Goal: Task Accomplishment & Management: Manage account settings

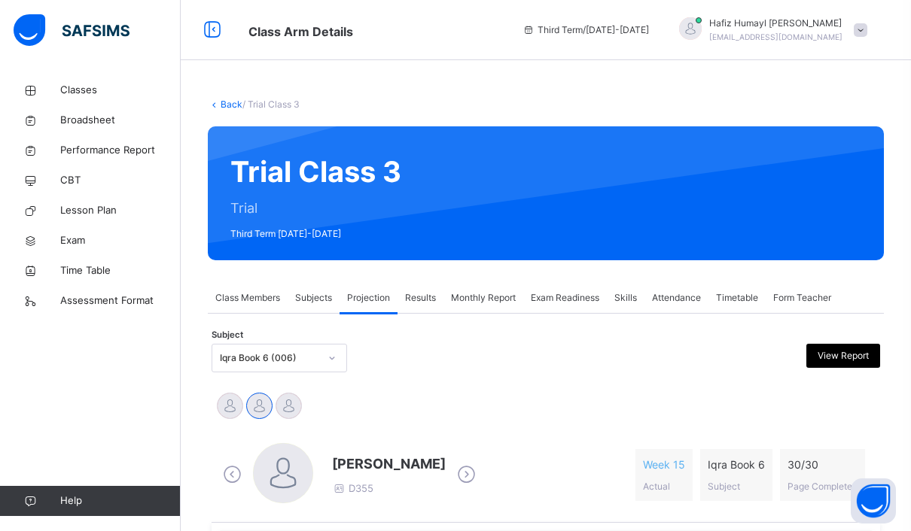
click at [312, 307] on div "Subjects" at bounding box center [313, 298] width 52 height 30
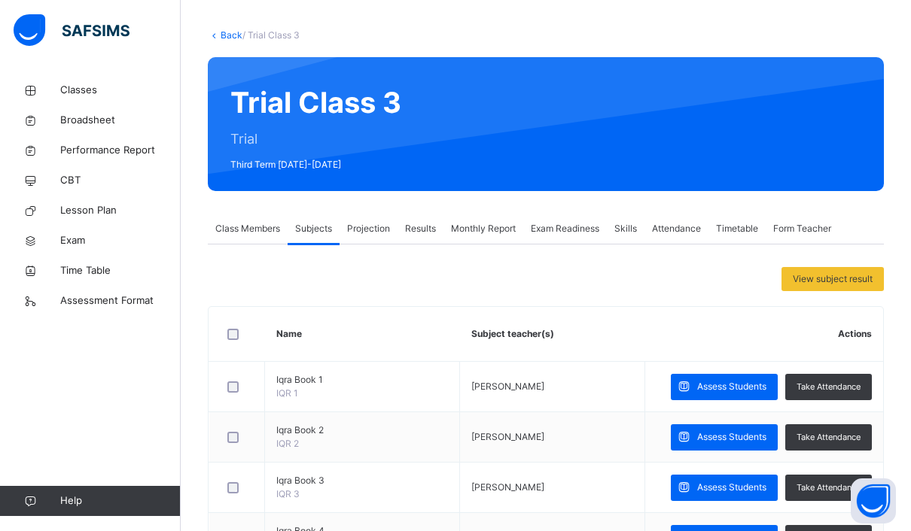
scroll to position [73, 0]
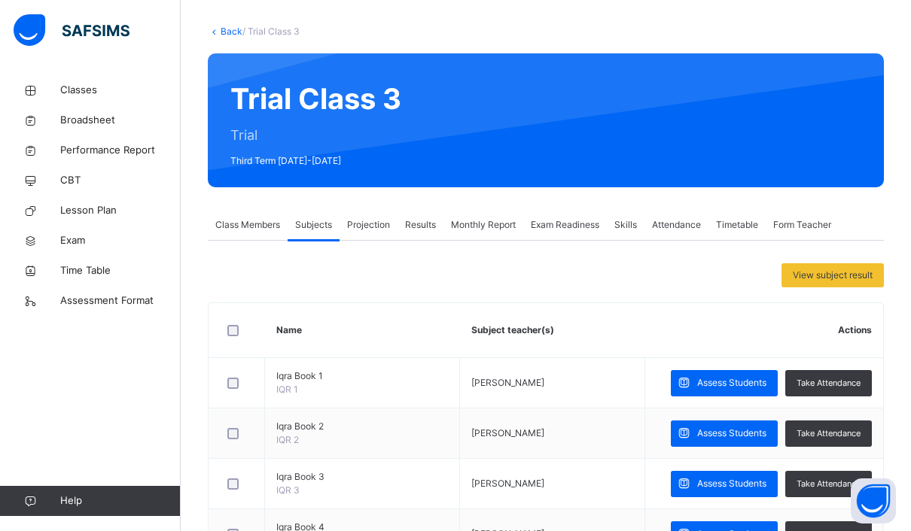
click at [366, 219] on span "Projection" at bounding box center [368, 225] width 43 height 14
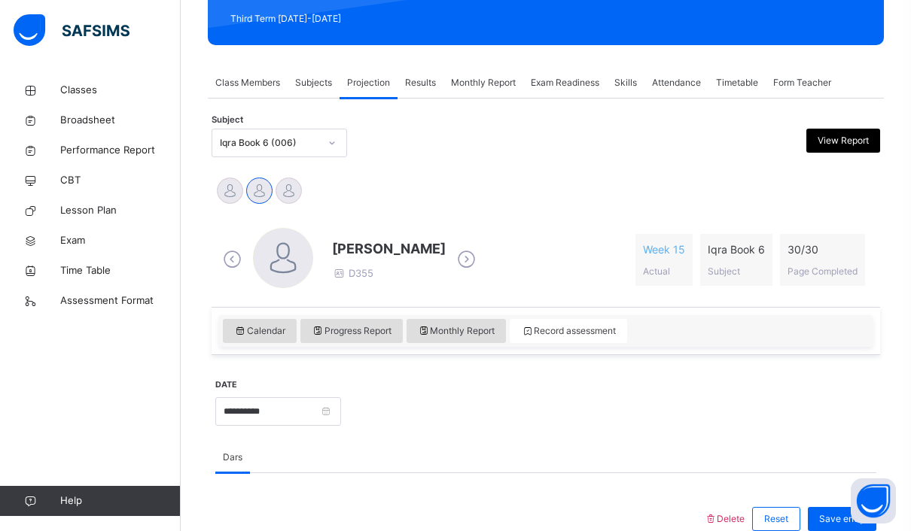
scroll to position [214, 0]
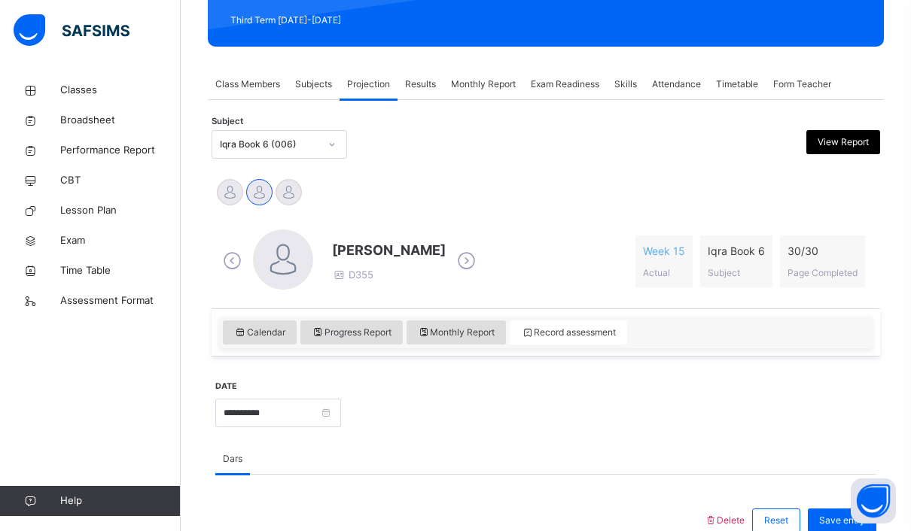
click at [637, 81] on span "Skills" at bounding box center [625, 85] width 23 height 14
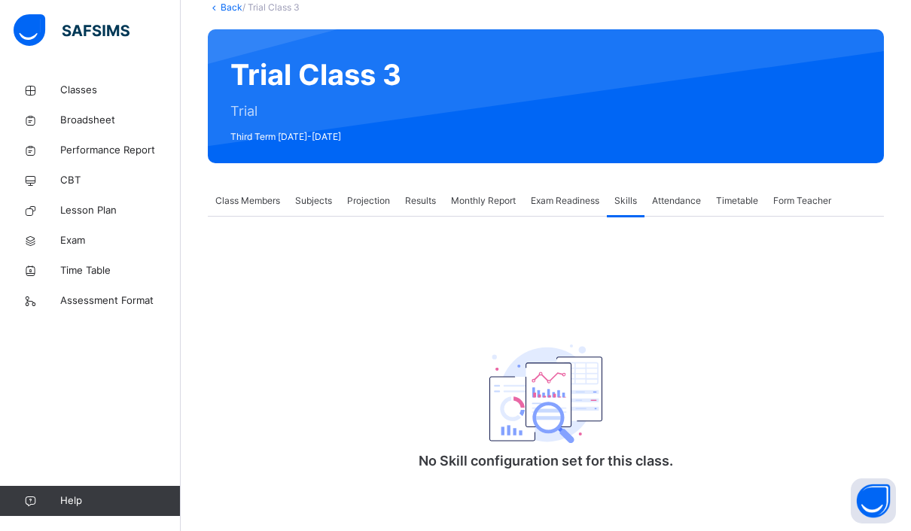
click at [370, 210] on div "Projection" at bounding box center [368, 201] width 58 height 30
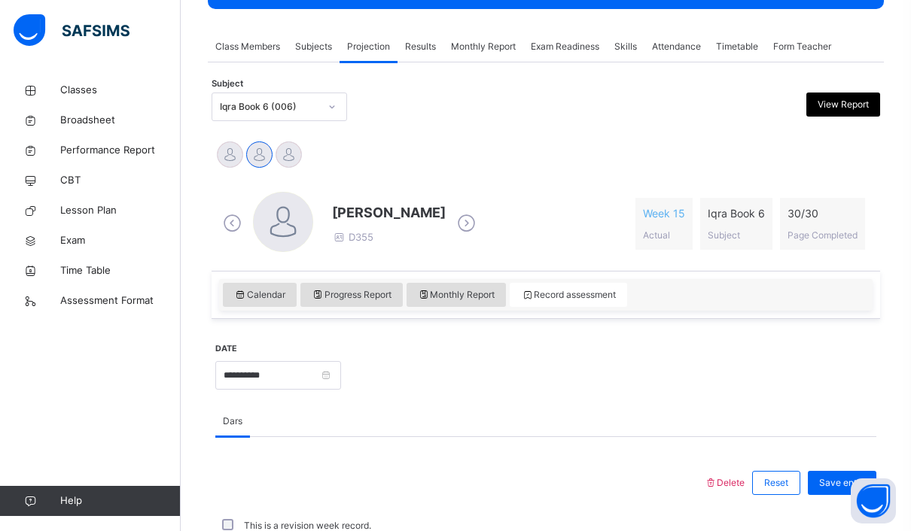
scroll to position [254, 0]
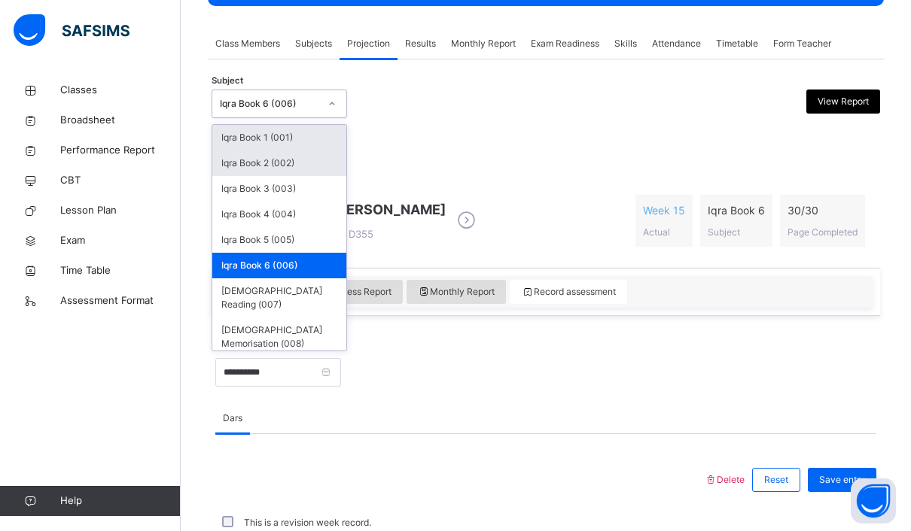
click at [236, 160] on div "Iqra Book 2 (002)" at bounding box center [279, 164] width 134 height 26
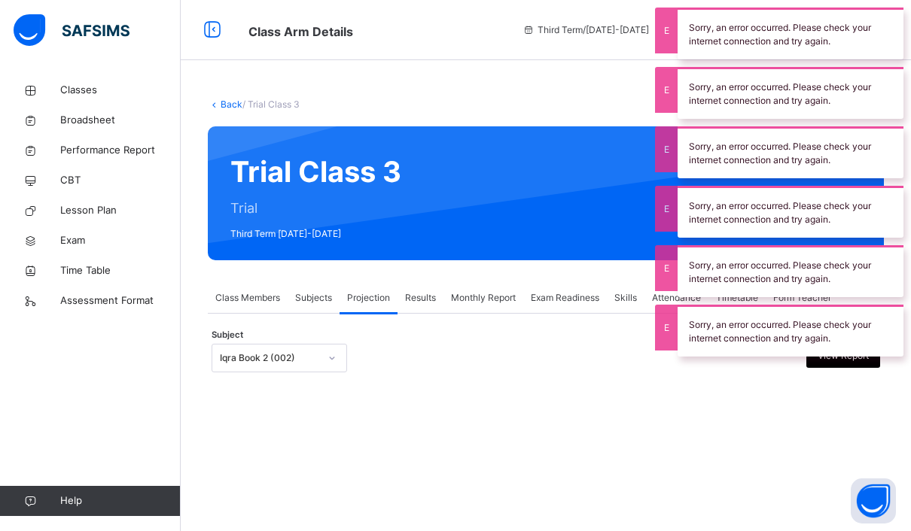
scroll to position [0, 0]
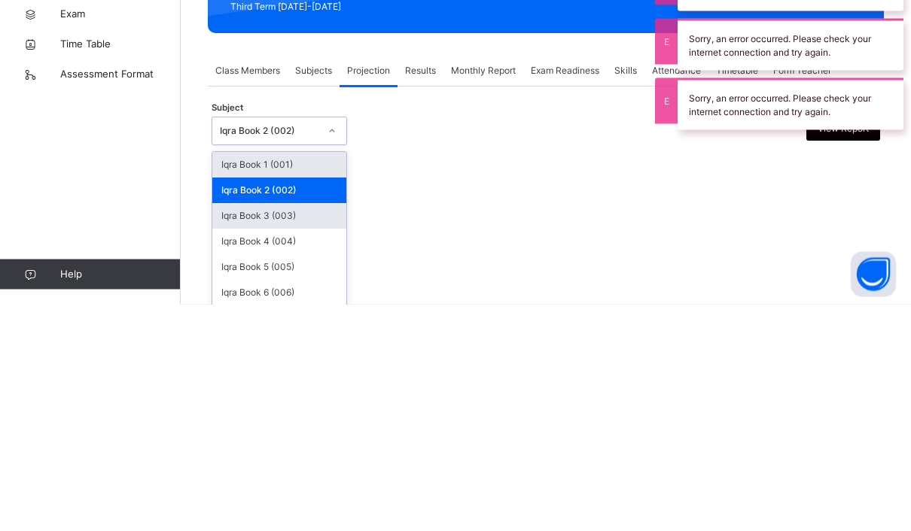
click at [239, 430] on div "Iqra Book 3 (003)" at bounding box center [279, 443] width 134 height 26
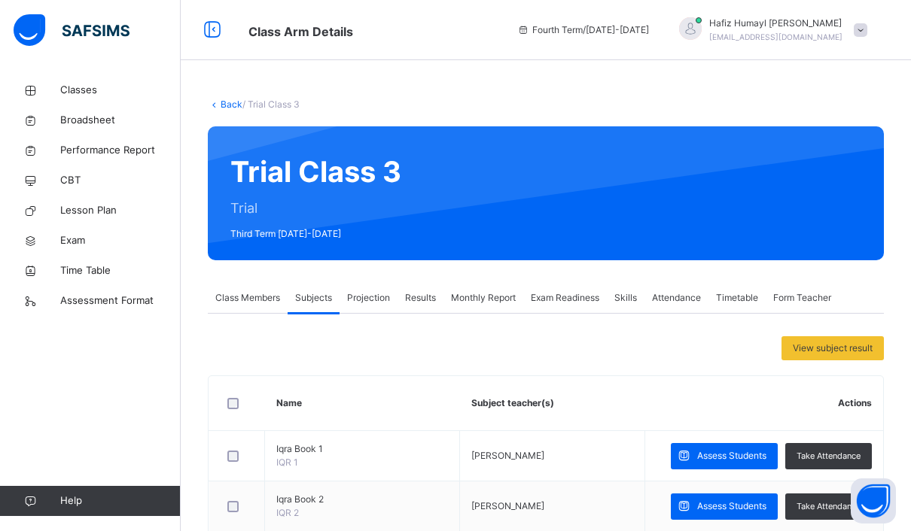
scroll to position [160, 0]
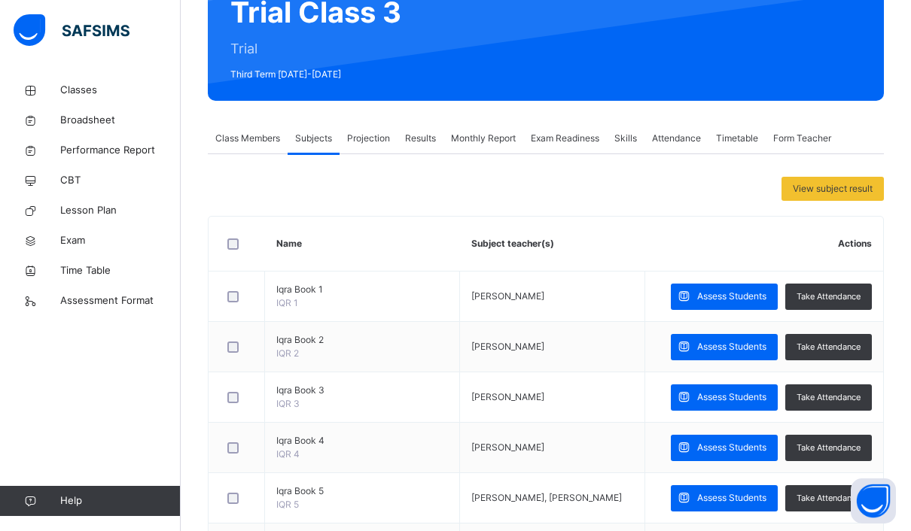
click at [363, 140] on span "Projection" at bounding box center [368, 139] width 43 height 14
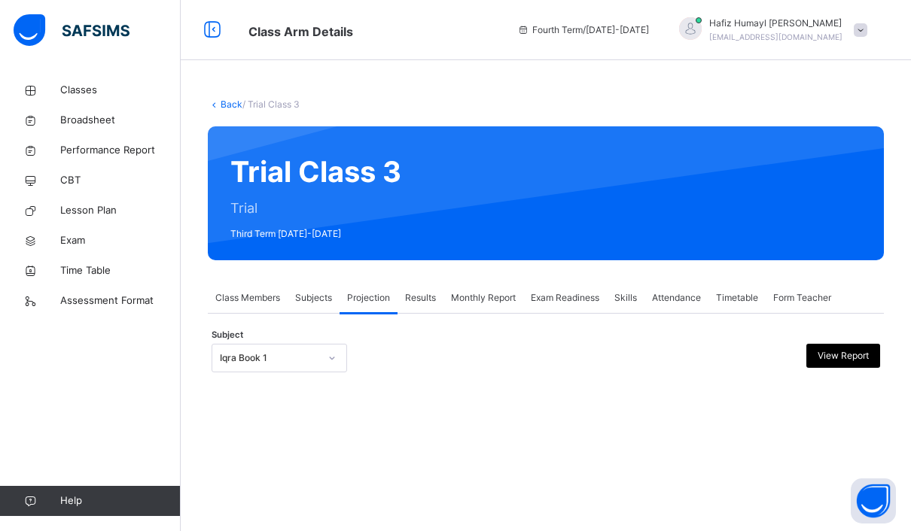
scroll to position [0, 0]
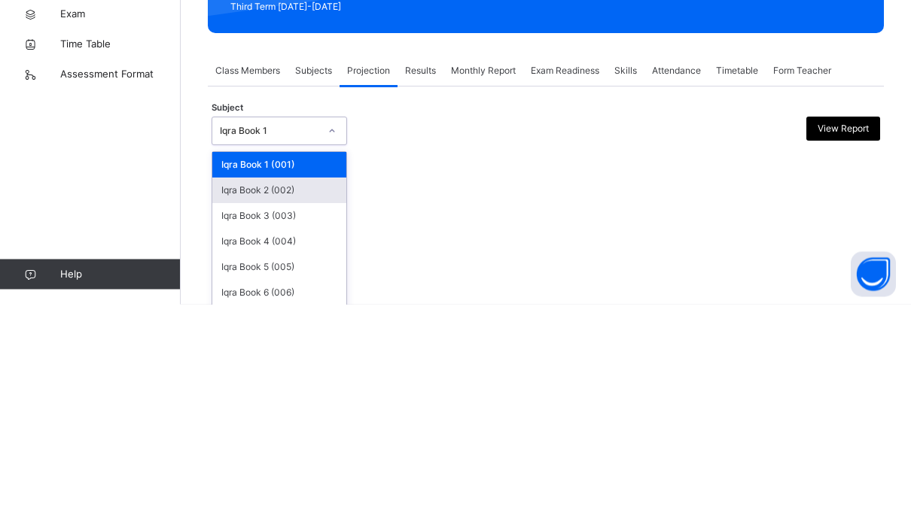
click at [242, 405] on div "Iqra Book 2 (002)" at bounding box center [279, 418] width 134 height 26
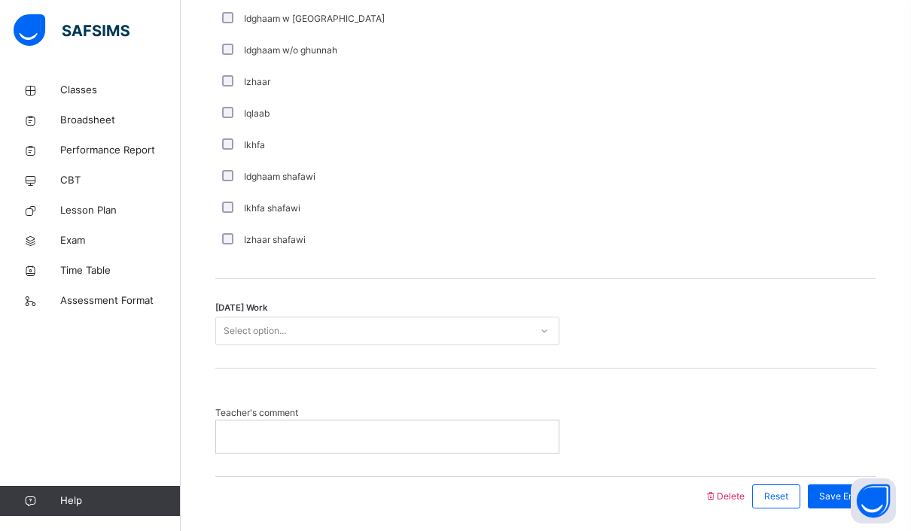
scroll to position [1112, 0]
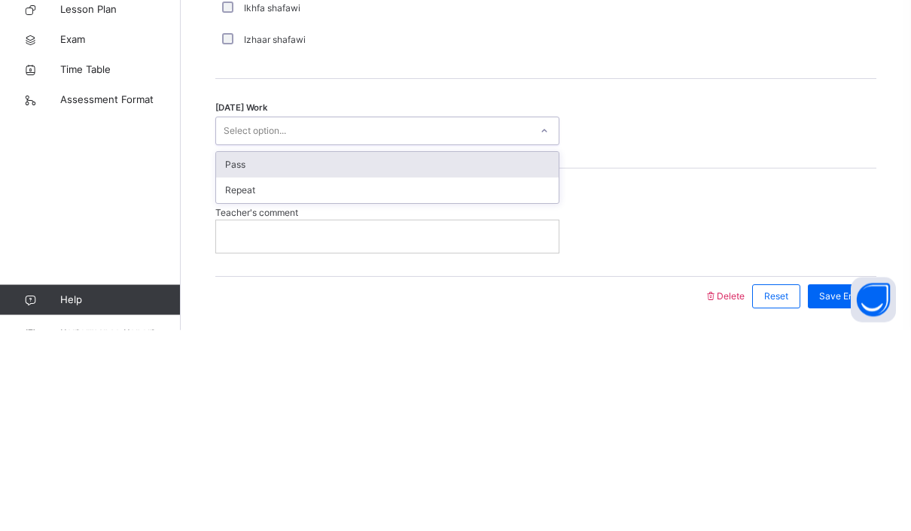
click at [231, 354] on div "Pass" at bounding box center [387, 367] width 342 height 26
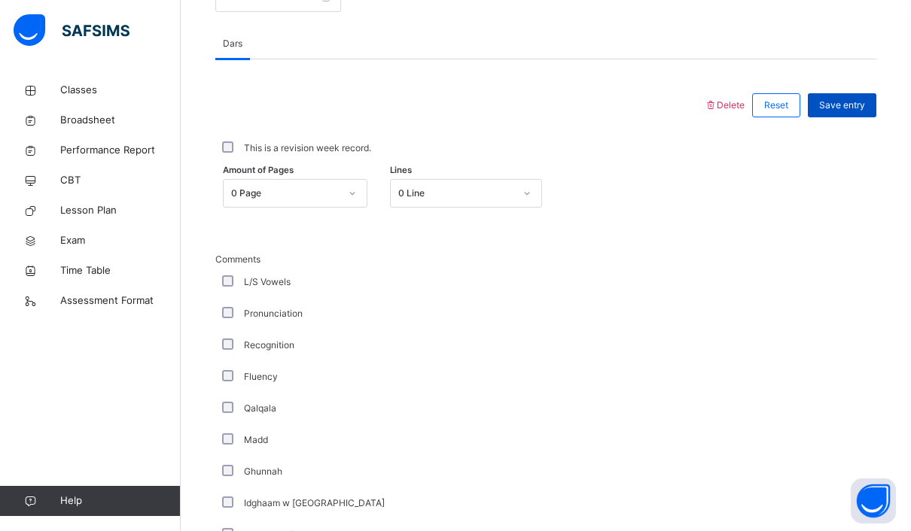
click at [854, 99] on span "Save entry" at bounding box center [842, 106] width 46 height 14
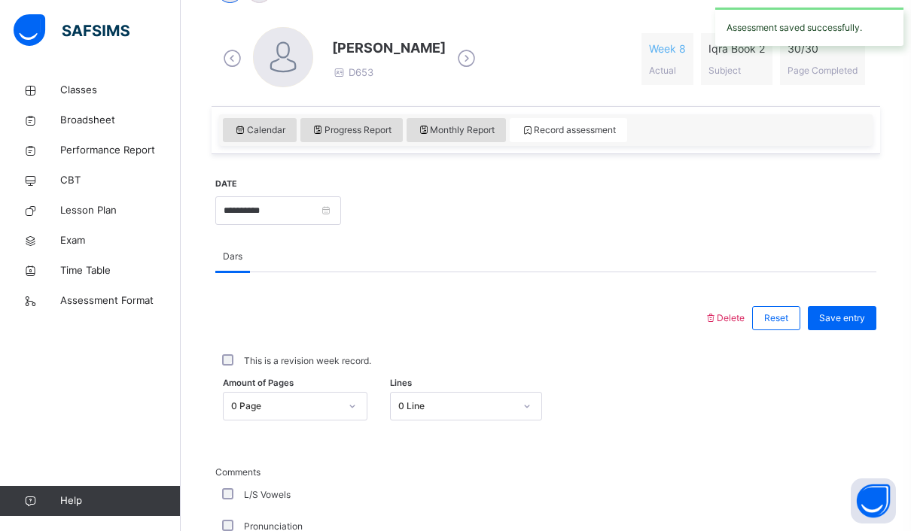
scroll to position [427, 0]
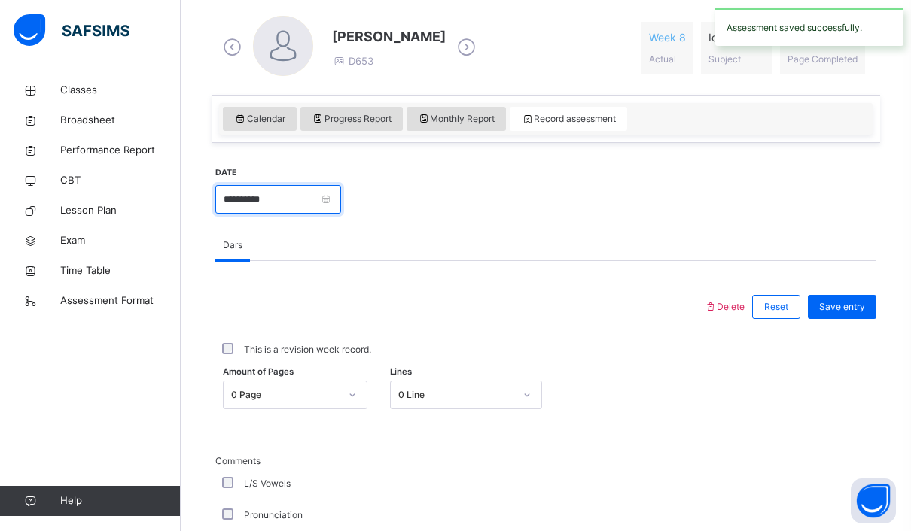
click at [263, 197] on input "**********" at bounding box center [278, 199] width 126 height 29
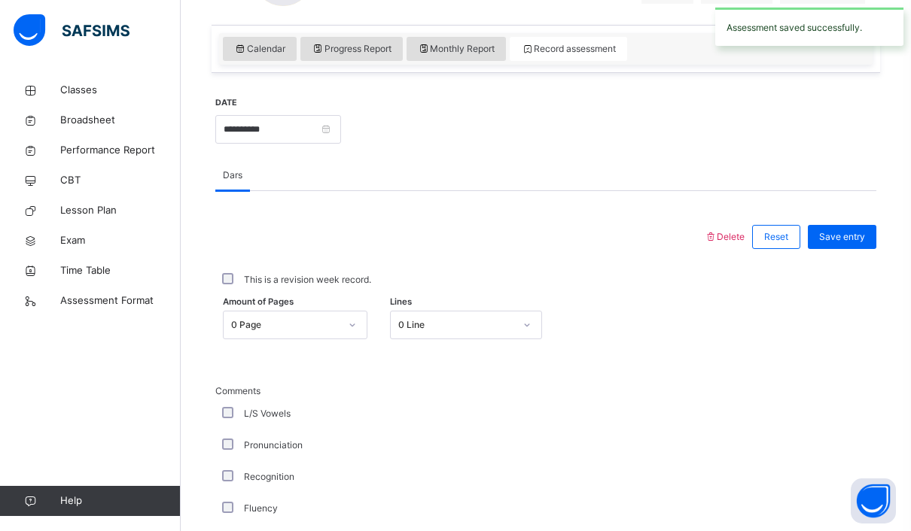
scroll to position [501, 0]
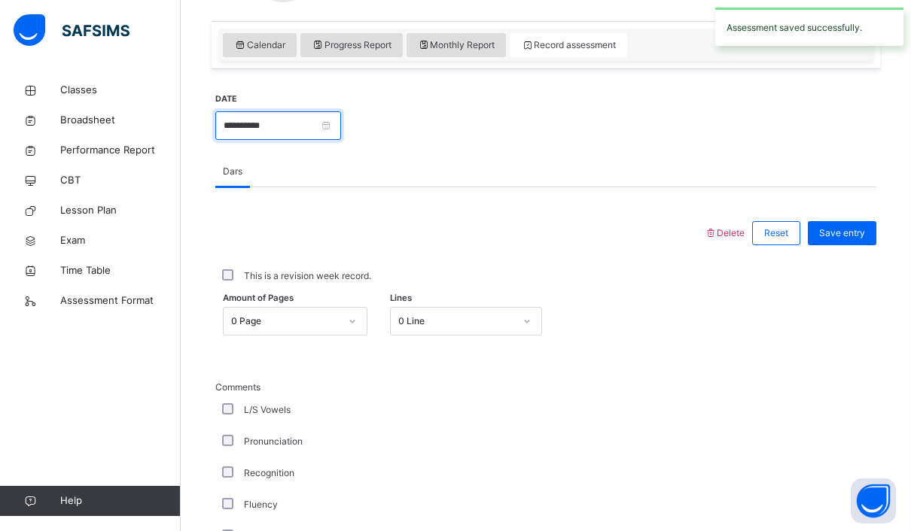
click at [238, 124] on input "**********" at bounding box center [278, 125] width 126 height 29
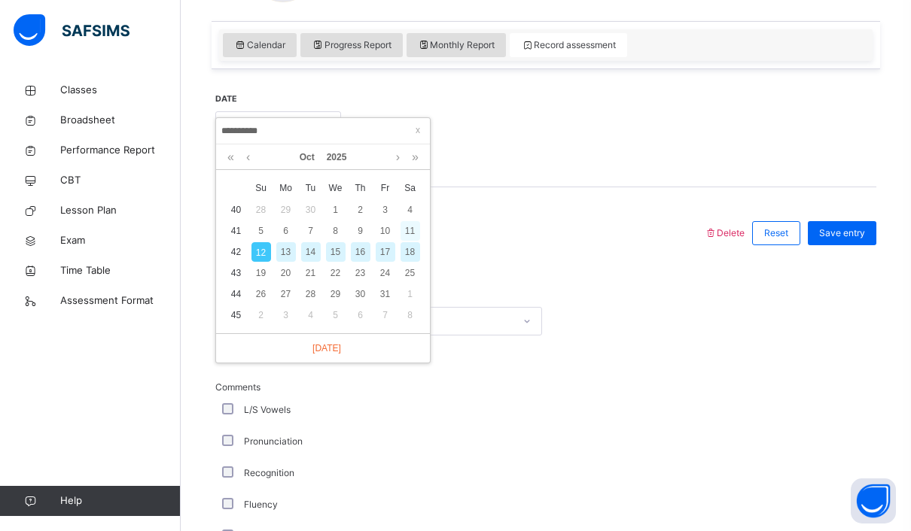
click at [406, 230] on div "11" at bounding box center [410, 231] width 20 height 20
type input "**********"
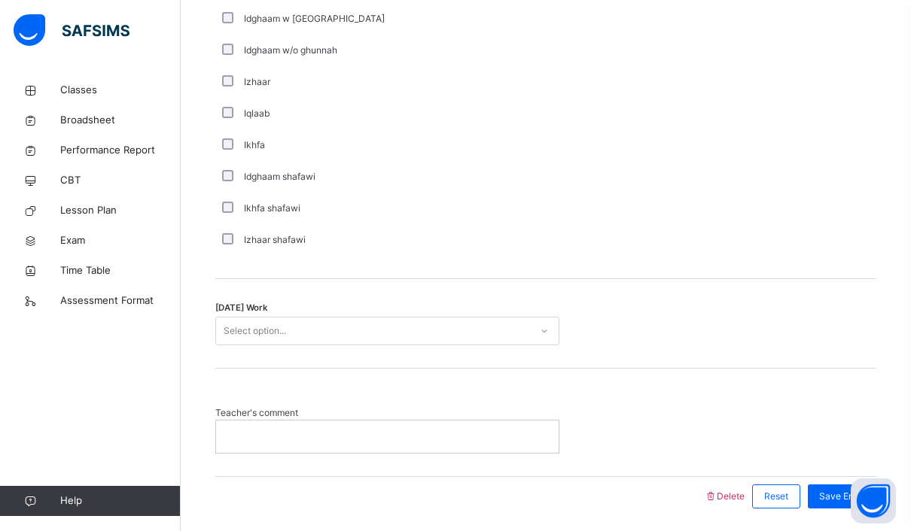
scroll to position [1112, 0]
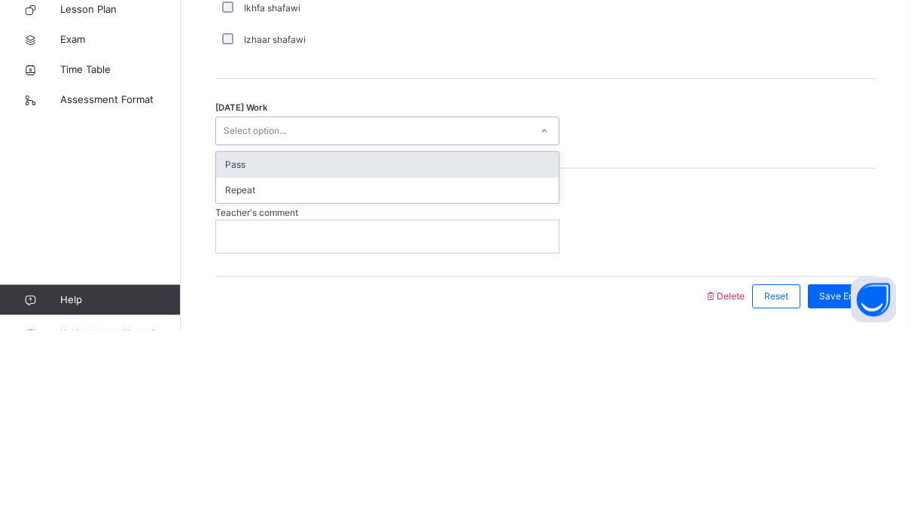
click at [228, 354] on div "Pass" at bounding box center [387, 367] width 342 height 26
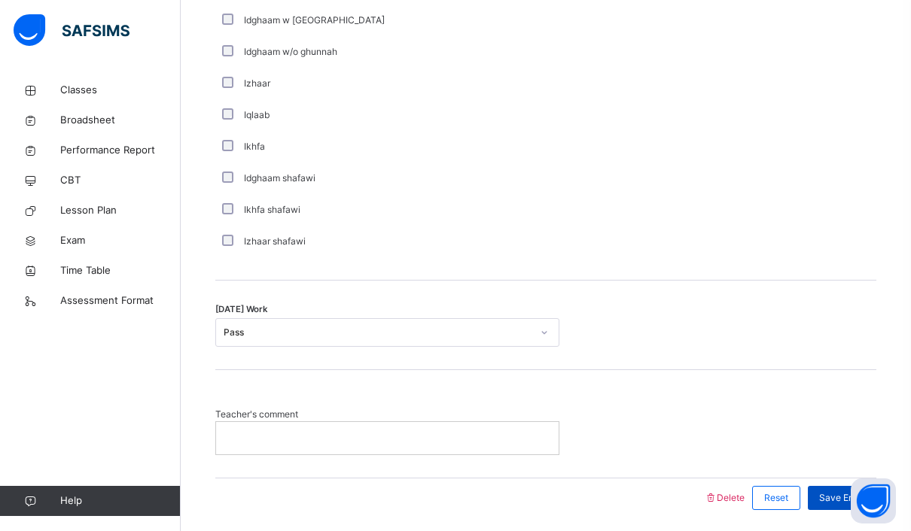
click at [851, 486] on div "Save Entry" at bounding box center [841, 498] width 68 height 24
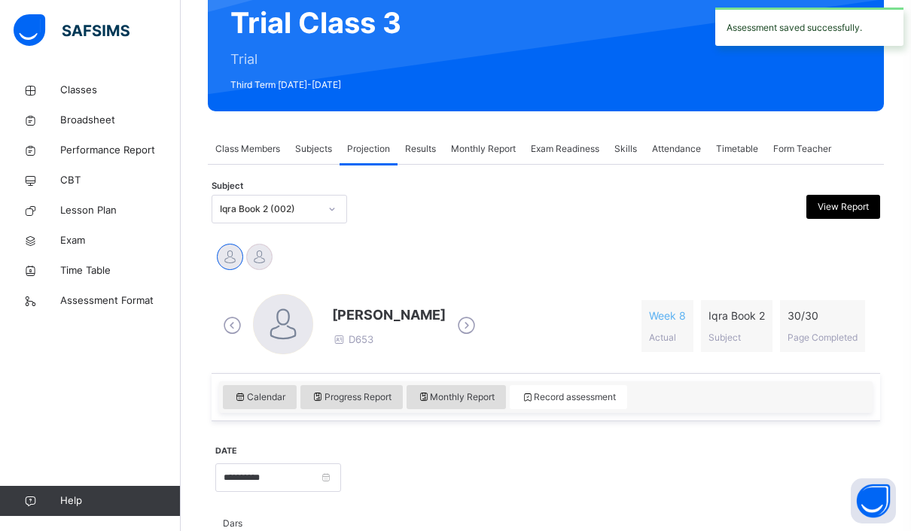
scroll to position [285, 0]
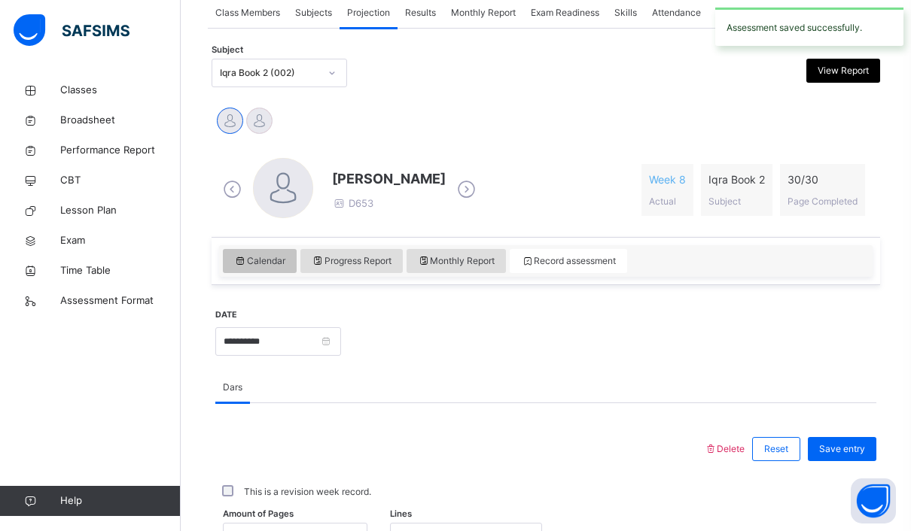
click at [254, 257] on span "Calendar" at bounding box center [259, 261] width 51 height 14
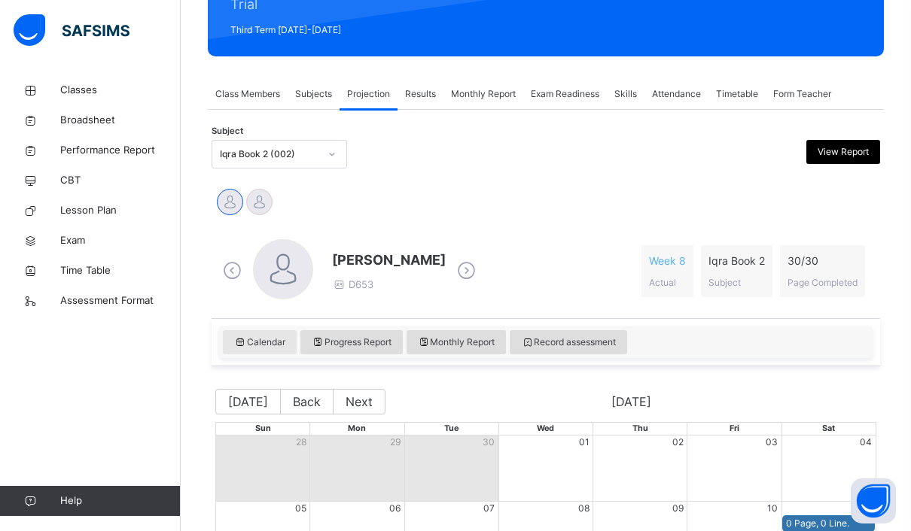
scroll to position [198, 0]
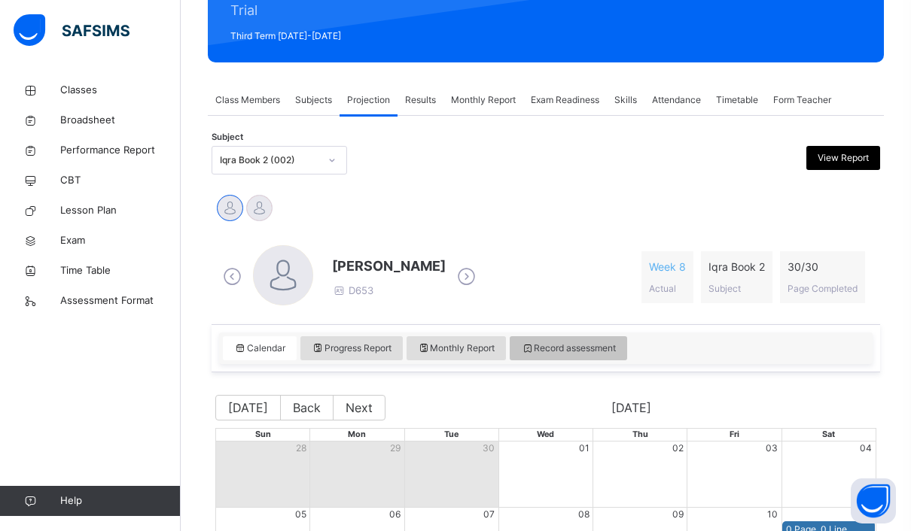
click at [623, 342] on div "Record assessment" at bounding box center [567, 348] width 117 height 24
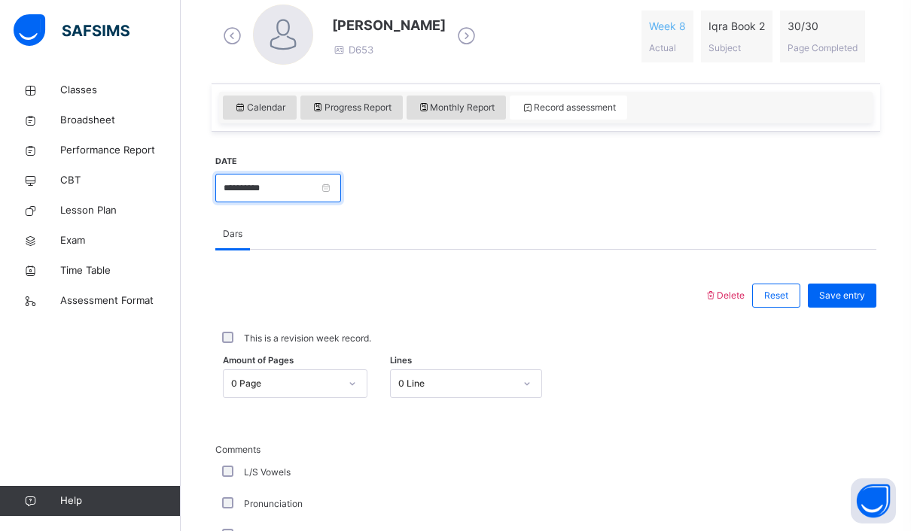
click at [289, 182] on input "**********" at bounding box center [278, 188] width 126 height 29
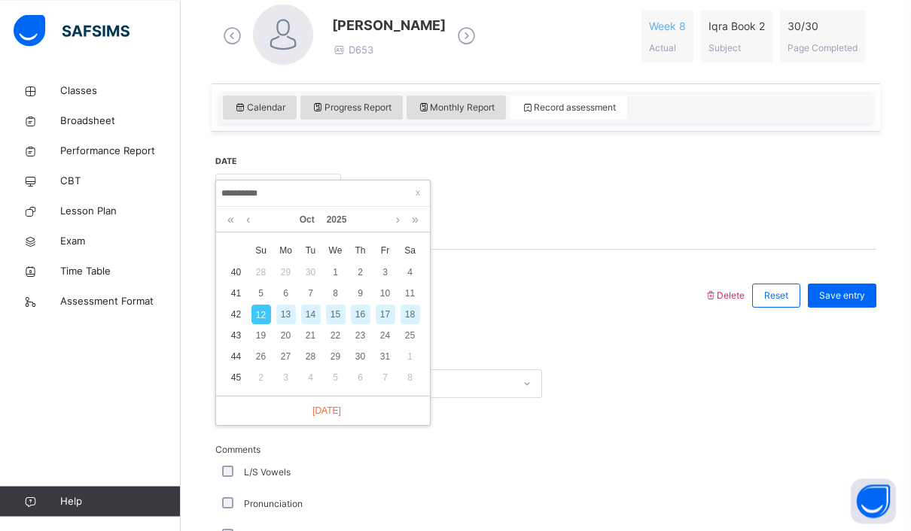
scroll to position [438, 0]
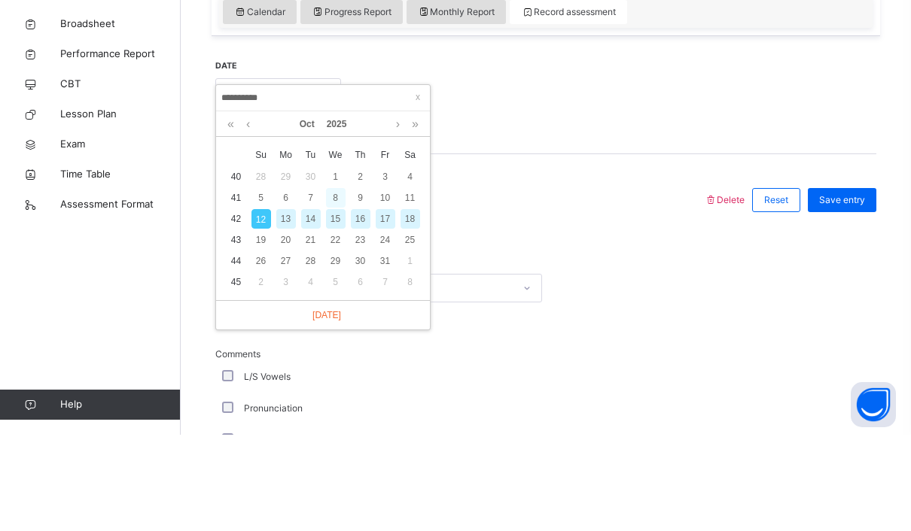
click at [332, 284] on div "8" at bounding box center [336, 294] width 20 height 20
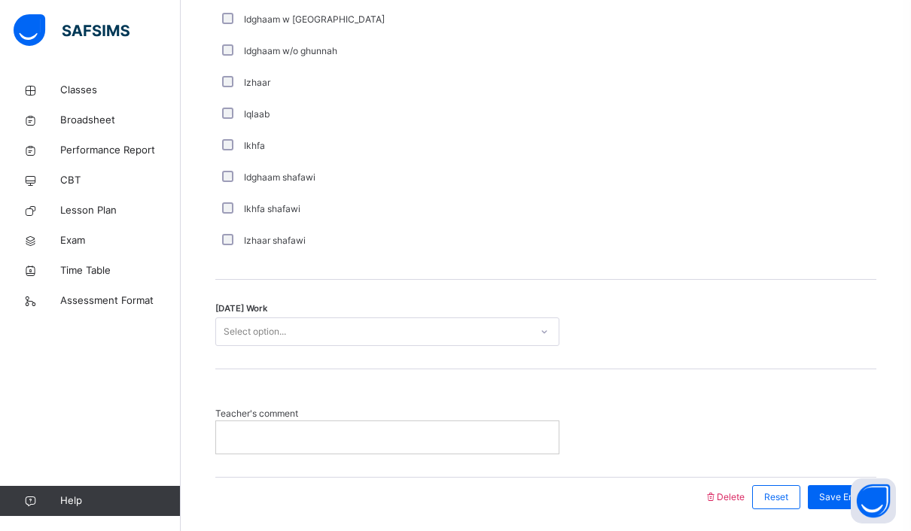
scroll to position [1112, 0]
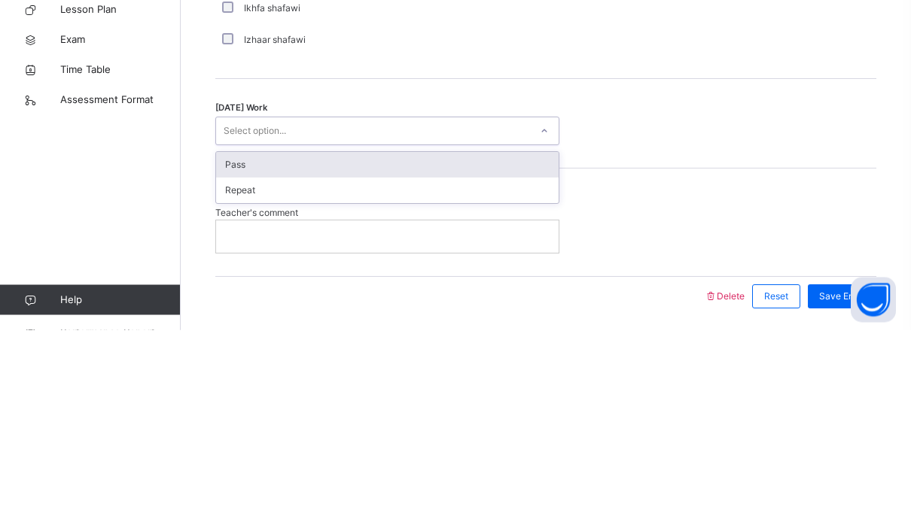
click at [235, 354] on div "Pass" at bounding box center [387, 367] width 342 height 26
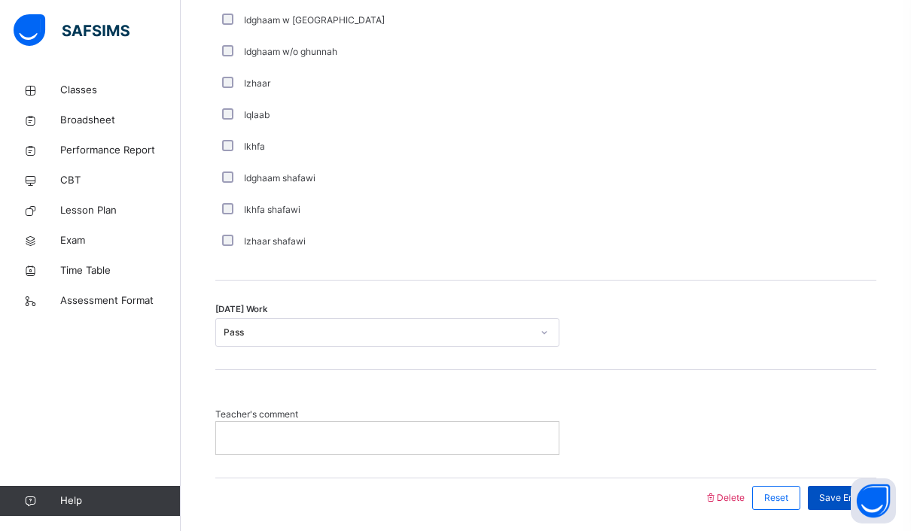
click at [854, 487] on div "Save Entry" at bounding box center [841, 498] width 68 height 24
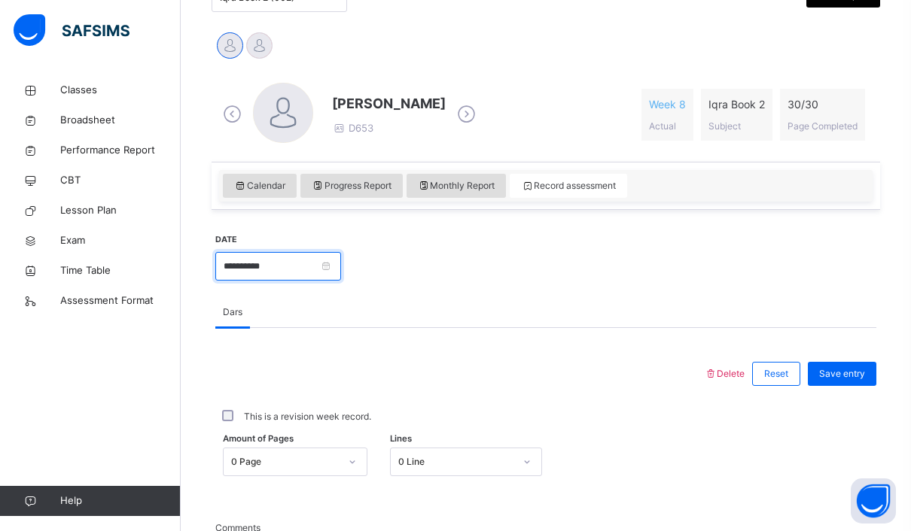
click at [280, 257] on input "**********" at bounding box center [278, 266] width 126 height 29
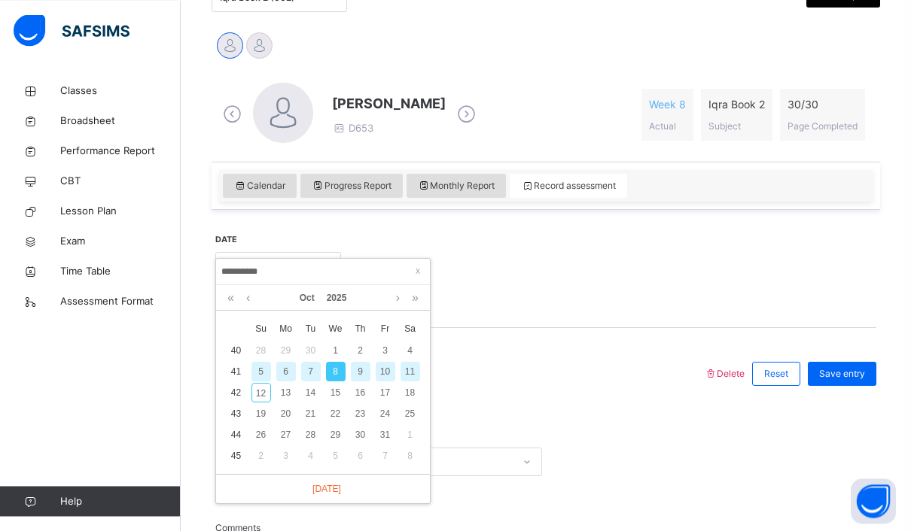
scroll to position [360, 0]
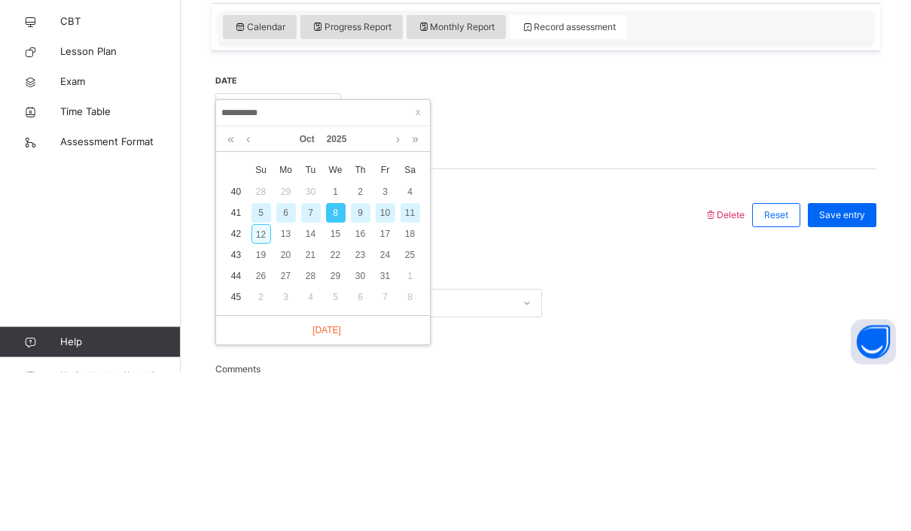
click at [260, 384] on div "12" at bounding box center [261, 394] width 20 height 20
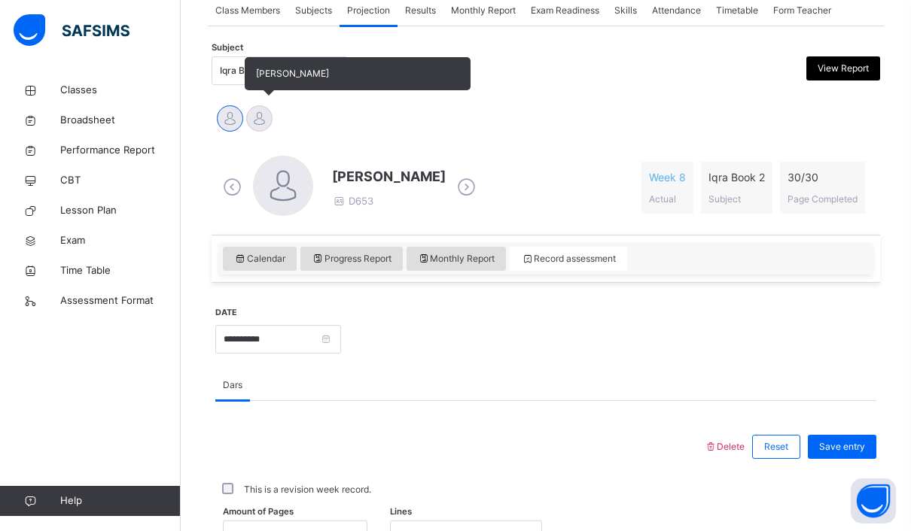
click at [255, 120] on div at bounding box center [259, 118] width 26 height 26
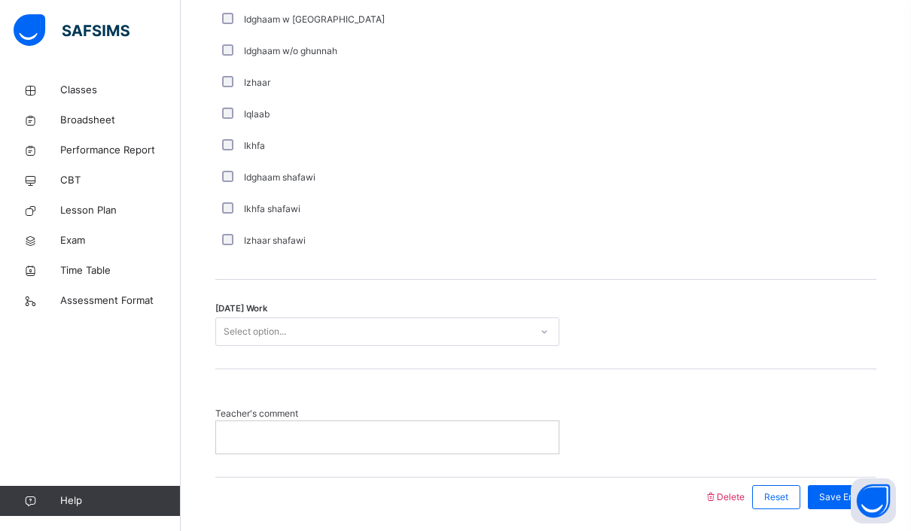
scroll to position [1112, 0]
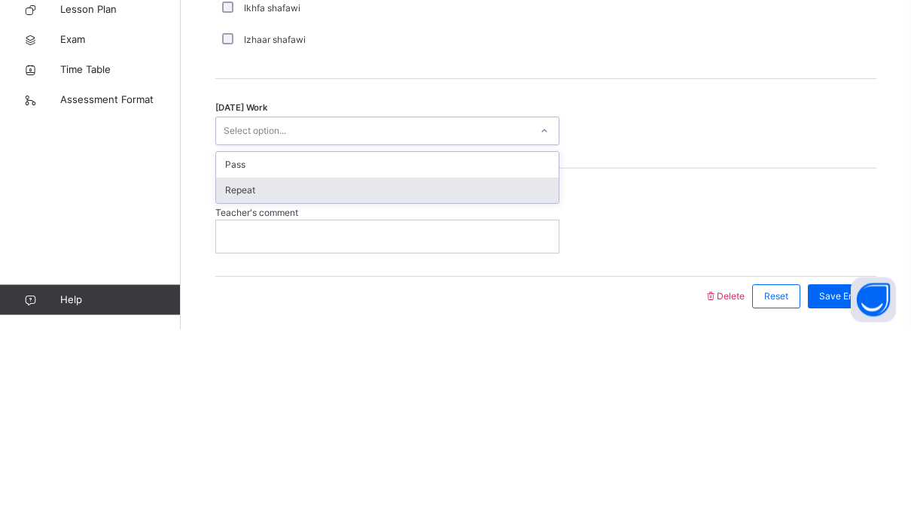
click at [230, 379] on div "Repeat" at bounding box center [387, 392] width 342 height 26
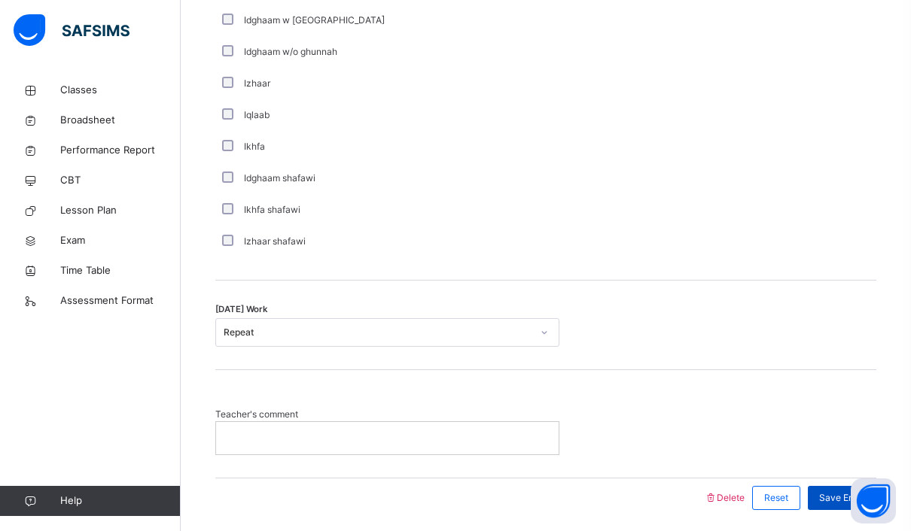
click at [855, 505] on div "Save Entry" at bounding box center [841, 498] width 68 height 24
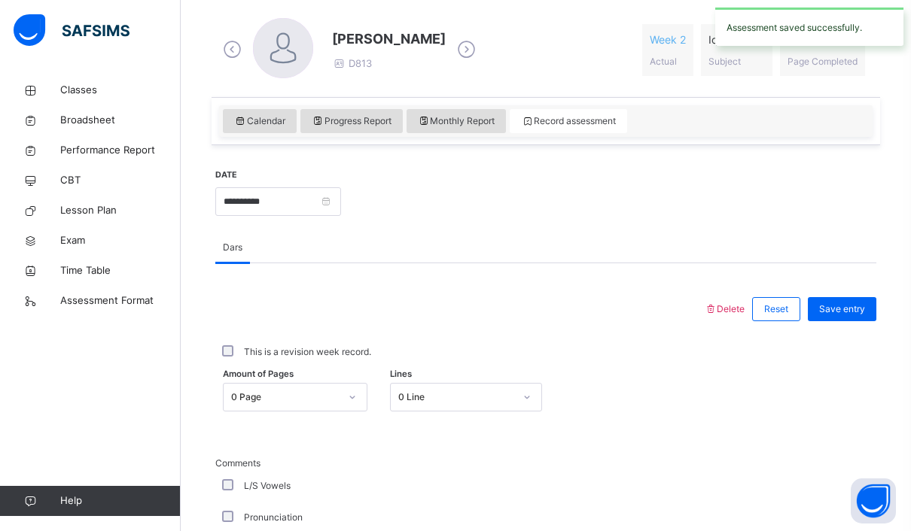
scroll to position [430, 0]
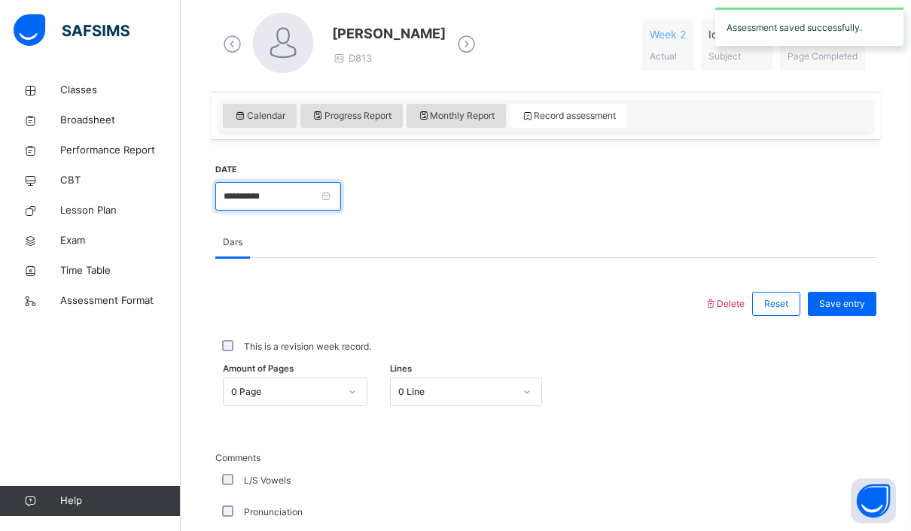
click at [263, 209] on input "**********" at bounding box center [278, 196] width 126 height 29
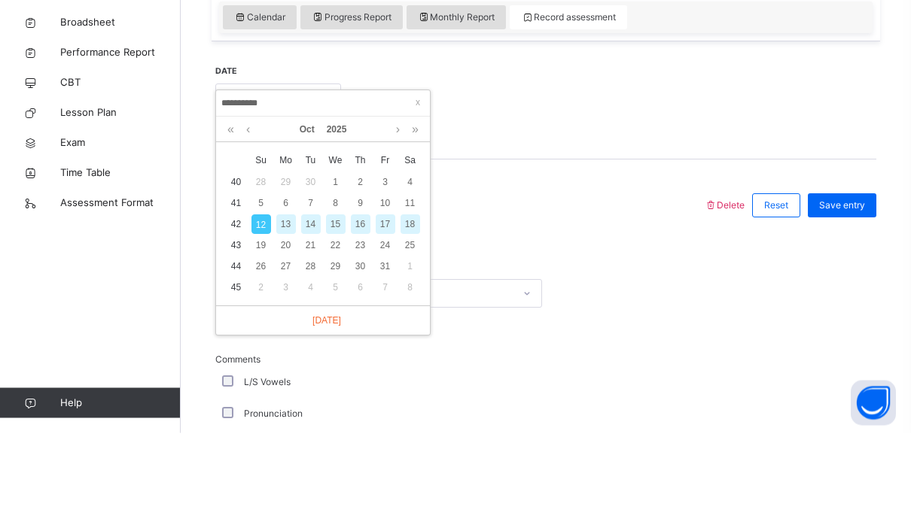
click at [407, 291] on td "11" at bounding box center [409, 301] width 25 height 21
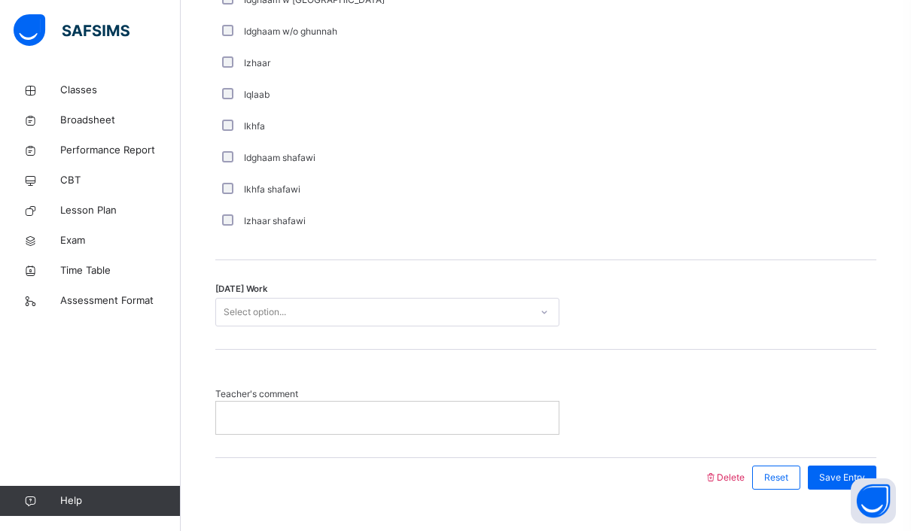
scroll to position [1112, 0]
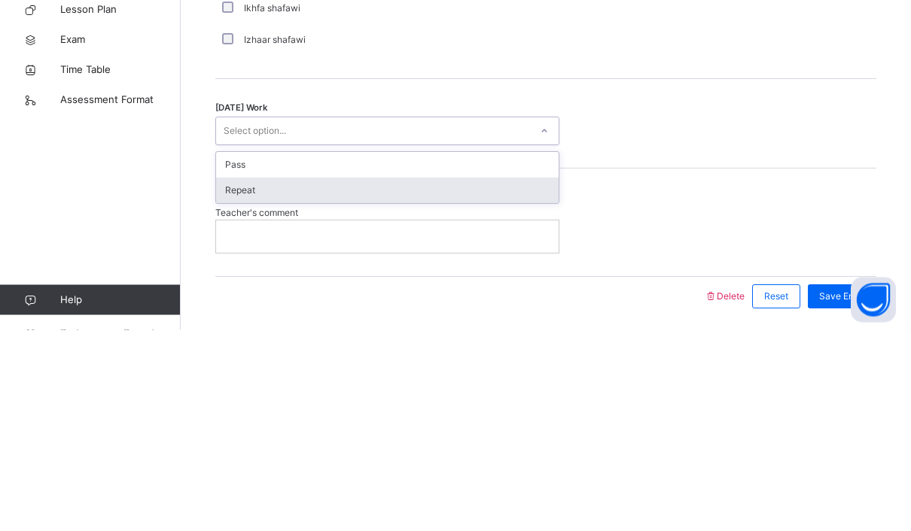
click at [355, 379] on div "Repeat" at bounding box center [387, 392] width 342 height 26
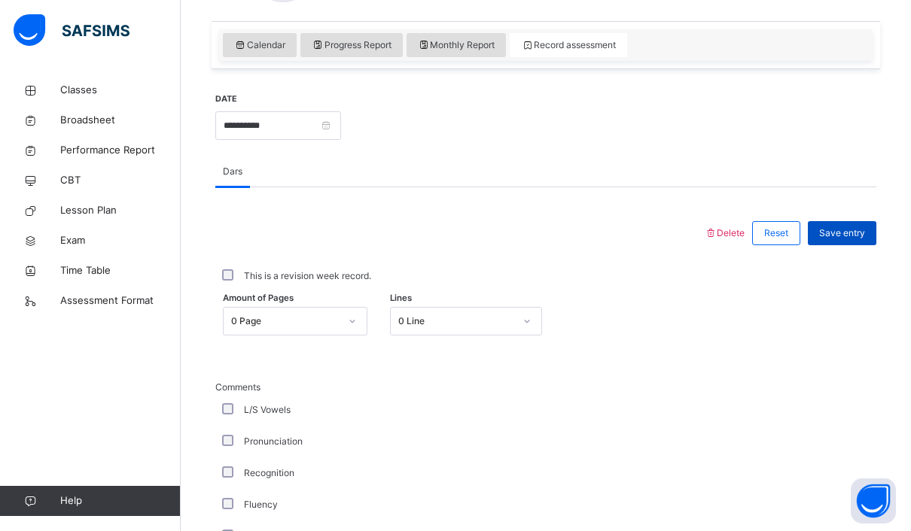
click at [843, 226] on div "Save entry" at bounding box center [841, 233] width 68 height 24
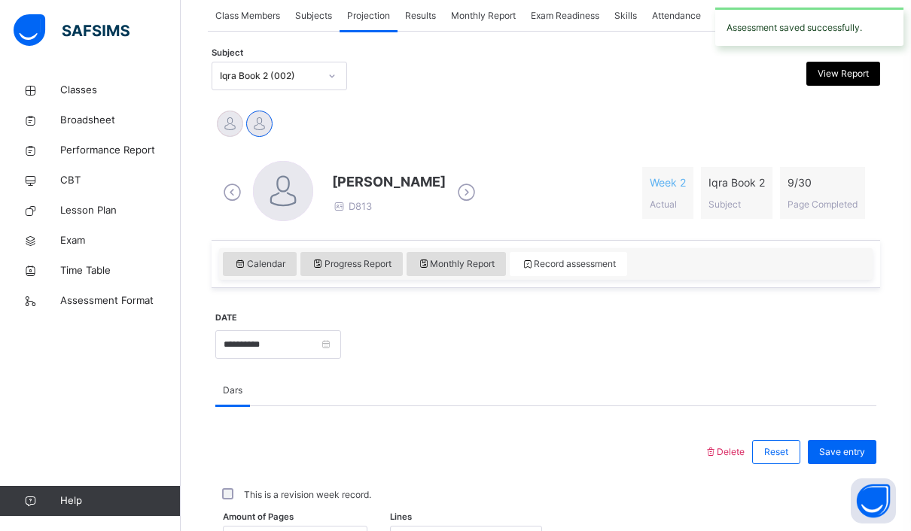
scroll to position [296, 0]
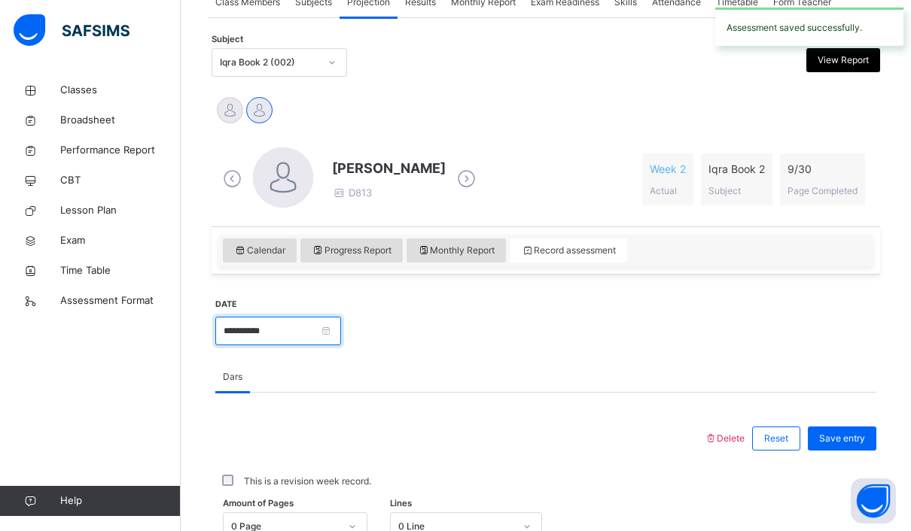
click at [277, 325] on input "**********" at bounding box center [278, 331] width 126 height 29
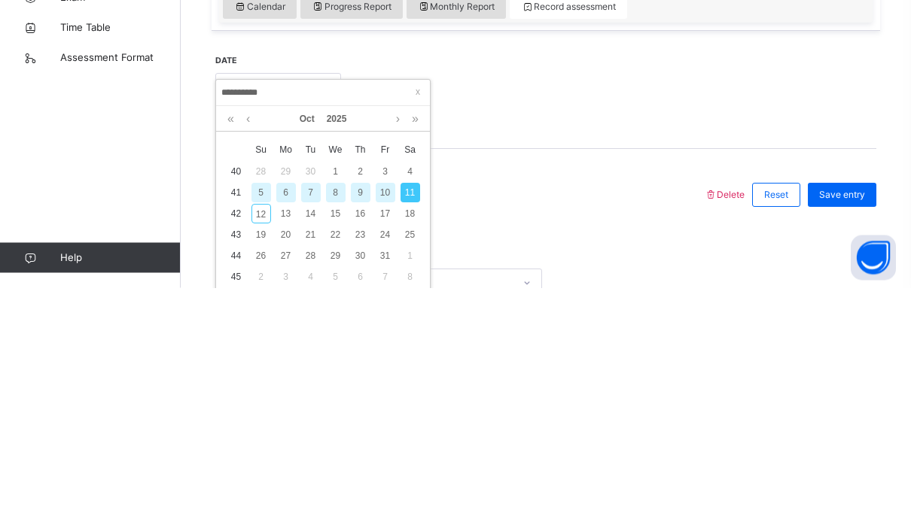
click at [333, 427] on div "8" at bounding box center [336, 437] width 20 height 20
type input "**********"
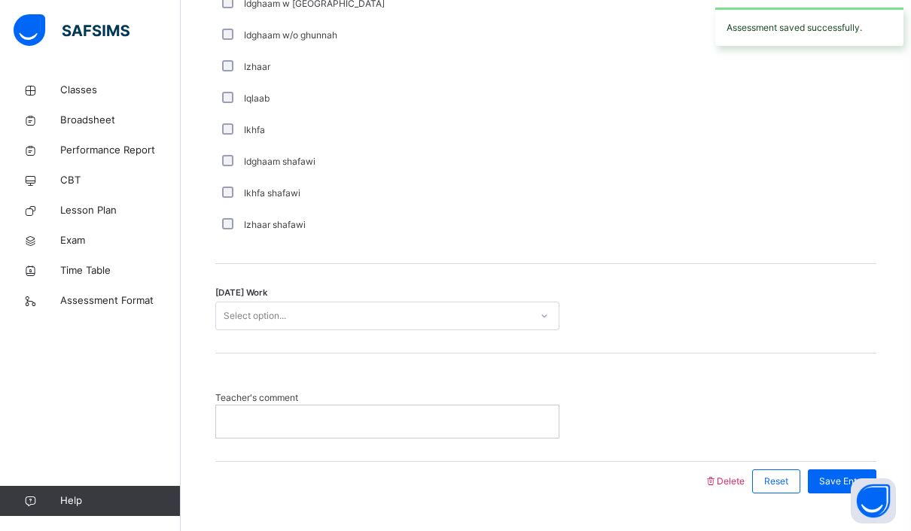
scroll to position [1112, 0]
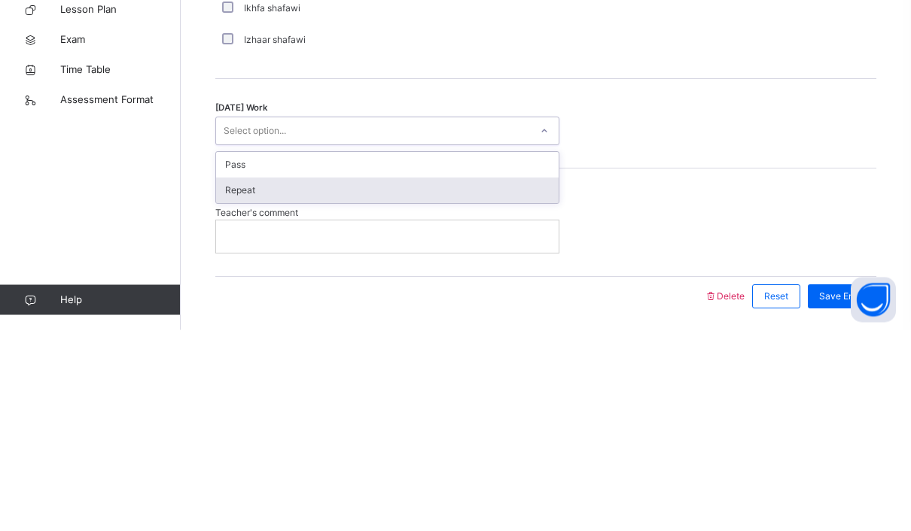
click at [238, 379] on div "Repeat" at bounding box center [387, 392] width 342 height 26
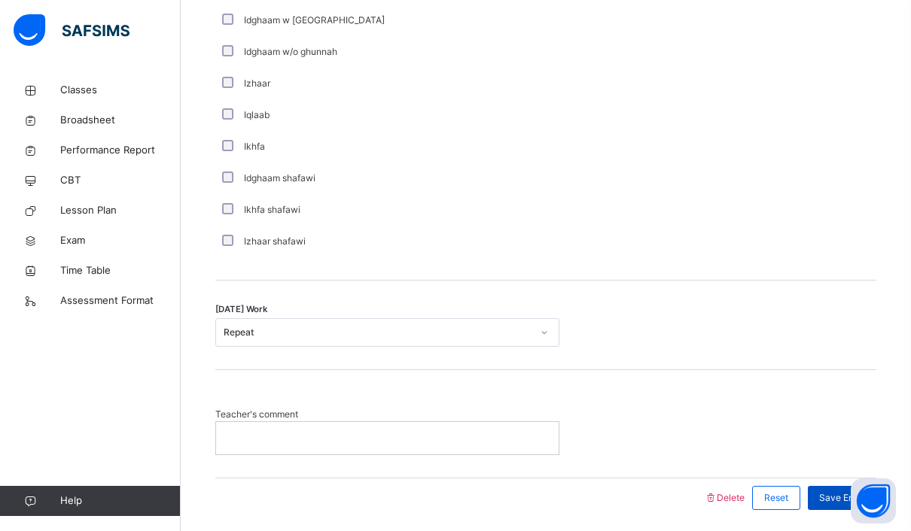
click at [844, 486] on div "Save Entry" at bounding box center [841, 498] width 68 height 24
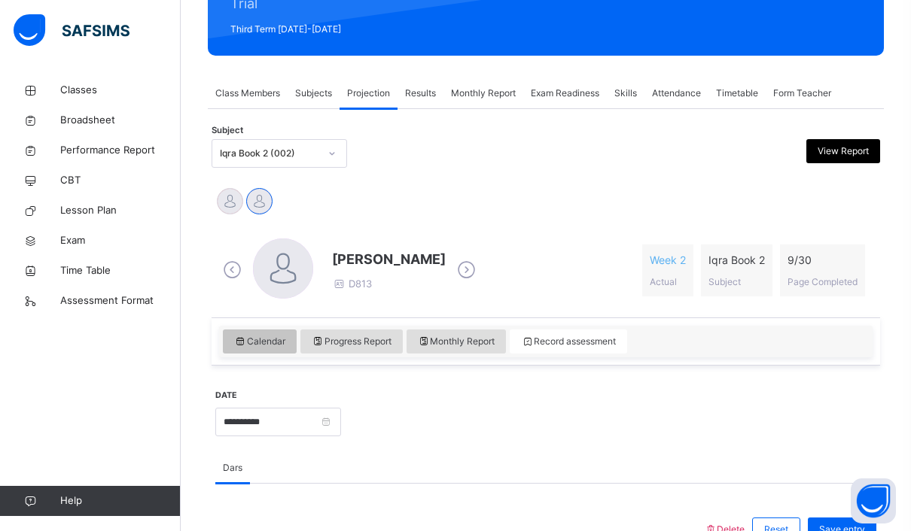
click at [246, 338] on span "Calendar" at bounding box center [259, 342] width 51 height 14
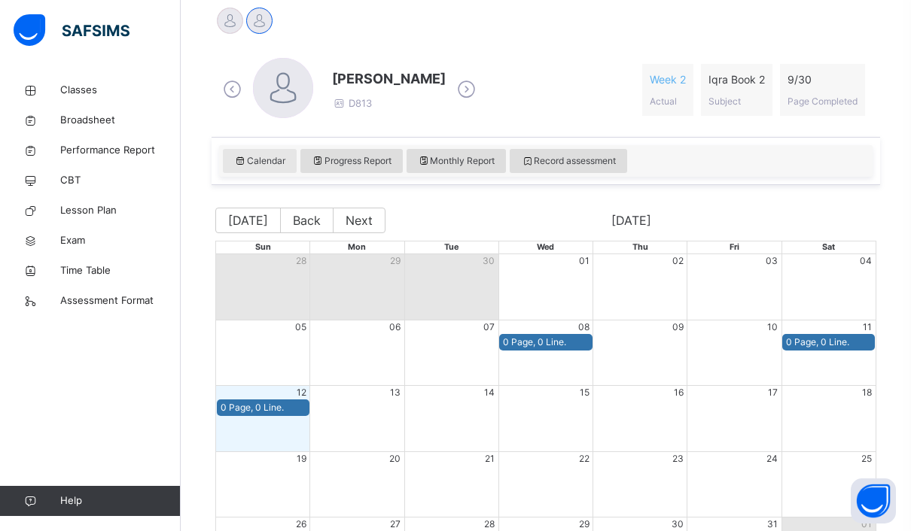
scroll to position [381, 0]
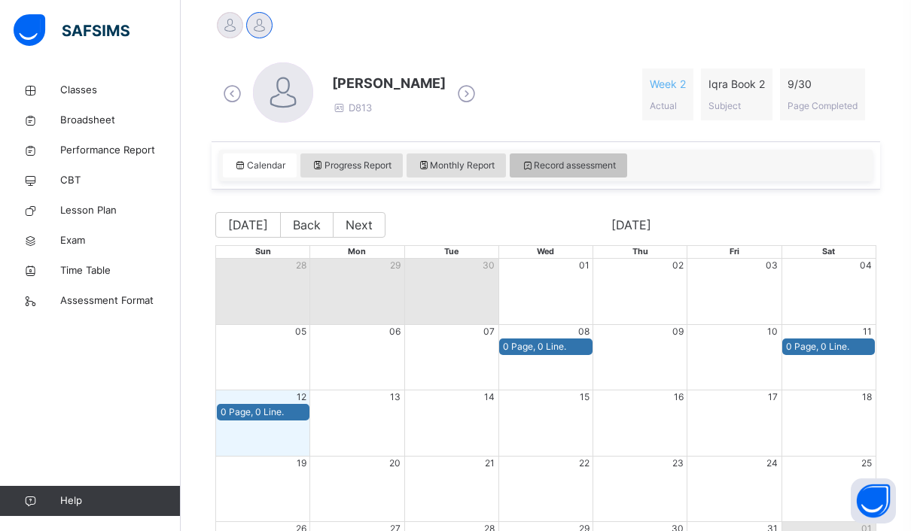
click at [605, 155] on div "Record assessment" at bounding box center [567, 166] width 117 height 24
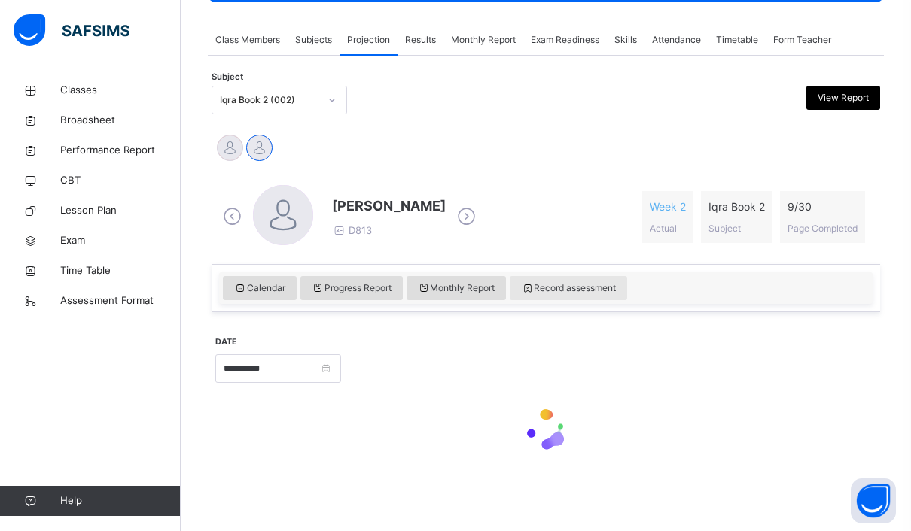
scroll to position [205, 0]
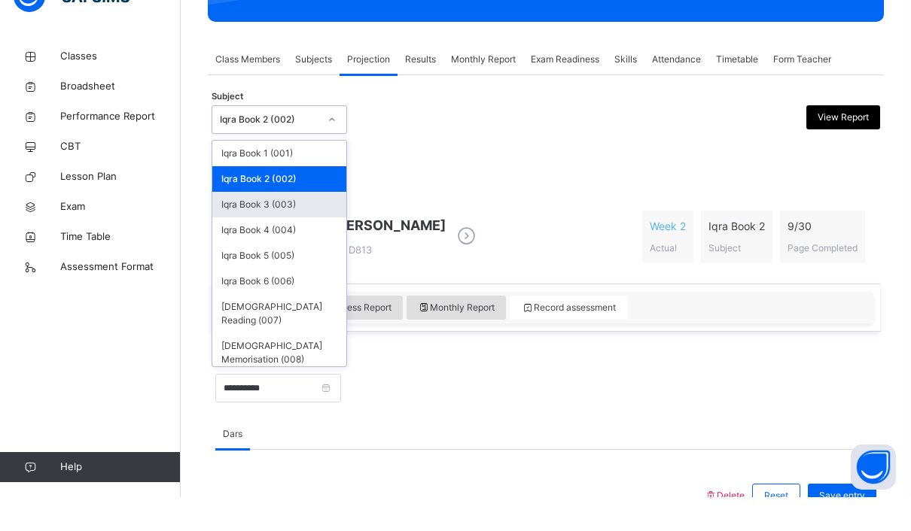
click at [239, 226] on div "Iqra Book 3 (003)" at bounding box center [279, 239] width 134 height 26
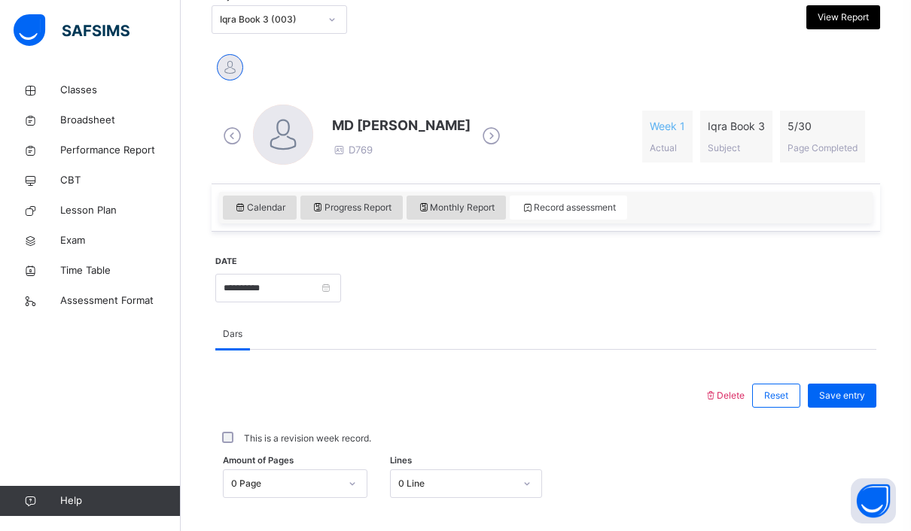
scroll to position [339, 0]
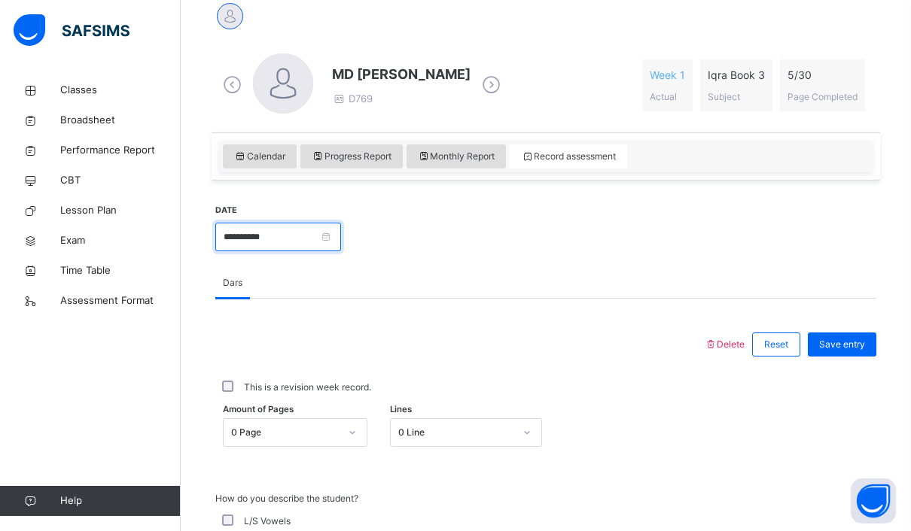
click at [251, 241] on input "**********" at bounding box center [278, 237] width 126 height 29
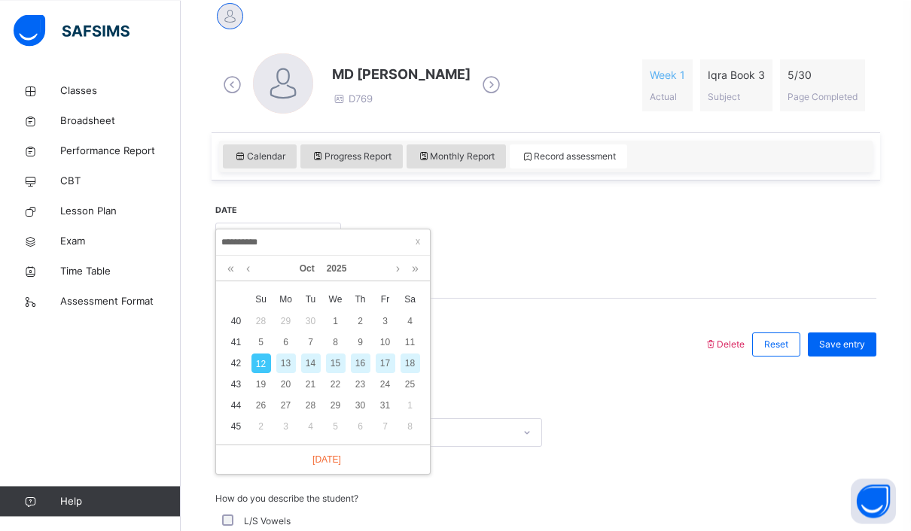
scroll to position [389, 0]
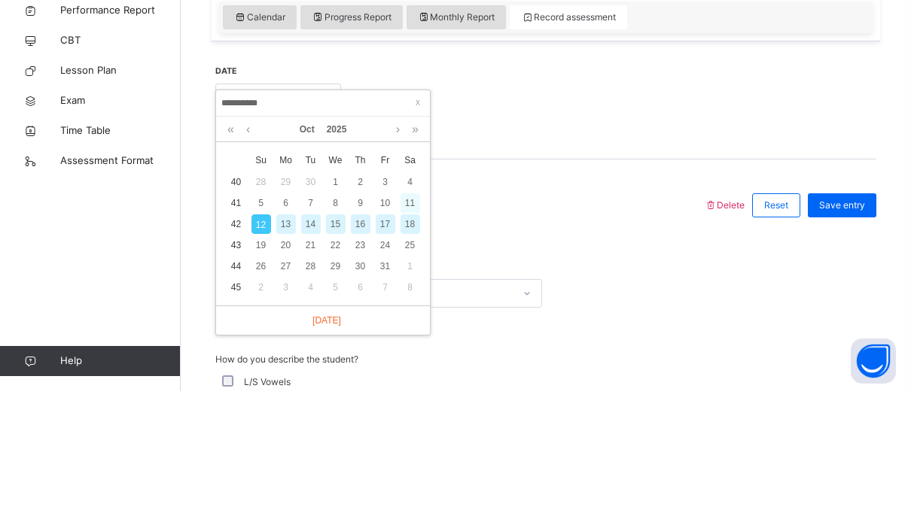
click at [407, 333] on div "11" at bounding box center [410, 343] width 20 height 20
type input "**********"
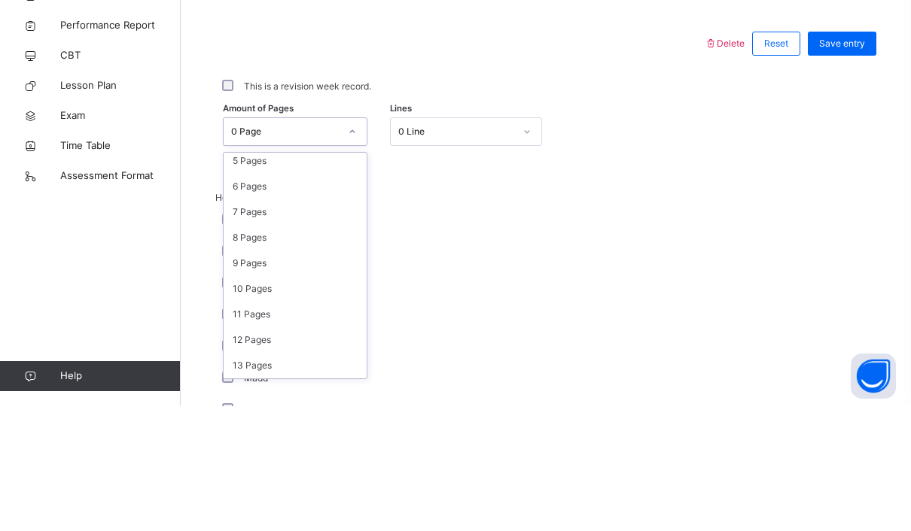
scroll to position [136, 0]
click at [236, 346] on div "8 Pages" at bounding box center [295, 359] width 143 height 26
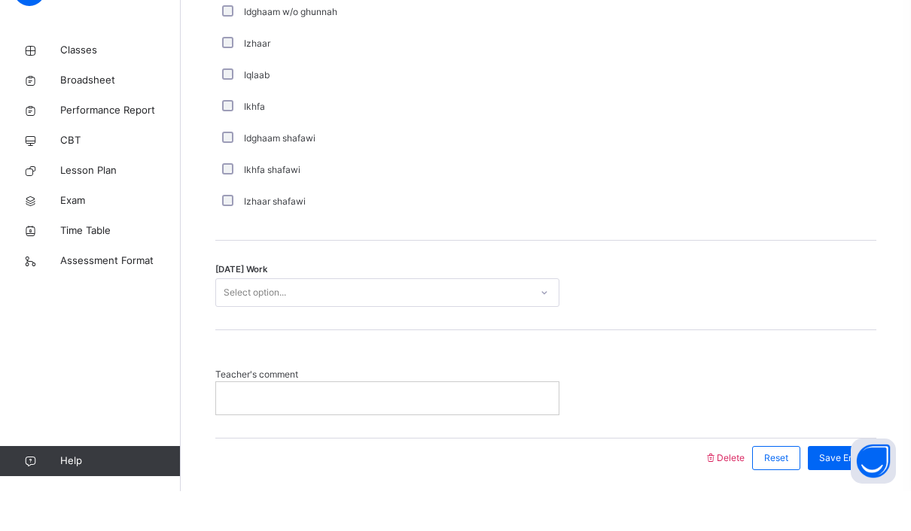
scroll to position [1112, 0]
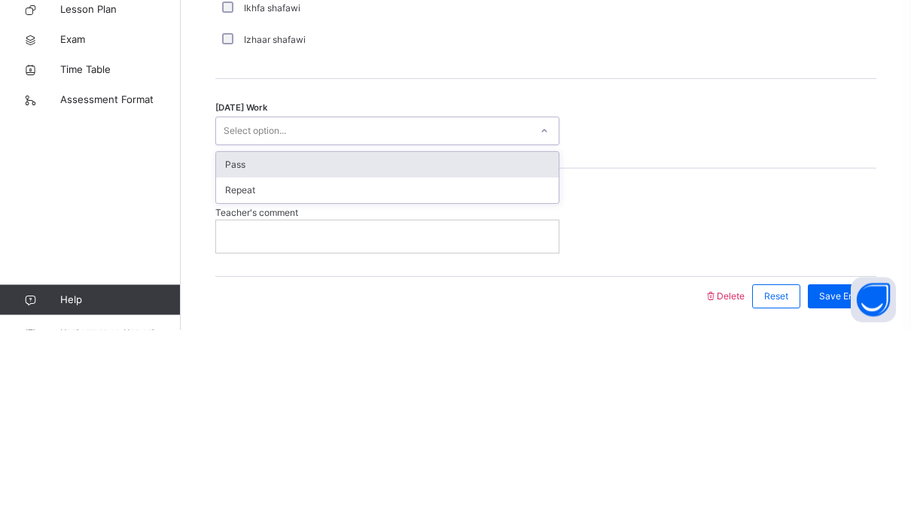
click at [227, 354] on div "Pass" at bounding box center [387, 367] width 342 height 26
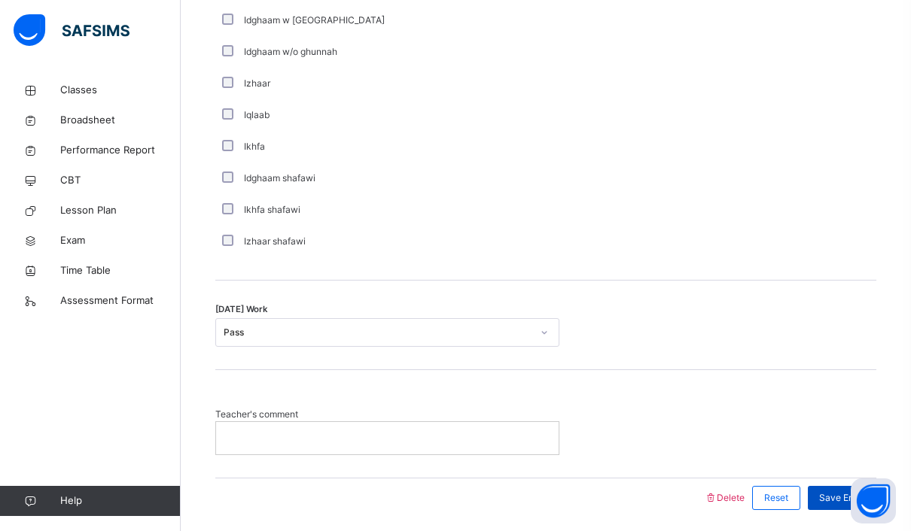
click at [856, 488] on div "Save Entry" at bounding box center [841, 498] width 68 height 24
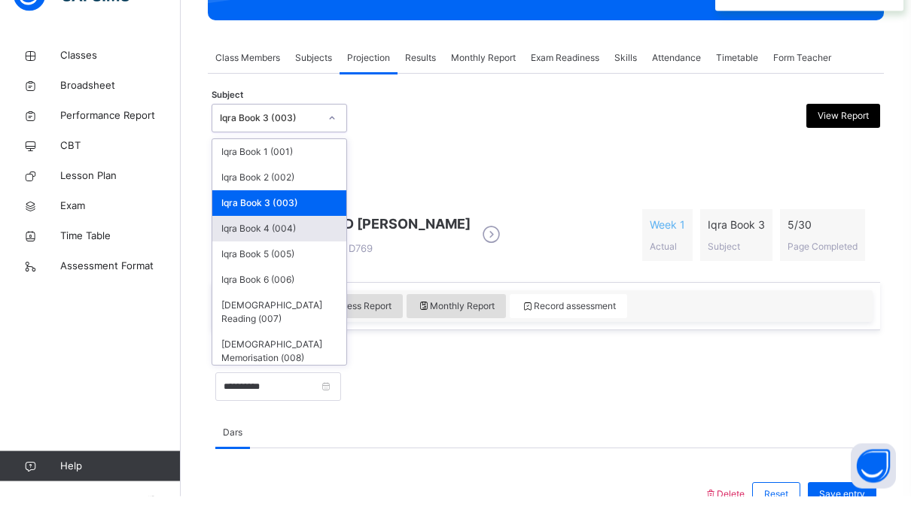
click at [236, 251] on div "Iqra Book 4 (004)" at bounding box center [279, 264] width 134 height 26
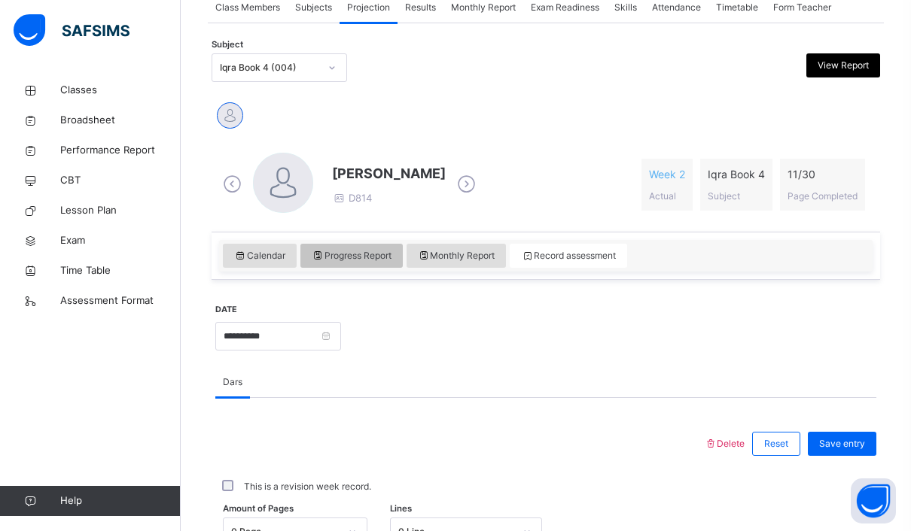
click at [379, 257] on span "Progress Report" at bounding box center [352, 256] width 80 height 14
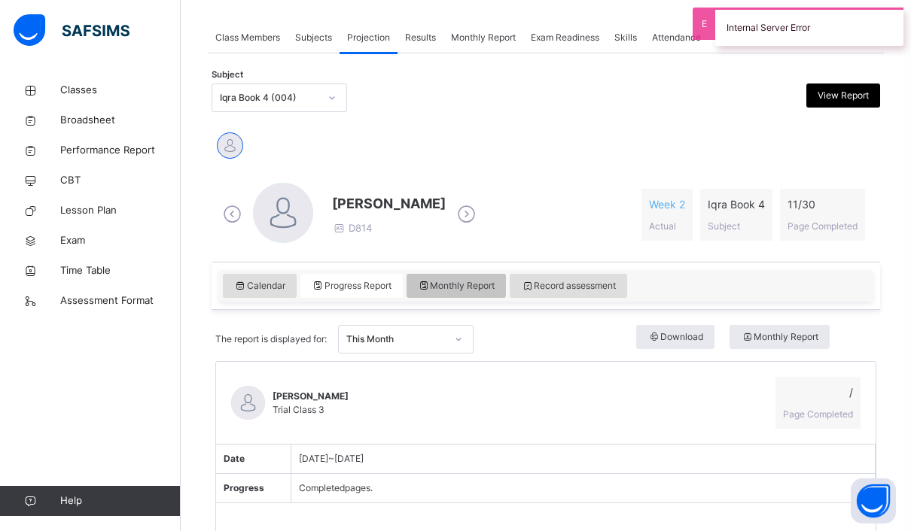
click at [470, 276] on div "Monthly Report" at bounding box center [456, 286] width 100 height 24
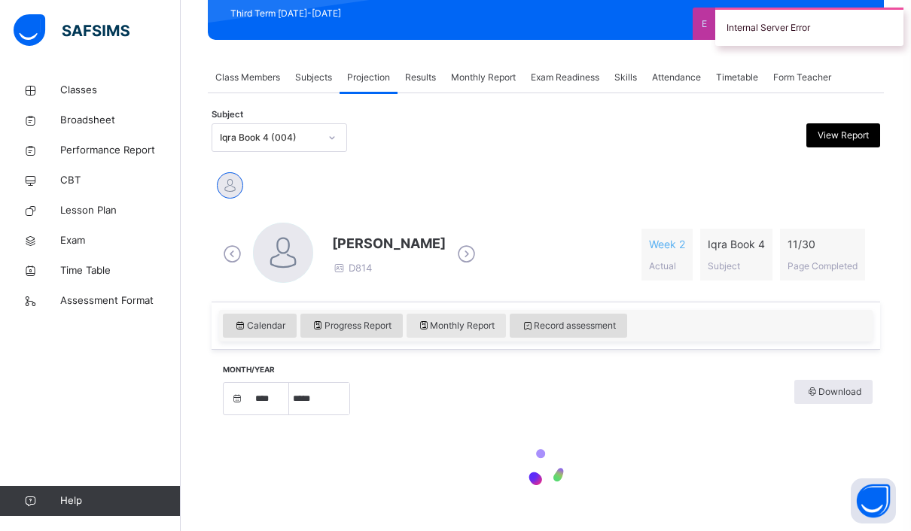
select select "****"
select select "*"
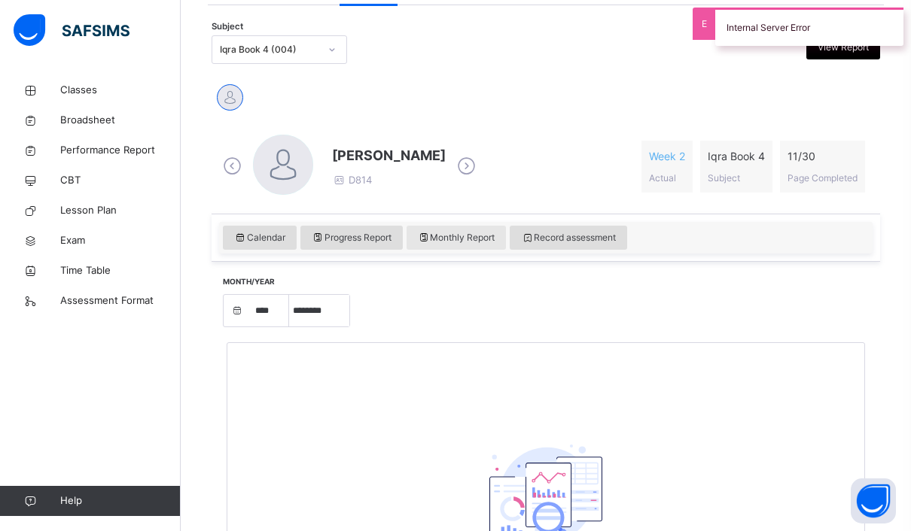
scroll to position [300, 0]
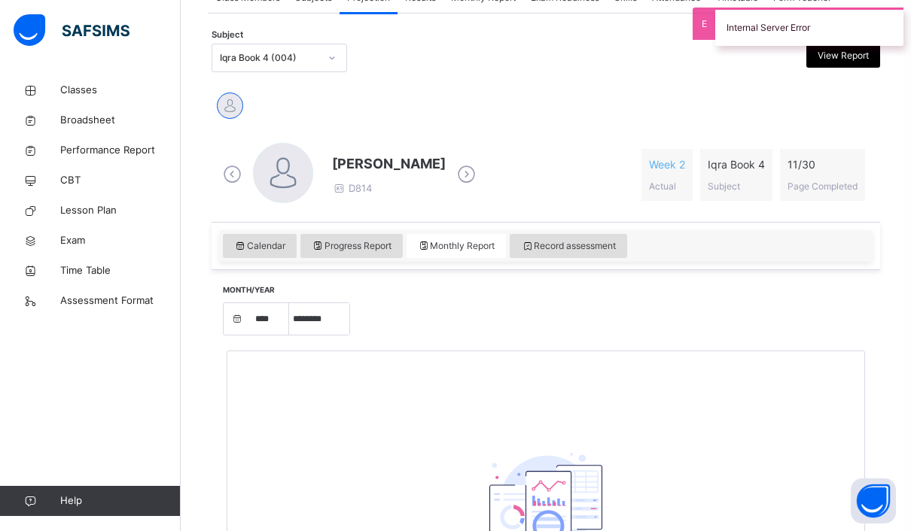
click at [268, 267] on div "Calendar Progress Report Monthly Report Record assessment" at bounding box center [545, 246] width 668 height 48
click at [262, 254] on div "Calendar" at bounding box center [260, 246] width 74 height 24
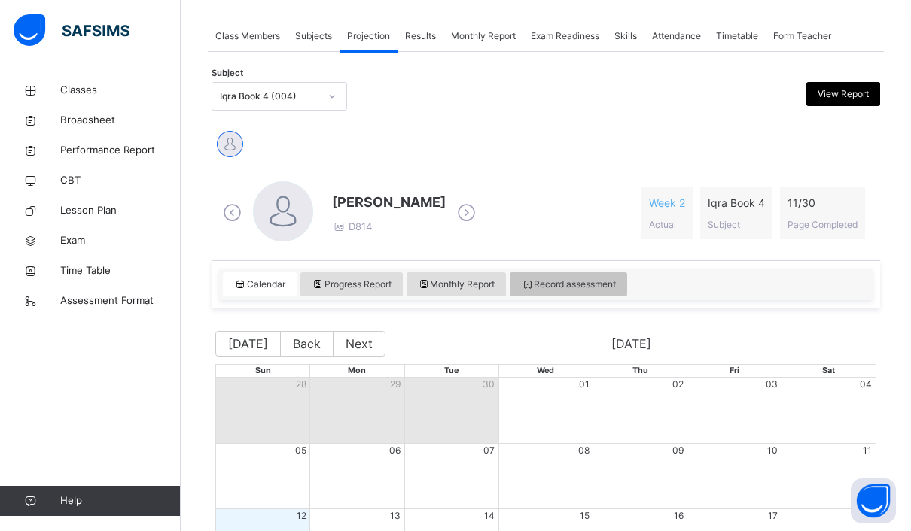
click at [603, 275] on div "Record assessment" at bounding box center [567, 284] width 117 height 24
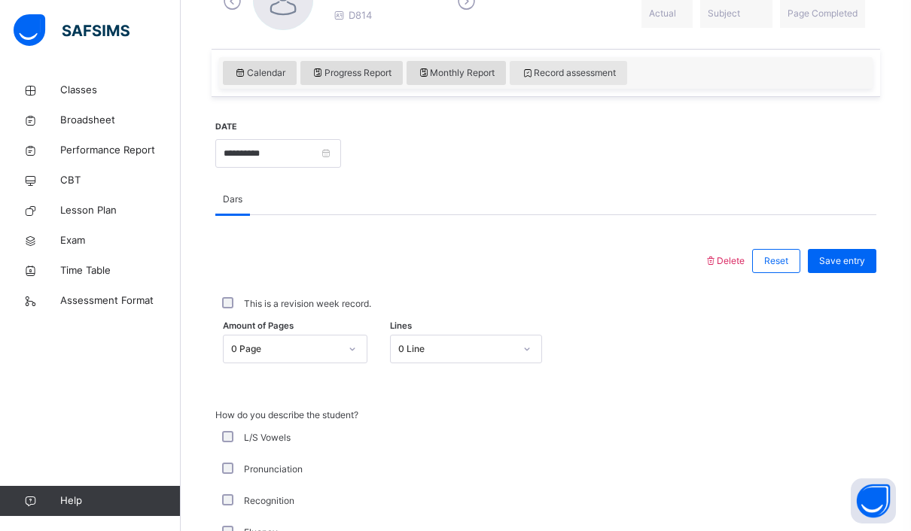
scroll to position [474, 0]
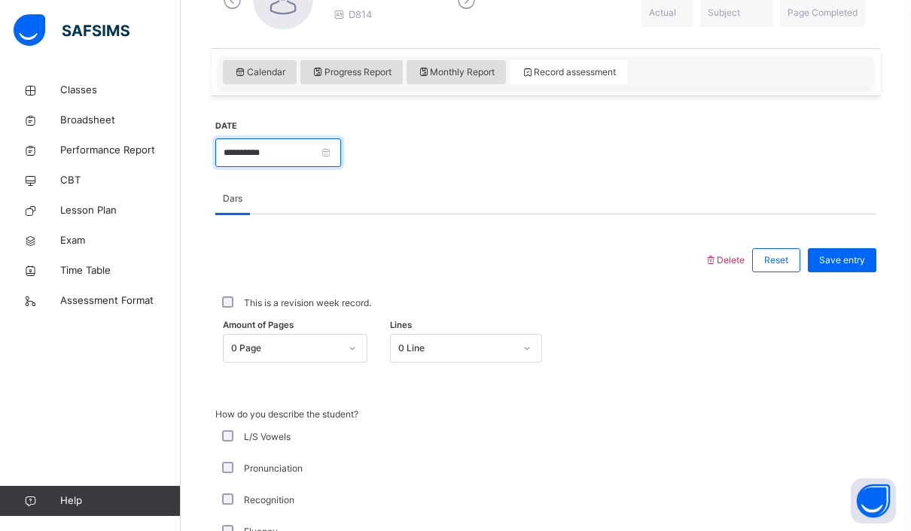
click at [341, 144] on input "**********" at bounding box center [278, 152] width 126 height 29
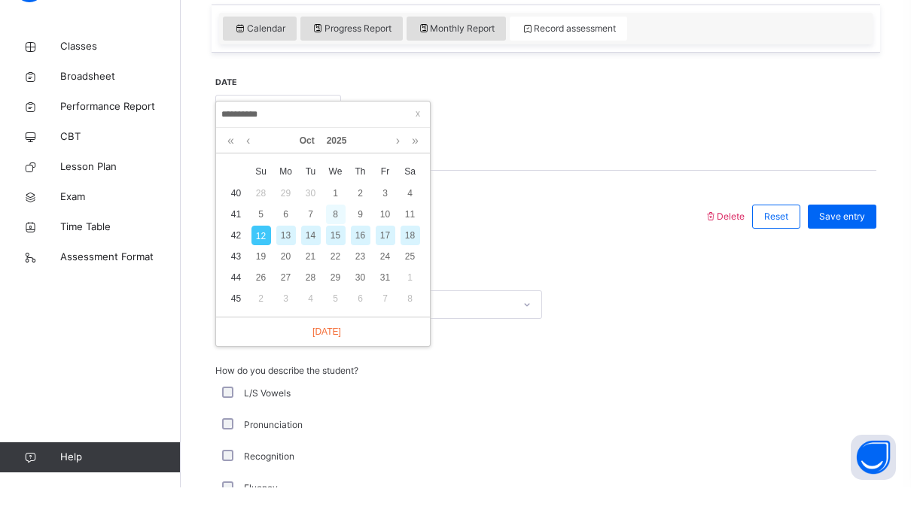
click at [339, 248] on div "8" at bounding box center [336, 258] width 20 height 20
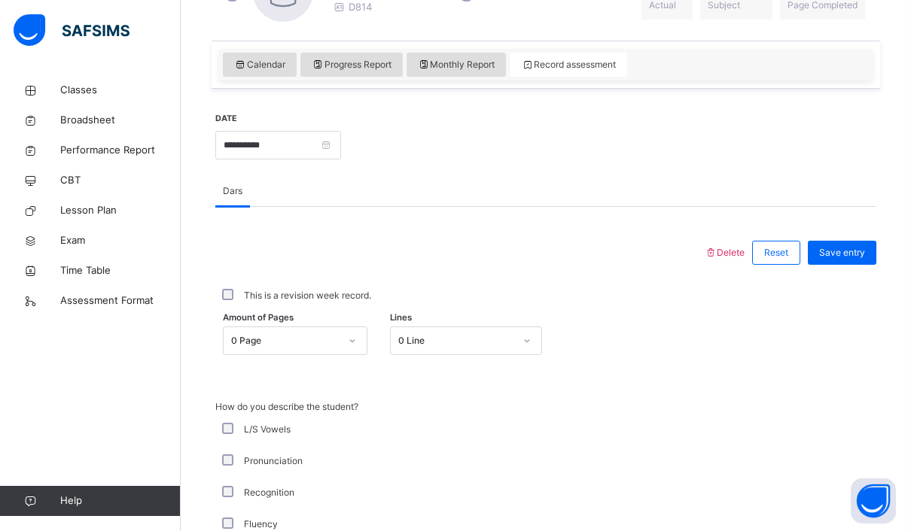
scroll to position [487, 0]
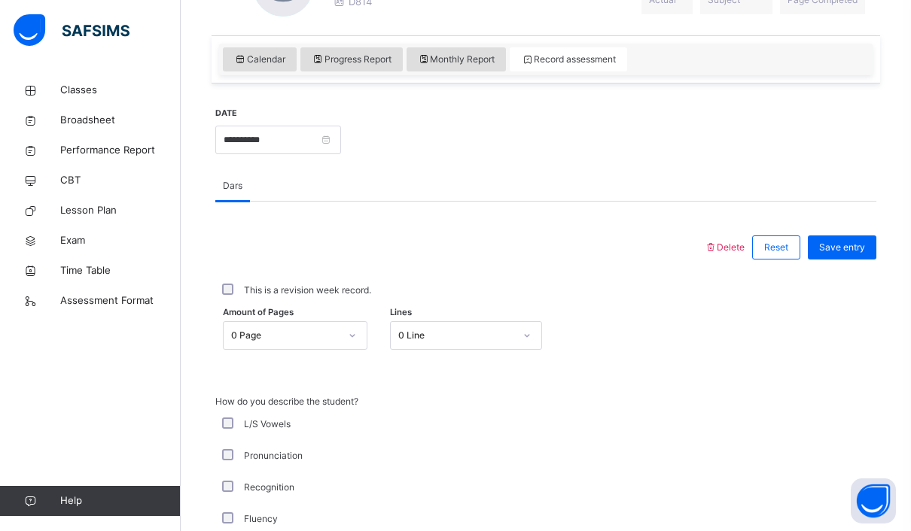
click at [322, 305] on div "This is a revision week record." at bounding box center [545, 291] width 661 height 32
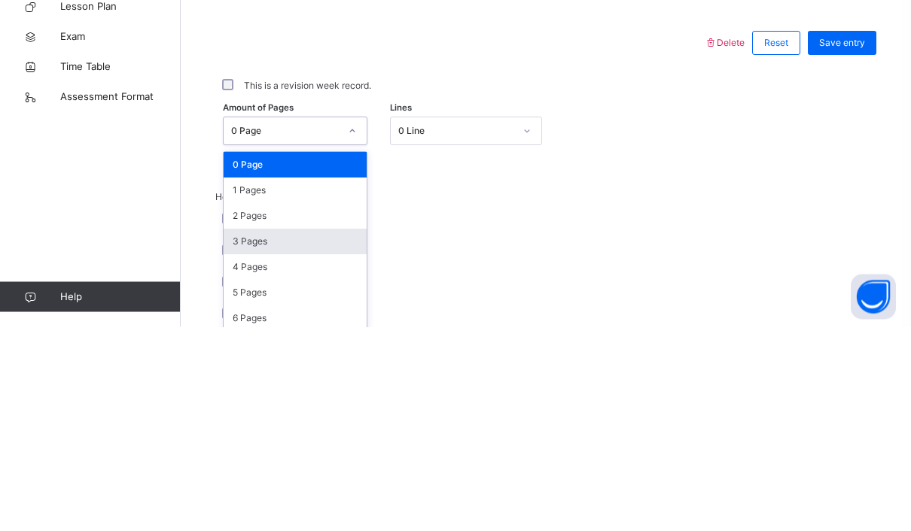
click at [322, 433] on div "3 Pages" at bounding box center [295, 446] width 143 height 26
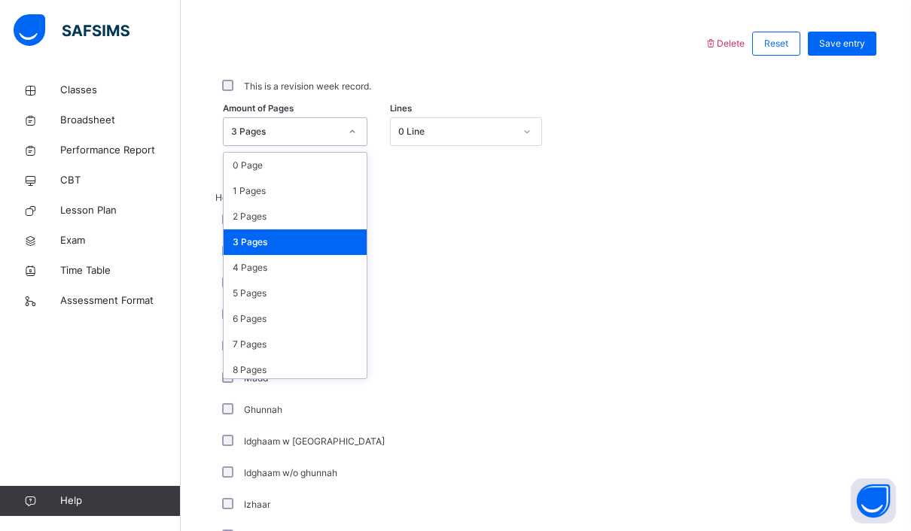
scroll to position [24, 0]
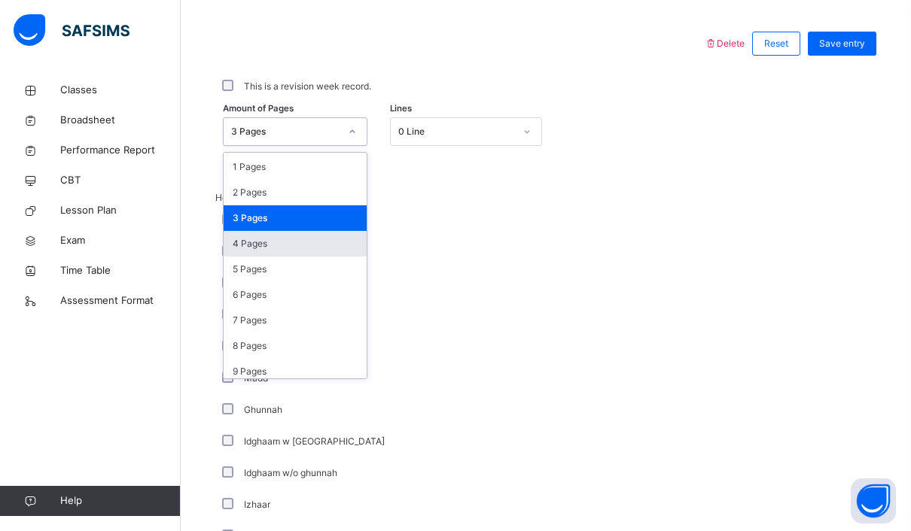
click at [286, 239] on div "4 Pages" at bounding box center [295, 244] width 143 height 26
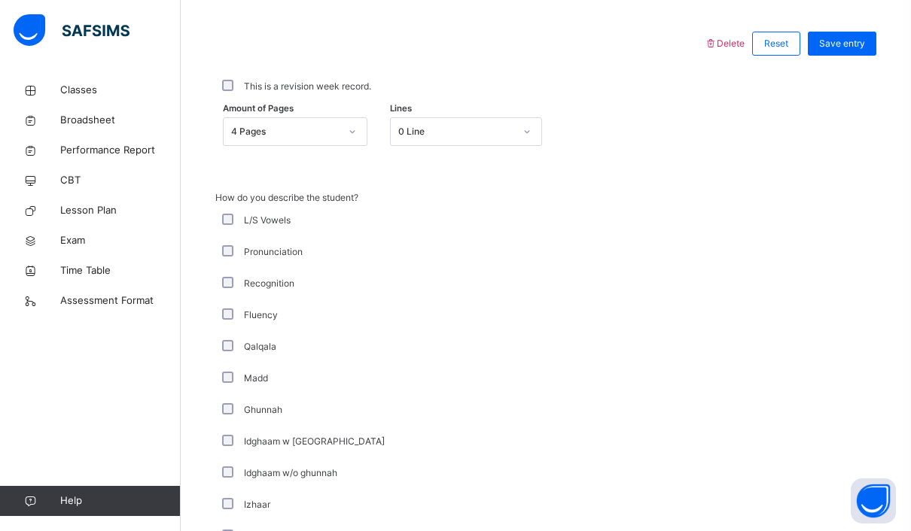
scroll to position [692, 0]
click at [853, 48] on span "Save entry" at bounding box center [842, 43] width 46 height 14
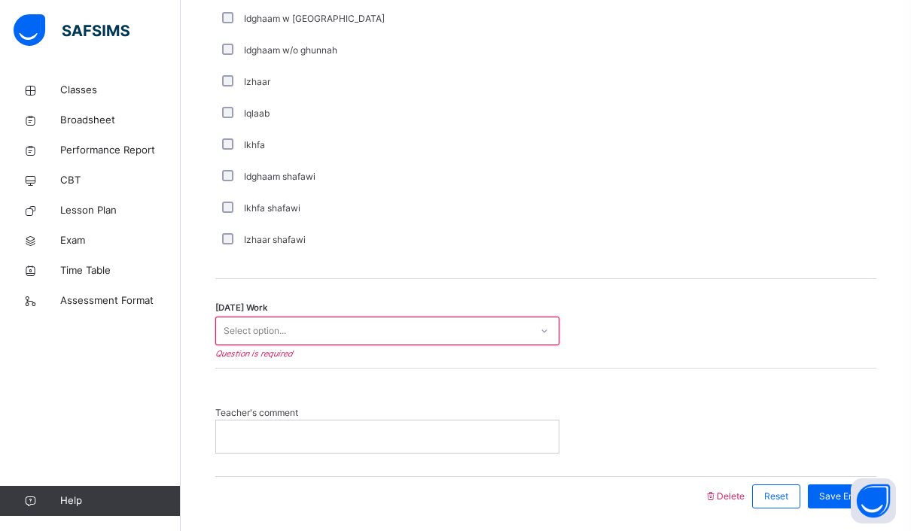
scroll to position [1112, 0]
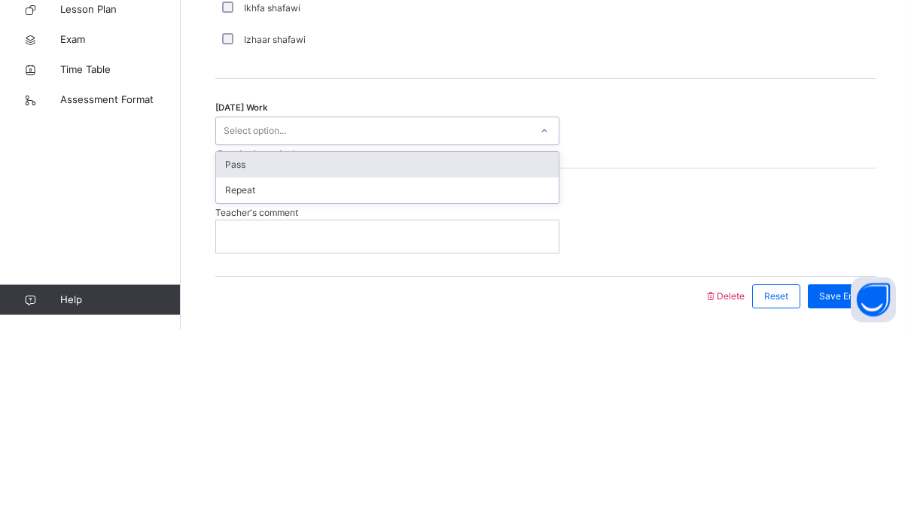
click at [367, 354] on div "Pass" at bounding box center [387, 367] width 342 height 26
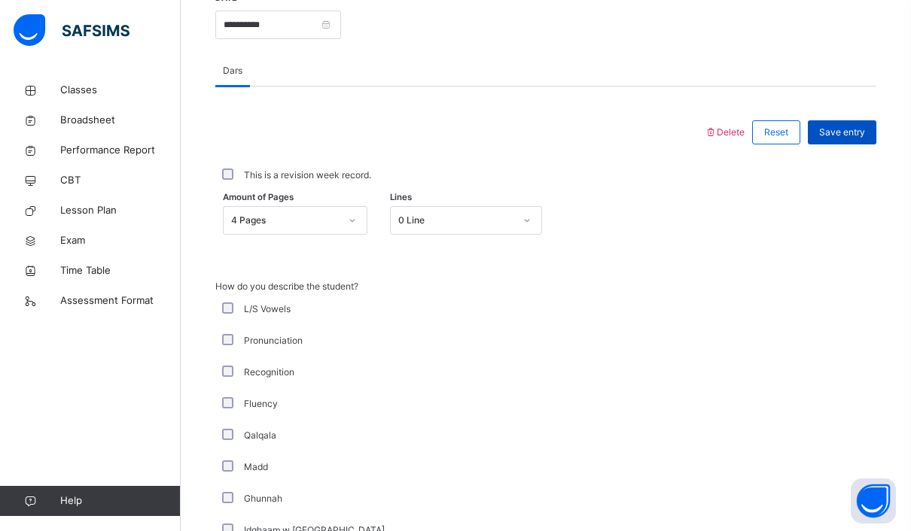
click at [847, 129] on span "Save entry" at bounding box center [842, 133] width 46 height 14
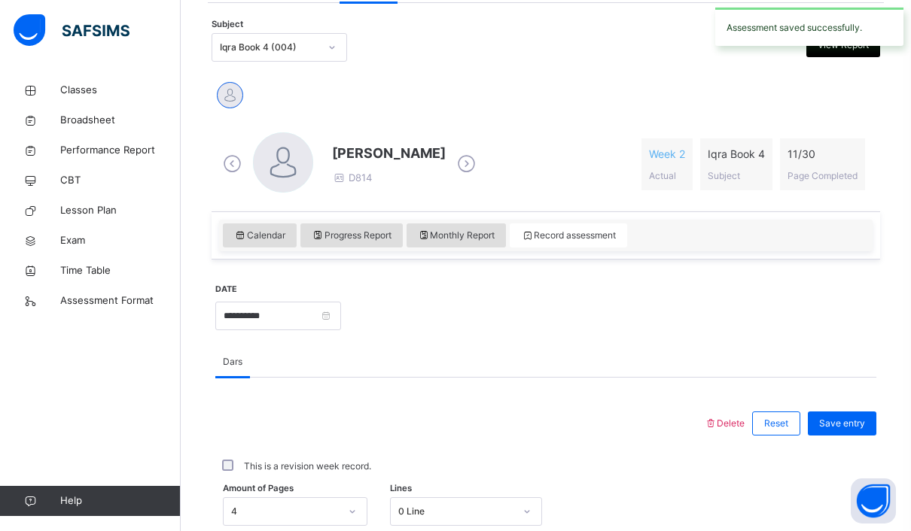
scroll to position [310, 0]
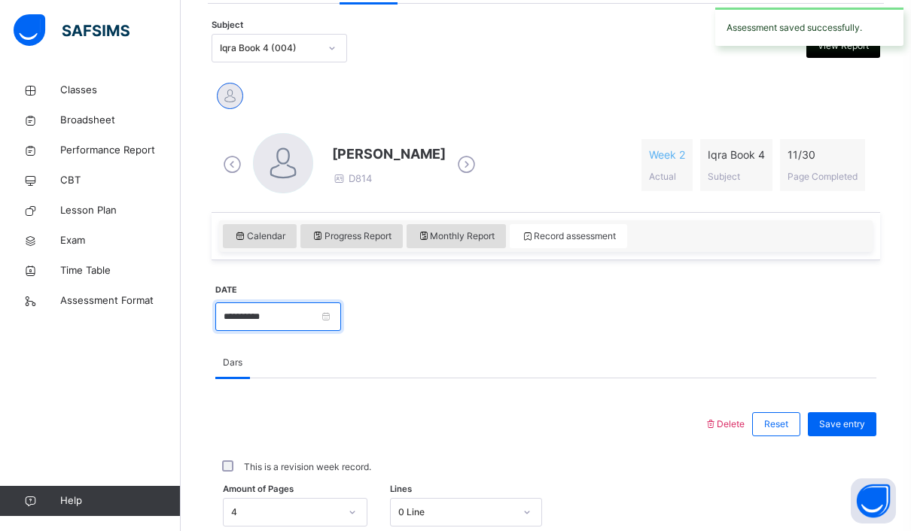
click at [339, 308] on input "**********" at bounding box center [278, 317] width 126 height 29
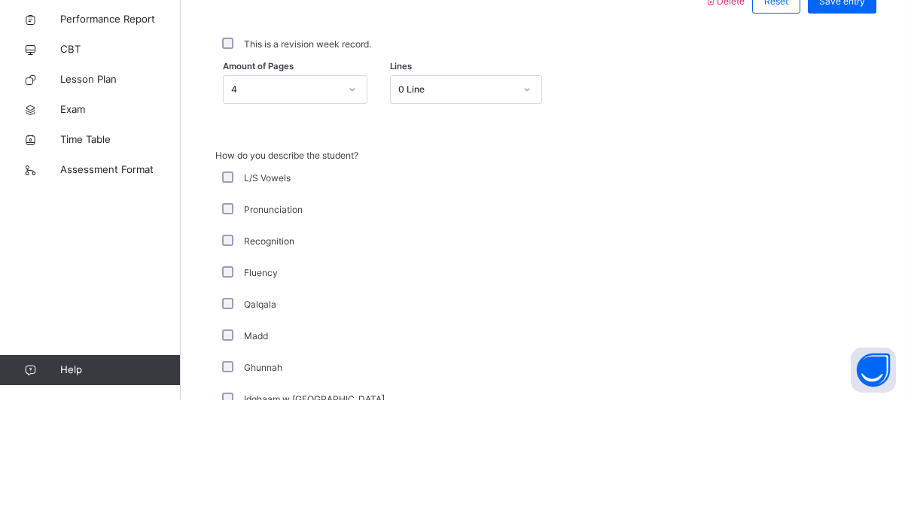
scroll to position [591, 0]
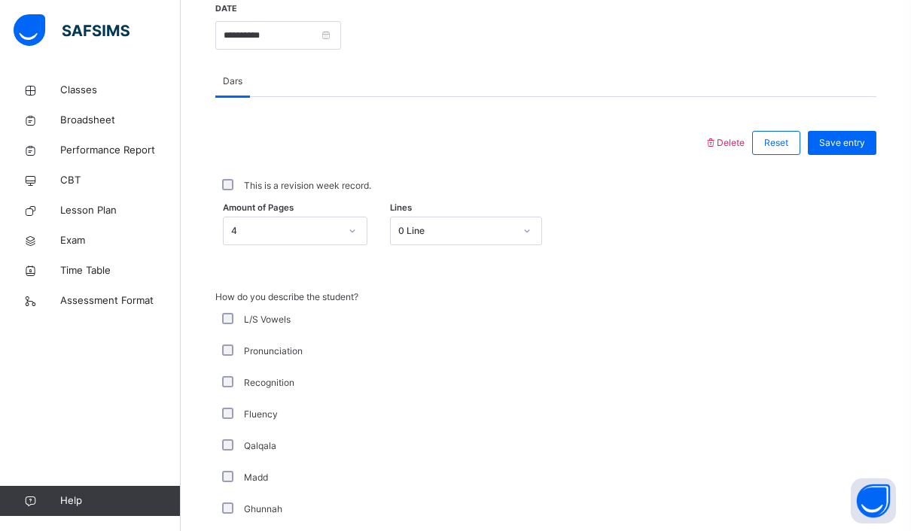
click at [348, 246] on div "Amount of Pages 4 Lines 0 Line" at bounding box center [545, 231] width 661 height 44
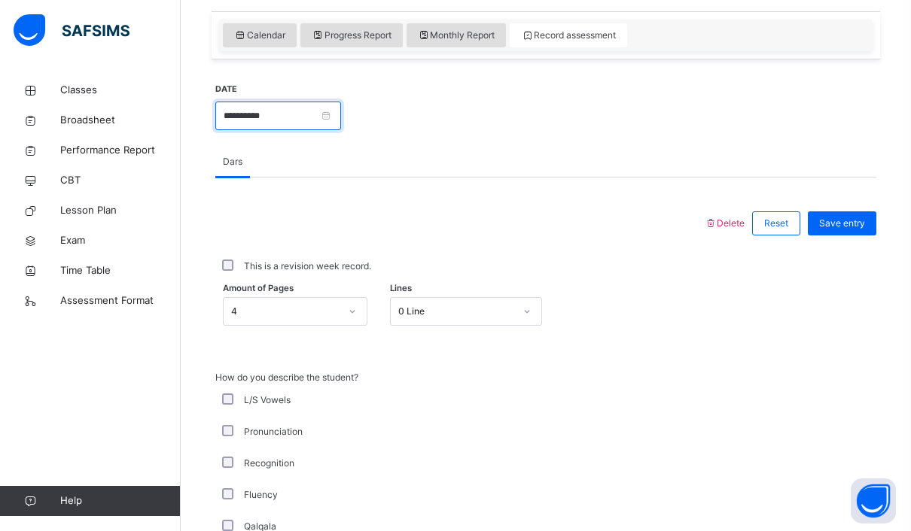
click at [341, 113] on input "**********" at bounding box center [278, 116] width 126 height 29
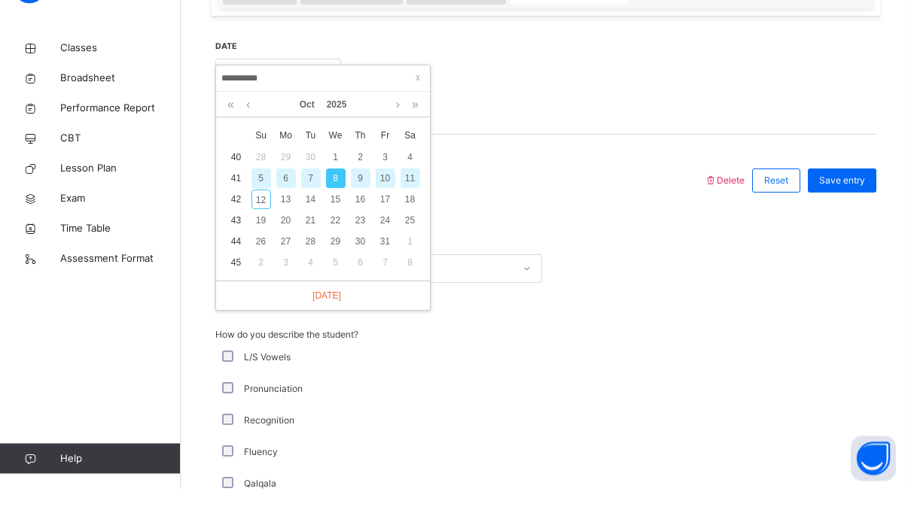
click at [409, 211] on div "11" at bounding box center [410, 221] width 20 height 20
type input "**********"
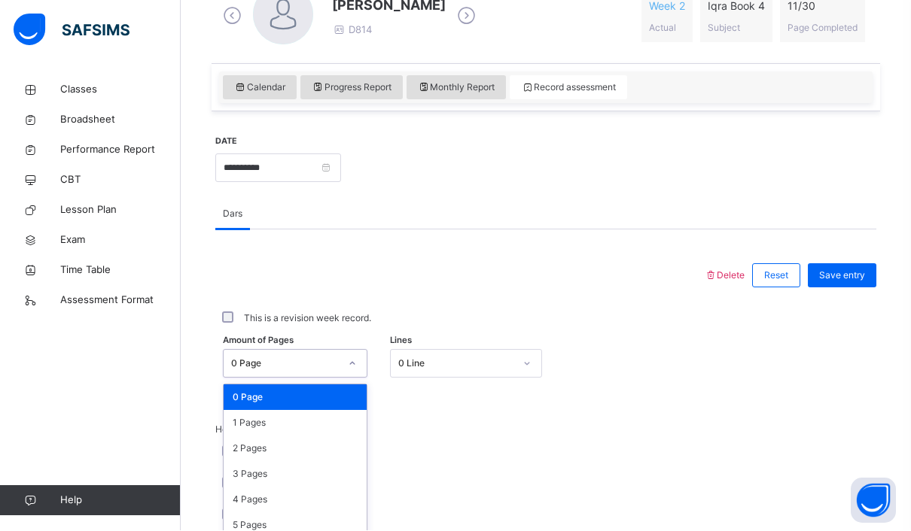
scroll to position [458, 0]
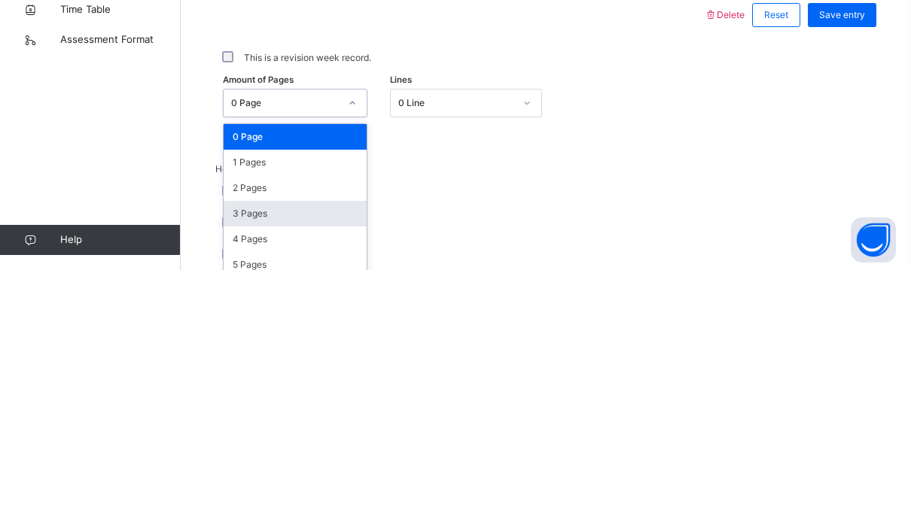
click at [330, 462] on div "3 Pages" at bounding box center [295, 475] width 143 height 26
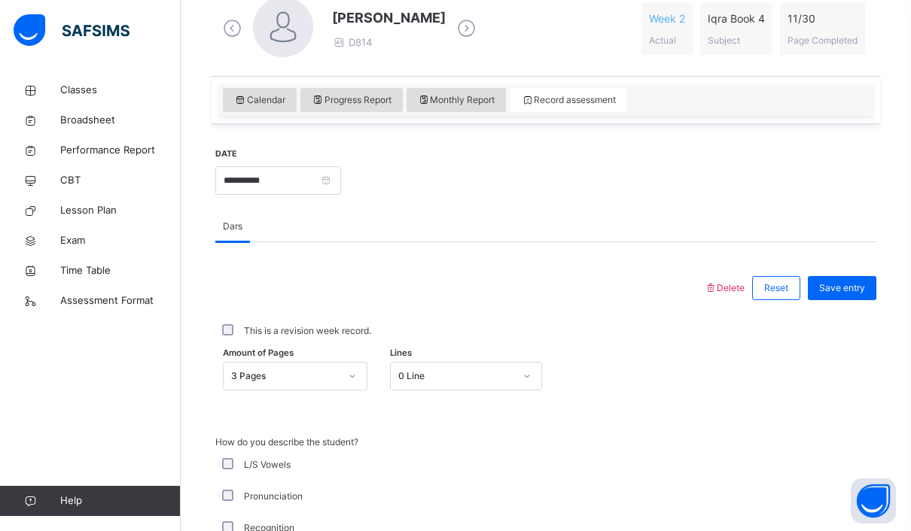
scroll to position [445, 0]
click at [853, 292] on span "Save entry" at bounding box center [842, 290] width 46 height 14
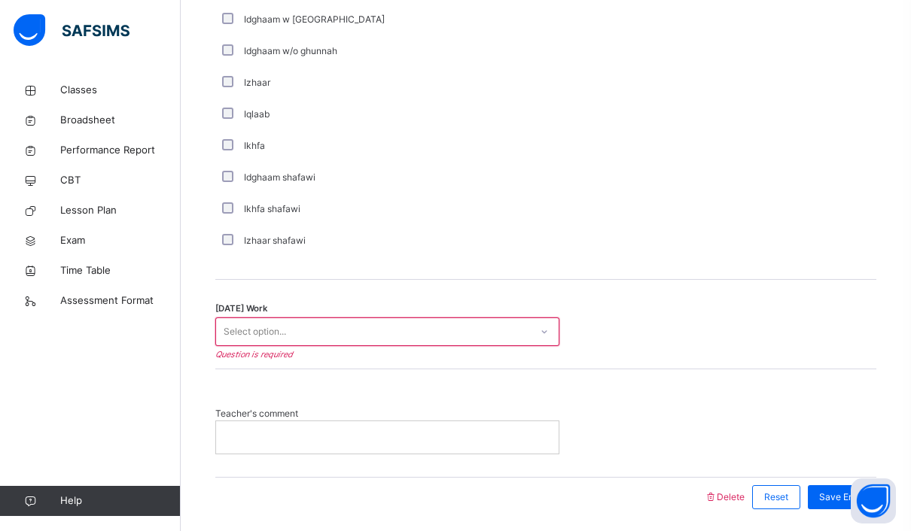
scroll to position [1112, 0]
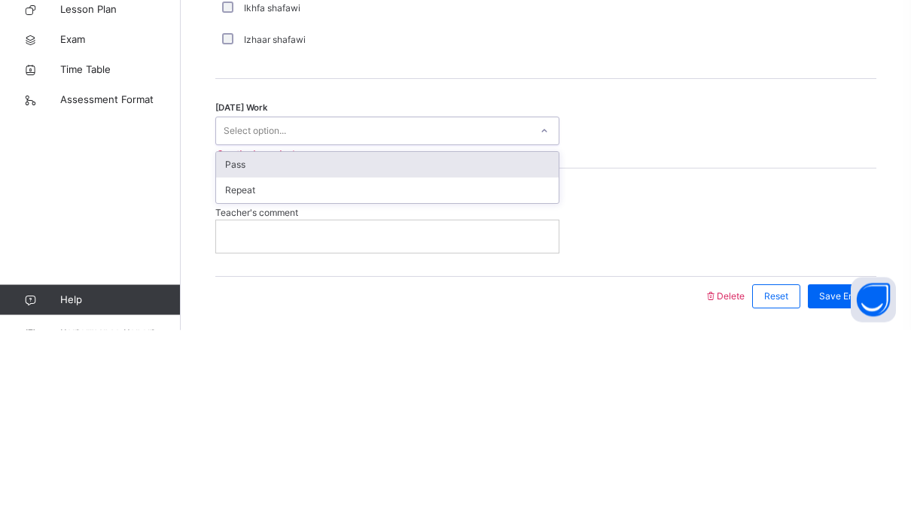
click at [461, 354] on div "Pass" at bounding box center [387, 367] width 342 height 26
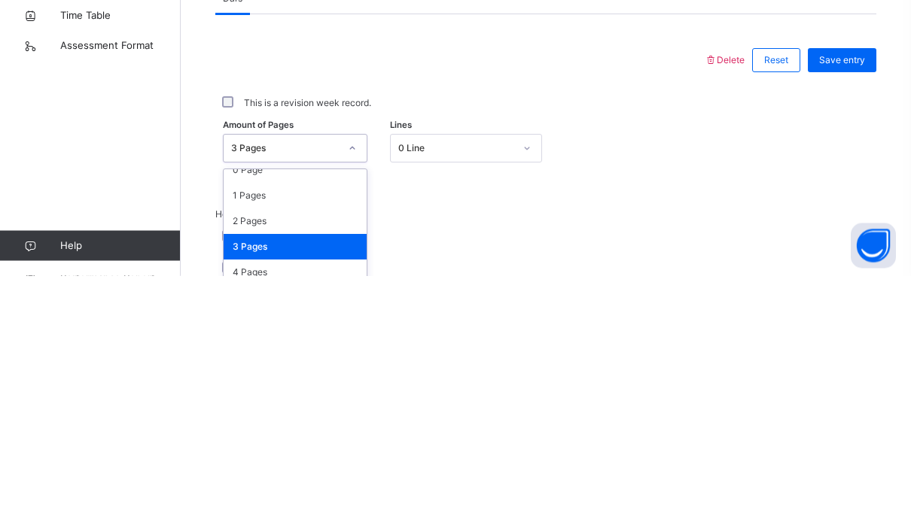
scroll to position [674, 0]
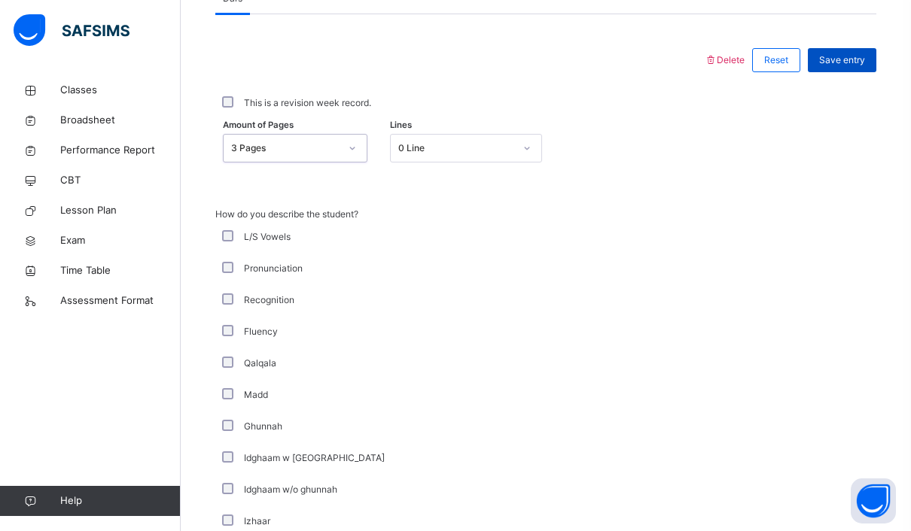
click at [863, 70] on div "Save entry" at bounding box center [841, 60] width 68 height 24
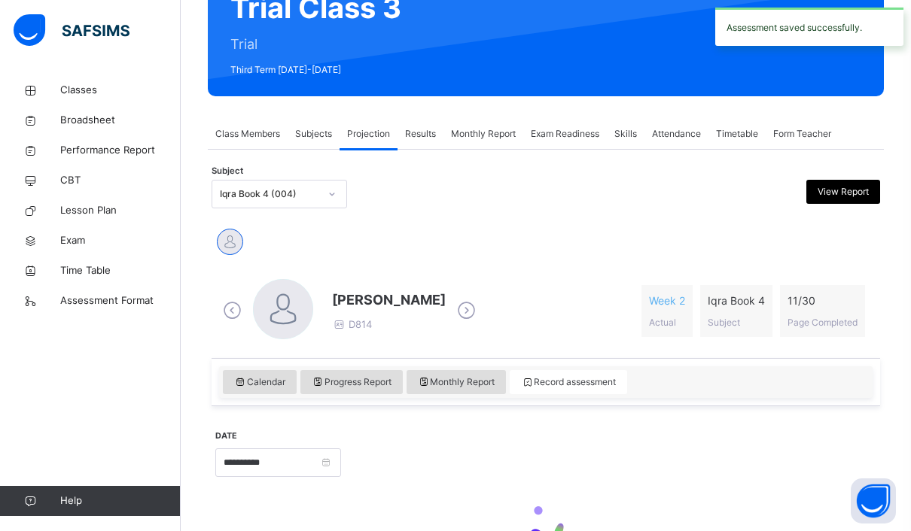
scroll to position [157, 0]
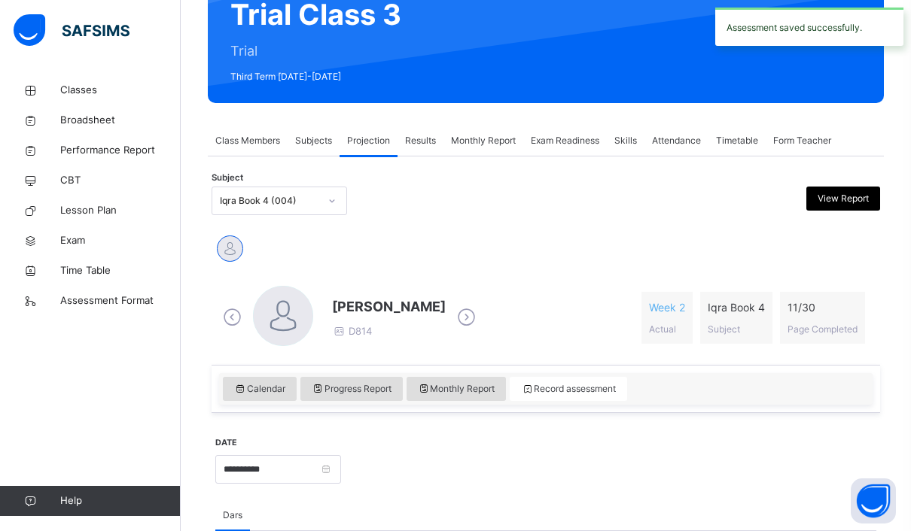
click at [356, 205] on div "Subject Iqra Book 4 (004) View Report" at bounding box center [545, 201] width 668 height 29
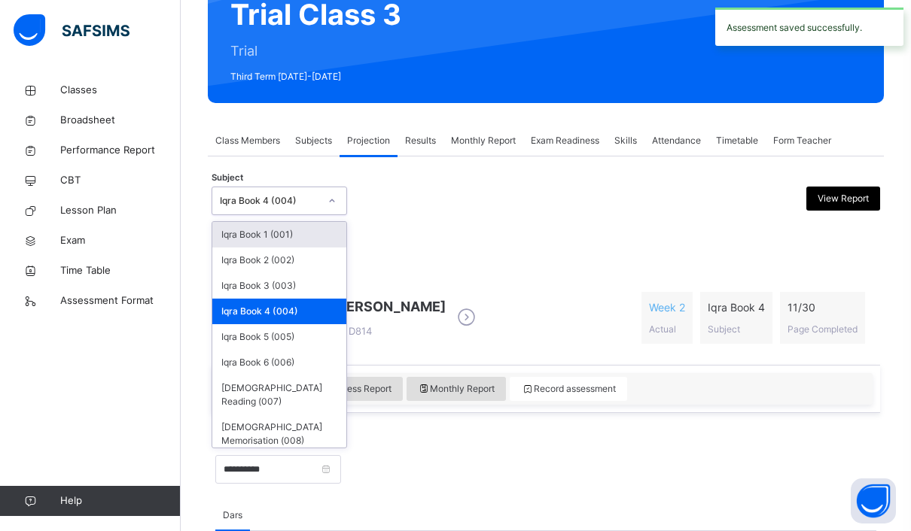
scroll to position [157, 0]
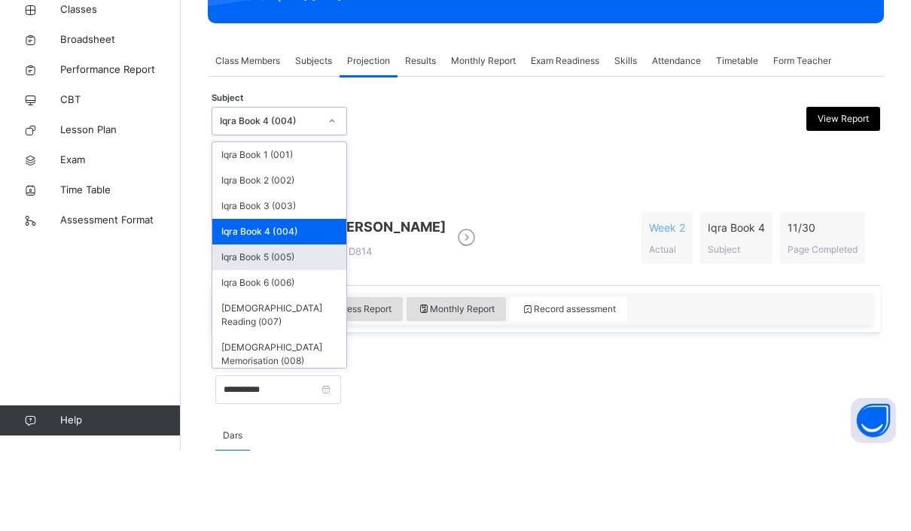
click at [303, 325] on div "Iqra Book 5 (005)" at bounding box center [279, 338] width 134 height 26
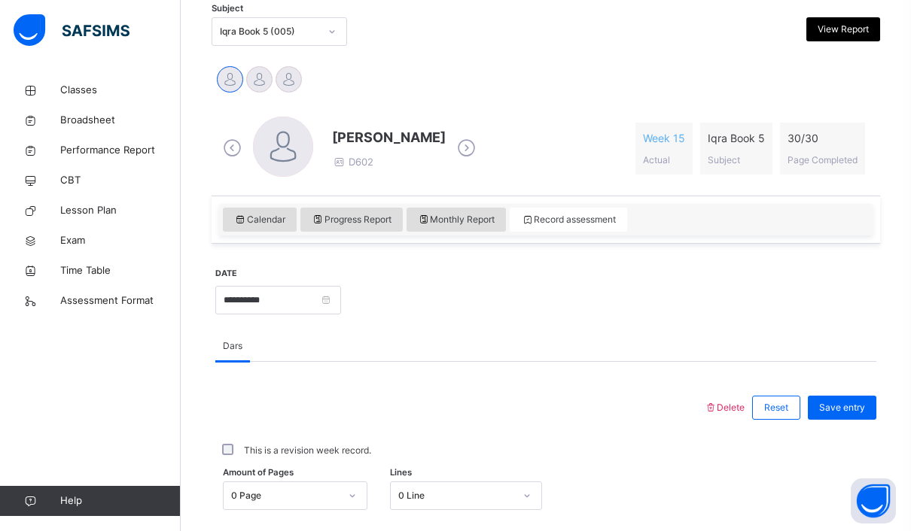
scroll to position [375, 0]
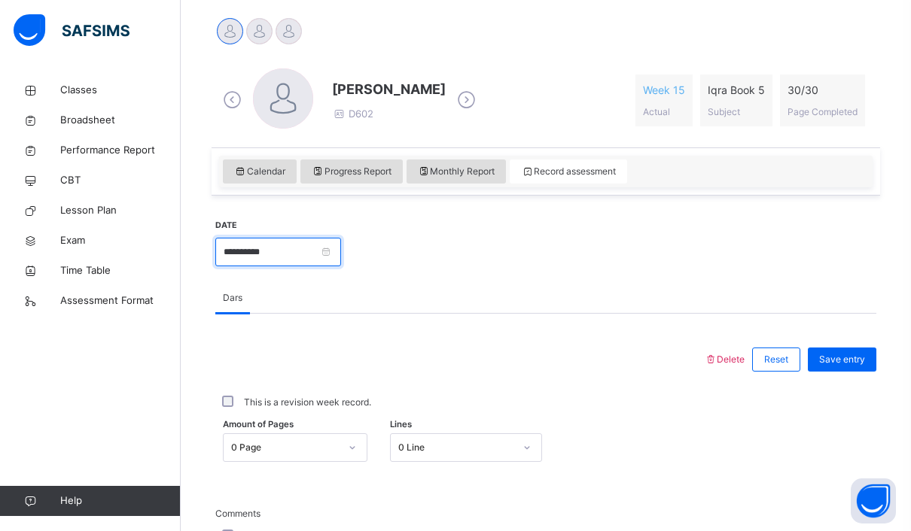
click at [333, 255] on input "**********" at bounding box center [278, 252] width 126 height 29
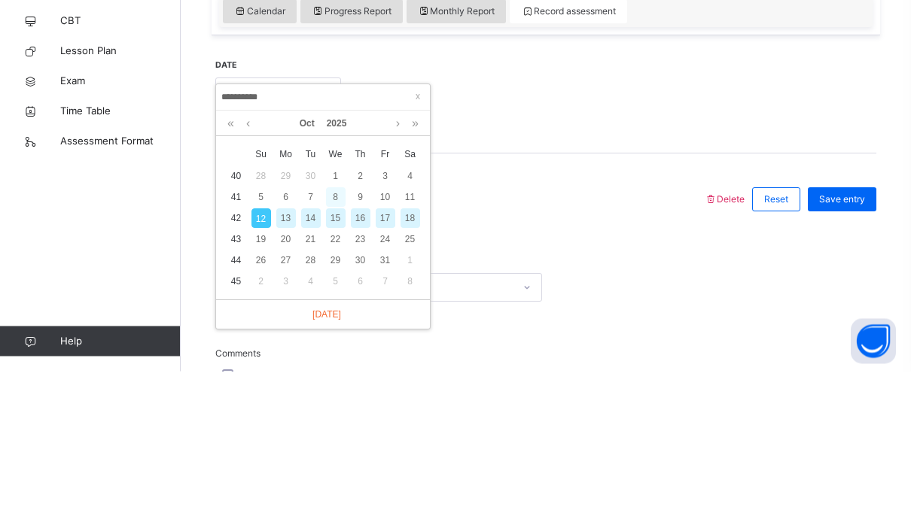
click at [340, 348] on div "8" at bounding box center [336, 358] width 20 height 20
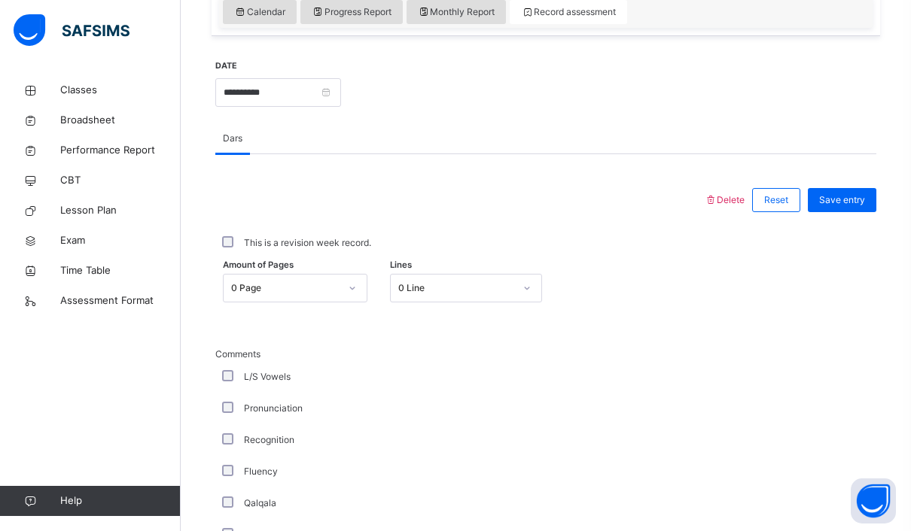
click at [337, 272] on div "Amount of Pages 0 Page Lines 0 Line" at bounding box center [545, 288] width 661 height 44
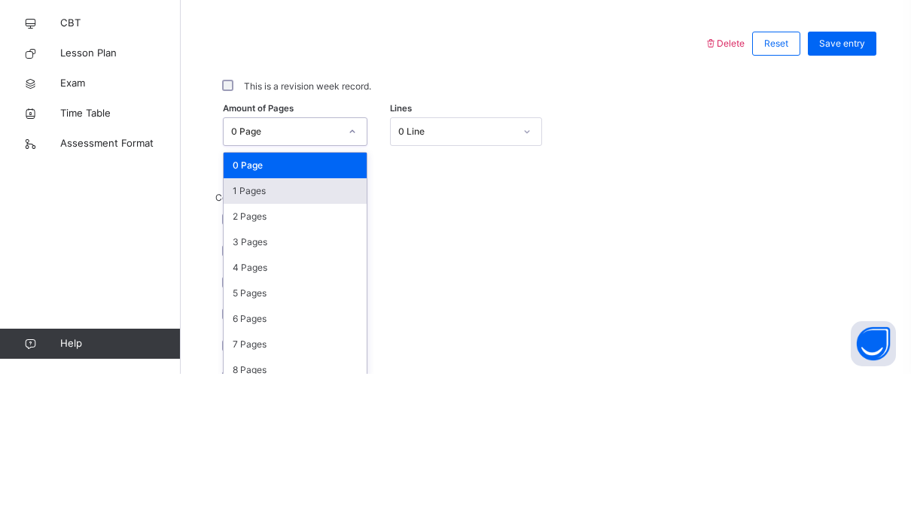
click at [342, 336] on div "1 Pages" at bounding box center [295, 349] width 143 height 26
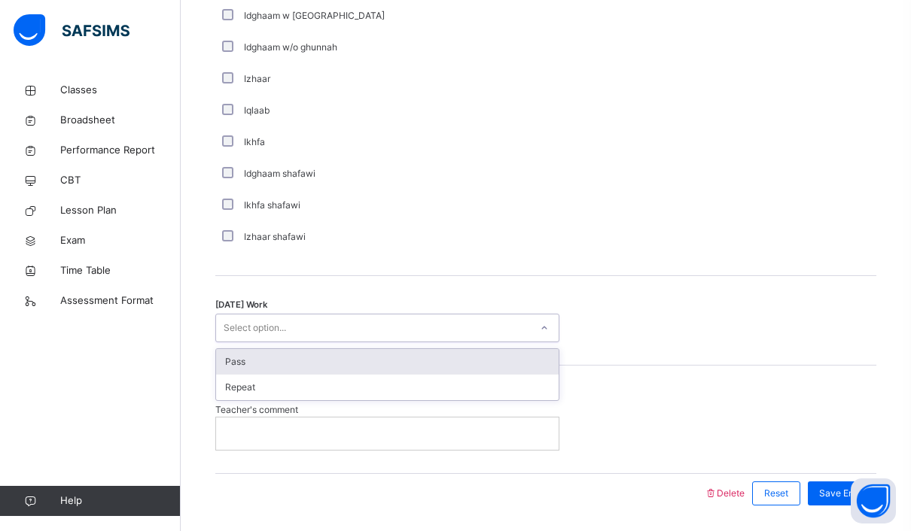
scroll to position [1112, 0]
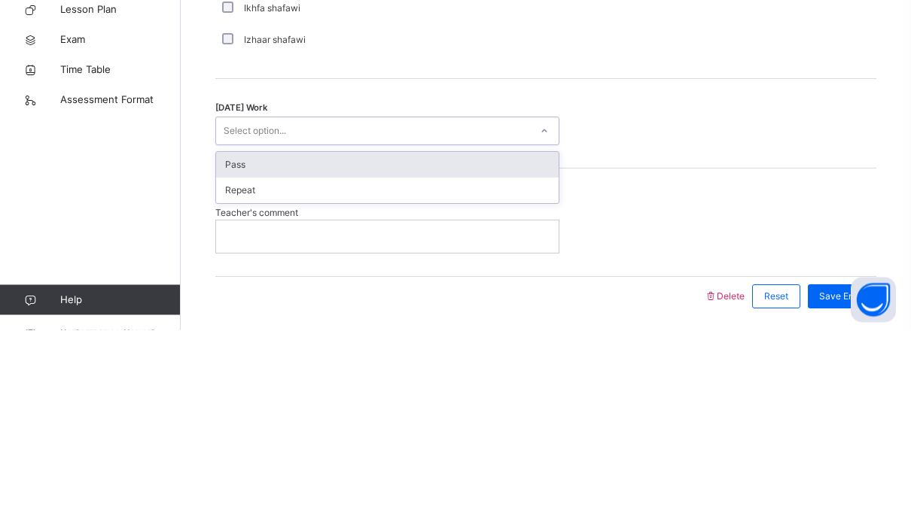
click at [383, 354] on div "Pass" at bounding box center [387, 367] width 342 height 26
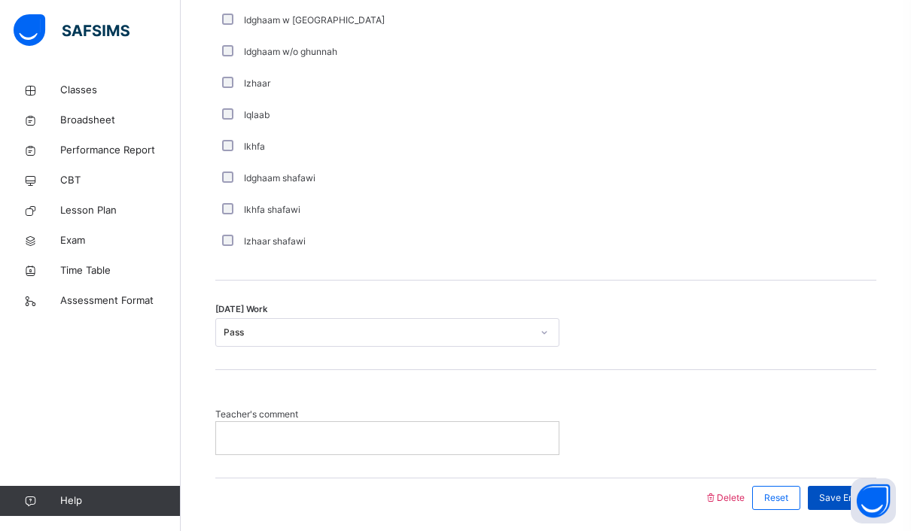
click at [862, 488] on div "Save Entry" at bounding box center [841, 498] width 68 height 24
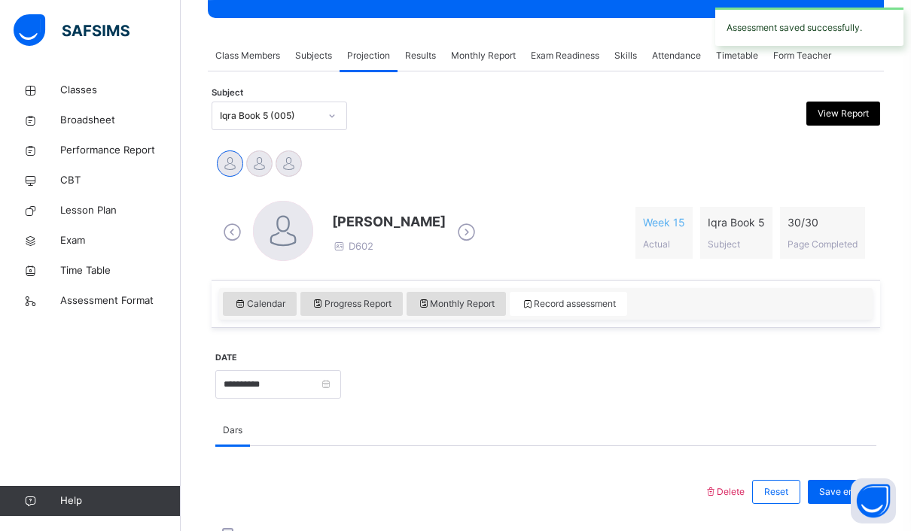
scroll to position [330, 0]
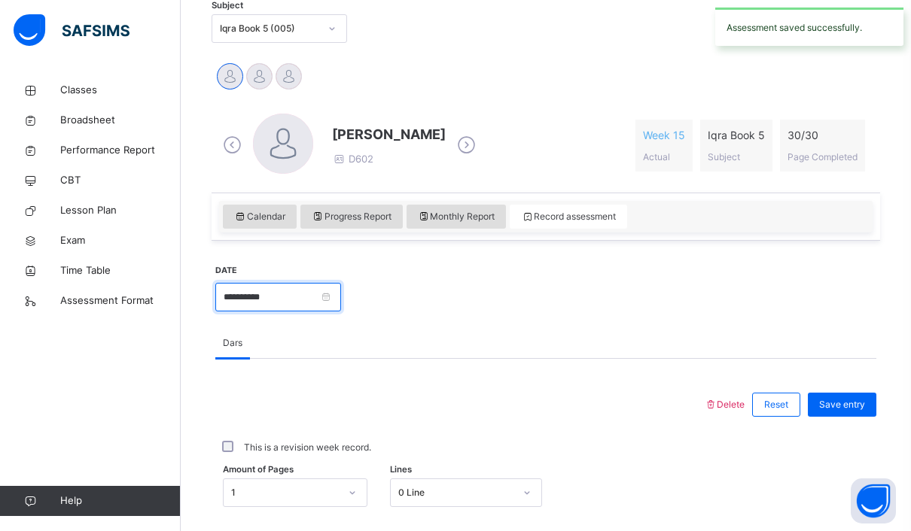
click at [336, 296] on input "**********" at bounding box center [278, 297] width 126 height 29
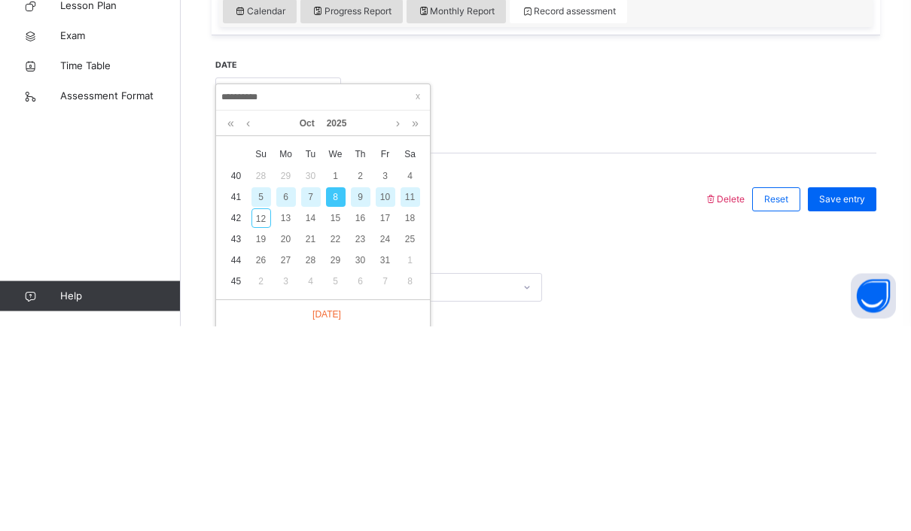
click at [415, 393] on div "11" at bounding box center [410, 403] width 20 height 20
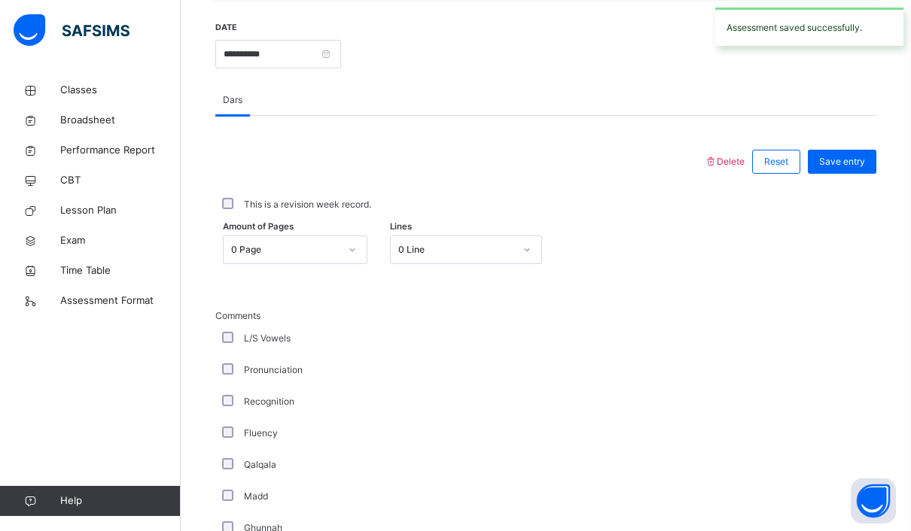
scroll to position [580, 0]
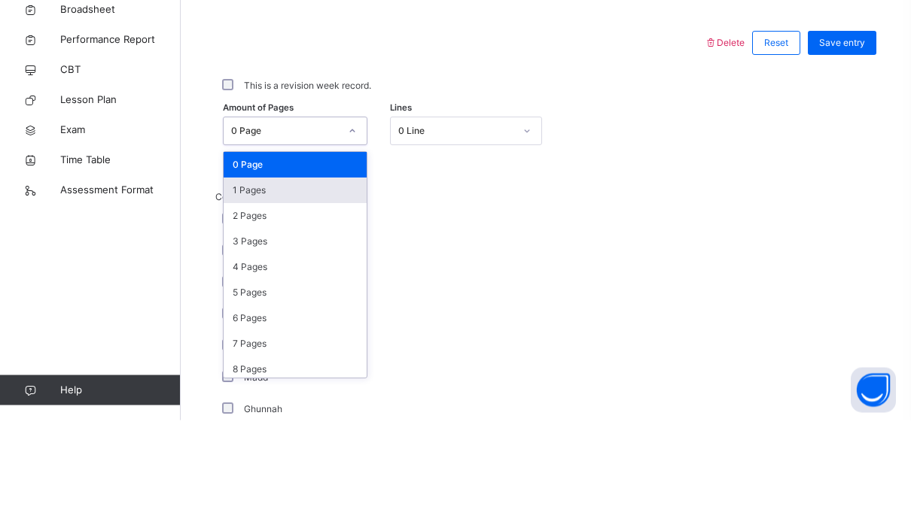
click at [354, 289] on div "1 Pages" at bounding box center [295, 302] width 143 height 26
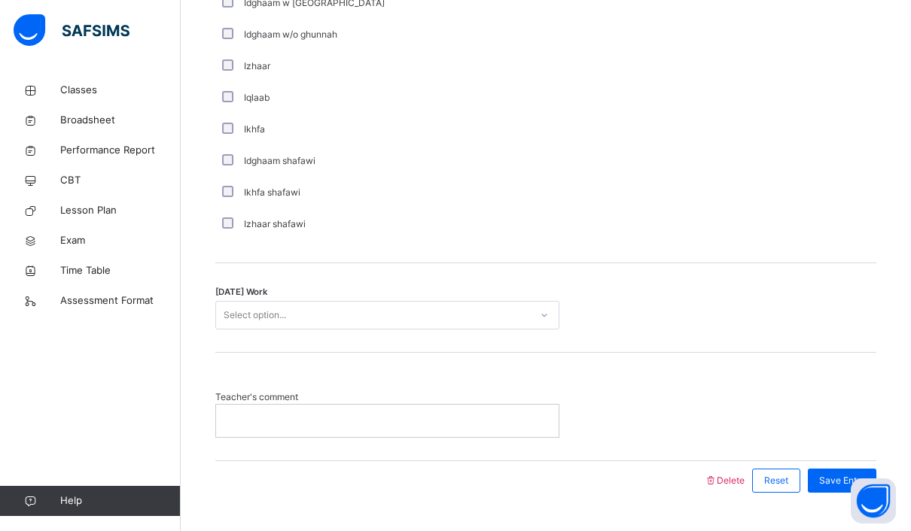
scroll to position [1112, 0]
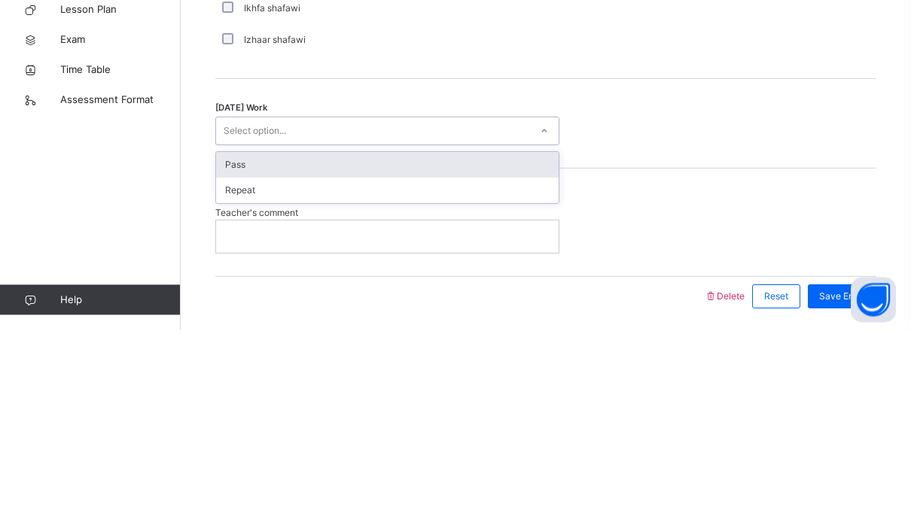
click at [416, 354] on div "Pass" at bounding box center [387, 367] width 342 height 26
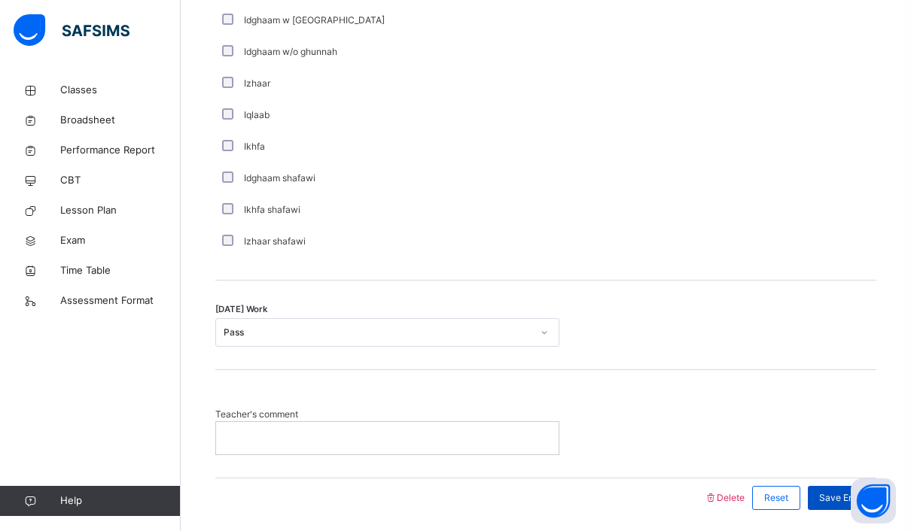
click at [854, 492] on span "Save Entry" at bounding box center [842, 498] width 46 height 14
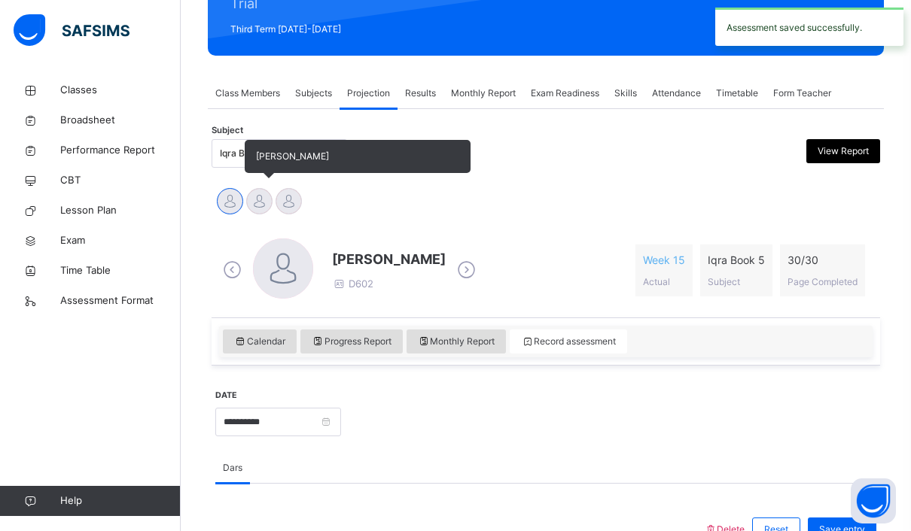
click at [256, 194] on div at bounding box center [259, 201] width 26 height 26
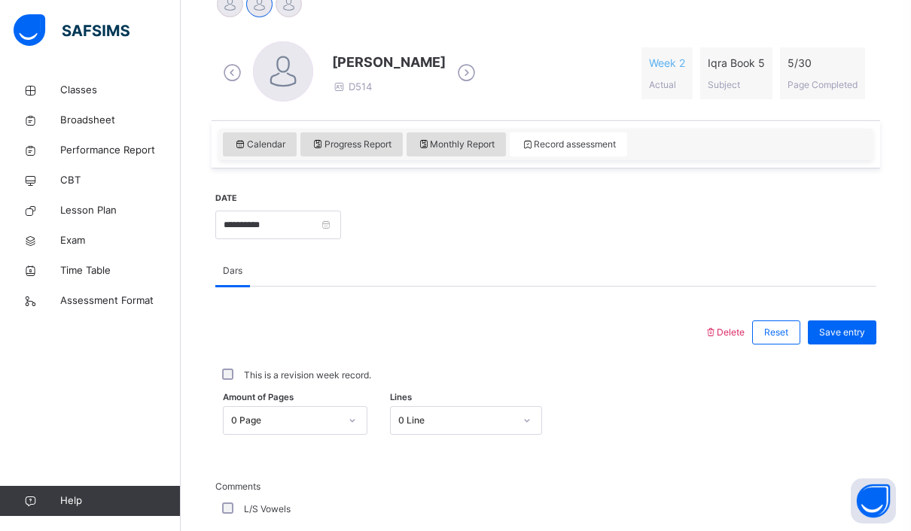
scroll to position [398, 0]
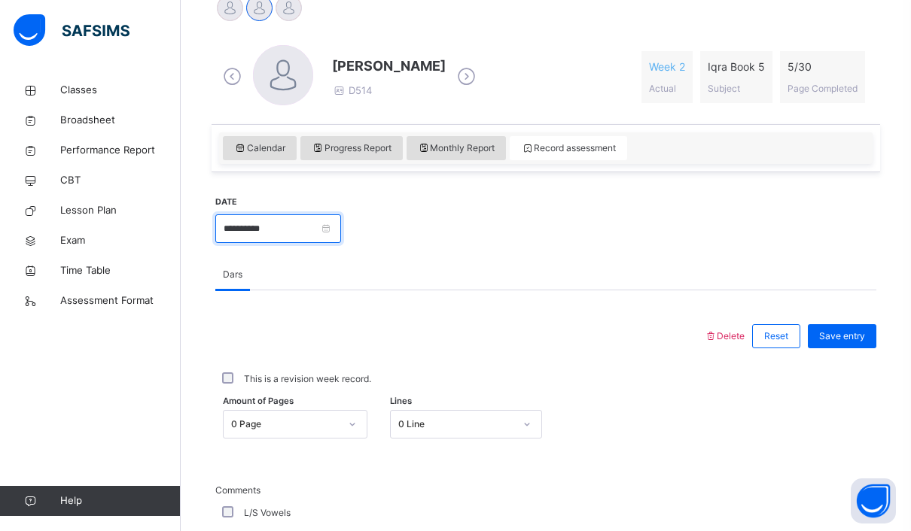
click at [326, 223] on input "**********" at bounding box center [278, 228] width 126 height 29
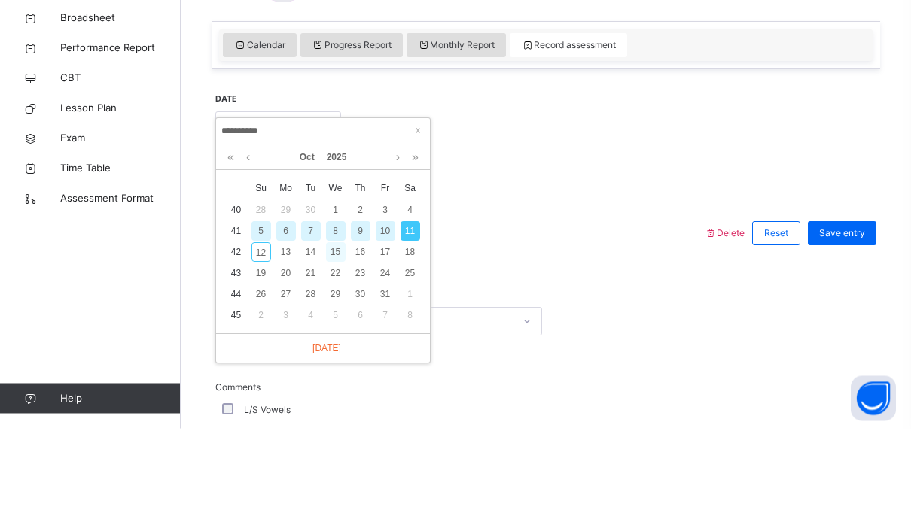
click at [333, 345] on div "15" at bounding box center [336, 355] width 20 height 20
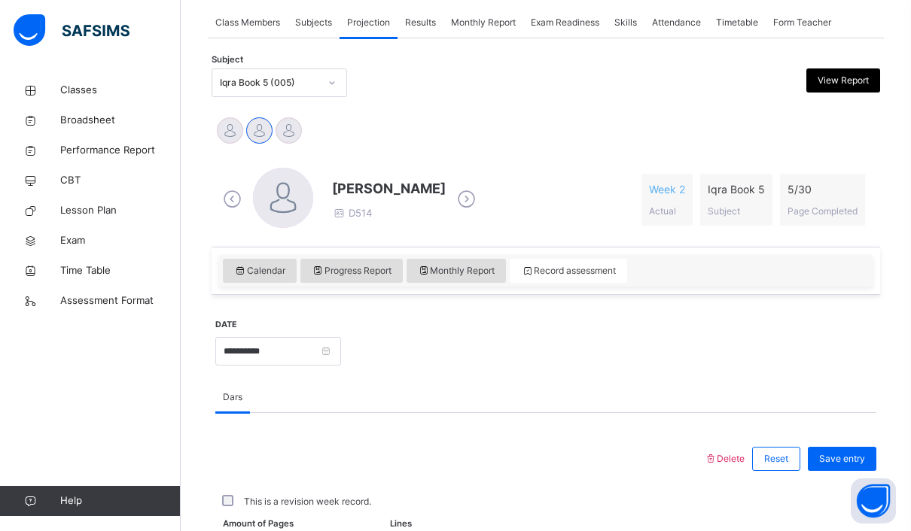
scroll to position [312, 0]
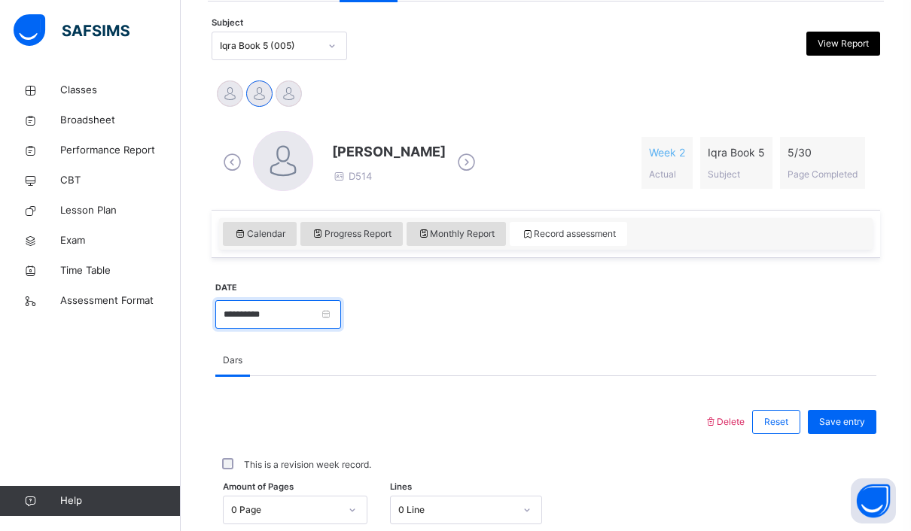
click at [336, 318] on input "**********" at bounding box center [278, 314] width 126 height 29
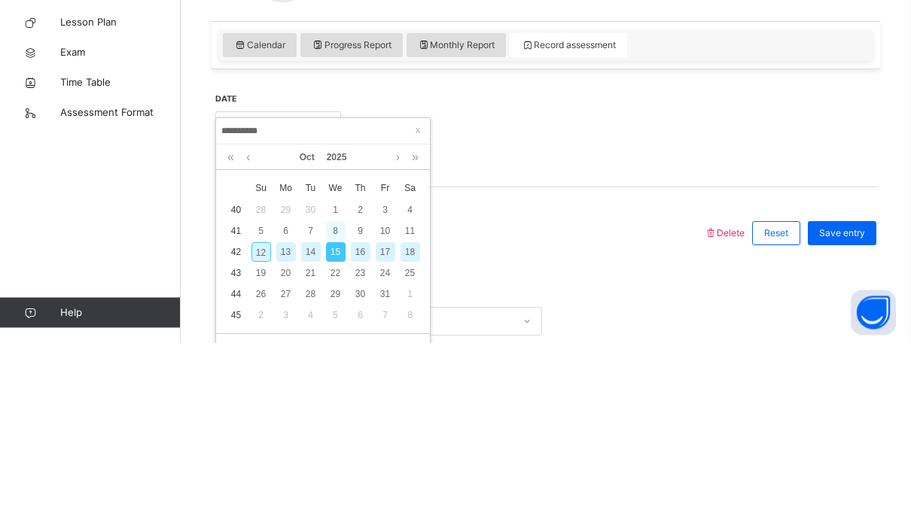
click at [344, 410] on div "8" at bounding box center [336, 420] width 20 height 20
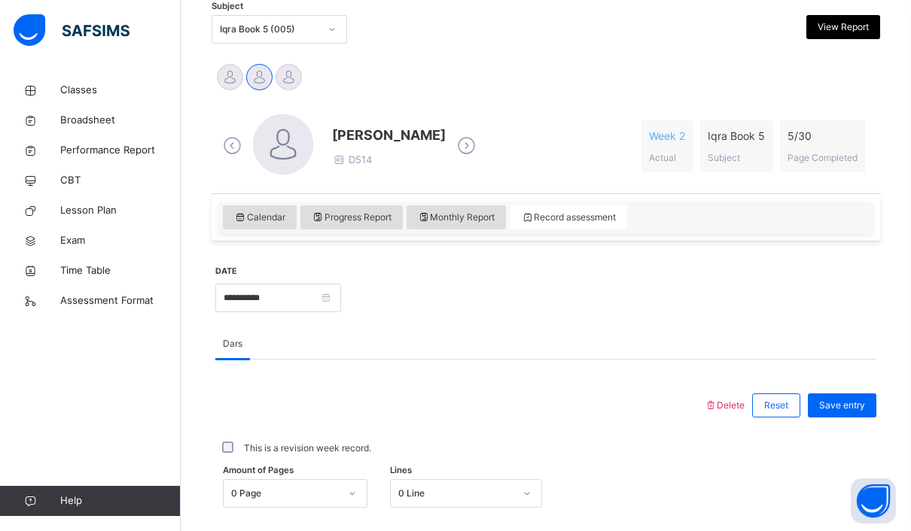
scroll to position [339, 0]
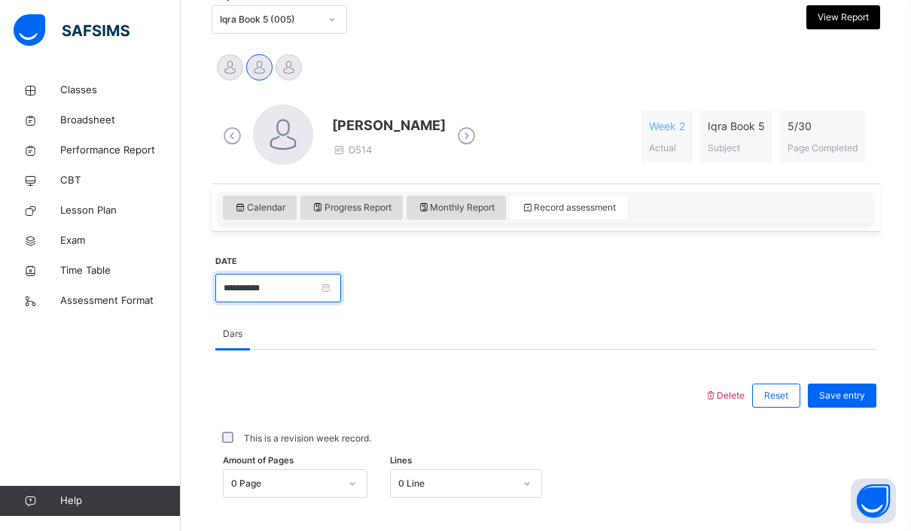
click at [341, 287] on input "**********" at bounding box center [278, 288] width 126 height 29
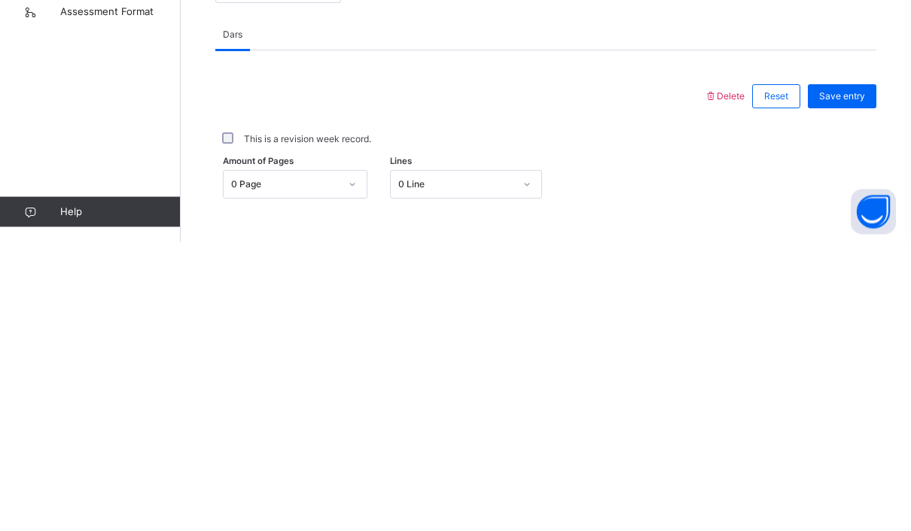
scroll to position [355, 0]
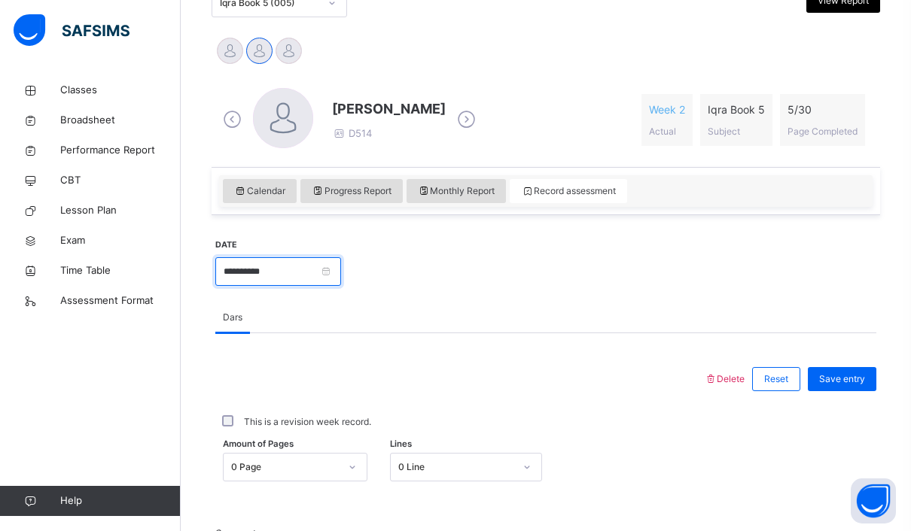
click at [341, 260] on input "**********" at bounding box center [278, 271] width 126 height 29
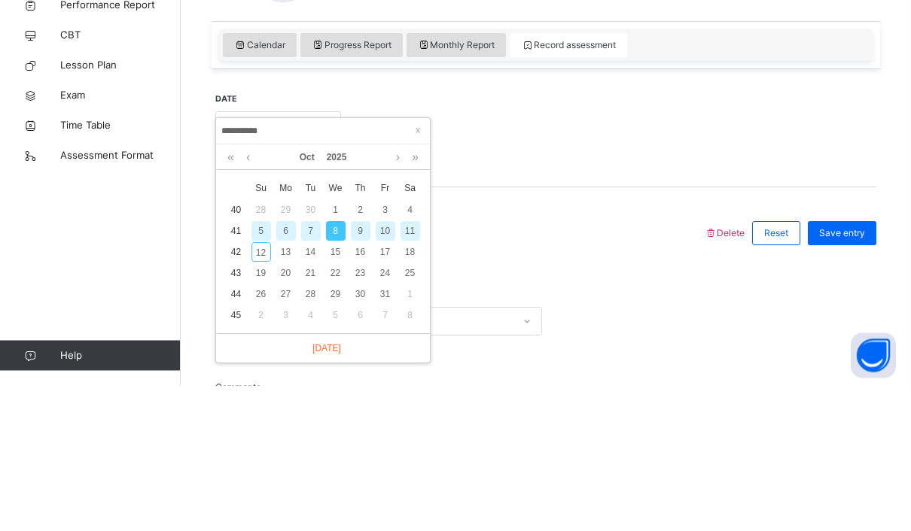
click at [416, 367] on div "11" at bounding box center [410, 377] width 20 height 20
type input "**********"
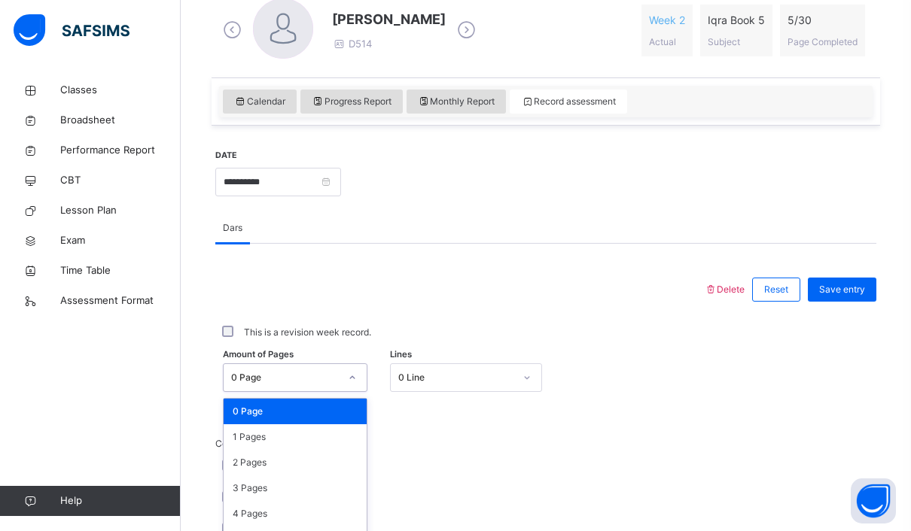
scroll to position [444, 0]
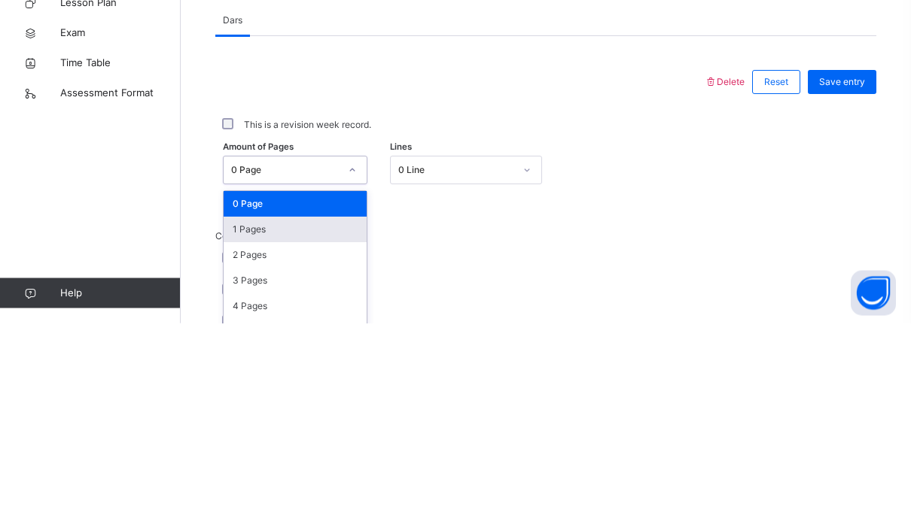
click at [328, 425] on div "1 Pages" at bounding box center [295, 438] width 143 height 26
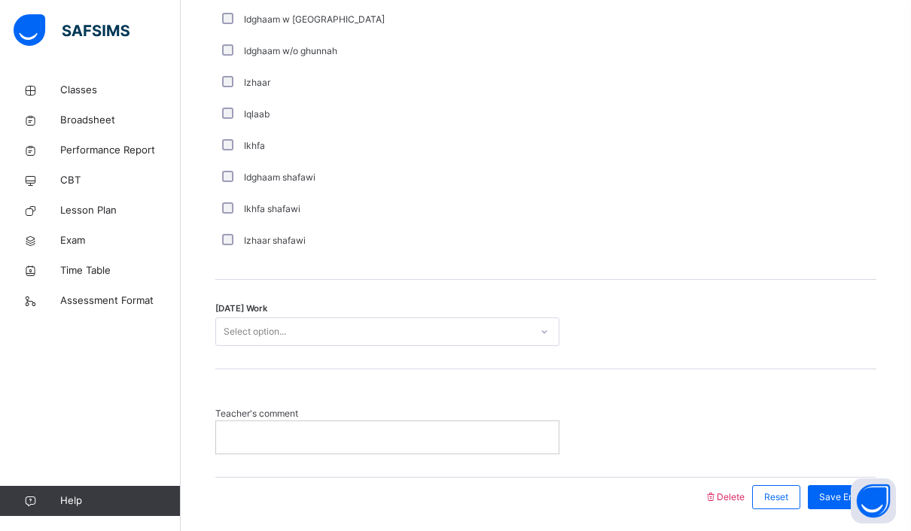
scroll to position [1112, 0]
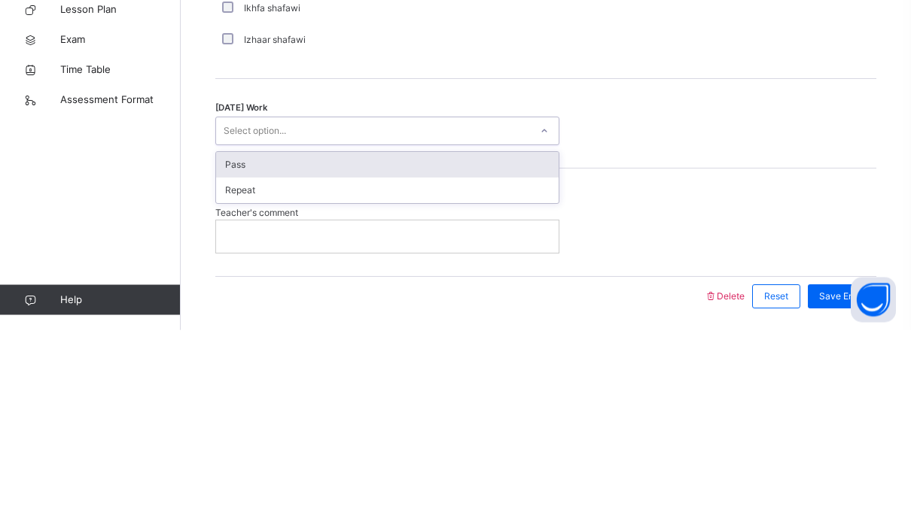
click at [443, 354] on div "Pass" at bounding box center [387, 367] width 342 height 26
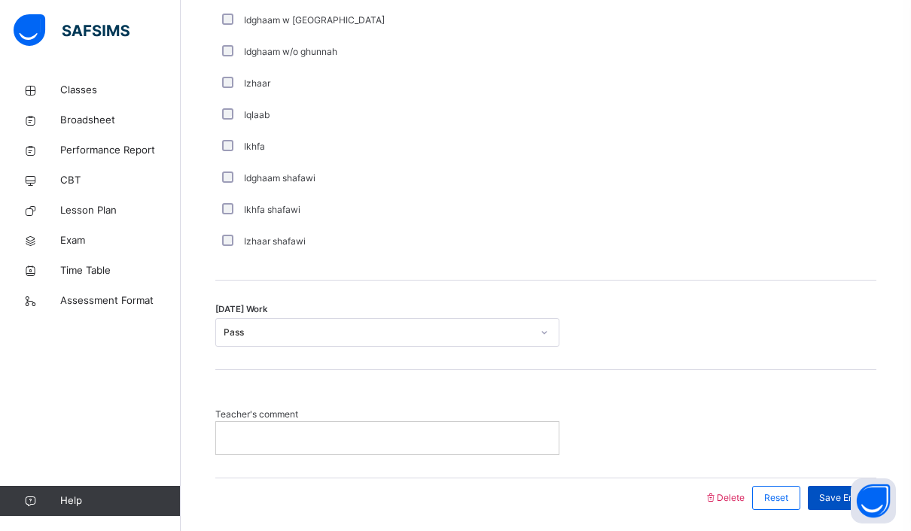
click at [860, 509] on div "Save Entry" at bounding box center [841, 498] width 68 height 24
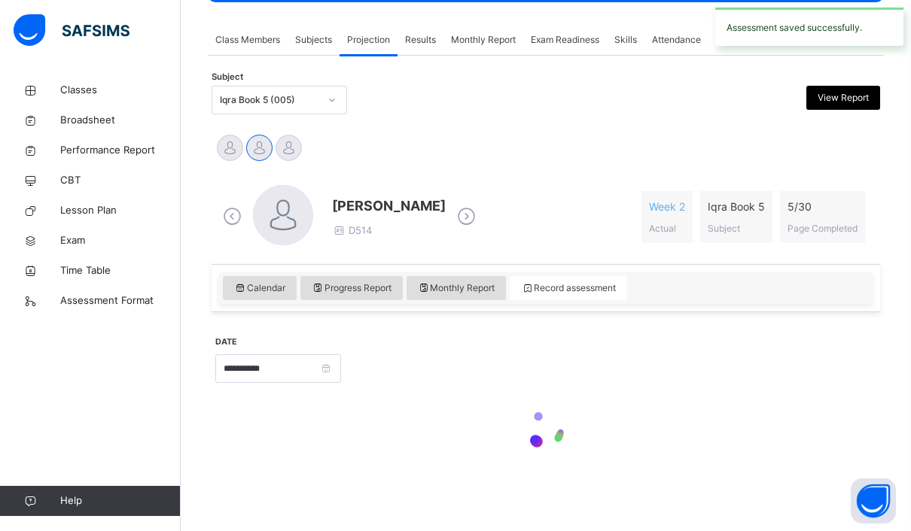
scroll to position [205, 0]
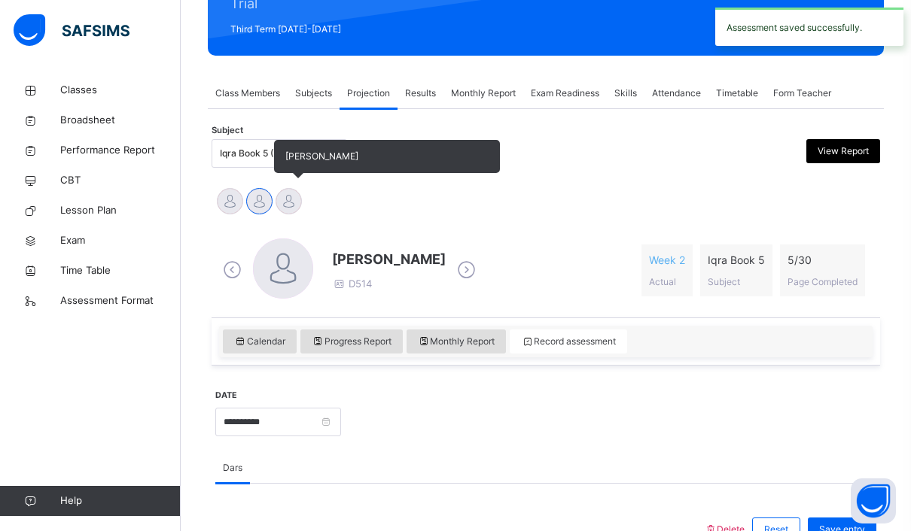
click at [284, 211] on div at bounding box center [288, 201] width 26 height 26
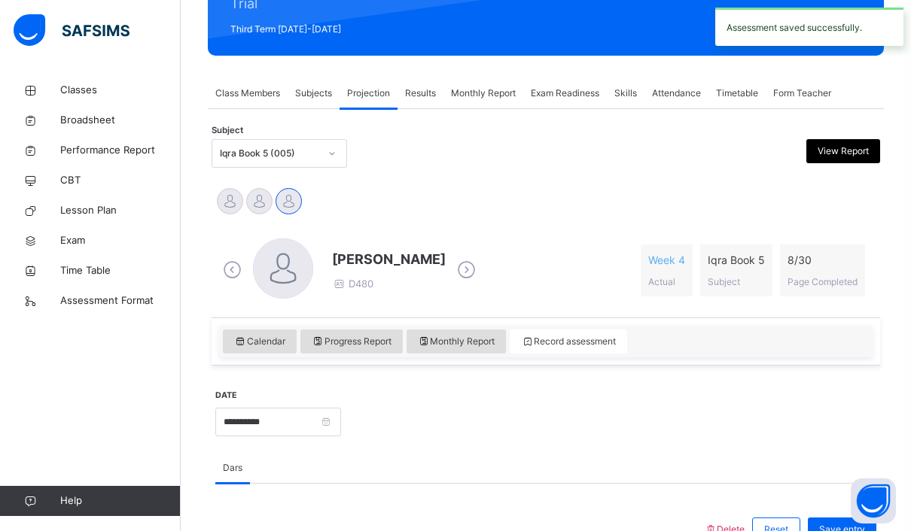
click at [245, 172] on div "Subject Iqra Book 5 (005) View Report" at bounding box center [545, 154] width 668 height 44
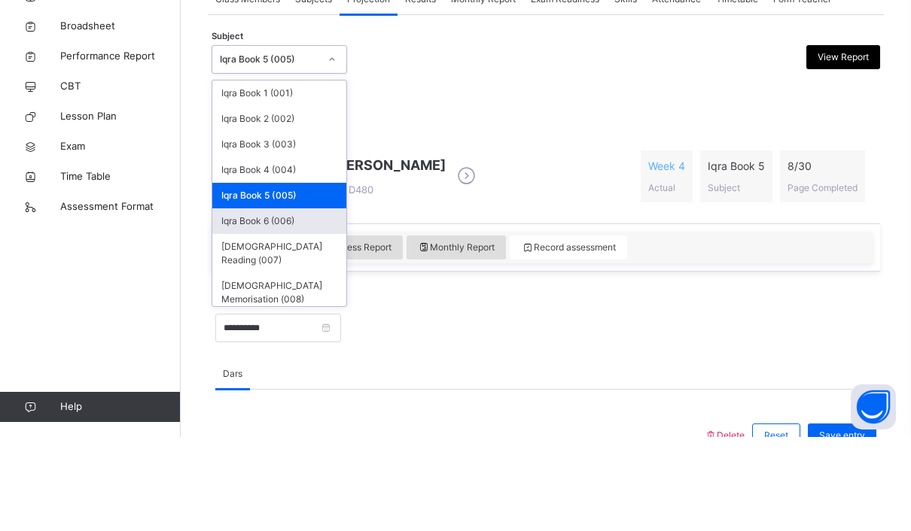
click at [300, 303] on div "Iqra Book 6 (006)" at bounding box center [279, 316] width 134 height 26
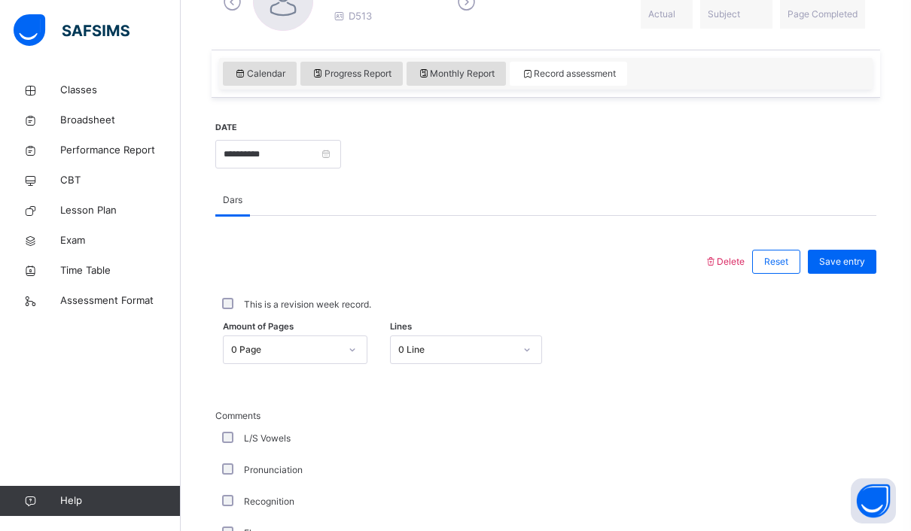
scroll to position [485, 0]
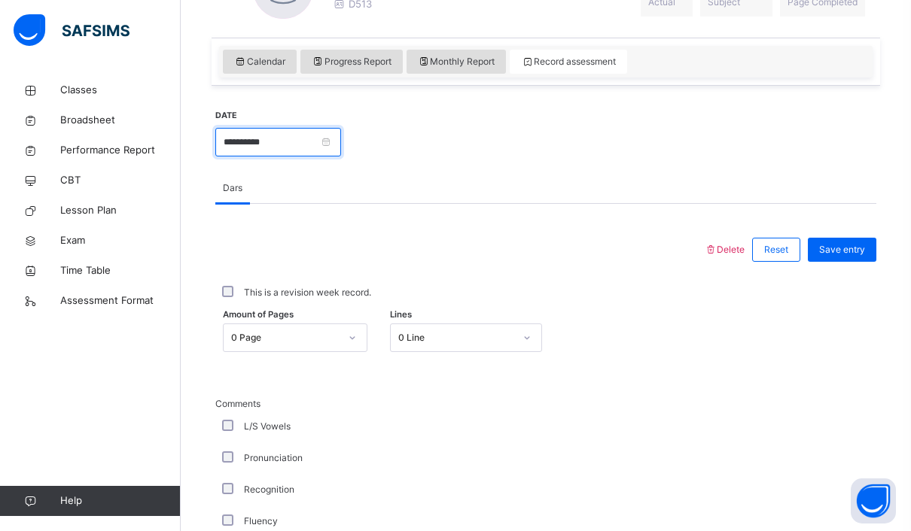
click at [341, 136] on input "**********" at bounding box center [278, 142] width 126 height 29
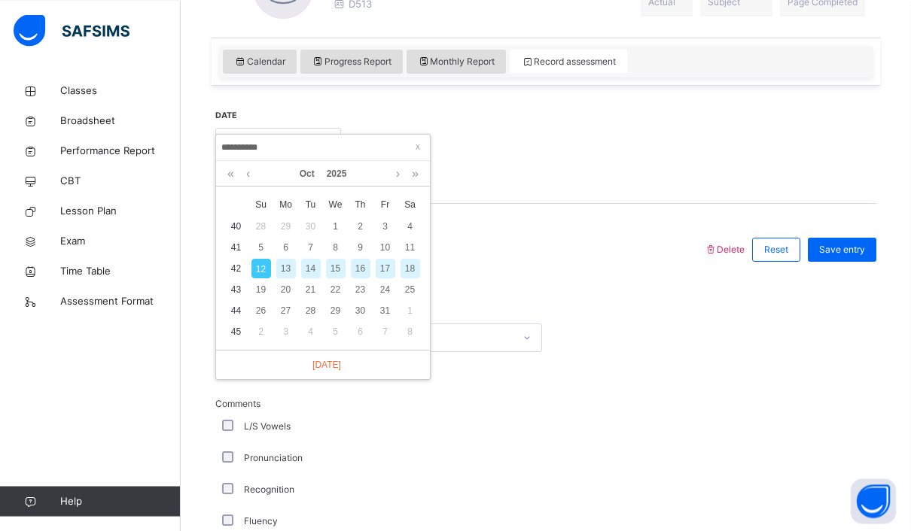
scroll to position [484, 0]
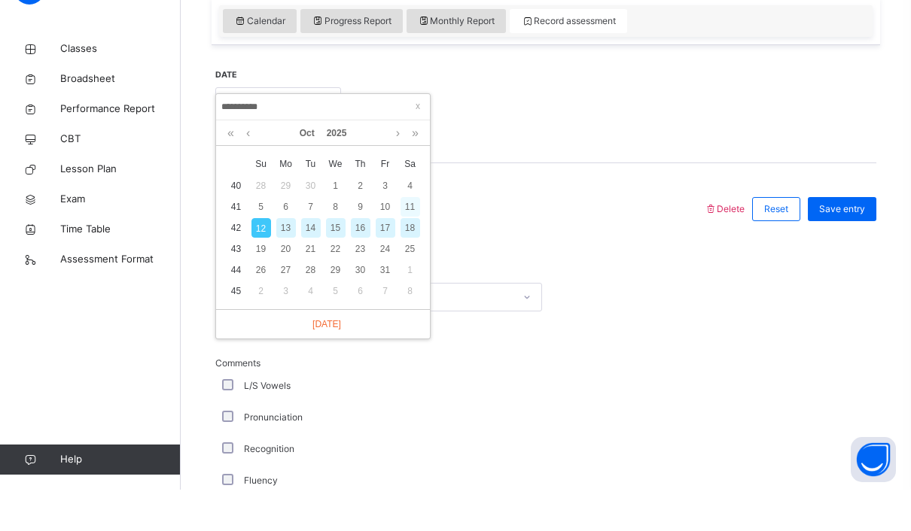
click at [410, 239] on div "11" at bounding box center [410, 249] width 20 height 20
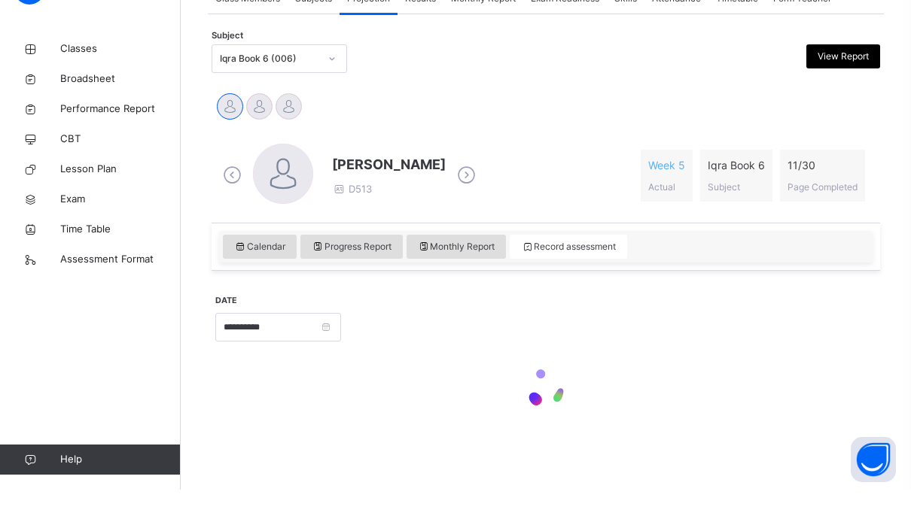
type input "**********"
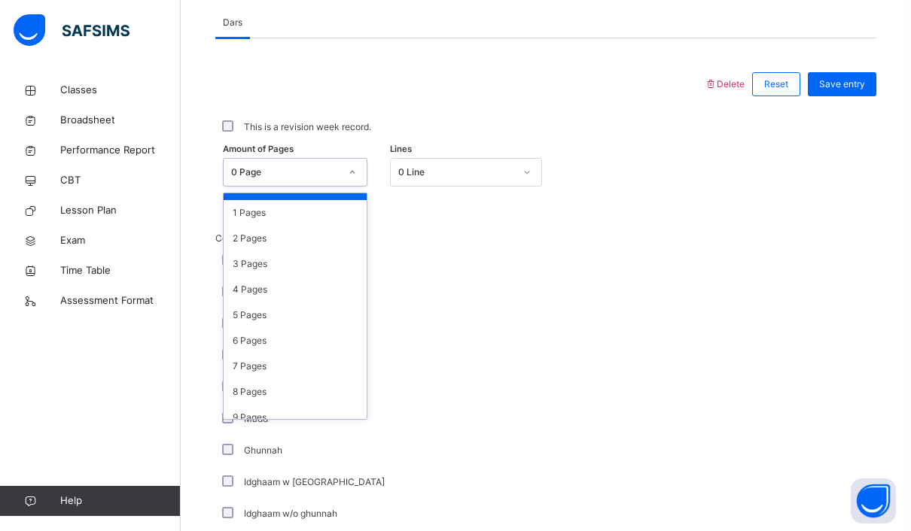
scroll to position [38, 0]
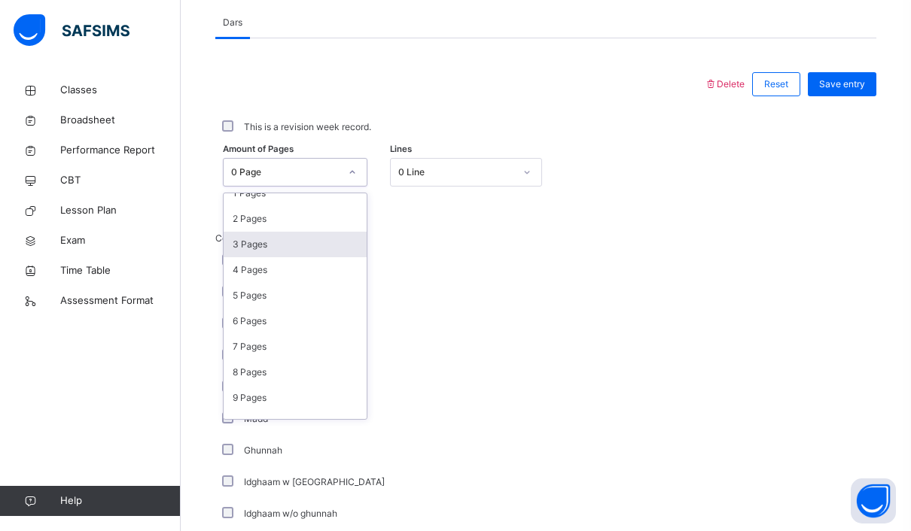
click at [289, 244] on div "3 Pages" at bounding box center [295, 245] width 143 height 26
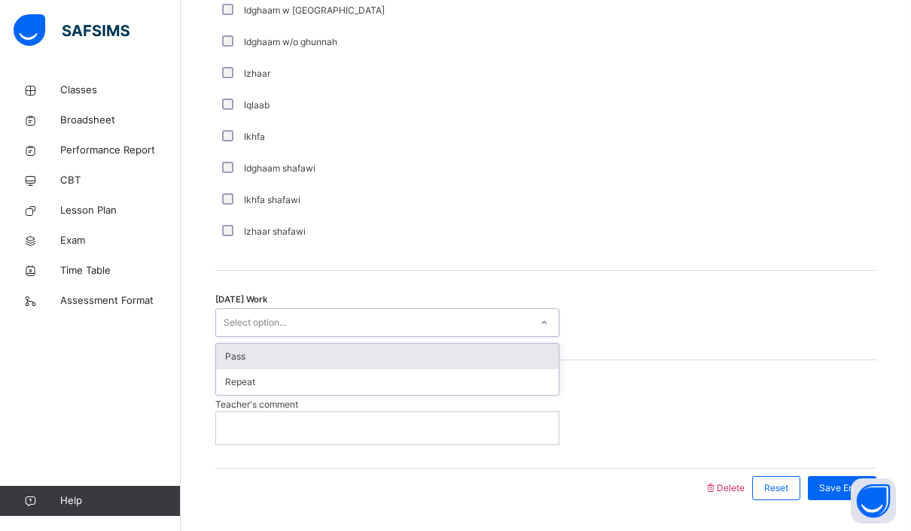
scroll to position [1112, 0]
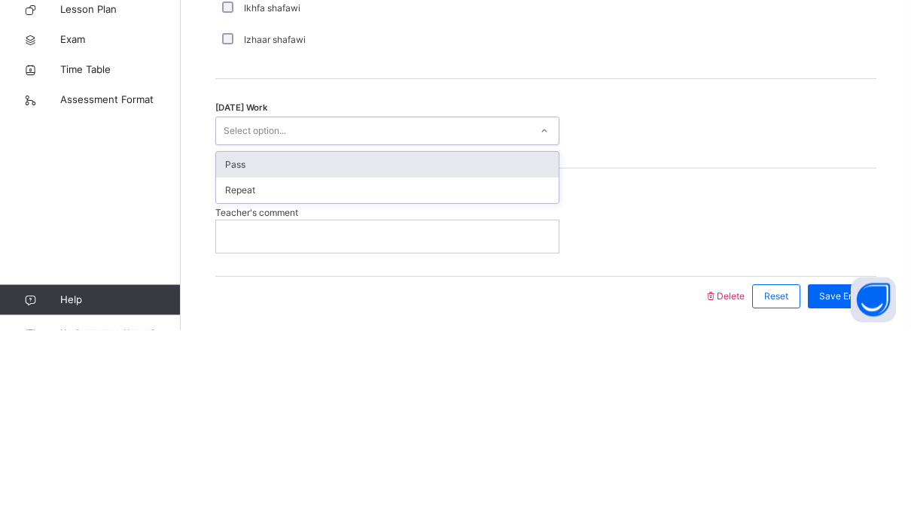
click at [522, 354] on div "Pass" at bounding box center [387, 367] width 342 height 26
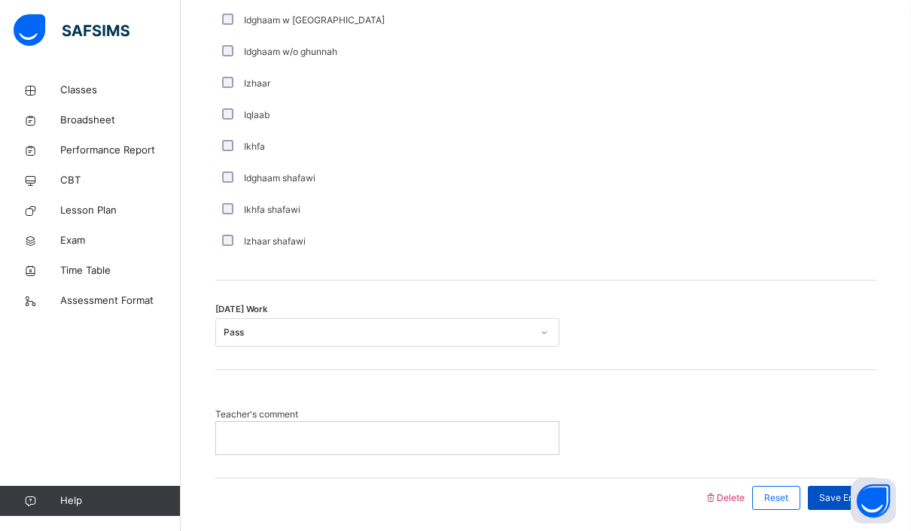
click at [872, 494] on div "Save Entry" at bounding box center [841, 498] width 68 height 24
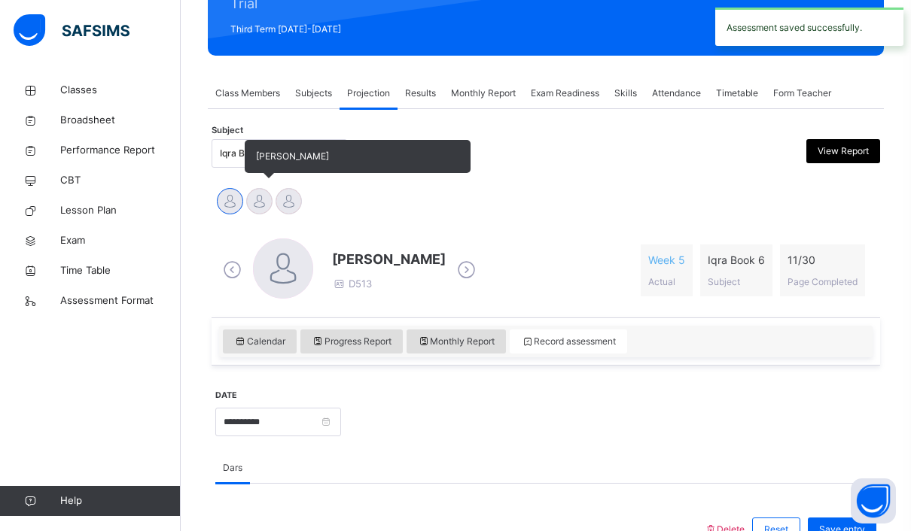
click at [269, 192] on div at bounding box center [259, 201] width 26 height 26
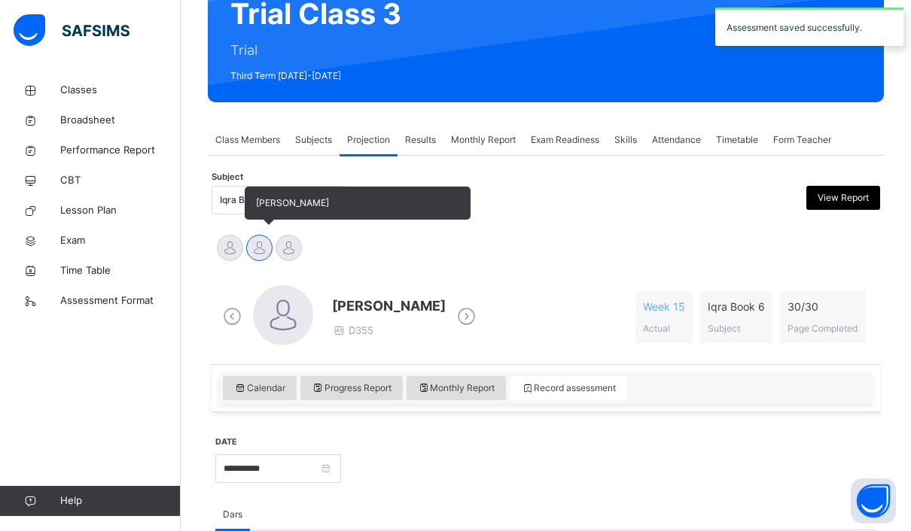
scroll to position [136, 0]
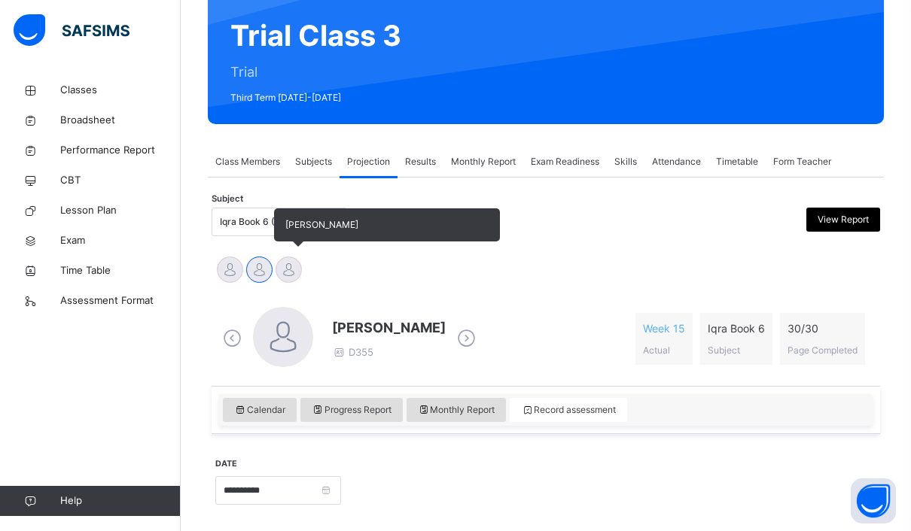
click at [296, 262] on div at bounding box center [288, 270] width 26 height 26
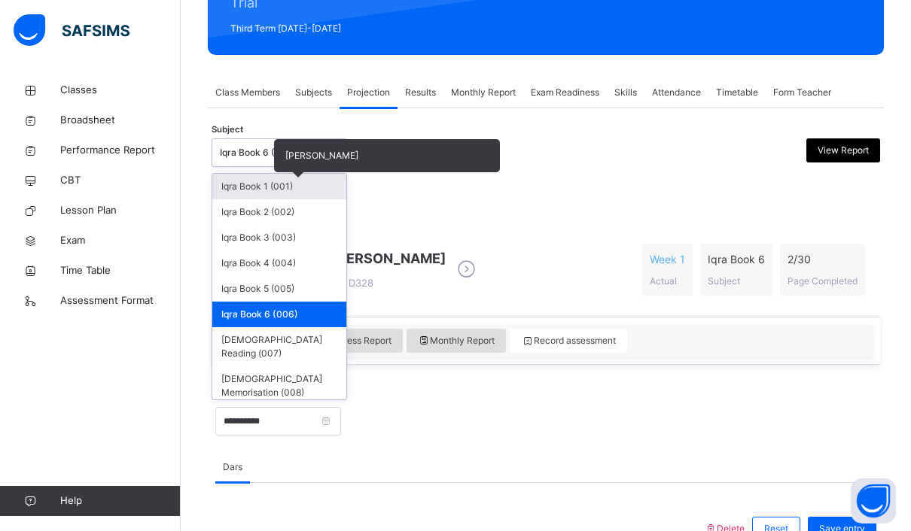
scroll to position [193, 0]
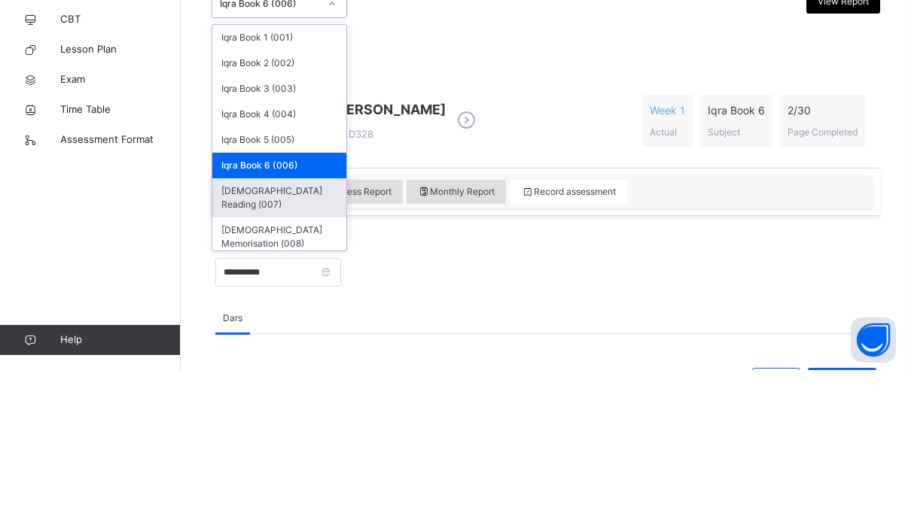
click at [328, 339] on div "[DEMOGRAPHIC_DATA] Reading (007)" at bounding box center [279, 358] width 134 height 39
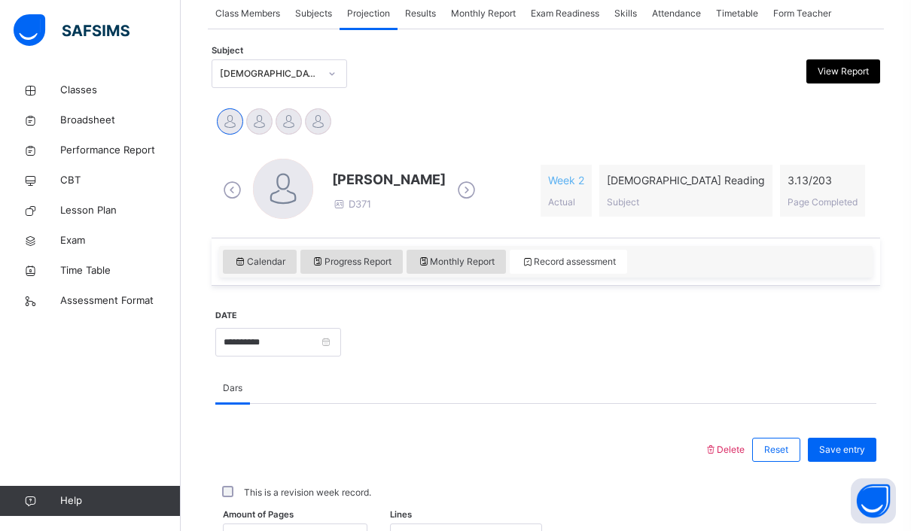
scroll to position [286, 0]
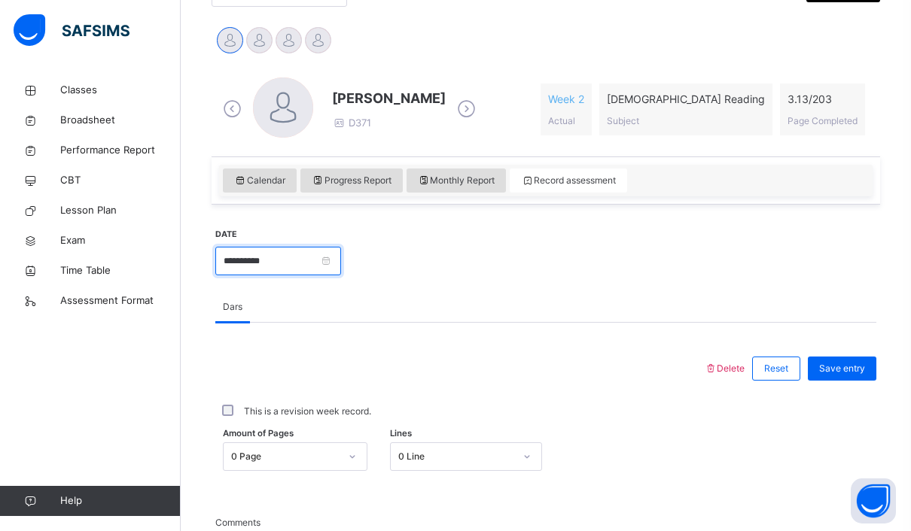
click at [341, 255] on input "**********" at bounding box center [278, 261] width 126 height 29
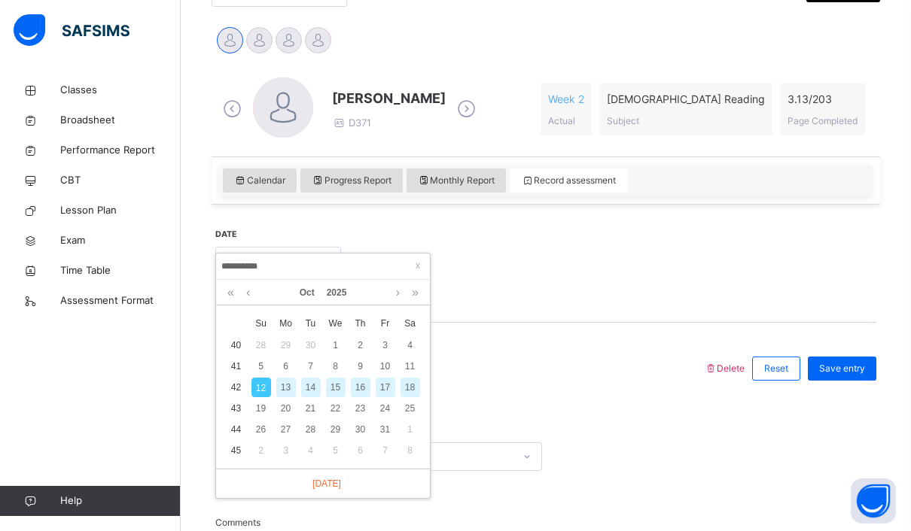
scroll to position [365, 0]
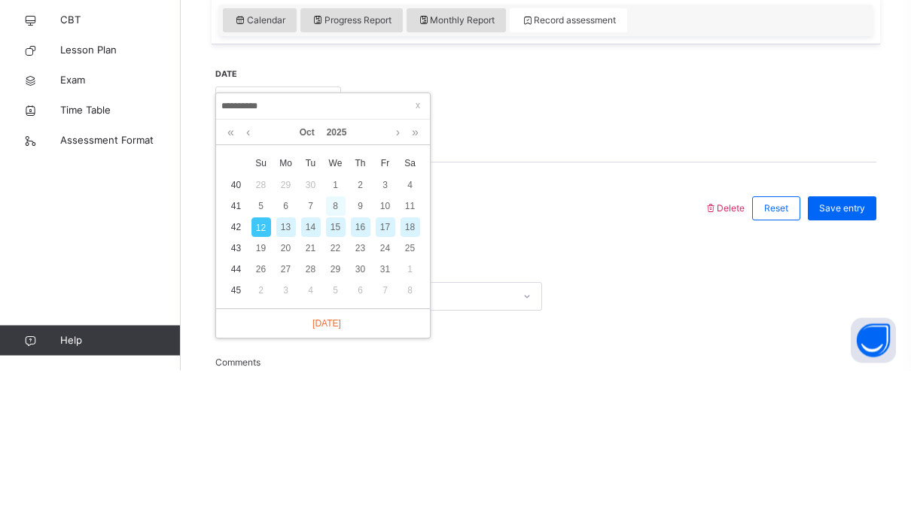
click at [329, 357] on div "8" at bounding box center [336, 367] width 20 height 20
type input "**********"
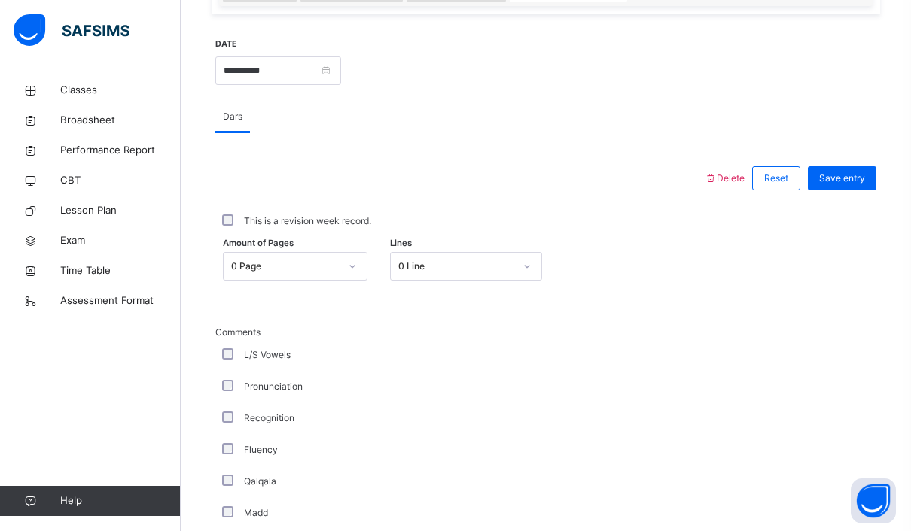
scroll to position [573, 0]
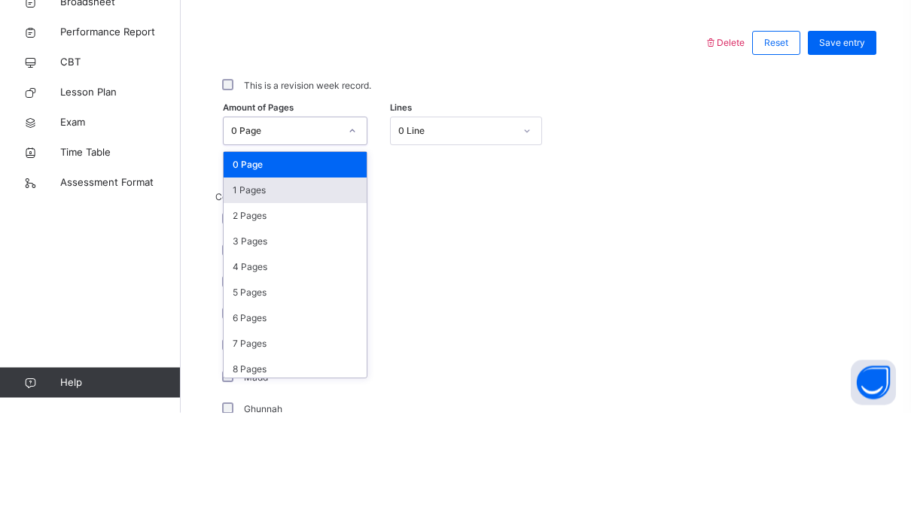
click at [338, 296] on div "1 Pages" at bounding box center [295, 309] width 143 height 26
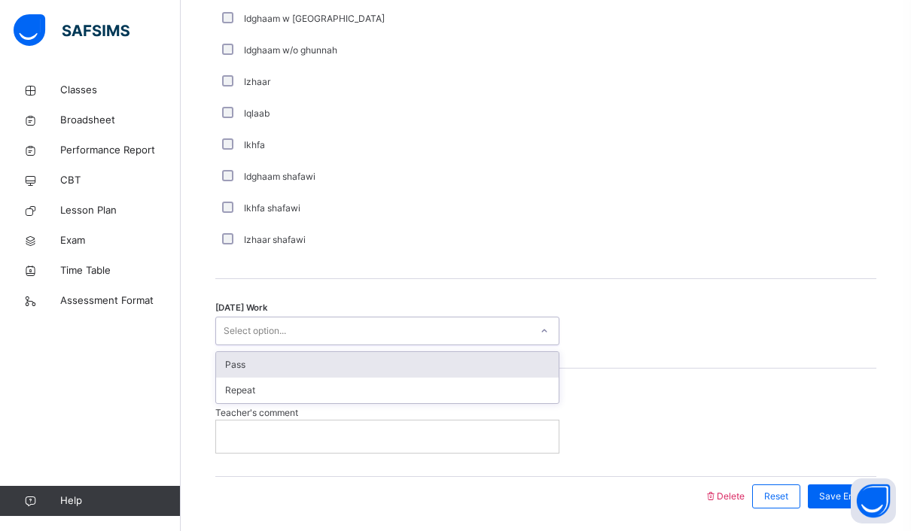
scroll to position [1112, 0]
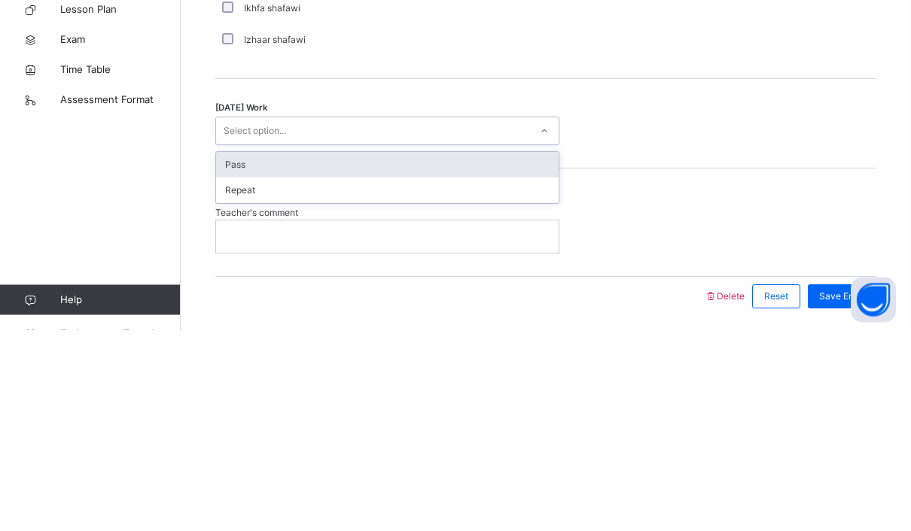
click at [427, 354] on div "Pass" at bounding box center [387, 367] width 342 height 26
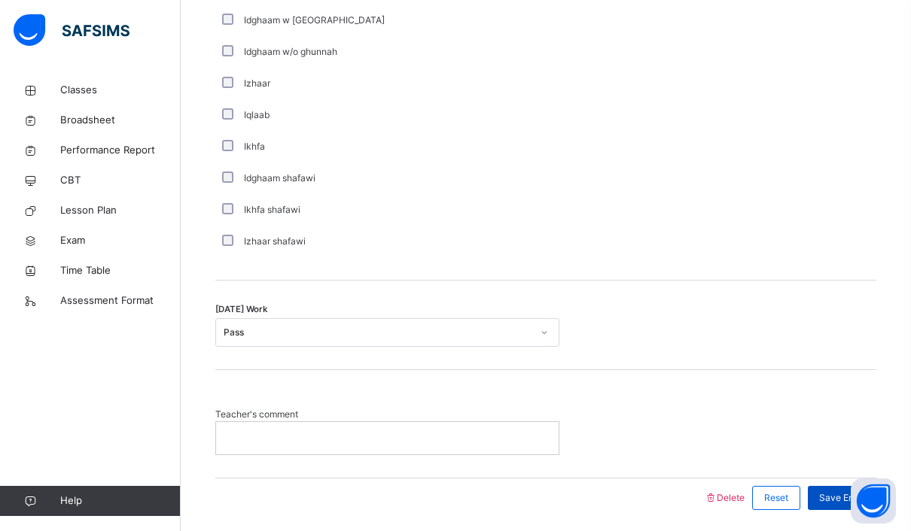
click at [840, 489] on div "Save Entry" at bounding box center [841, 498] width 68 height 24
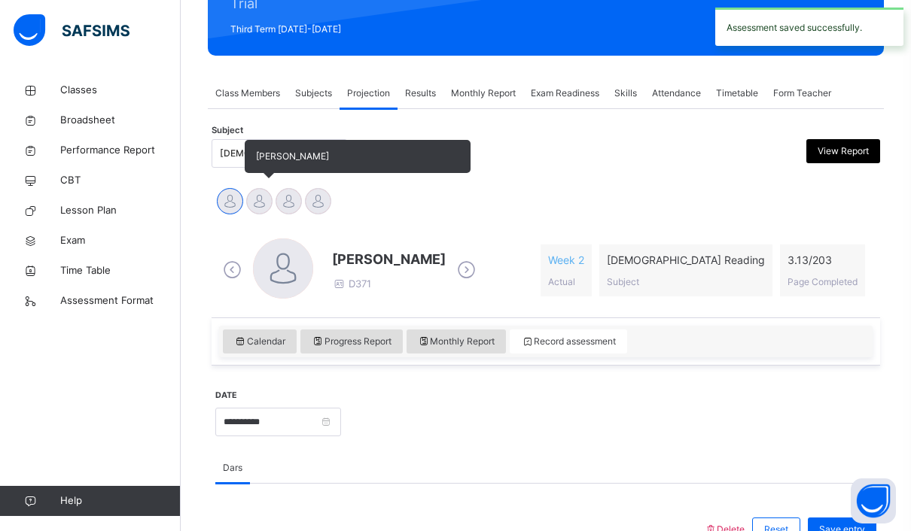
click at [250, 205] on div at bounding box center [259, 201] width 26 height 26
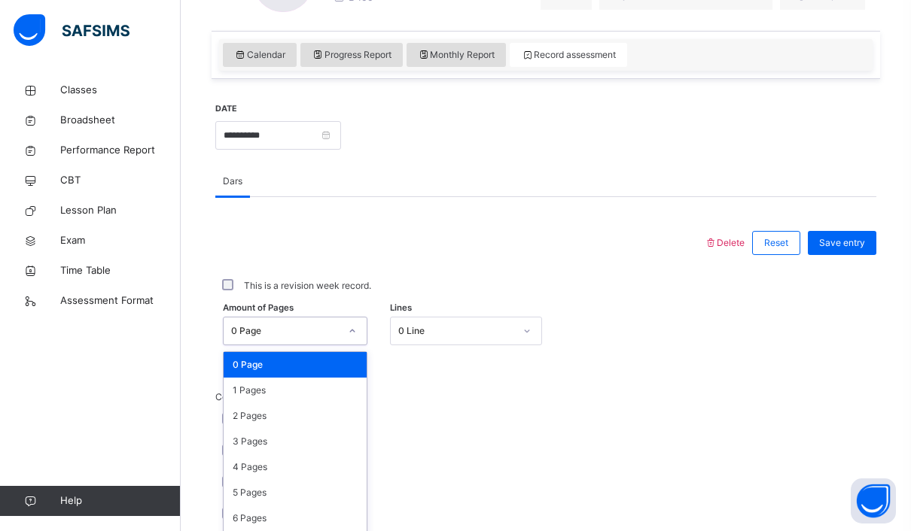
scroll to position [483, 0]
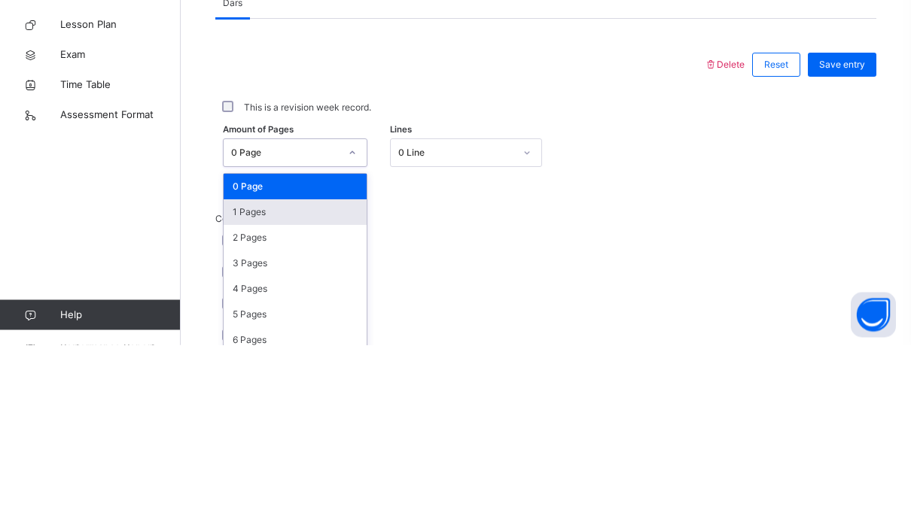
click at [306, 386] on div "1 Pages" at bounding box center [295, 399] width 143 height 26
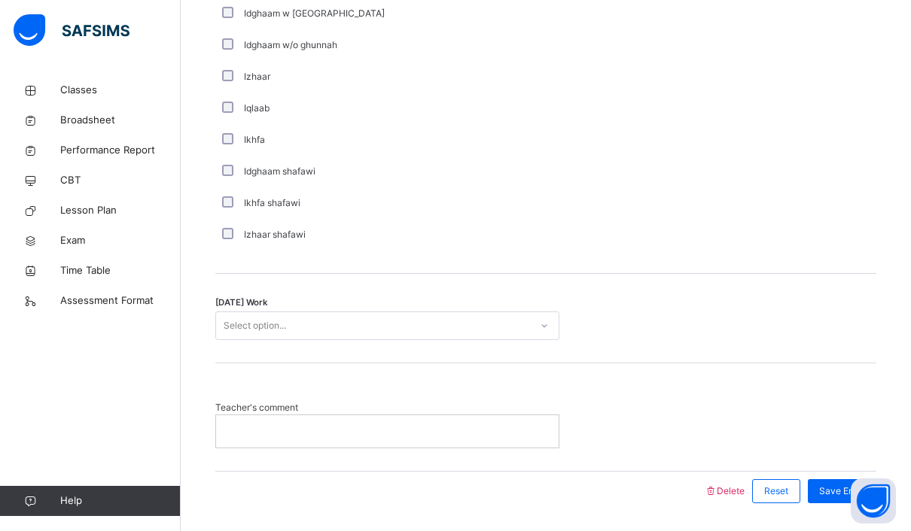
scroll to position [1112, 0]
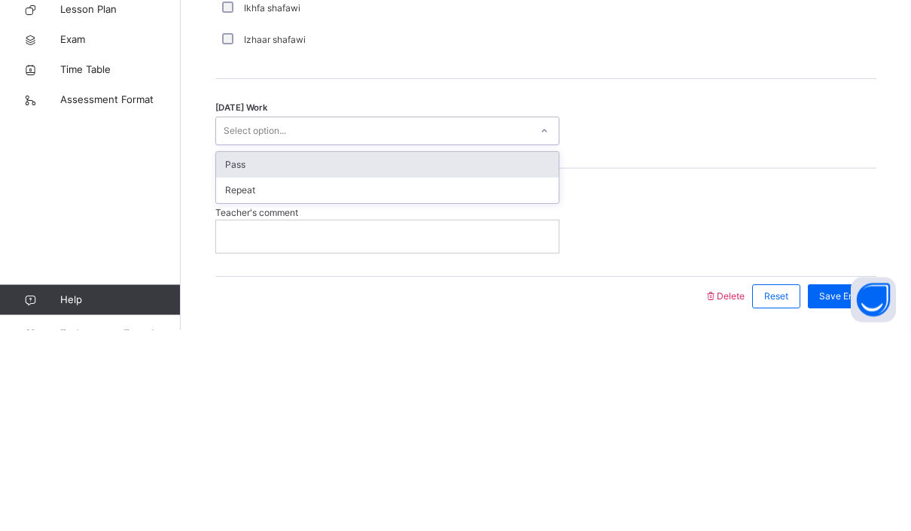
click at [497, 354] on div "Pass" at bounding box center [387, 367] width 342 height 26
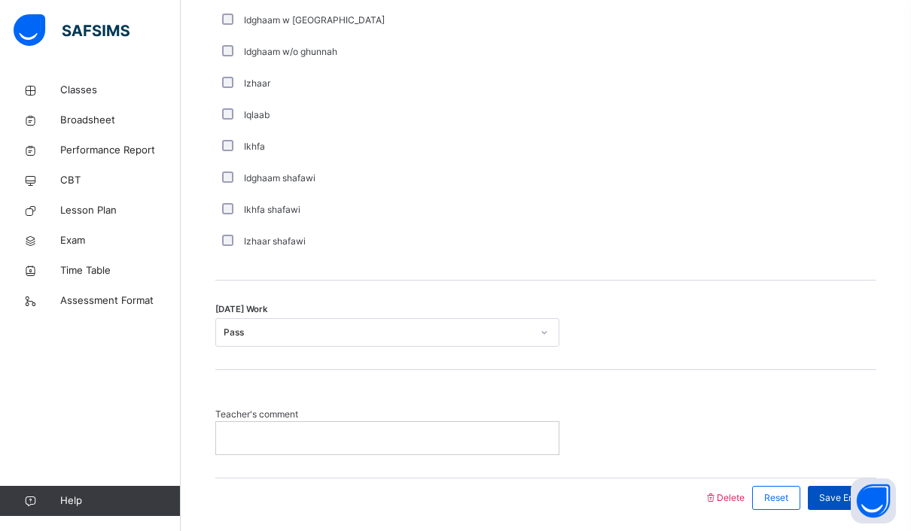
click at [850, 495] on span "Save Entry" at bounding box center [842, 498] width 46 height 14
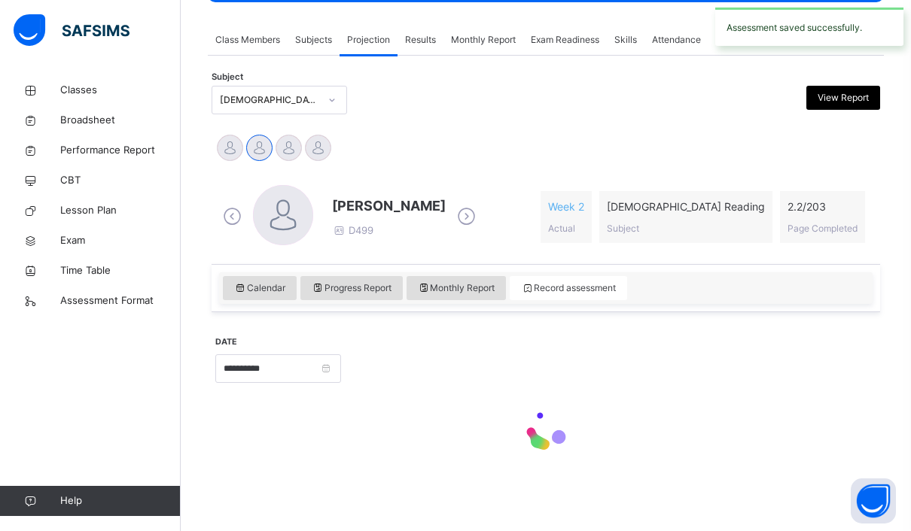
scroll to position [205, 0]
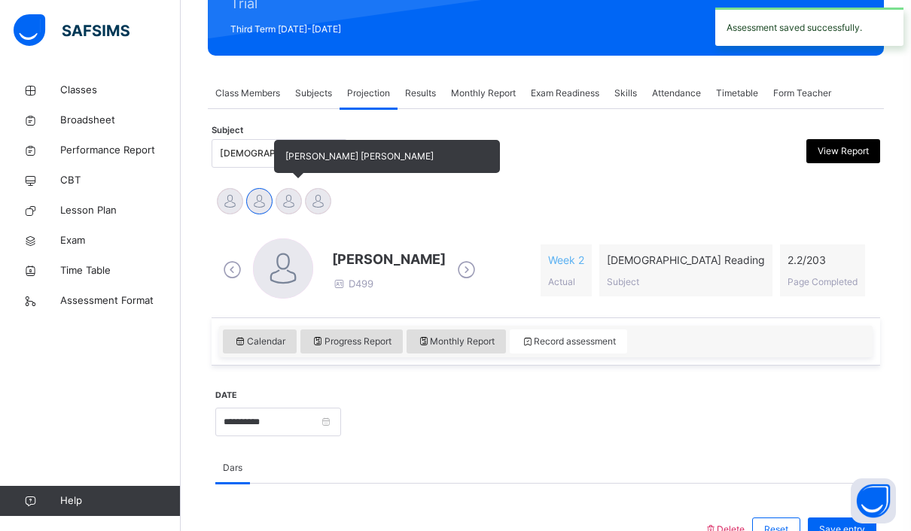
click at [287, 207] on div at bounding box center [288, 201] width 26 height 26
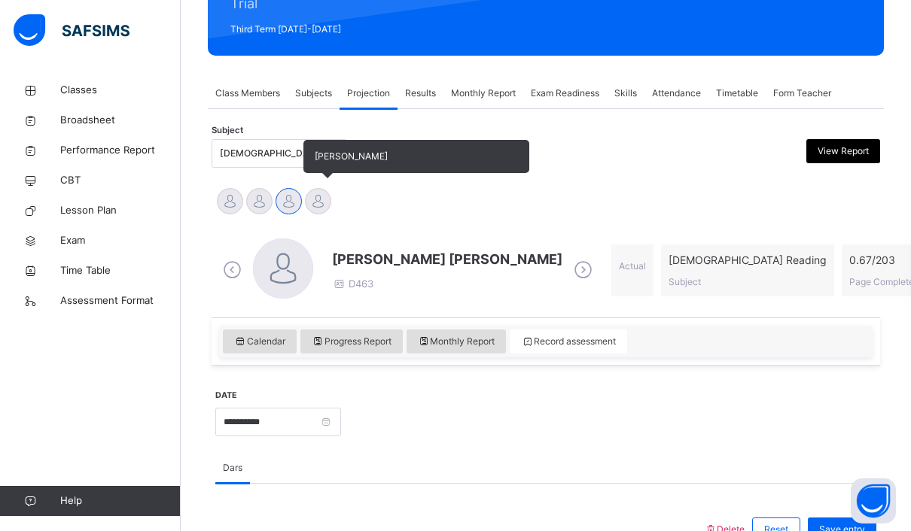
click at [320, 196] on div at bounding box center [318, 201] width 26 height 26
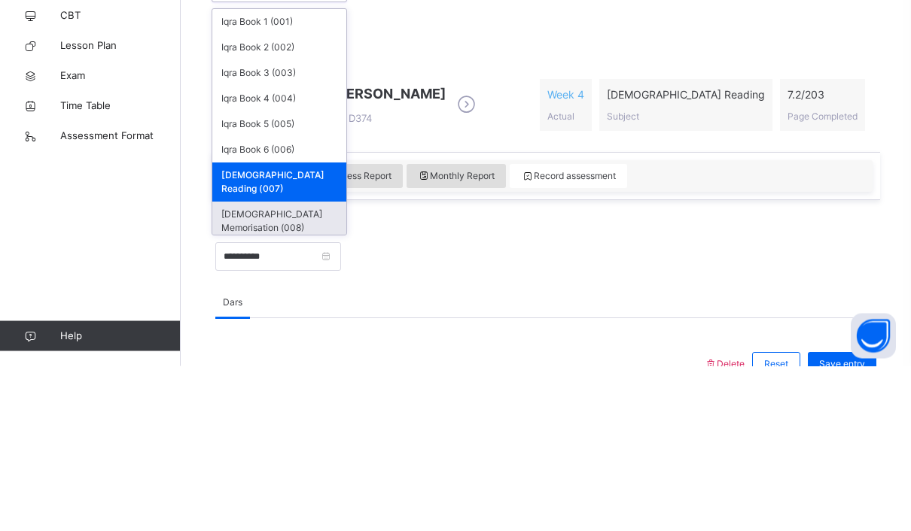
click at [300, 367] on div "[DEMOGRAPHIC_DATA] Memorisation (008)" at bounding box center [279, 386] width 134 height 39
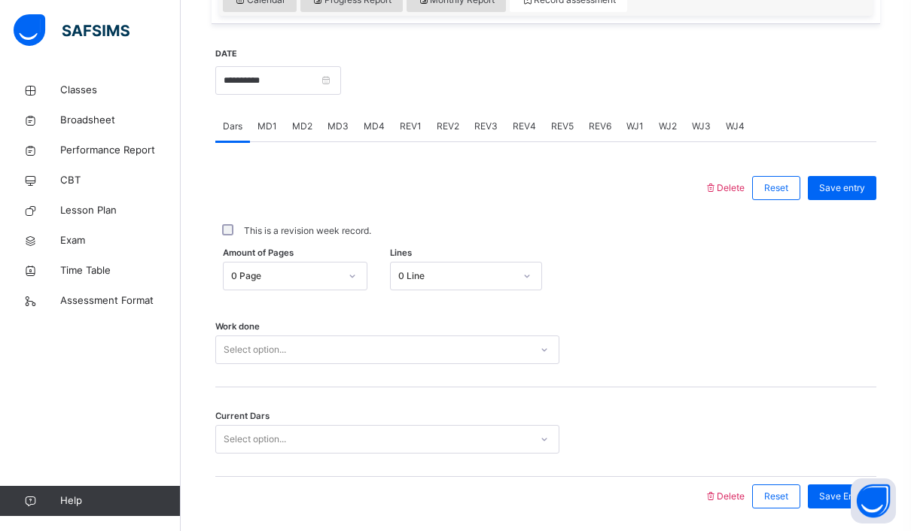
scroll to position [546, 0]
click at [341, 82] on input "**********" at bounding box center [278, 81] width 126 height 29
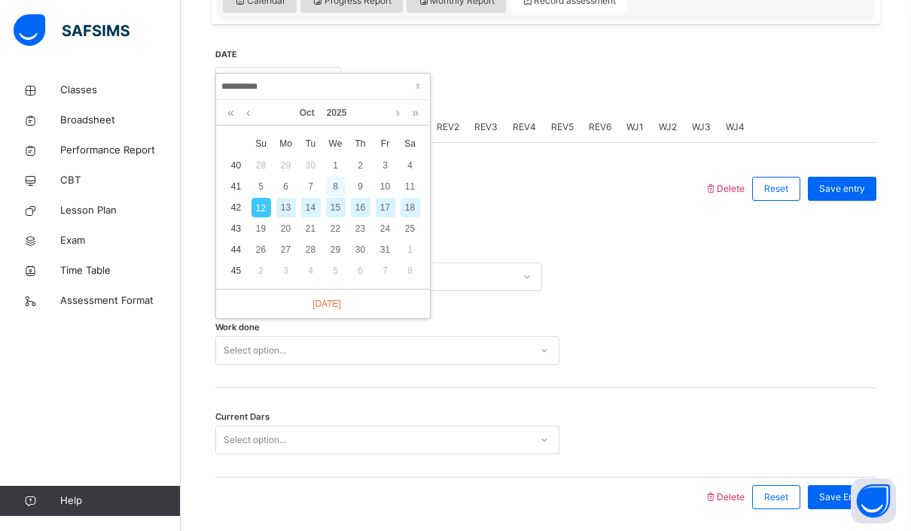
click at [339, 184] on div "8" at bounding box center [336, 187] width 20 height 20
type input "**********"
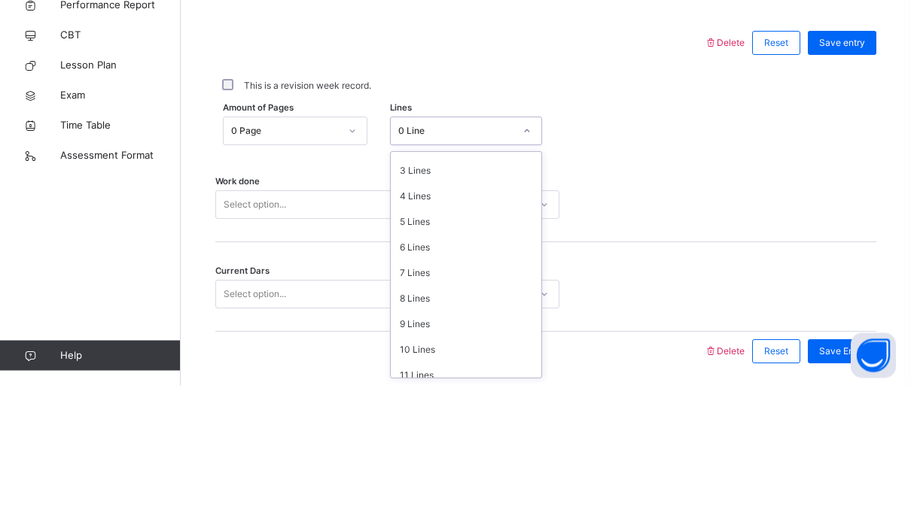
scroll to position [74, 0]
click at [434, 378] on div "6 Lines" at bounding box center [466, 391] width 151 height 26
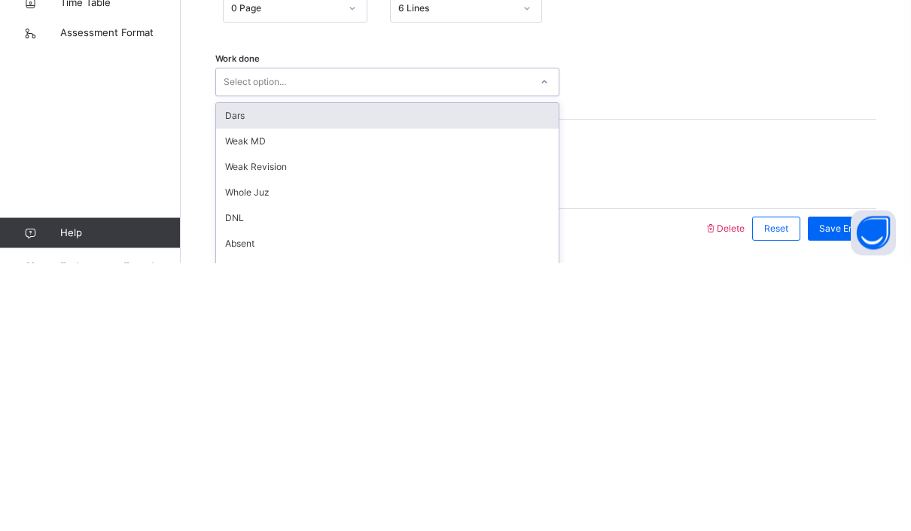
scroll to position [558, 0]
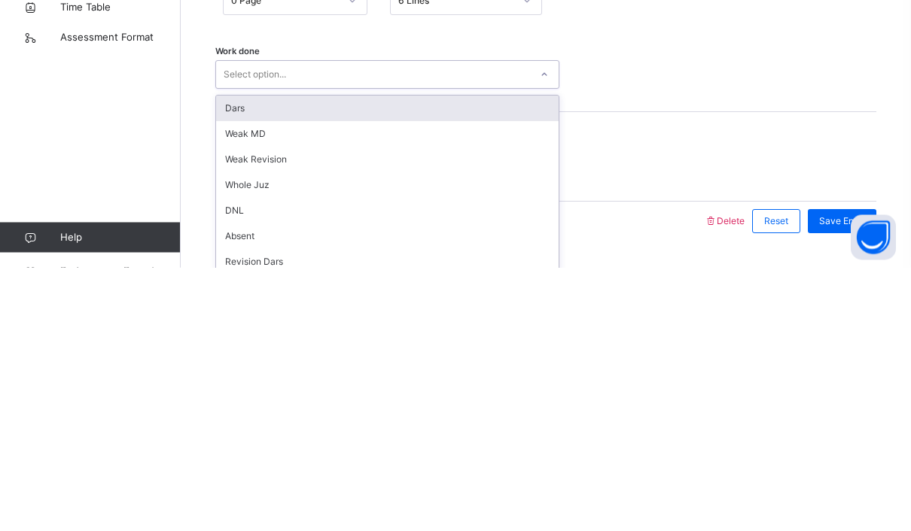
click at [427, 360] on div "Dars" at bounding box center [387, 373] width 342 height 26
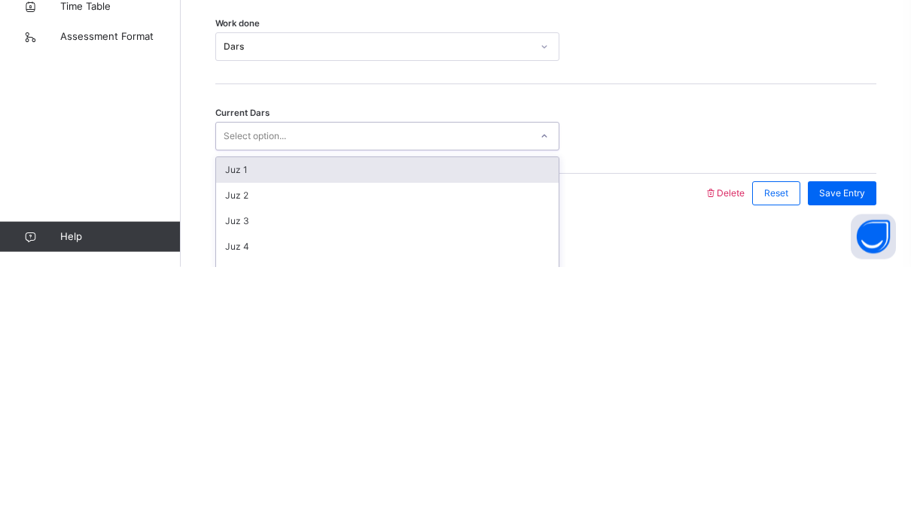
scroll to position [599, 0]
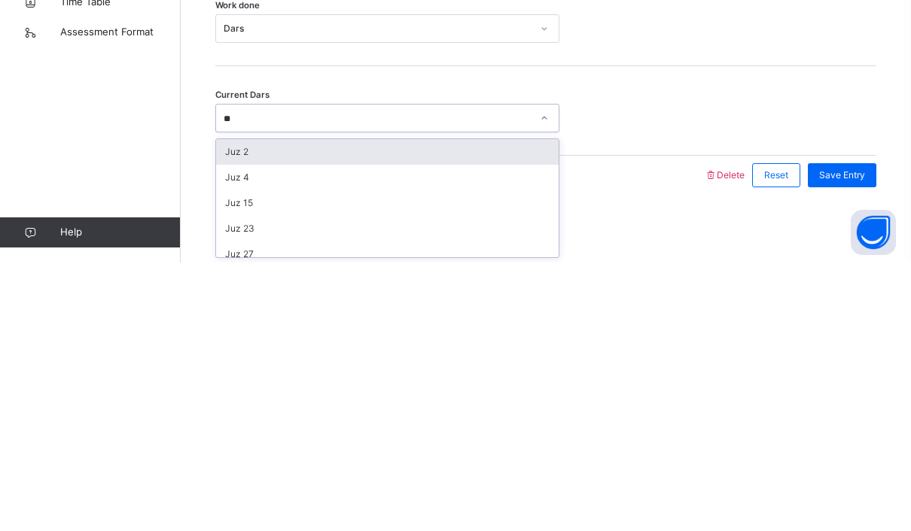
type input "**"
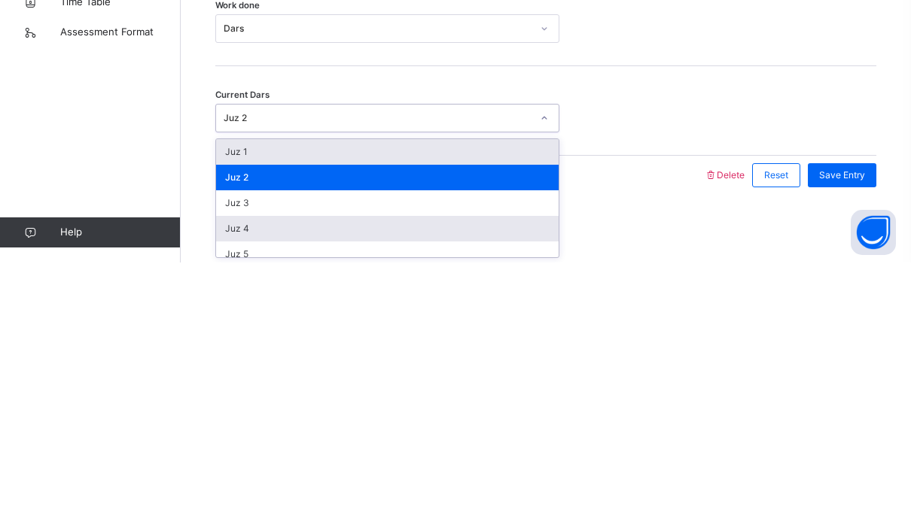
click at [360, 485] on div "Juz 4" at bounding box center [387, 498] width 342 height 26
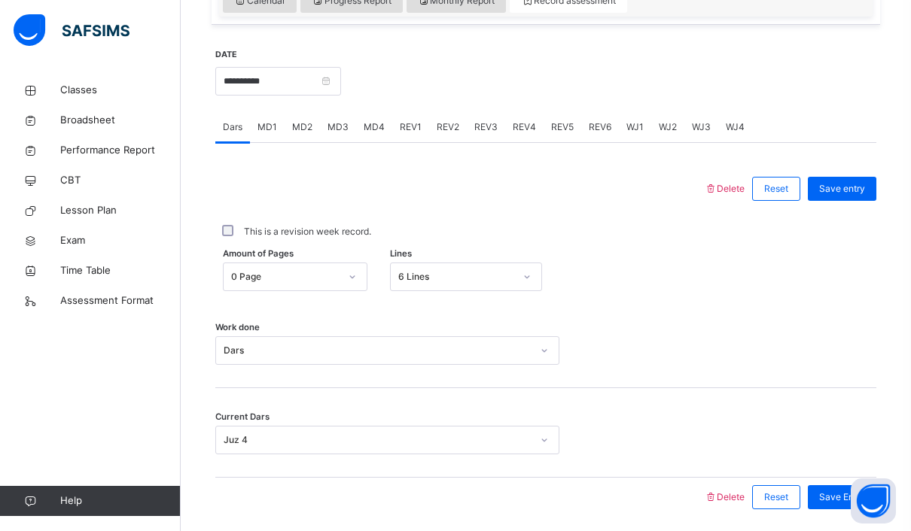
click at [387, 422] on div "Current Dars Juz 4" at bounding box center [545, 433] width 661 height 90
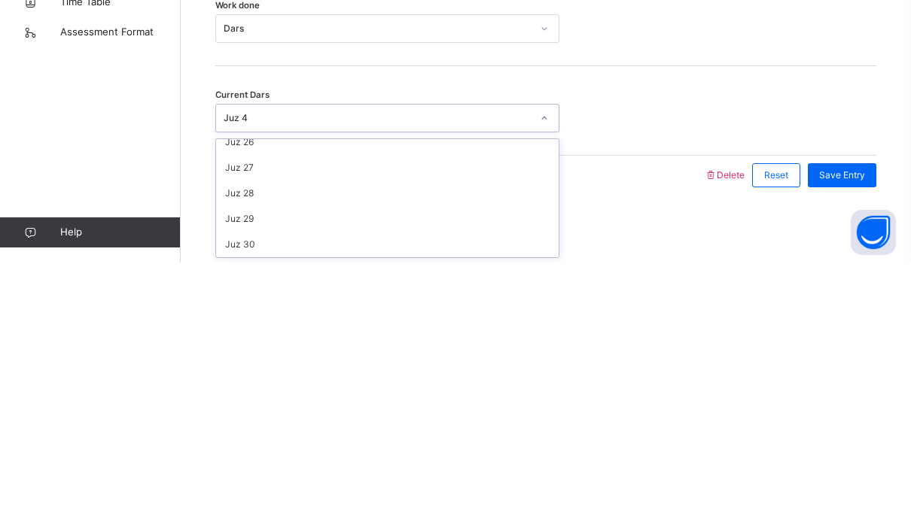
scroll to position [649, 0]
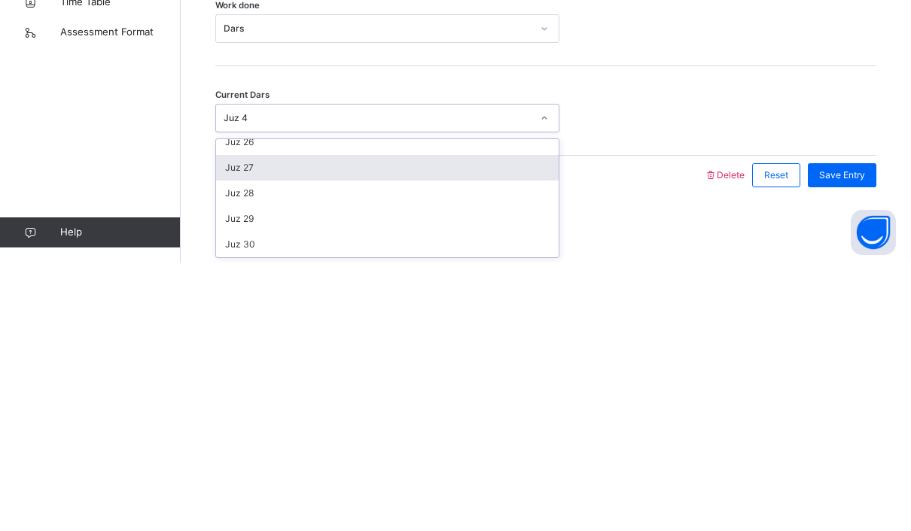
click at [436, 424] on div "Juz 27" at bounding box center [387, 437] width 342 height 26
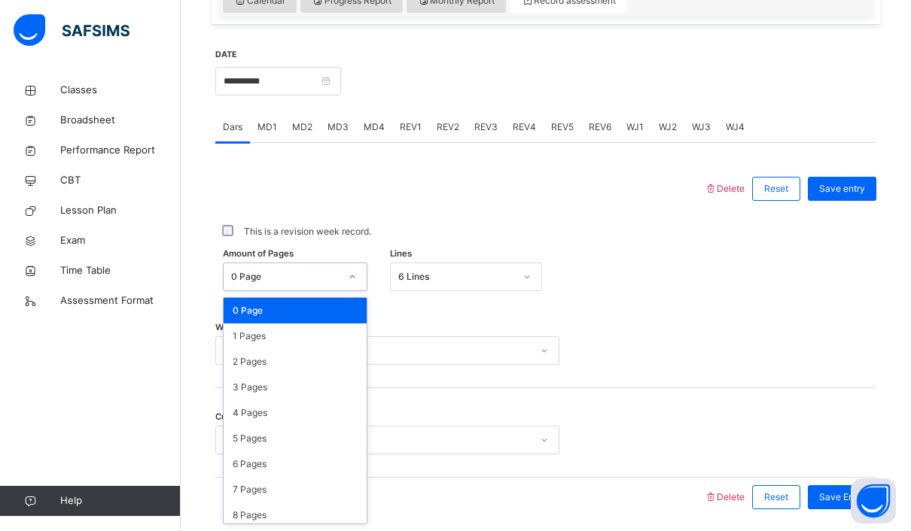
scroll to position [0, 0]
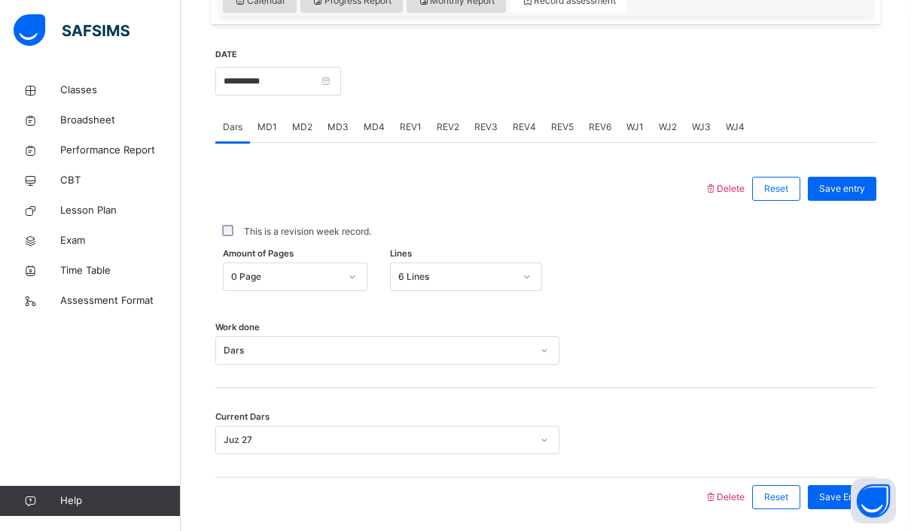
click at [561, 227] on div "This is a revision week record." at bounding box center [545, 232] width 653 height 14
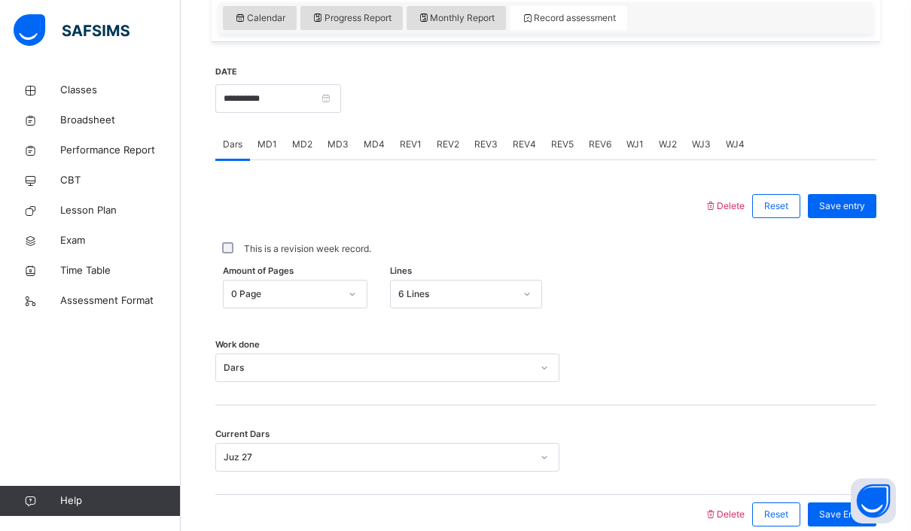
scroll to position [531, 0]
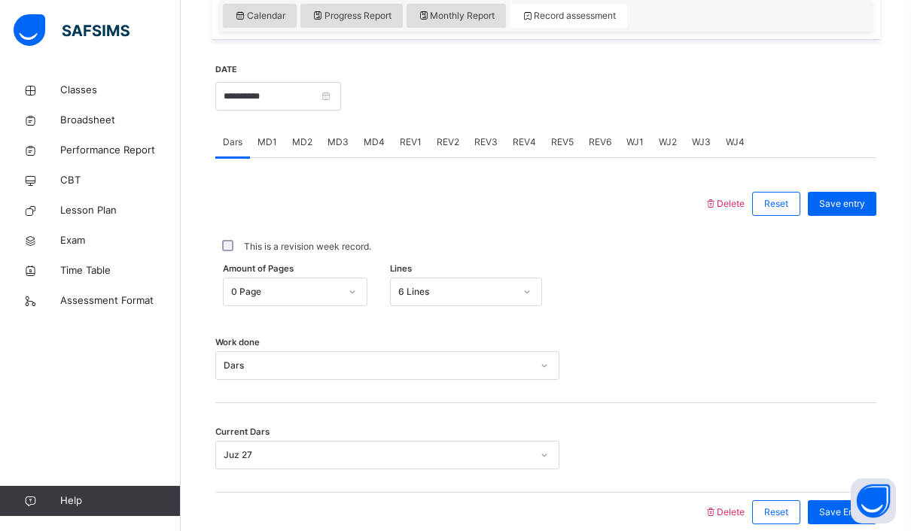
click at [432, 332] on div "Work done Dars" at bounding box center [545, 359] width 661 height 90
click at [858, 211] on div "Save entry" at bounding box center [841, 204] width 68 height 24
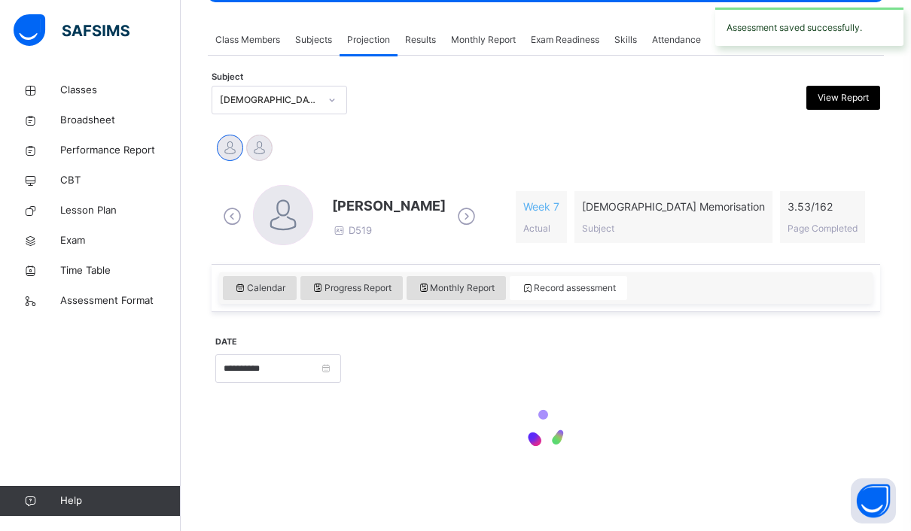
scroll to position [205, 0]
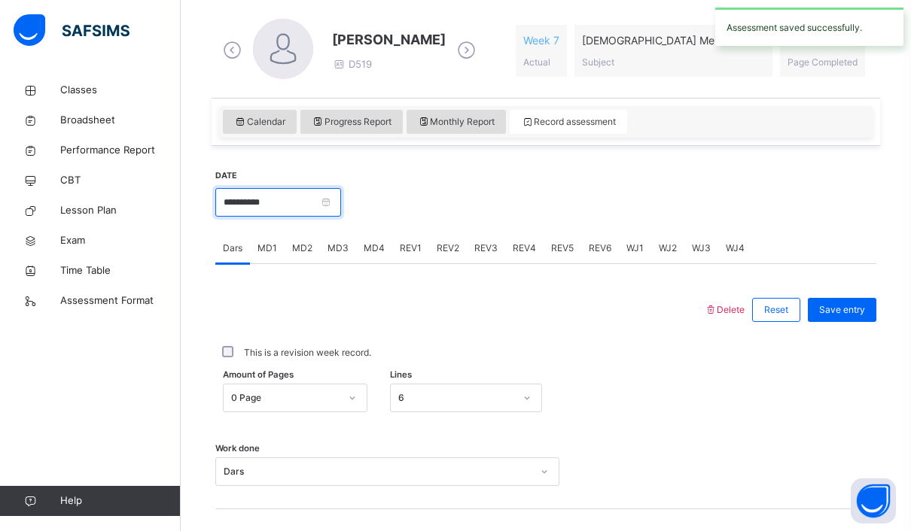
click at [341, 194] on input "**********" at bounding box center [278, 202] width 126 height 29
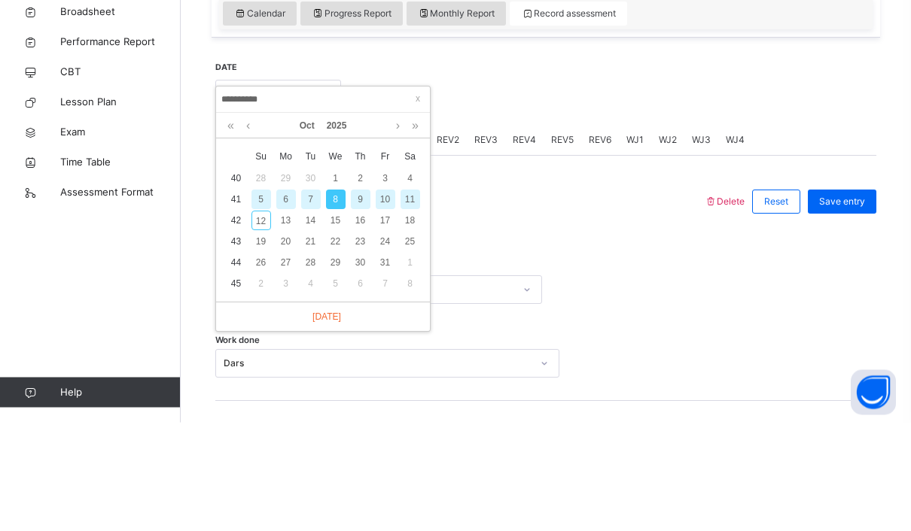
click at [412, 299] on div "11" at bounding box center [410, 309] width 20 height 20
type input "**********"
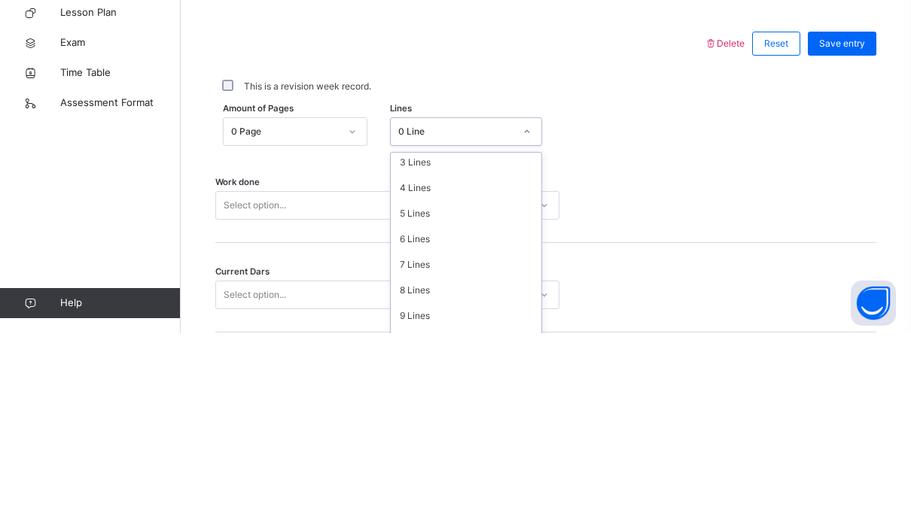
scroll to position [107, 0]
click at [424, 423] on div "7 Lines" at bounding box center [466, 436] width 151 height 26
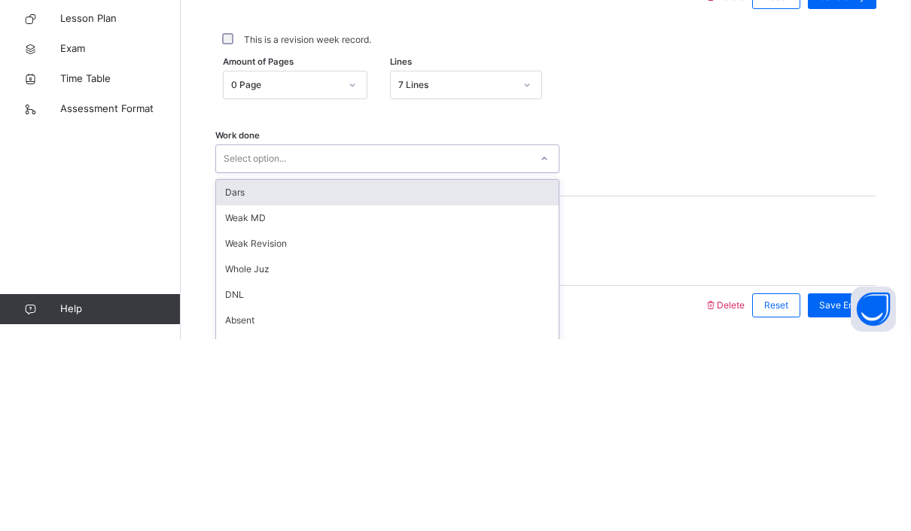
scroll to position [0, 0]
click at [419, 372] on div "Dars" at bounding box center [387, 385] width 342 height 26
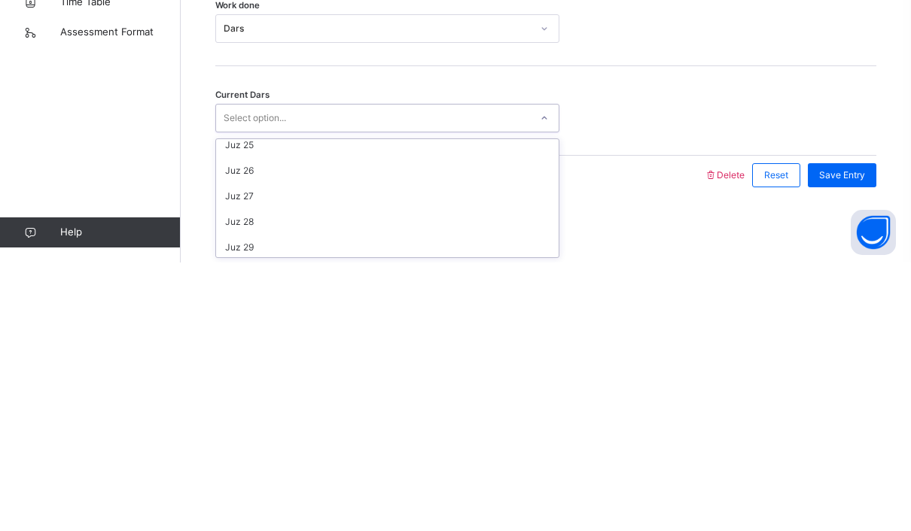
scroll to position [620, 0]
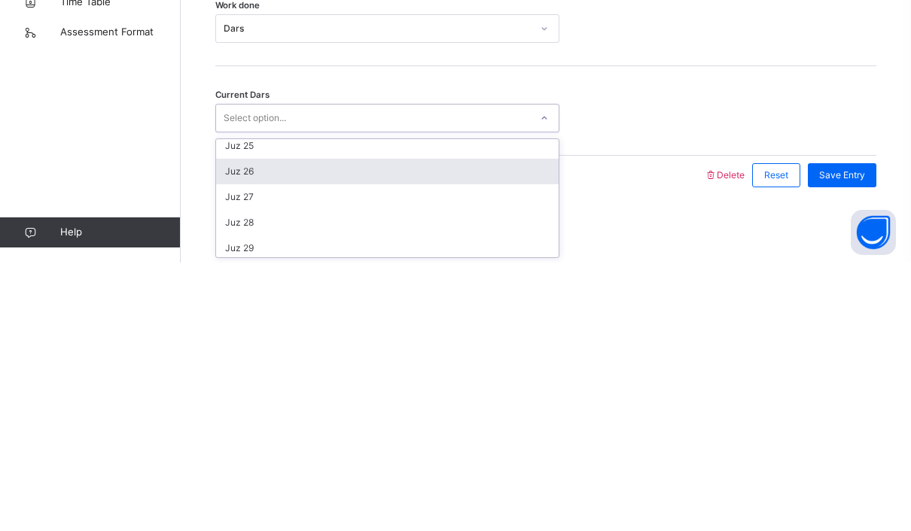
click at [384, 427] on div "Juz 26" at bounding box center [387, 440] width 342 height 26
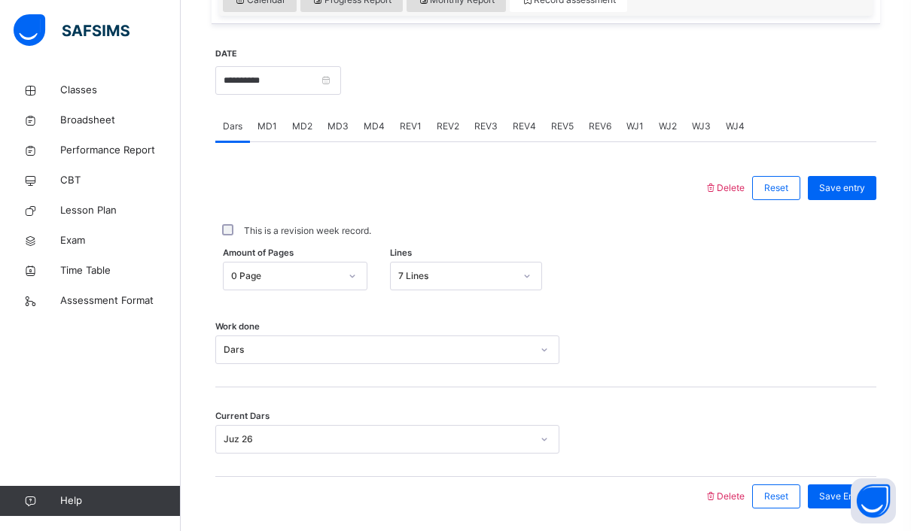
scroll to position [546, 0]
click at [866, 505] on div "Save Entry" at bounding box center [841, 497] width 68 height 24
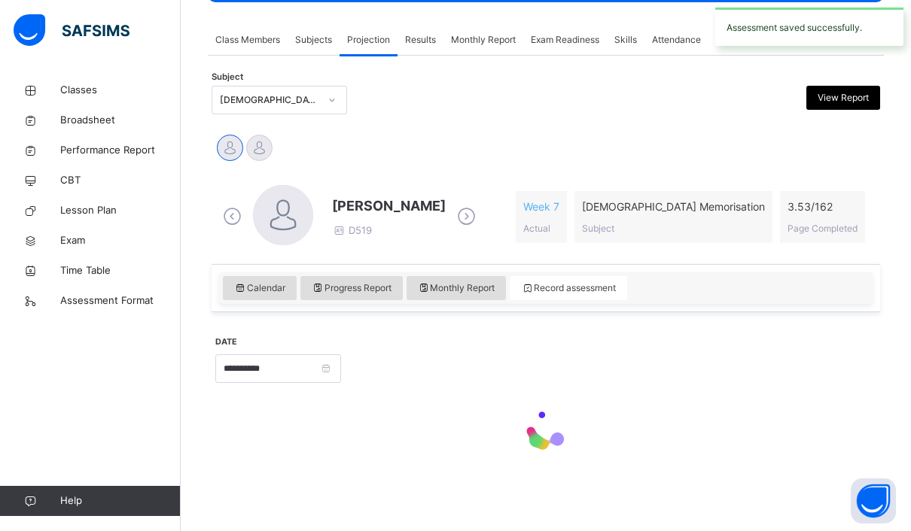
scroll to position [205, 0]
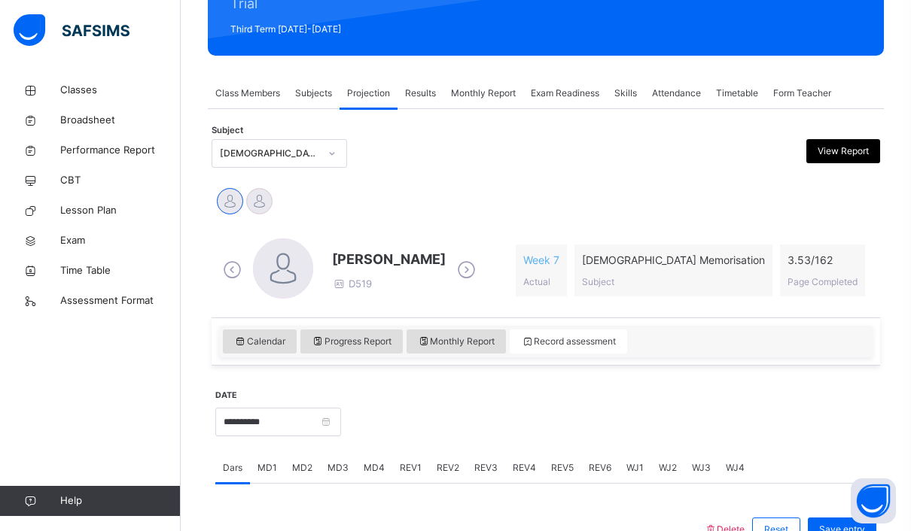
click at [850, 305] on div "Haseeb Durrani D519 Week 7 Actual Quran Memorisation Subject 3.53 / 162 Page Co…" at bounding box center [545, 270] width 661 height 87
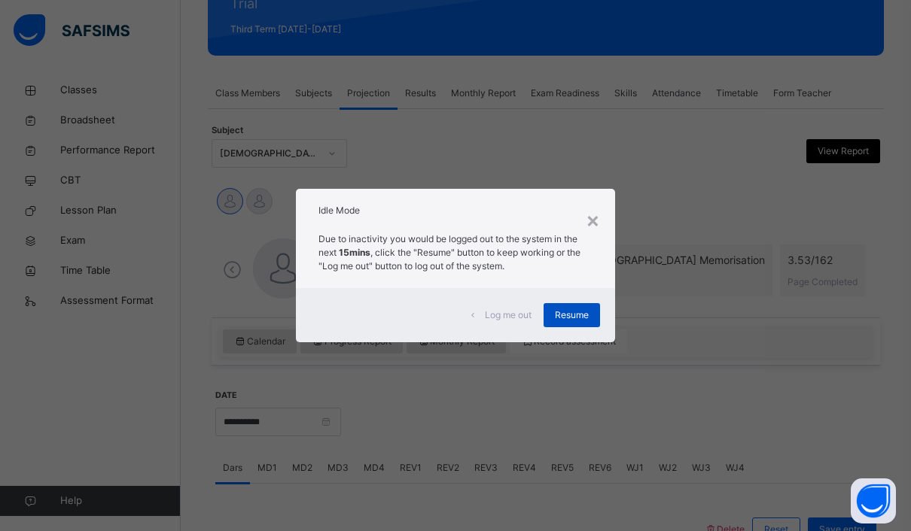
click at [590, 327] on div "Resume" at bounding box center [571, 315] width 56 height 24
click at [586, 327] on div "Resume" at bounding box center [571, 315] width 56 height 24
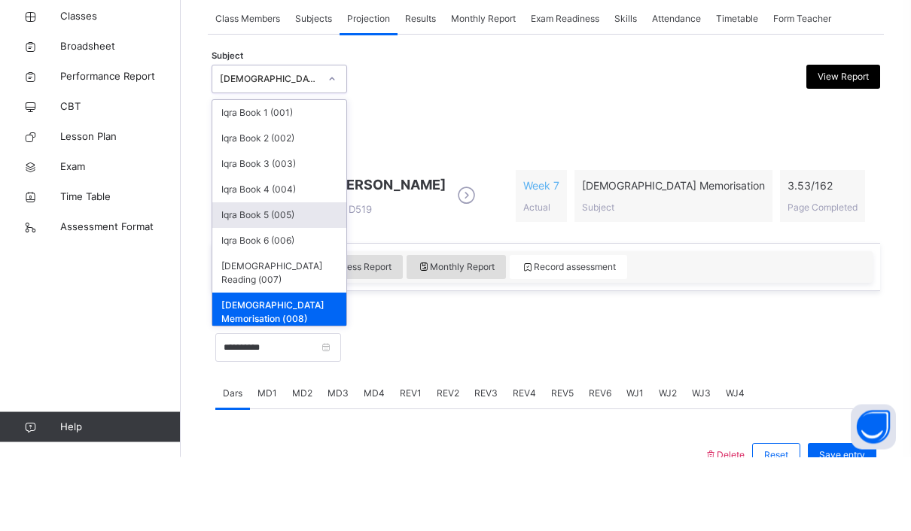
click at [317, 277] on div "Iqra Book 5 (005)" at bounding box center [279, 290] width 134 height 26
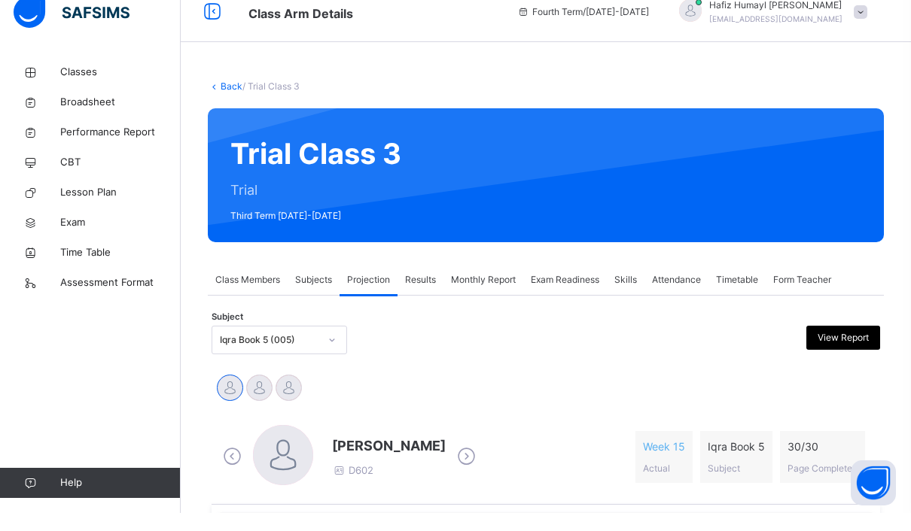
scroll to position [20, 0]
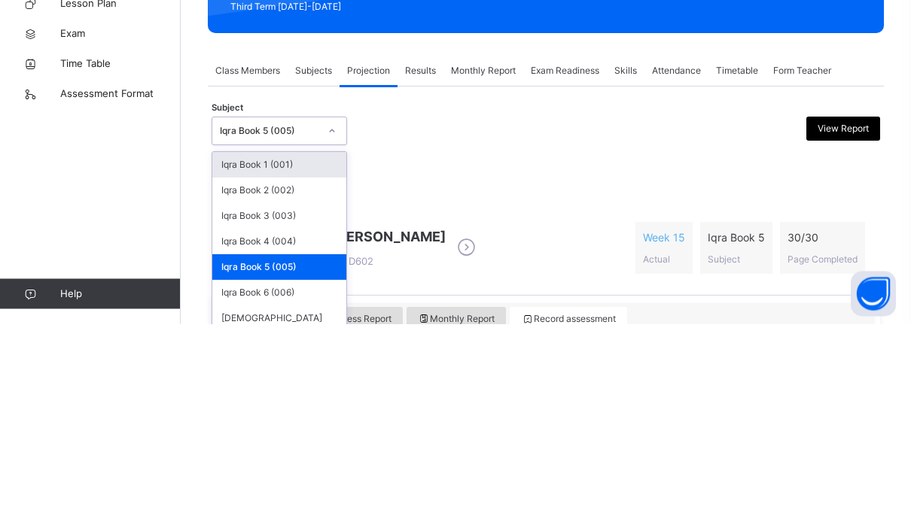
type input "*"
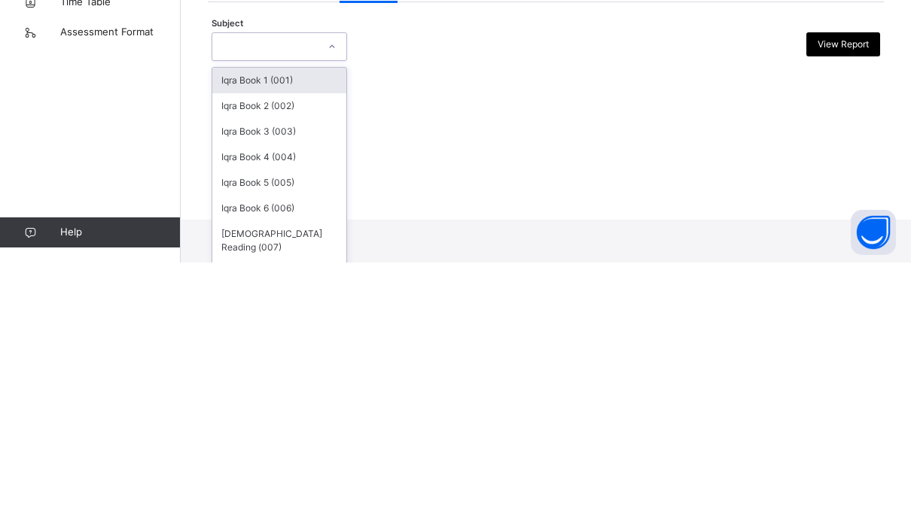
scroll to position [51, 0]
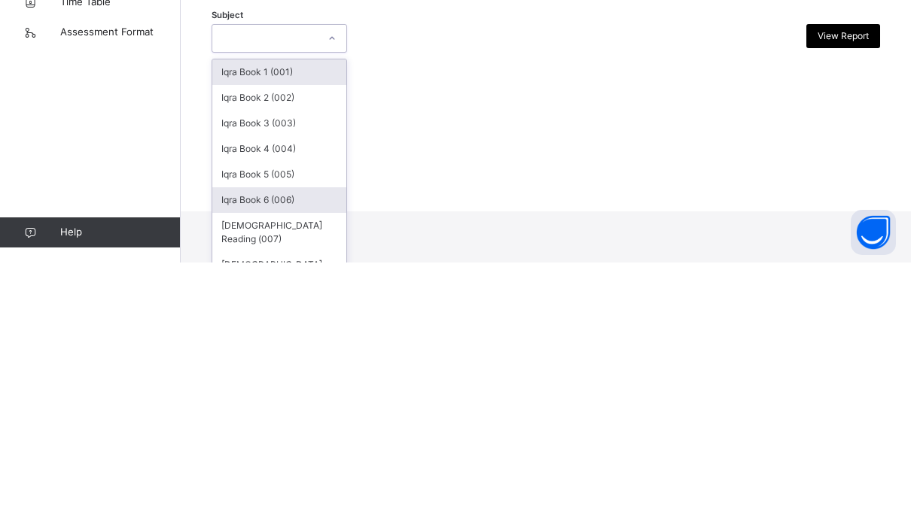
click at [284, 456] on div "Iqra Book 6 (006)" at bounding box center [279, 469] width 134 height 26
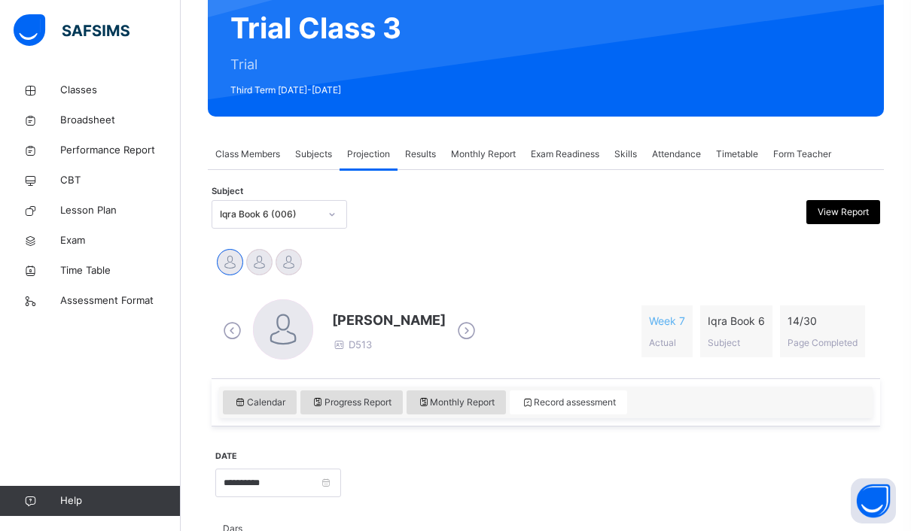
scroll to position [147, 0]
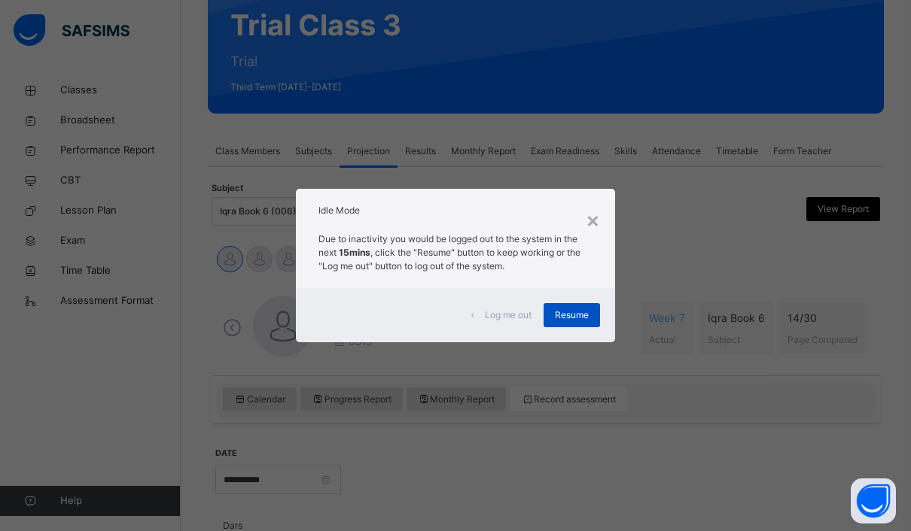
click at [550, 327] on div "Resume" at bounding box center [571, 315] width 56 height 24
click at [596, 327] on div "Resume" at bounding box center [571, 315] width 56 height 24
click at [570, 322] on span "Resume" at bounding box center [572, 316] width 34 height 14
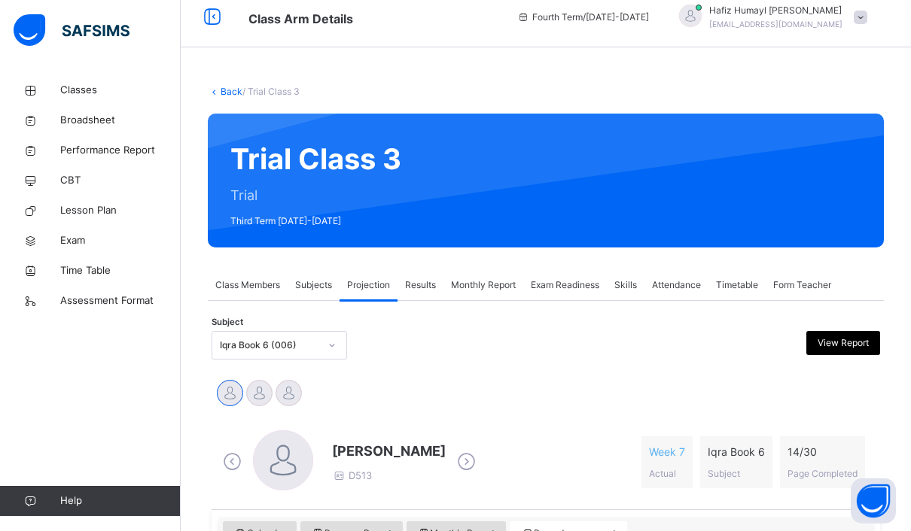
scroll to position [0, 0]
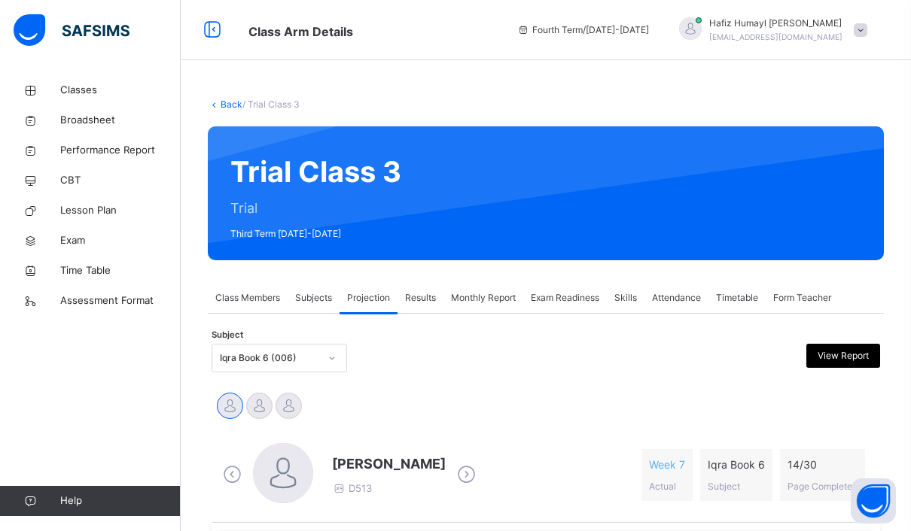
click at [578, 299] on span "Exam Readiness" at bounding box center [565, 298] width 68 height 14
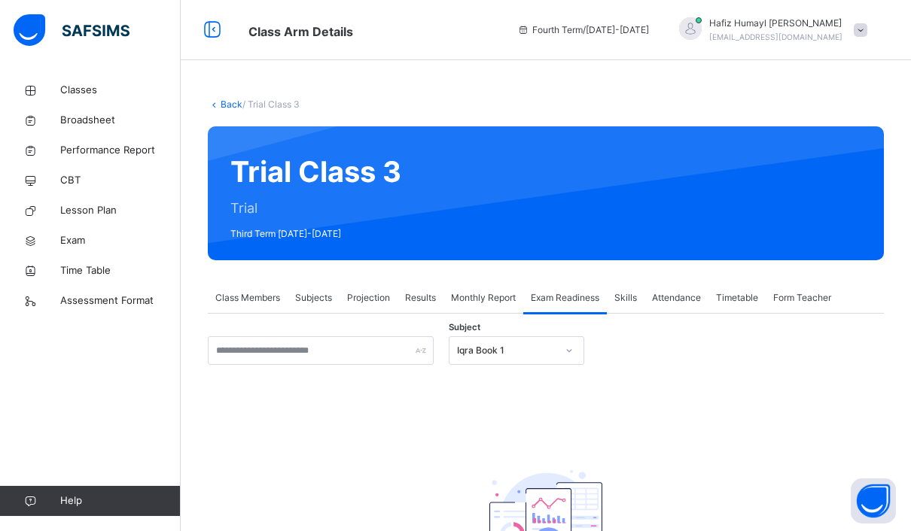
scroll to position [72, 0]
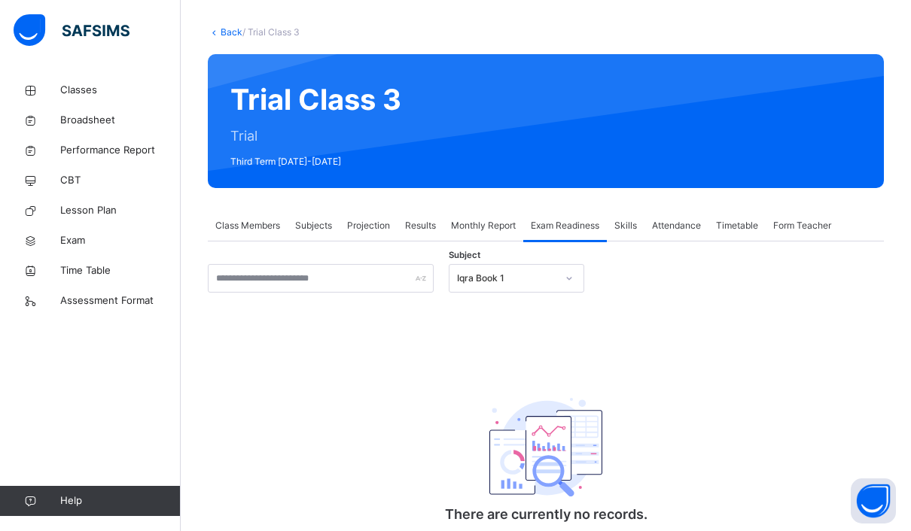
click at [689, 235] on div "Attendance" at bounding box center [676, 226] width 64 height 30
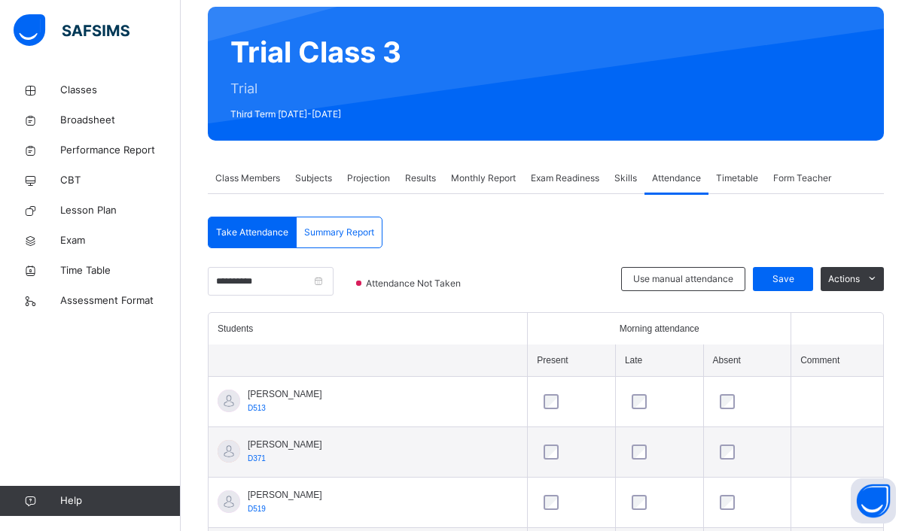
scroll to position [122, 0]
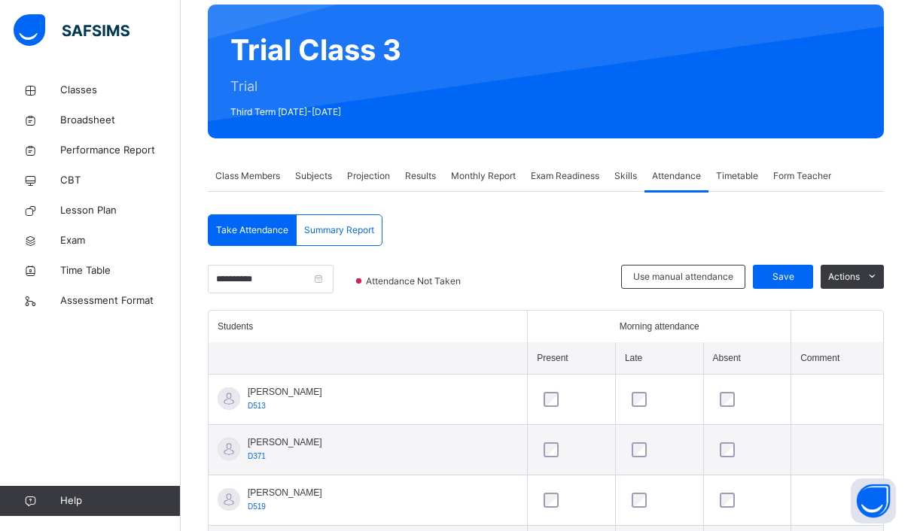
click at [376, 185] on div "Projection" at bounding box center [368, 176] width 58 height 30
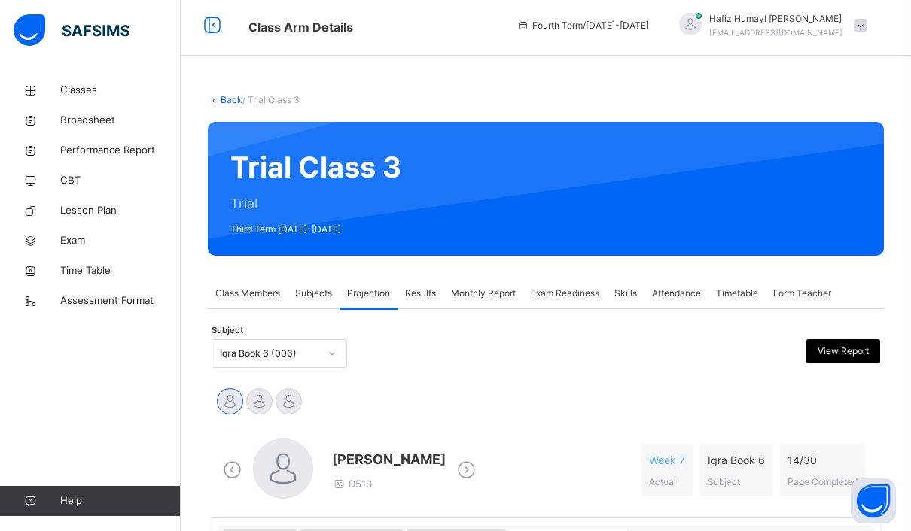
scroll to position [0, 0]
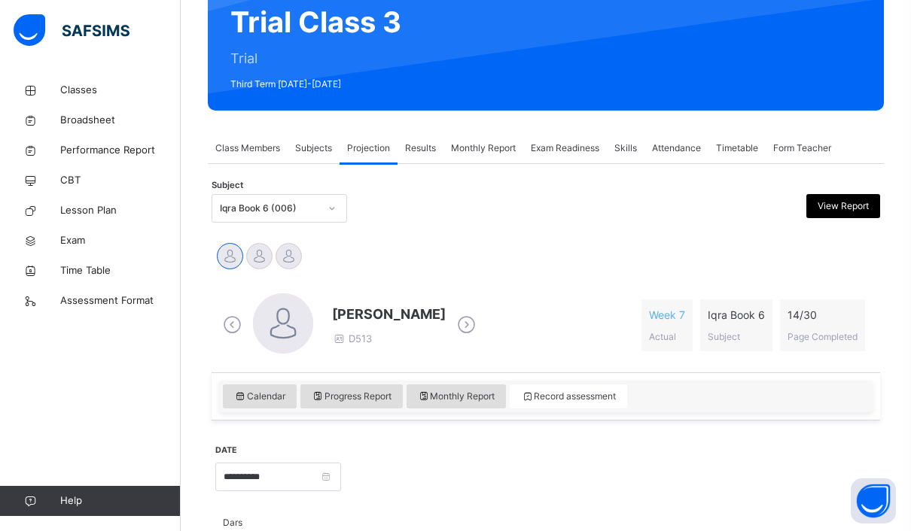
click at [598, 144] on span "Exam Readiness" at bounding box center [565, 148] width 68 height 14
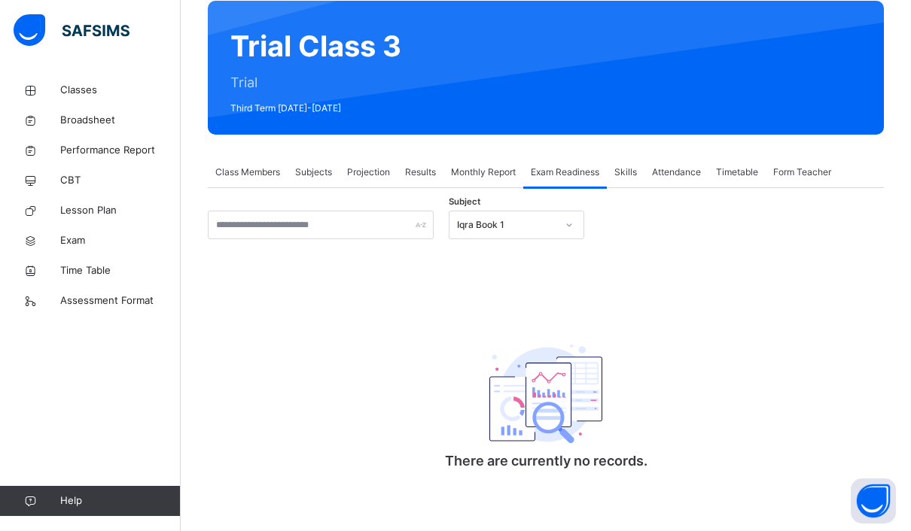
scroll to position [126, 0]
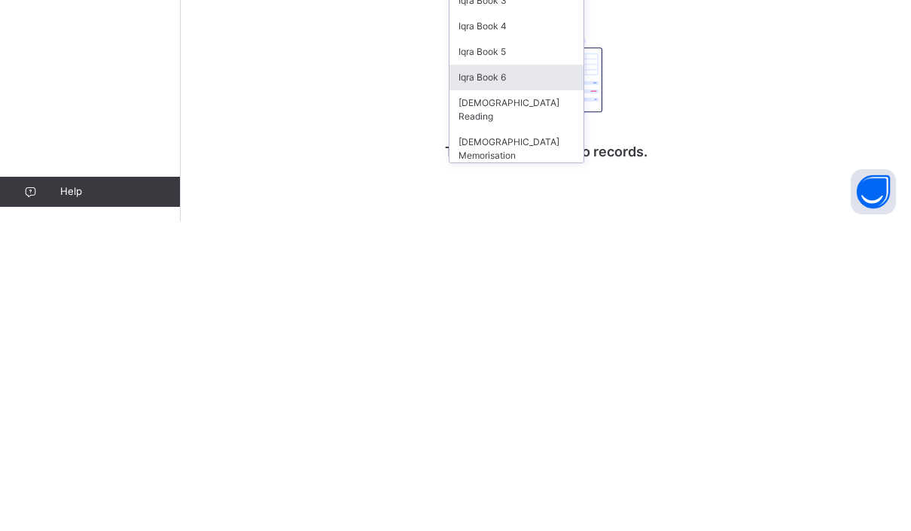
click at [564, 374] on div "Iqra Book 6" at bounding box center [516, 387] width 134 height 26
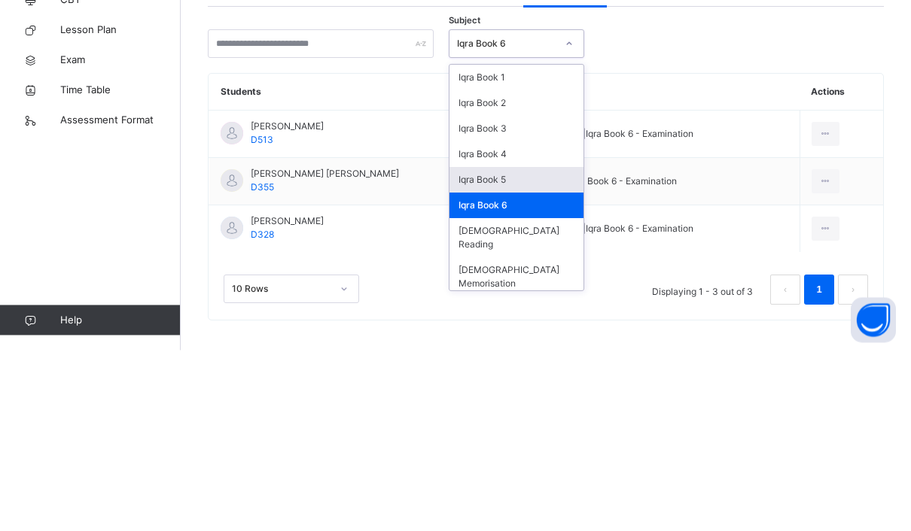
click at [564, 348] on div "Iqra Book 5" at bounding box center [516, 361] width 134 height 26
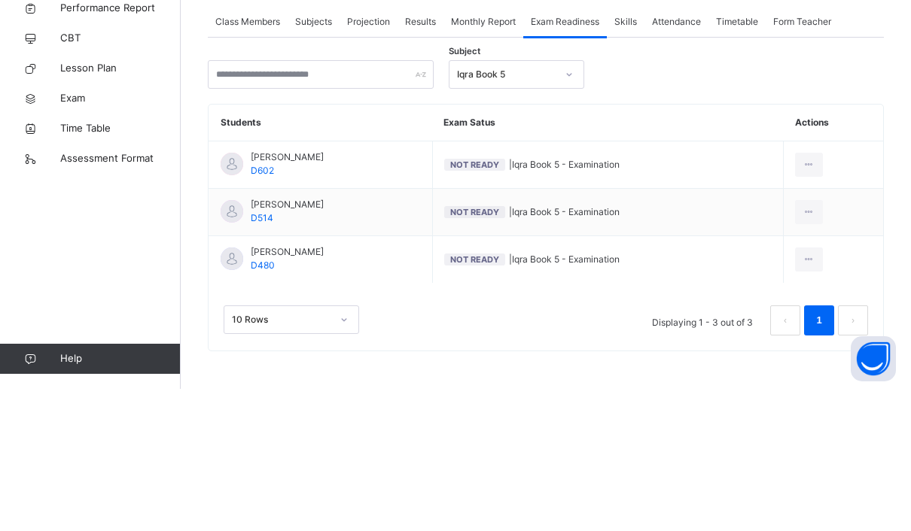
scroll to position [134, 0]
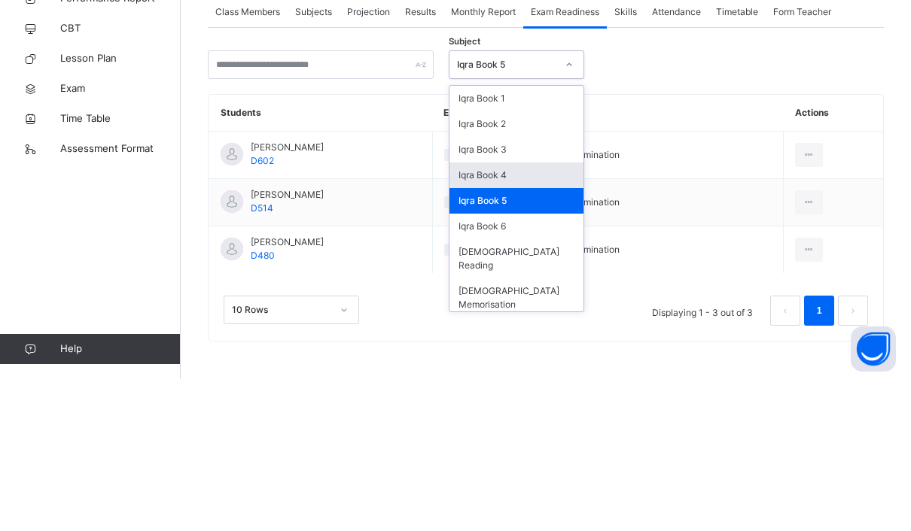
click at [543, 315] on div "Iqra Book 4" at bounding box center [516, 328] width 134 height 26
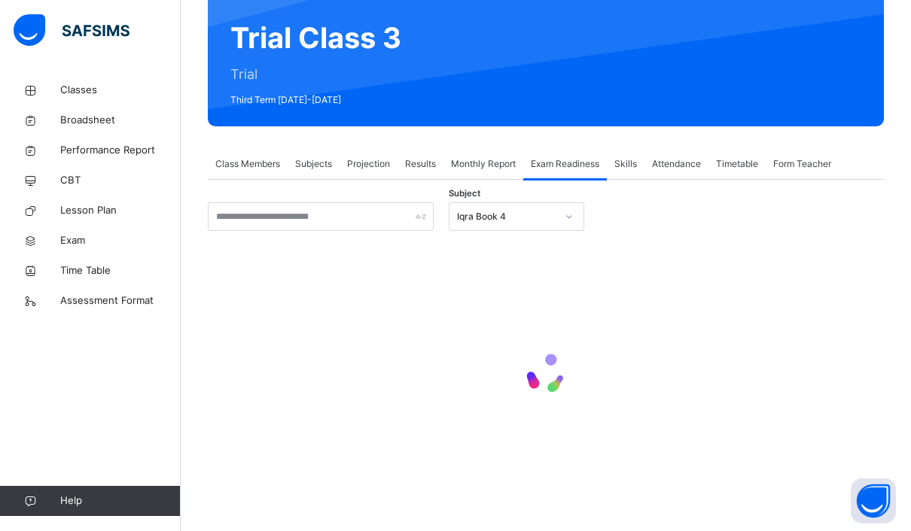
scroll to position [53, 0]
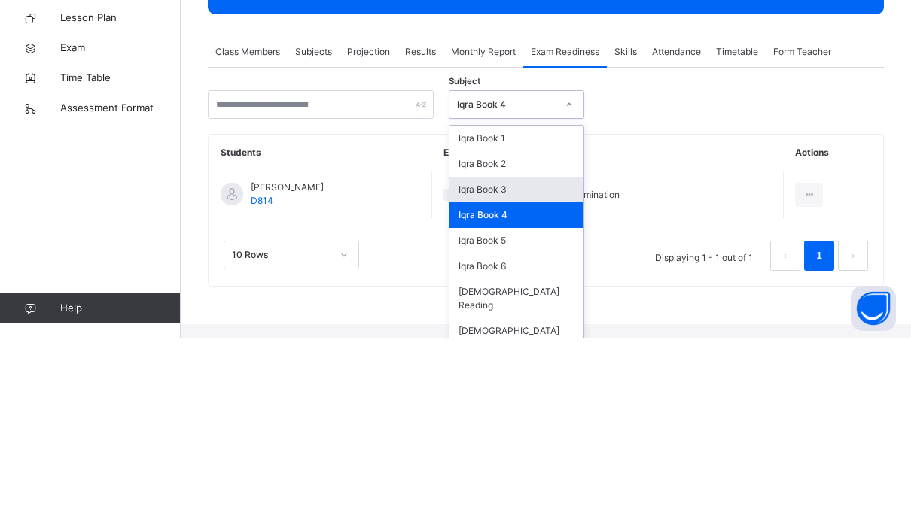
click at [554, 369] on div "Iqra Book 3" at bounding box center [516, 382] width 134 height 26
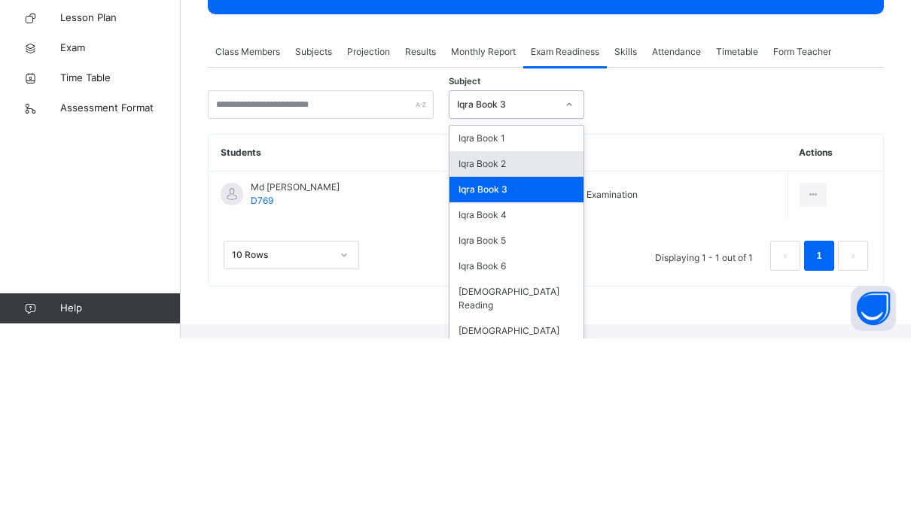
click at [552, 344] on div "Iqra Book 2" at bounding box center [516, 357] width 134 height 26
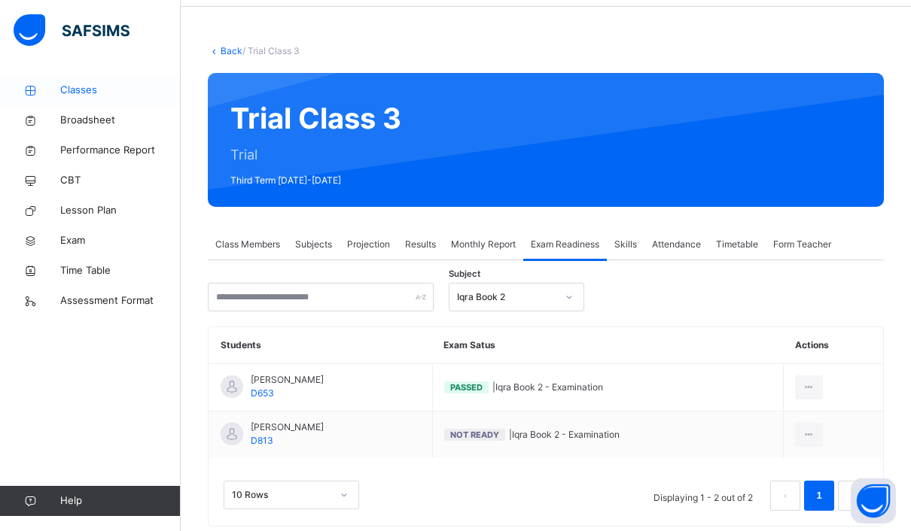
click at [64, 91] on span "Classes" at bounding box center [120, 90] width 120 height 15
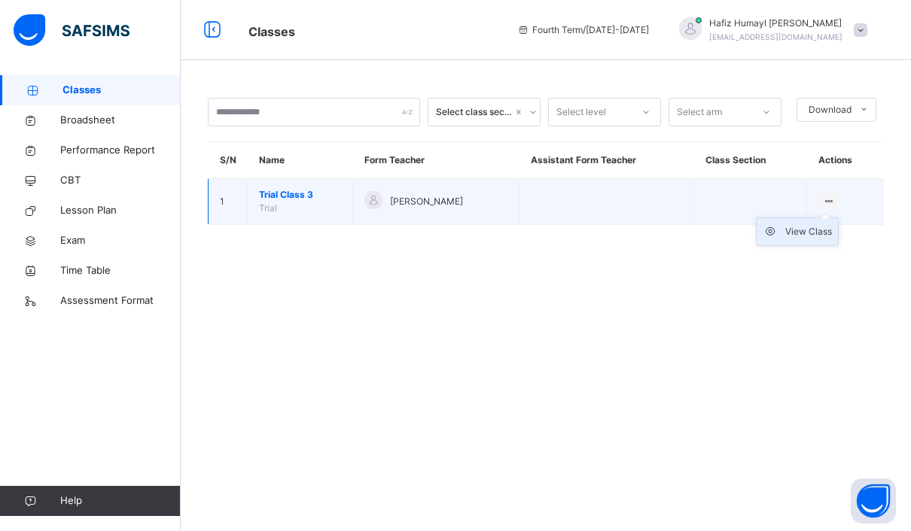
click at [802, 224] on div "View Class" at bounding box center [808, 231] width 47 height 15
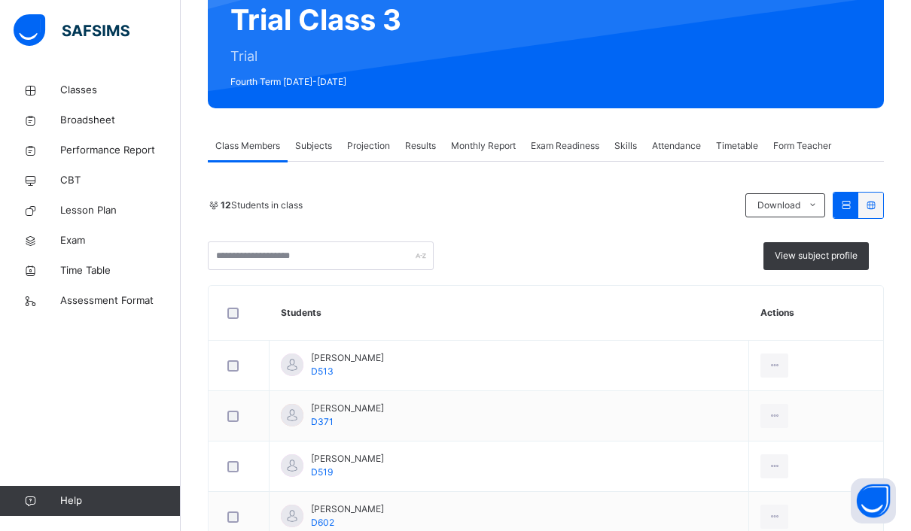
scroll to position [214, 0]
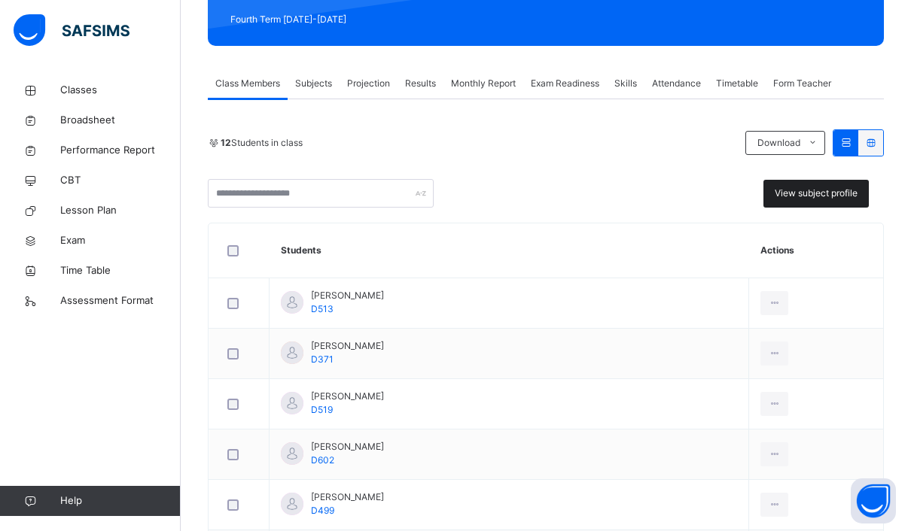
click at [843, 180] on div "View subject profile" at bounding box center [815, 194] width 105 height 28
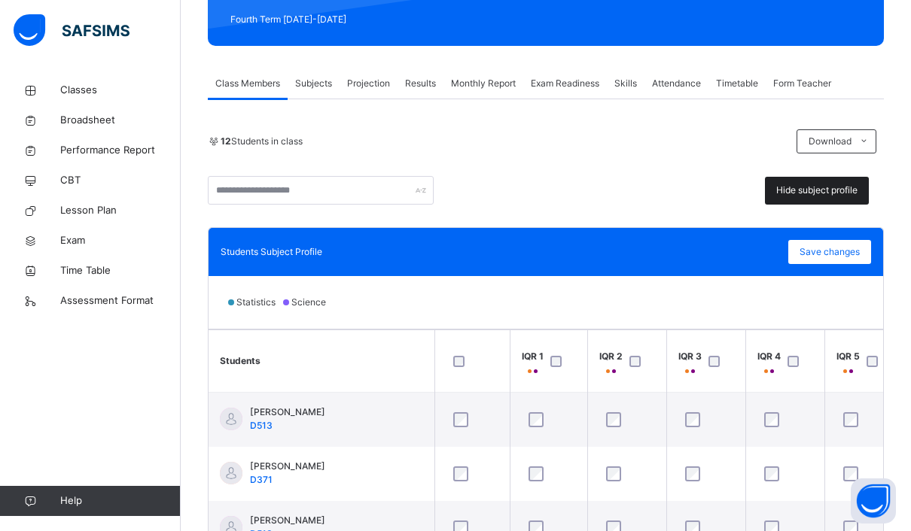
click at [830, 191] on span "Hide subject profile" at bounding box center [816, 191] width 81 height 14
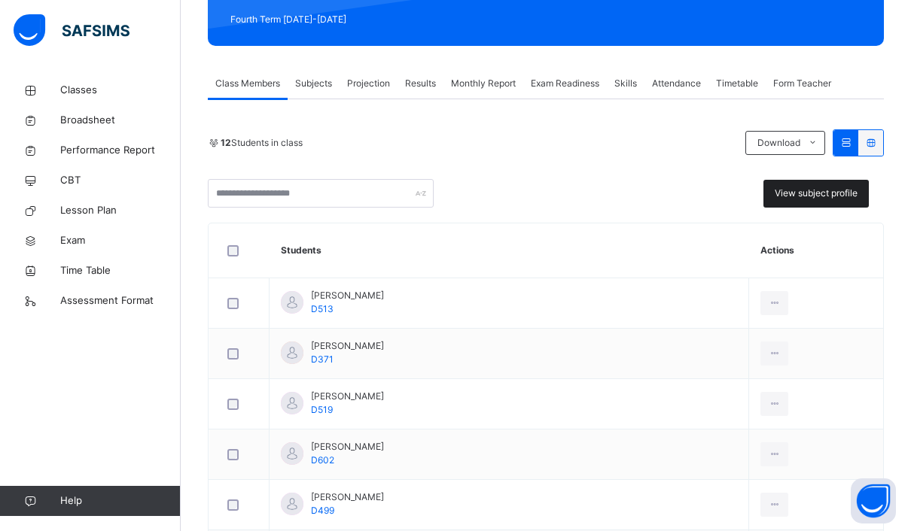
click at [831, 196] on span "View subject profile" at bounding box center [815, 194] width 83 height 14
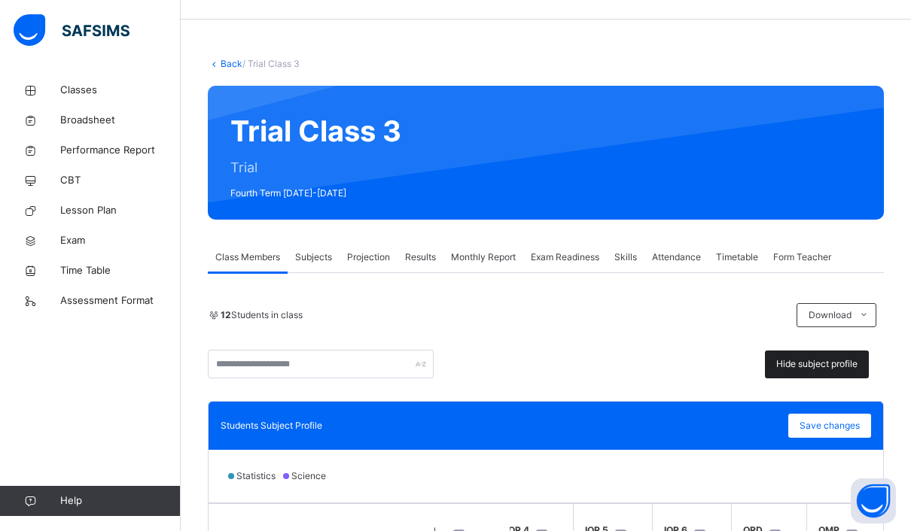
scroll to position [0, 0]
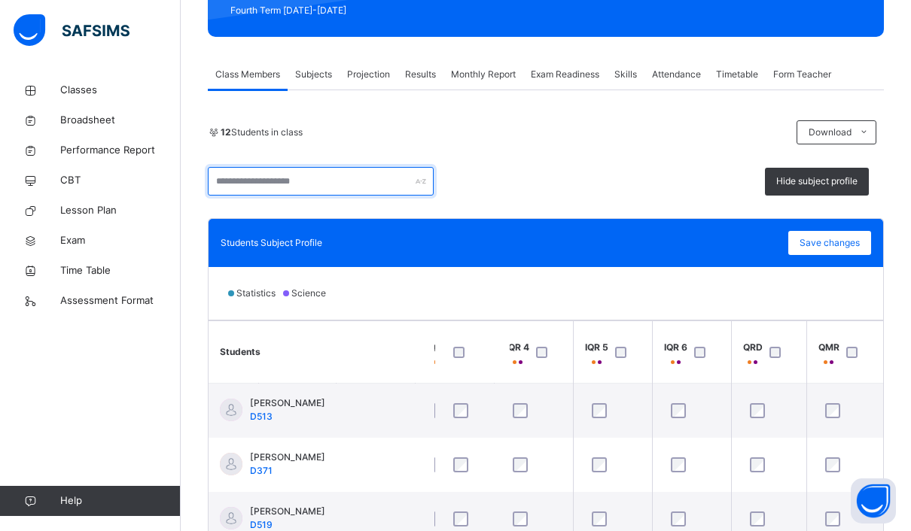
click at [238, 176] on input "text" at bounding box center [321, 181] width 226 height 29
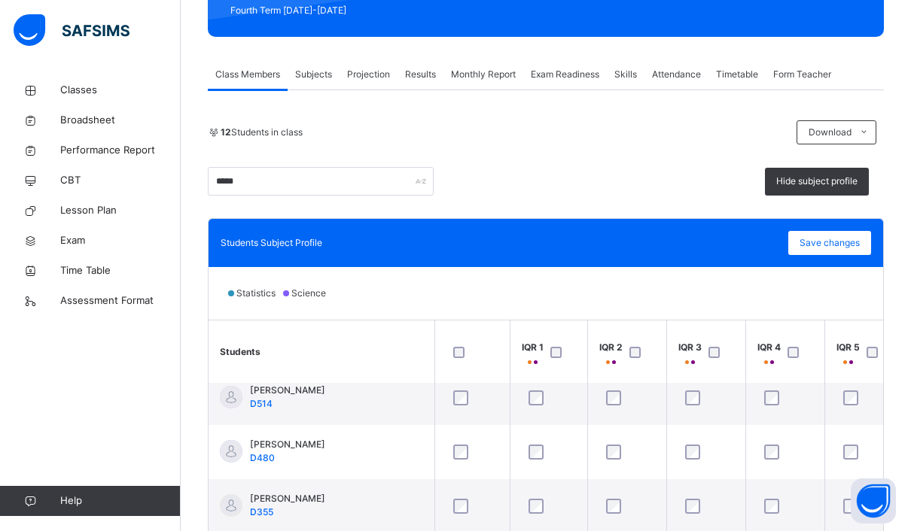
scroll to position [338, 0]
click at [853, 185] on span "Hide subject profile" at bounding box center [816, 182] width 81 height 14
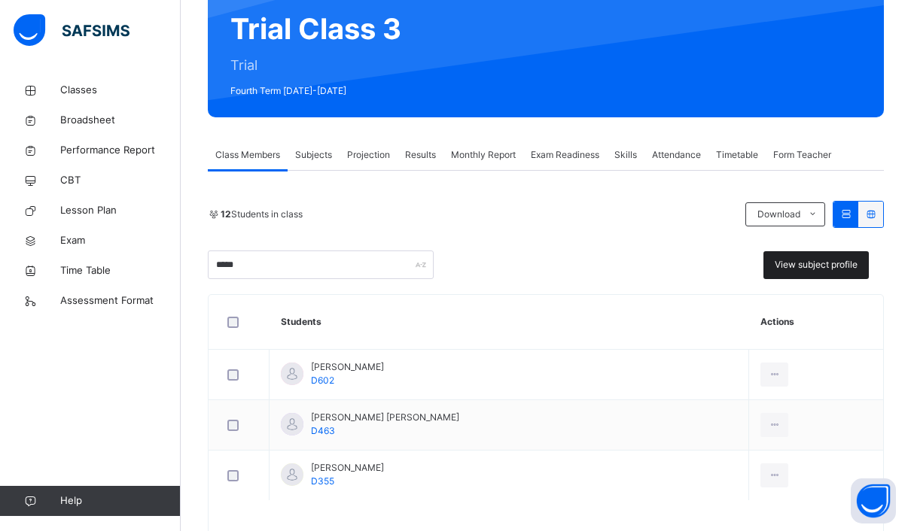
scroll to position [142, 0]
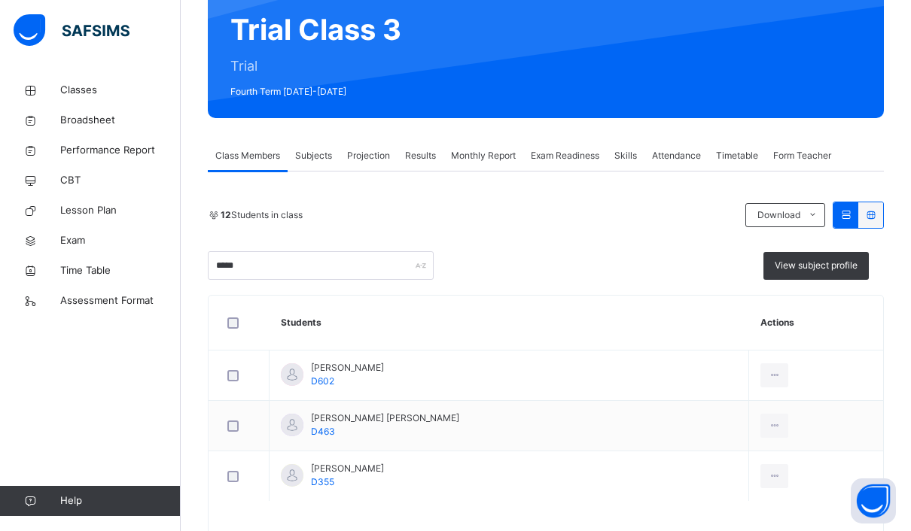
click at [253, 248] on div "12 Students in class Download Pdf Report Excel Report ***** View subject profile" at bounding box center [546, 241] width 676 height 78
click at [261, 253] on input "*****" at bounding box center [321, 265] width 226 height 29
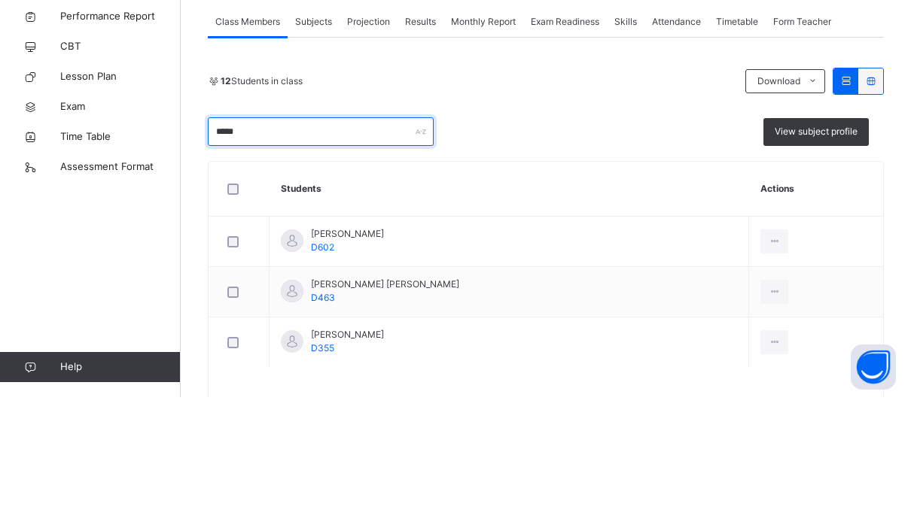
click at [247, 251] on input "*****" at bounding box center [321, 265] width 226 height 29
type input "*"
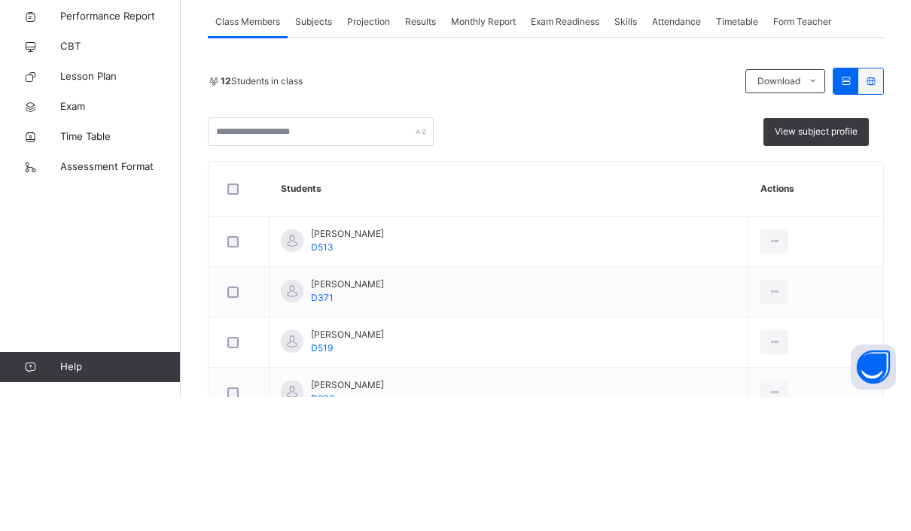
scroll to position [276, 0]
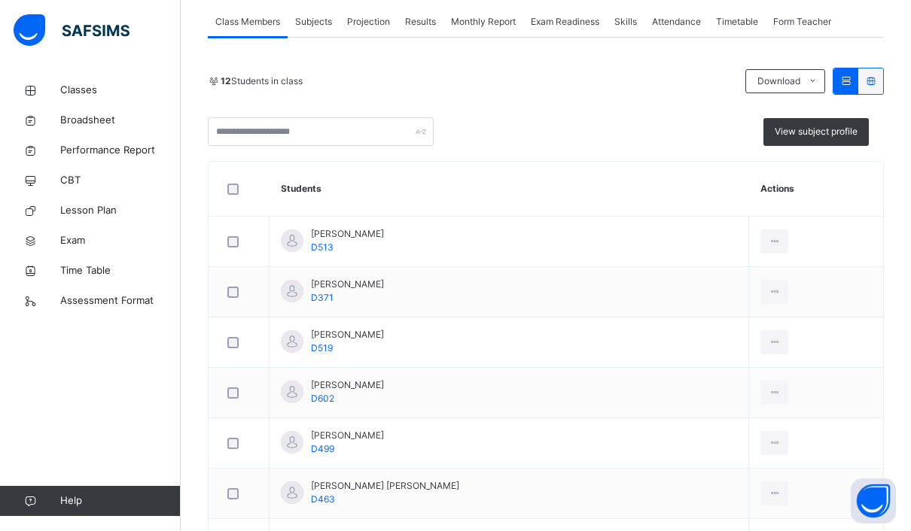
click at [299, 23] on span "Subjects" at bounding box center [313, 22] width 37 height 14
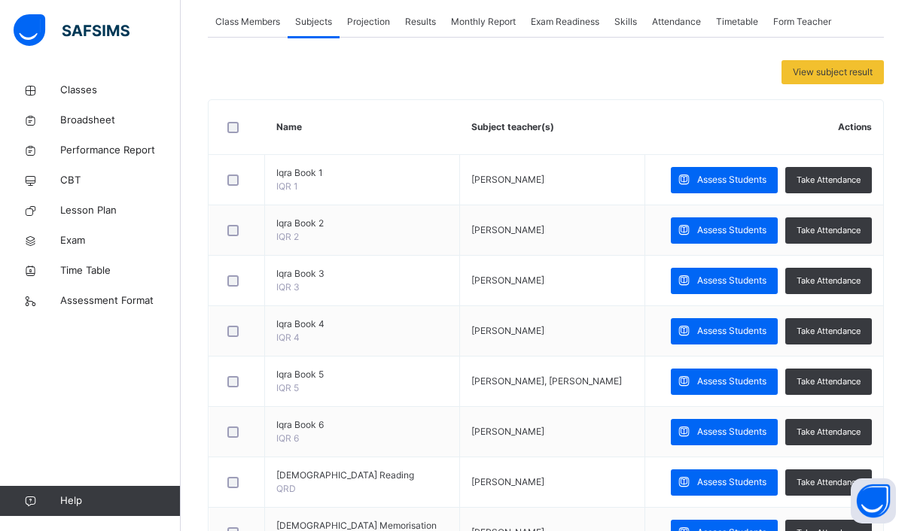
click at [240, 21] on span "Class Members" at bounding box center [247, 22] width 65 height 14
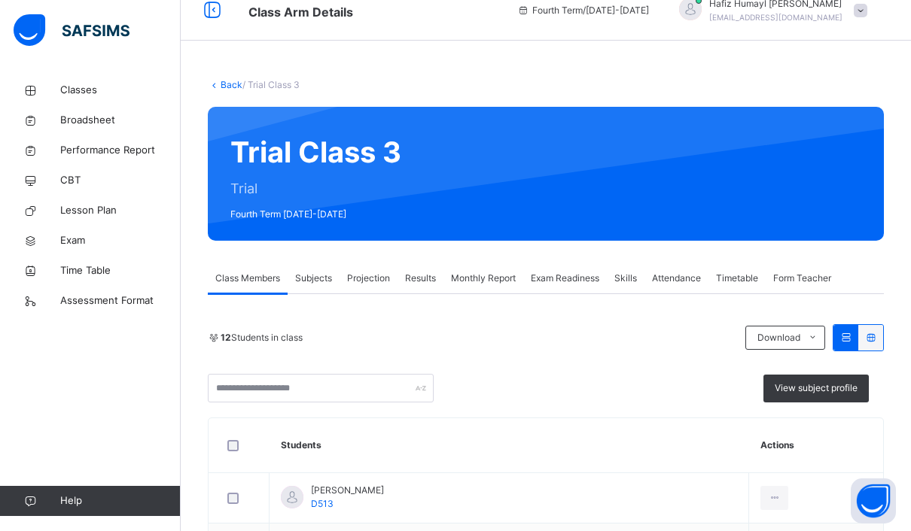
scroll to position [0, 0]
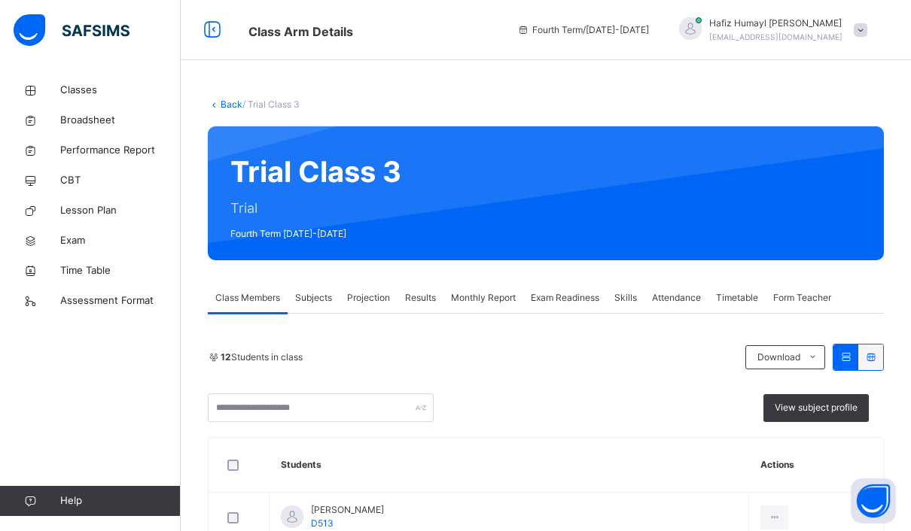
click at [373, 295] on span "Projection" at bounding box center [368, 298] width 43 height 14
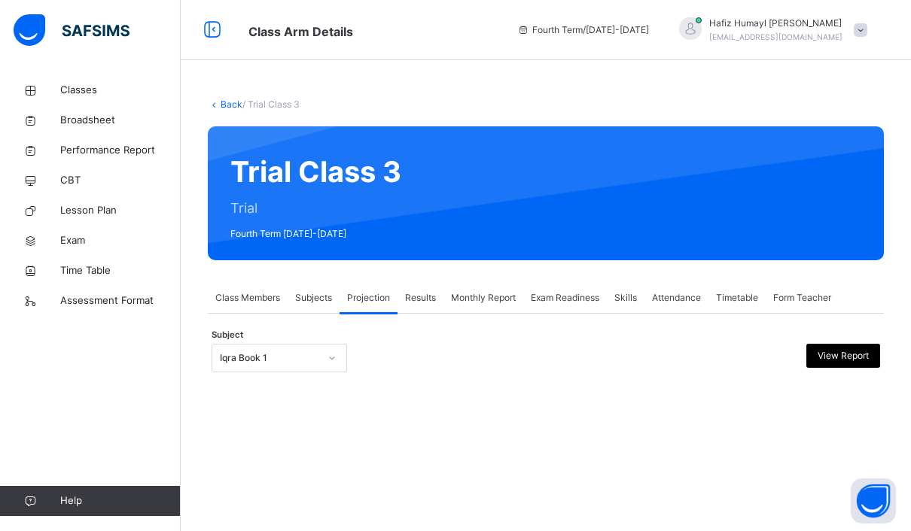
scroll to position [53, 0]
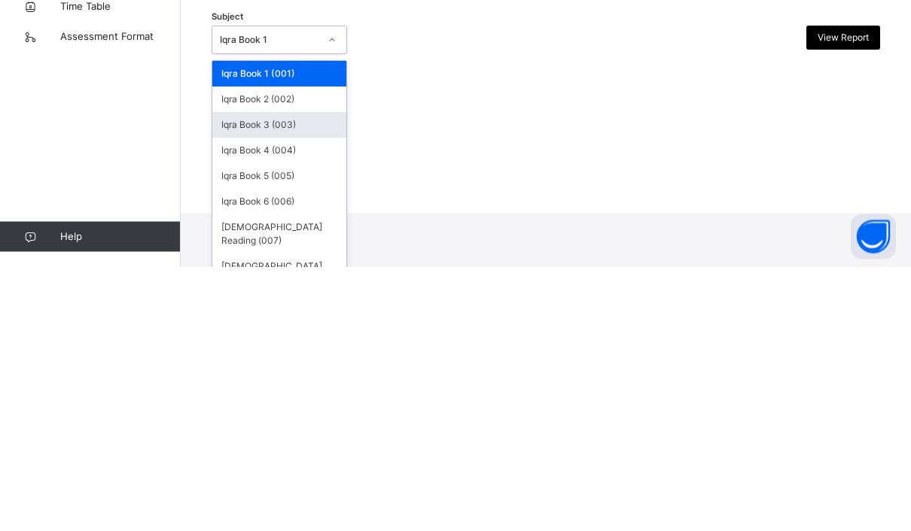
click at [243, 377] on div "Iqra Book 3 (003)" at bounding box center [279, 390] width 134 height 26
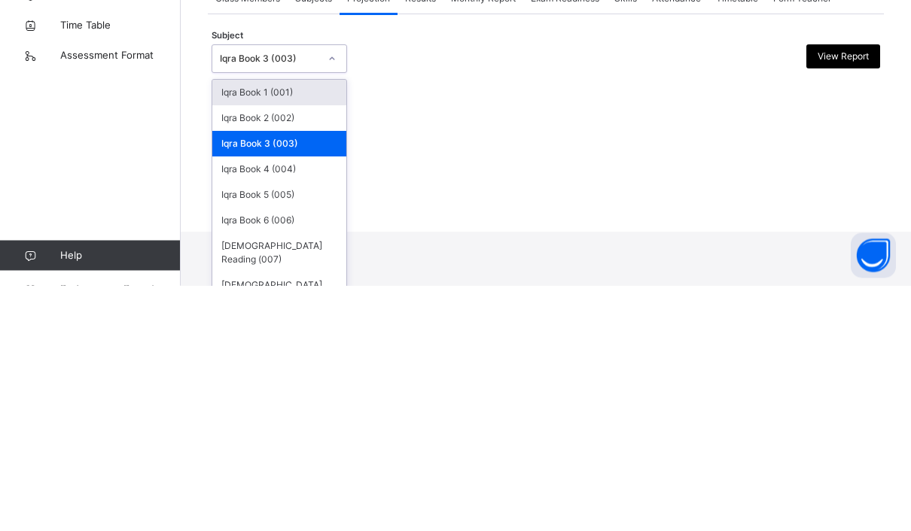
click at [238, 377] on div "Iqra Book 3 (003)" at bounding box center [279, 390] width 134 height 26
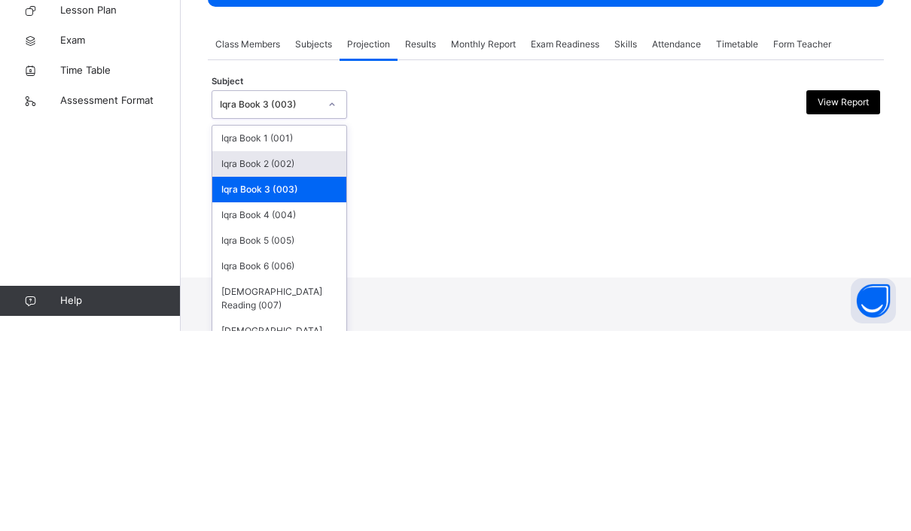
click at [238, 351] on div "Iqra Book 2 (002)" at bounding box center [279, 364] width 134 height 26
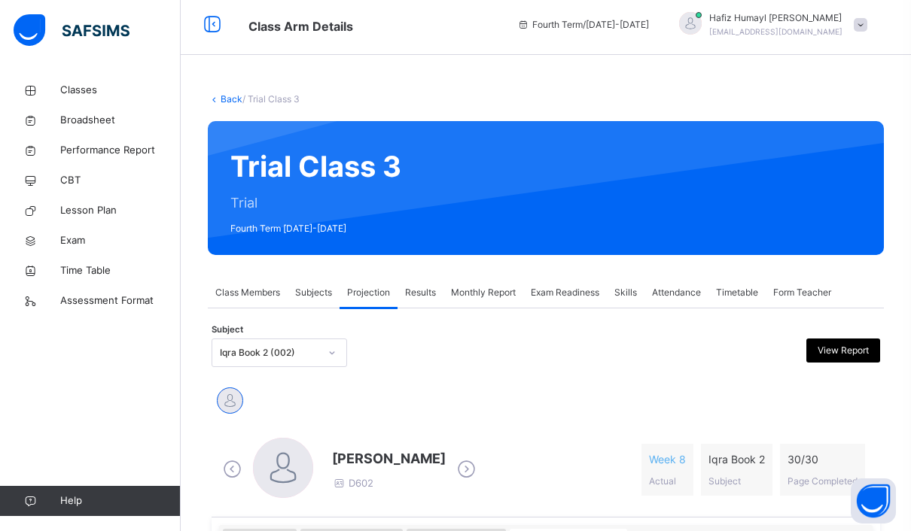
scroll to position [0, 0]
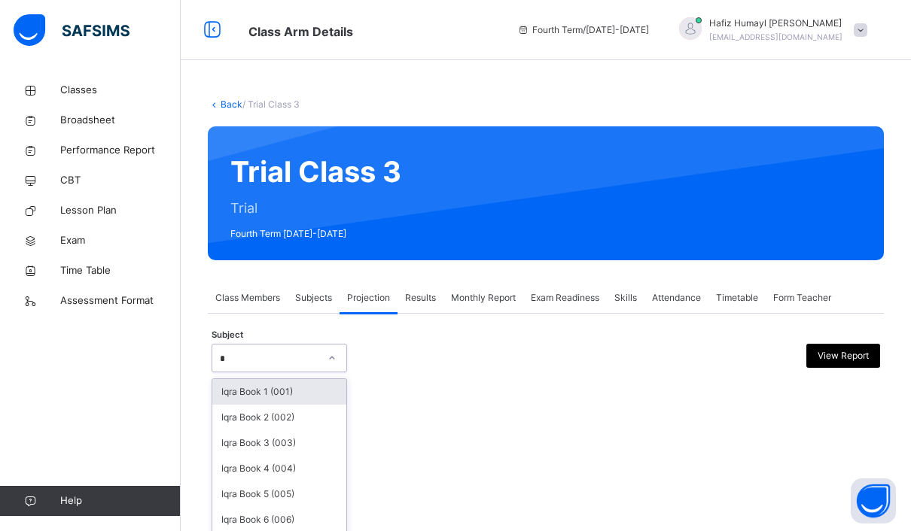
scroll to position [354, 0]
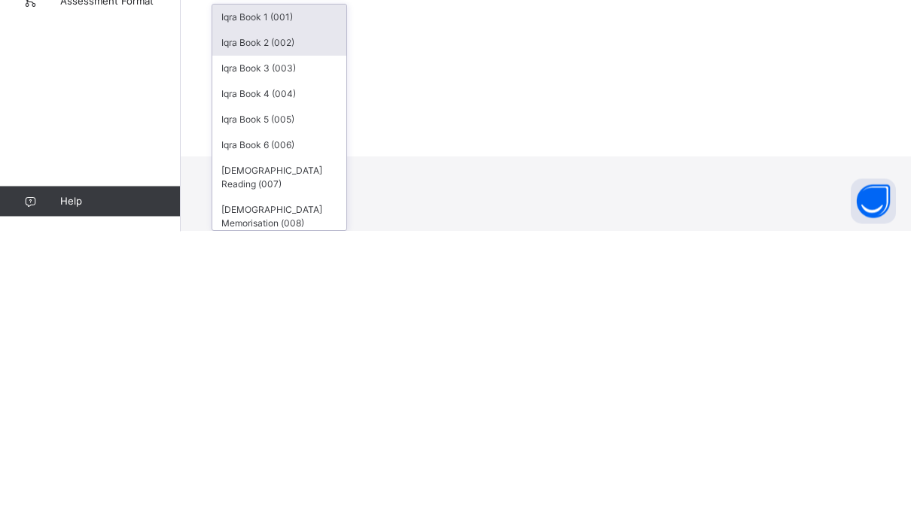
click at [231, 330] on div "Iqra Book 2 (002)" at bounding box center [279, 343] width 134 height 26
type input "*"
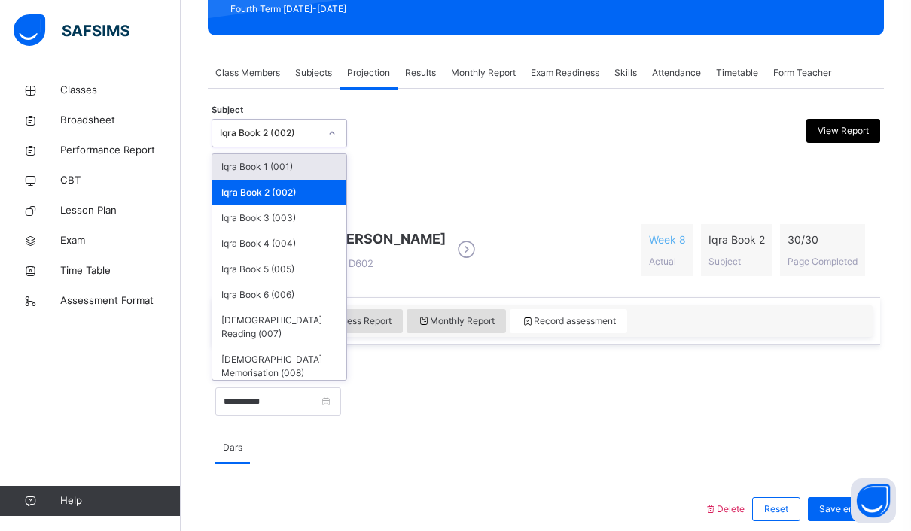
scroll to position [208, 0]
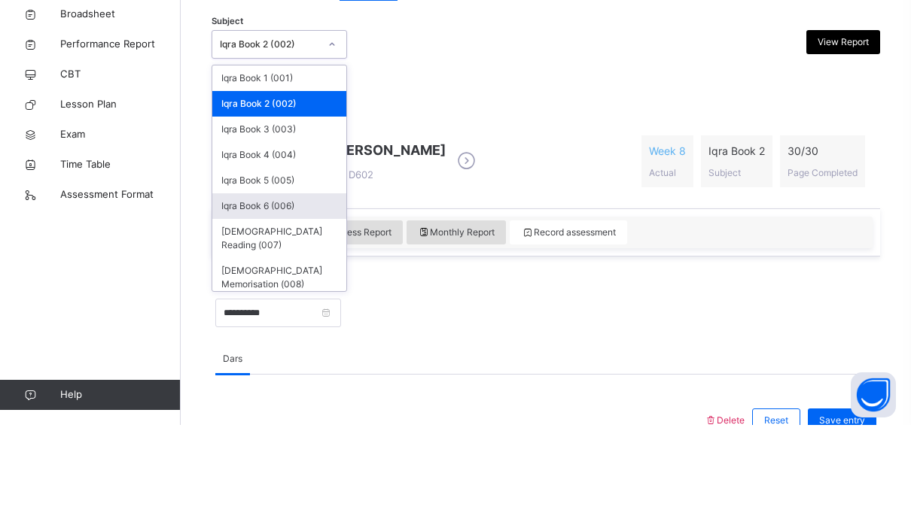
click at [244, 300] on div "Iqra Book 6 (006)" at bounding box center [279, 313] width 134 height 26
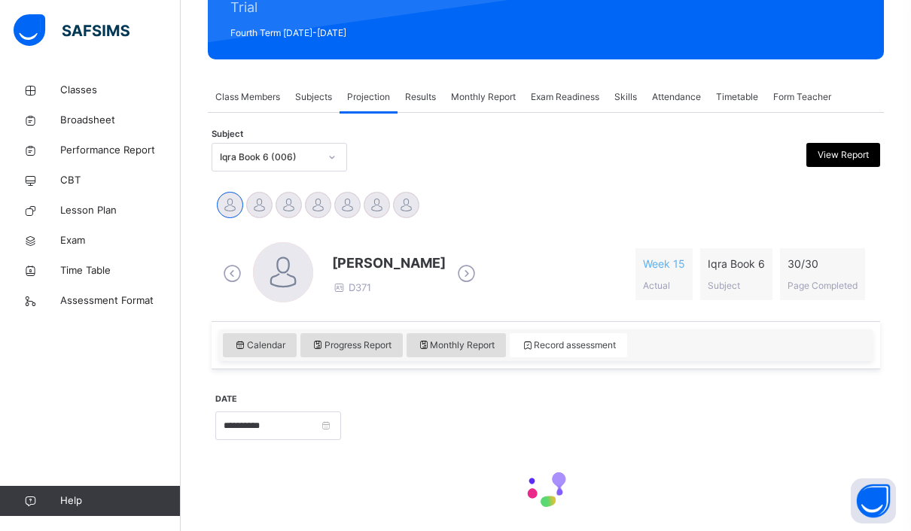
scroll to position [189, 0]
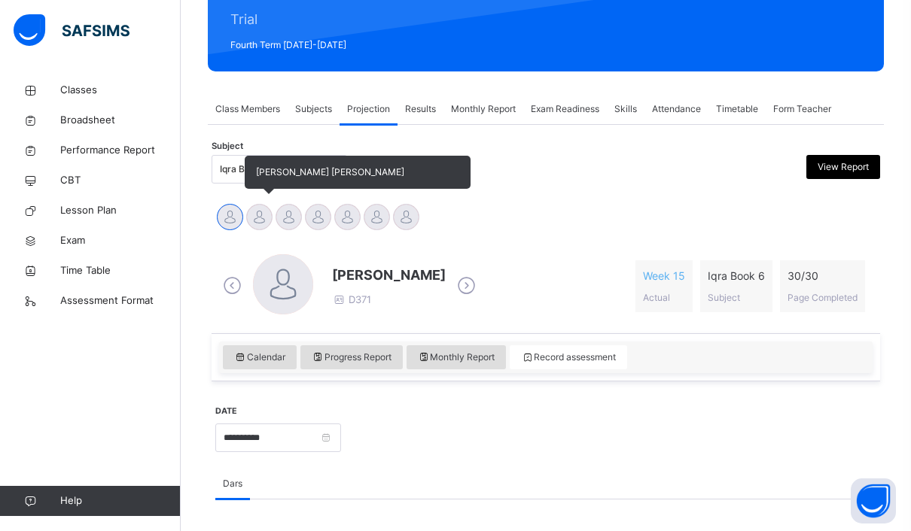
click at [261, 212] on div at bounding box center [259, 217] width 26 height 26
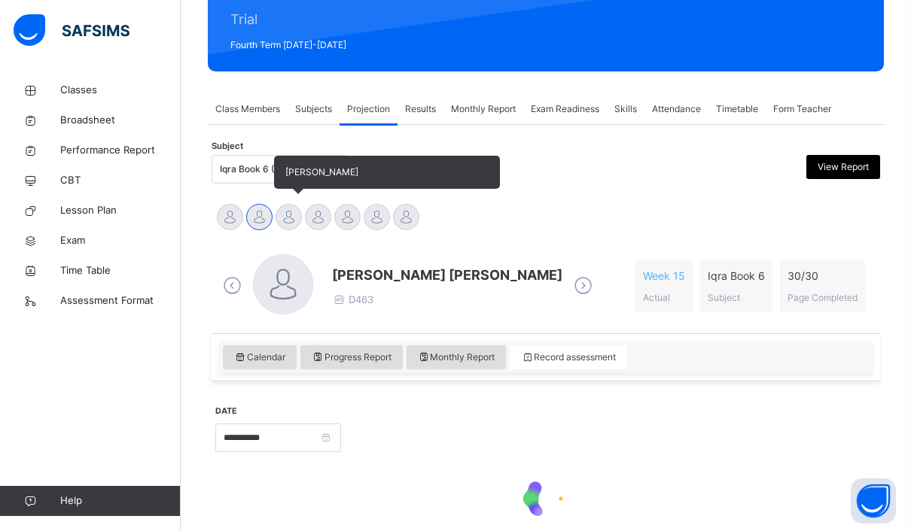
click at [293, 222] on div at bounding box center [288, 217] width 26 height 26
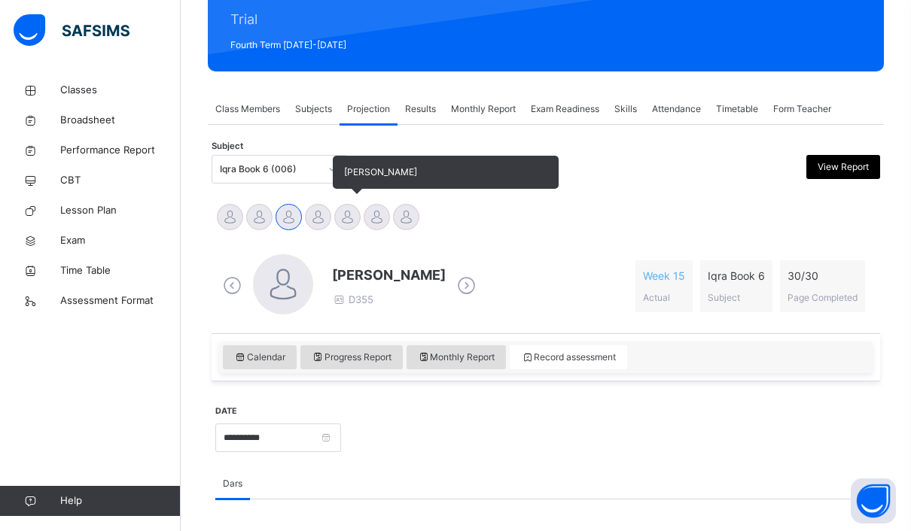
click at [334, 212] on div at bounding box center [347, 217] width 26 height 26
click at [318, 214] on div at bounding box center [318, 217] width 26 height 26
click at [373, 219] on div at bounding box center [376, 217] width 26 height 26
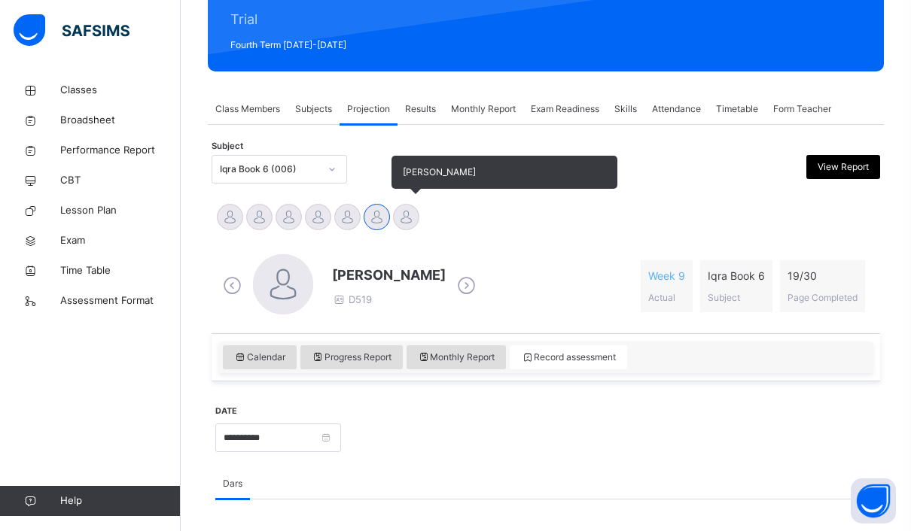
click at [403, 219] on div at bounding box center [406, 217] width 26 height 26
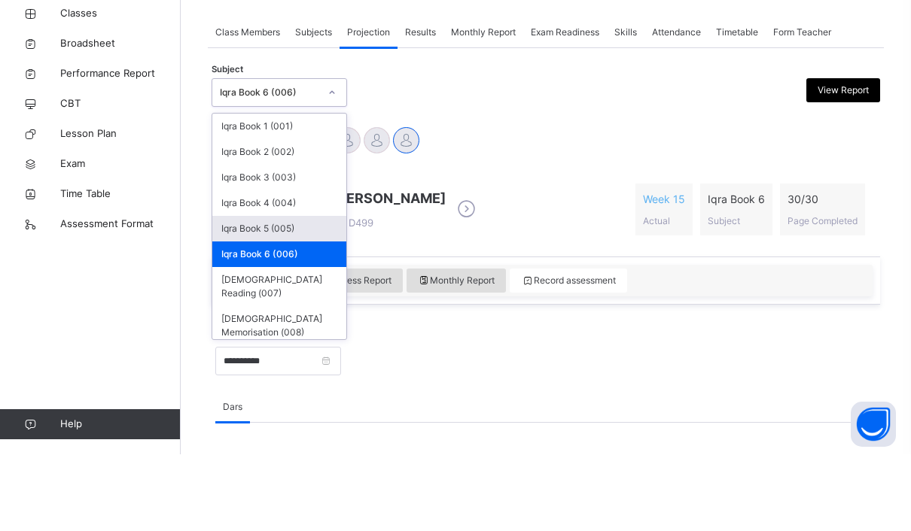
click at [244, 293] on div "Iqra Book 5 (005)" at bounding box center [279, 306] width 134 height 26
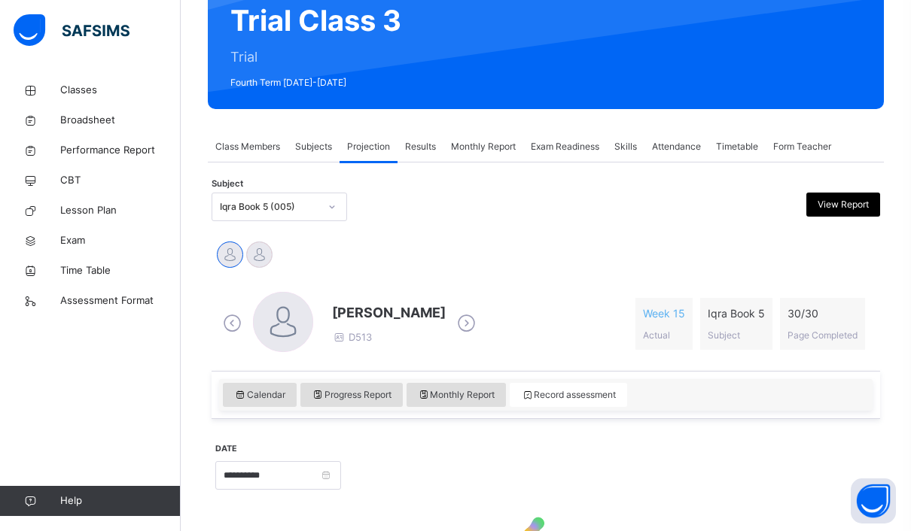
scroll to position [152, 0]
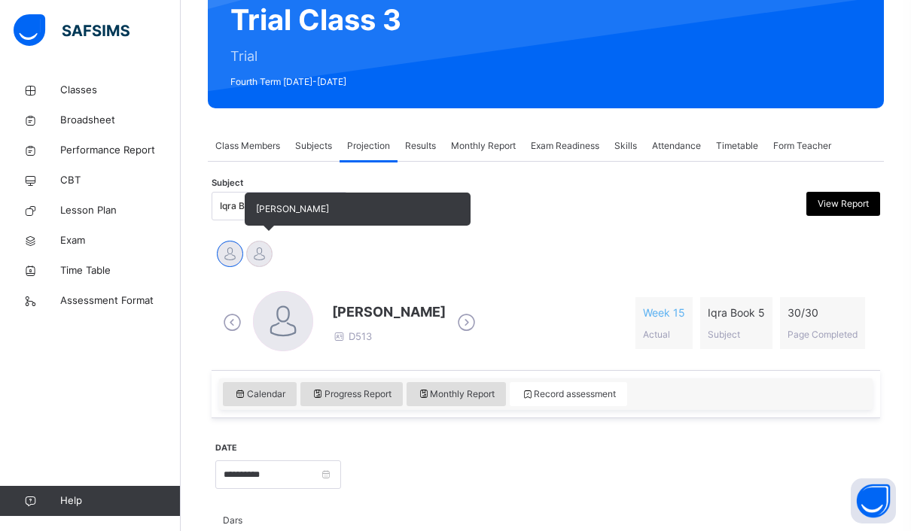
click at [259, 261] on div at bounding box center [259, 254] width 26 height 26
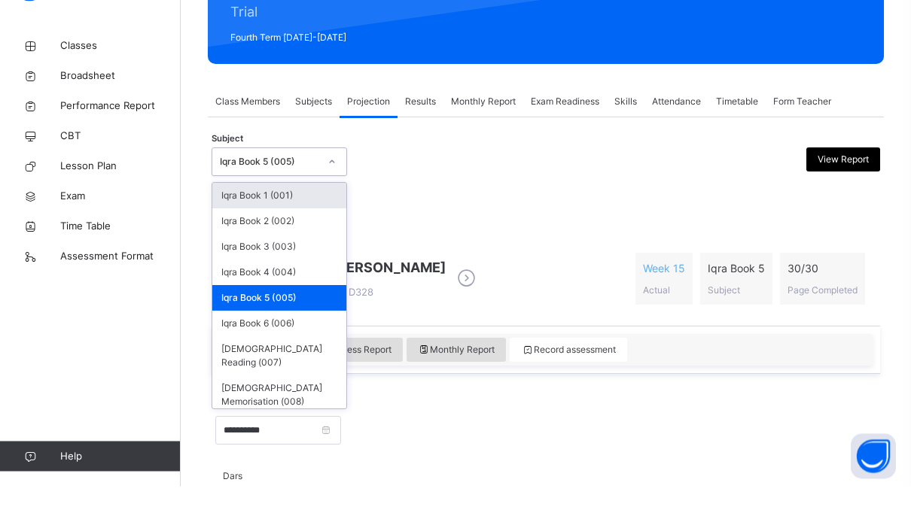
click at [227, 228] on div "Iqra Book 1 (001)" at bounding box center [279, 241] width 134 height 26
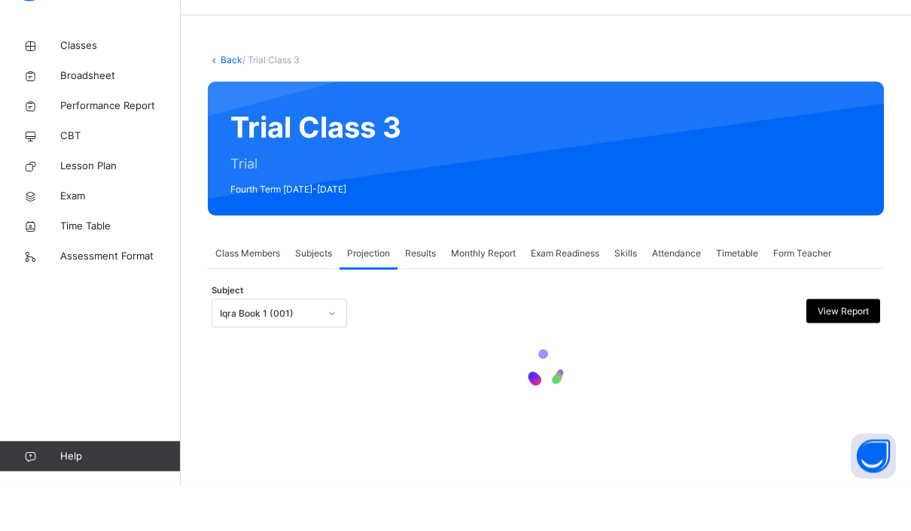
scroll to position [0, 0]
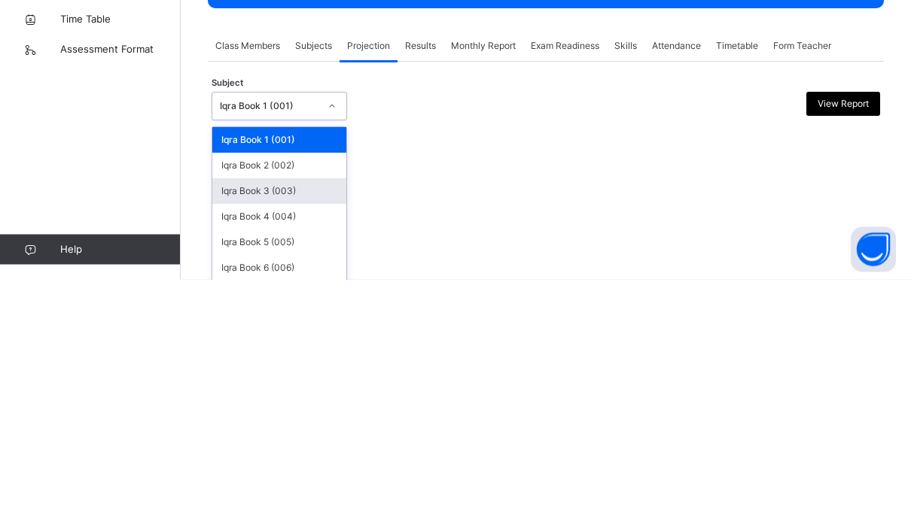
click at [243, 430] on div "Iqra Book 3 (003)" at bounding box center [279, 443] width 134 height 26
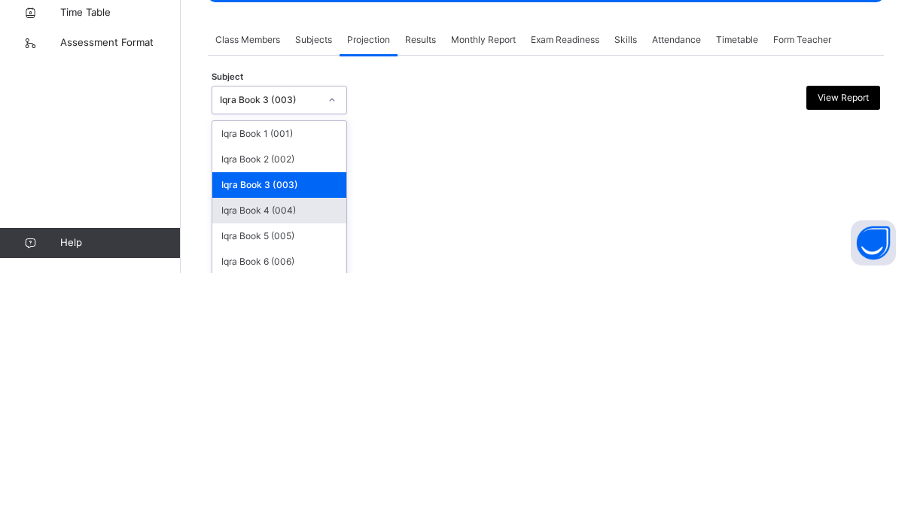
click at [242, 456] on div "Iqra Book 4 (004)" at bounding box center [279, 469] width 134 height 26
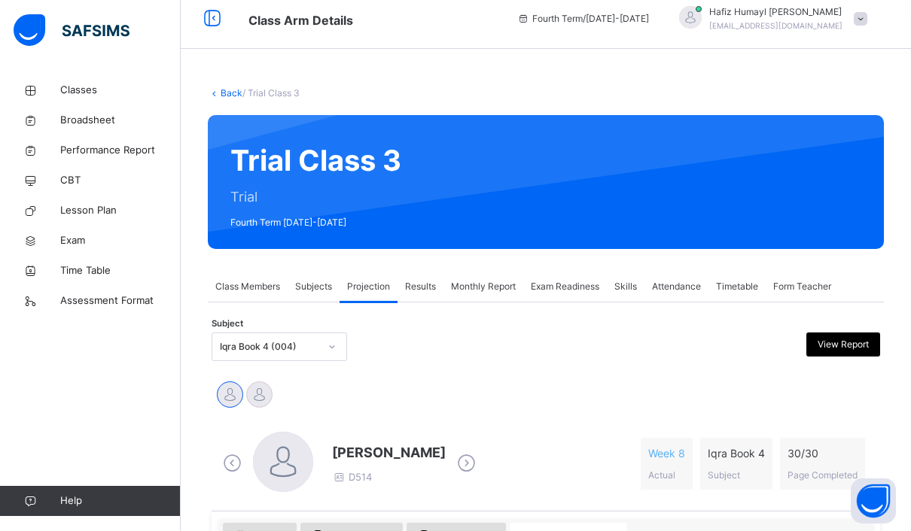
scroll to position [24, 0]
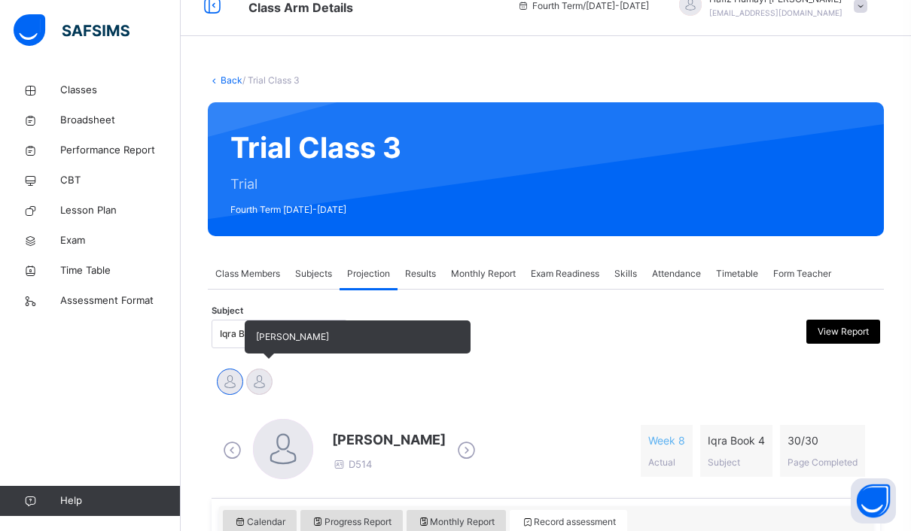
click at [251, 376] on div at bounding box center [259, 382] width 26 height 26
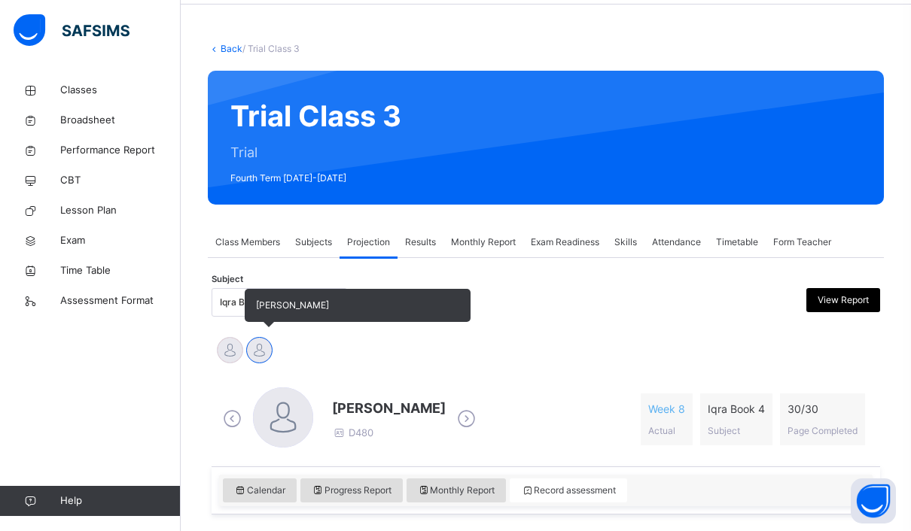
scroll to position [74, 0]
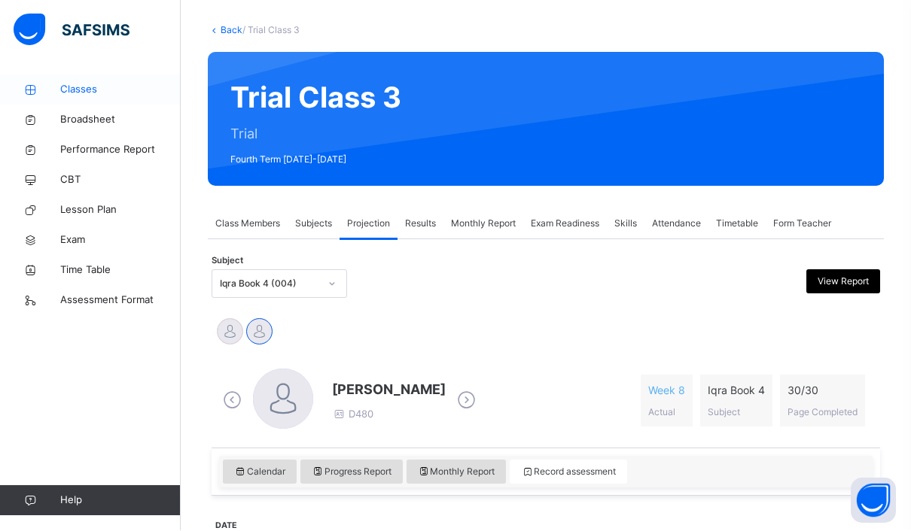
click at [60, 81] on link "Classes" at bounding box center [90, 90] width 181 height 30
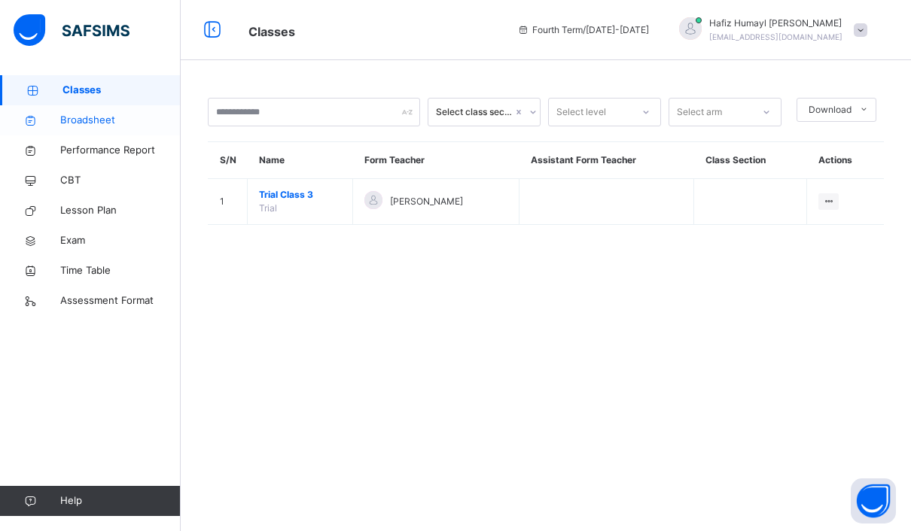
click at [64, 117] on span "Broadsheet" at bounding box center [120, 120] width 120 height 15
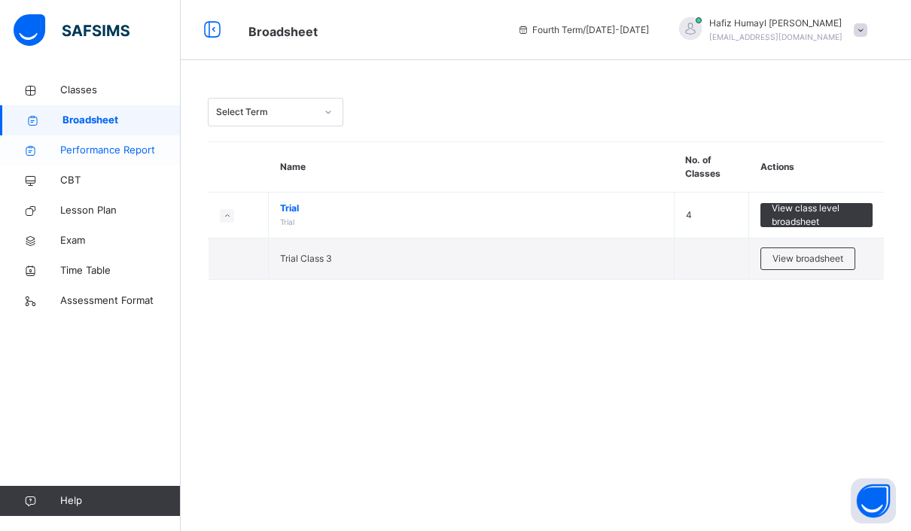
click at [68, 138] on link "Performance Report" at bounding box center [90, 150] width 181 height 30
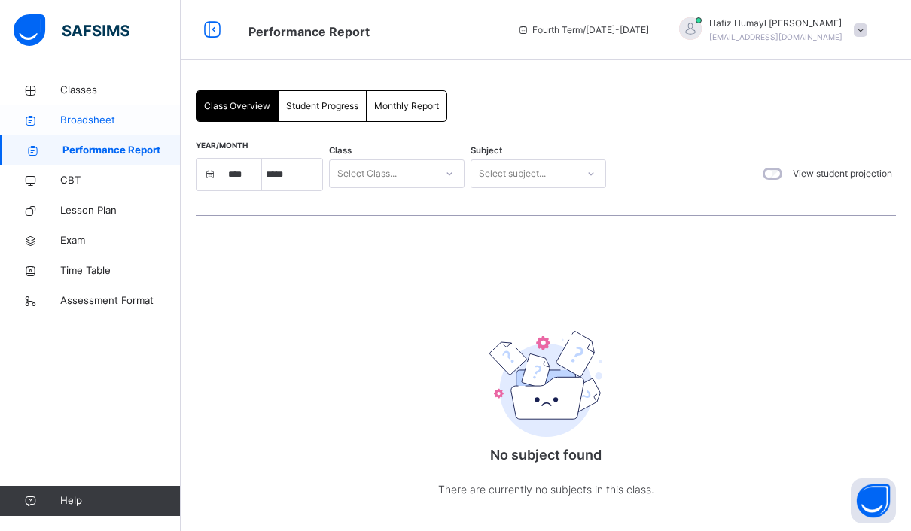
select select "****"
select select "*"
click at [63, 111] on link "Broadsheet" at bounding box center [90, 120] width 181 height 30
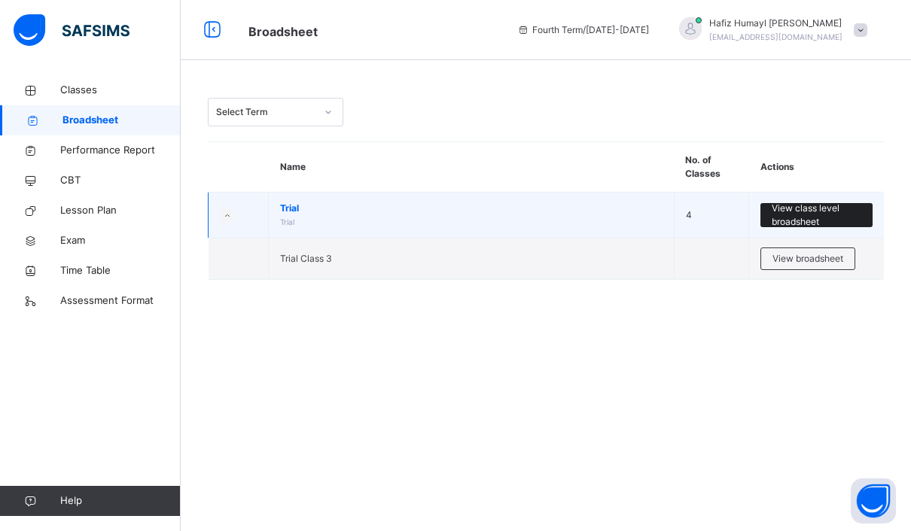
click at [848, 216] on span "View class level broadsheet" at bounding box center [816, 215] width 90 height 27
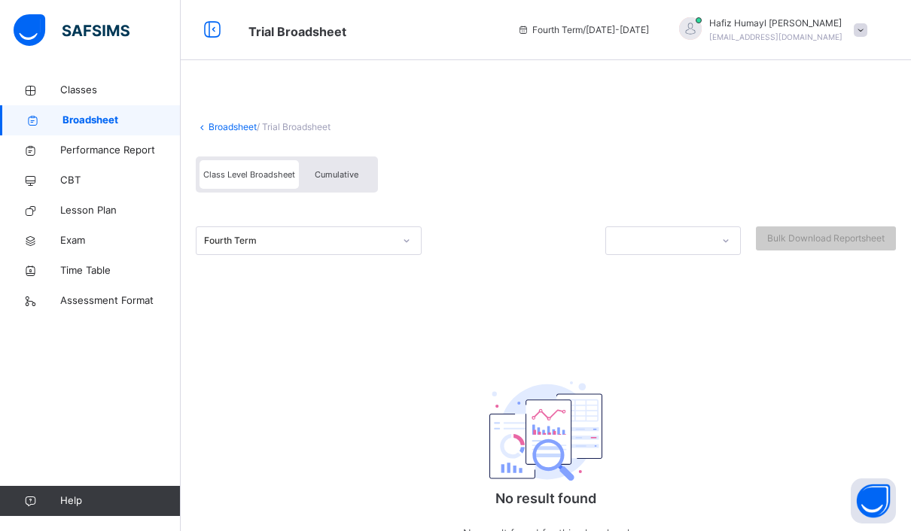
scroll to position [18, 0]
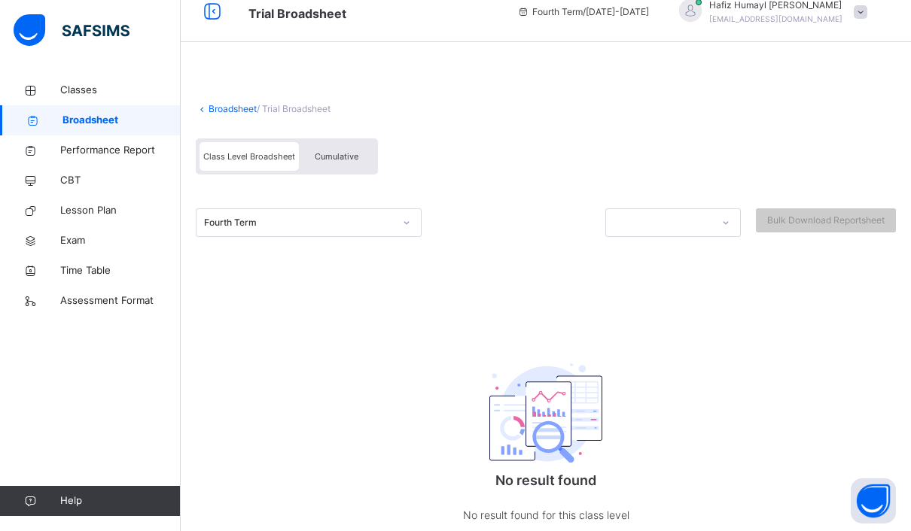
click at [362, 155] on div "Cumulative" at bounding box center [336, 156] width 75 height 29
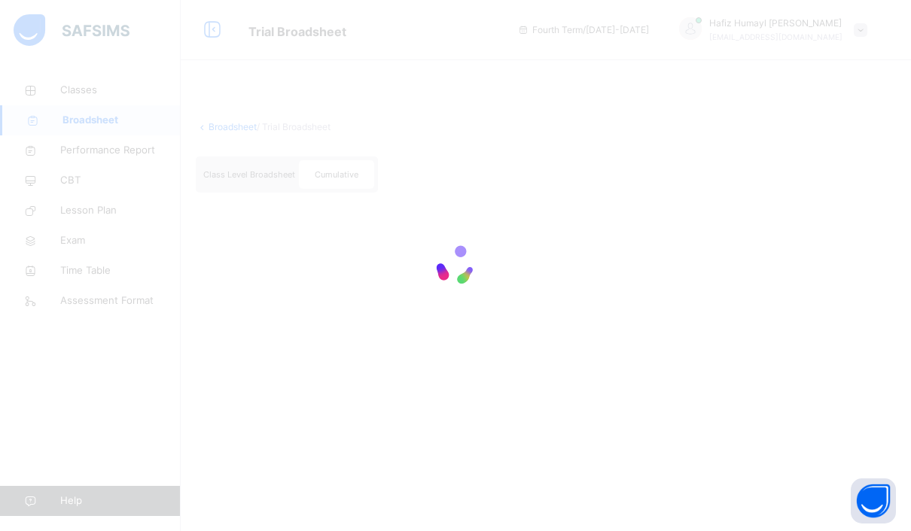
scroll to position [0, 0]
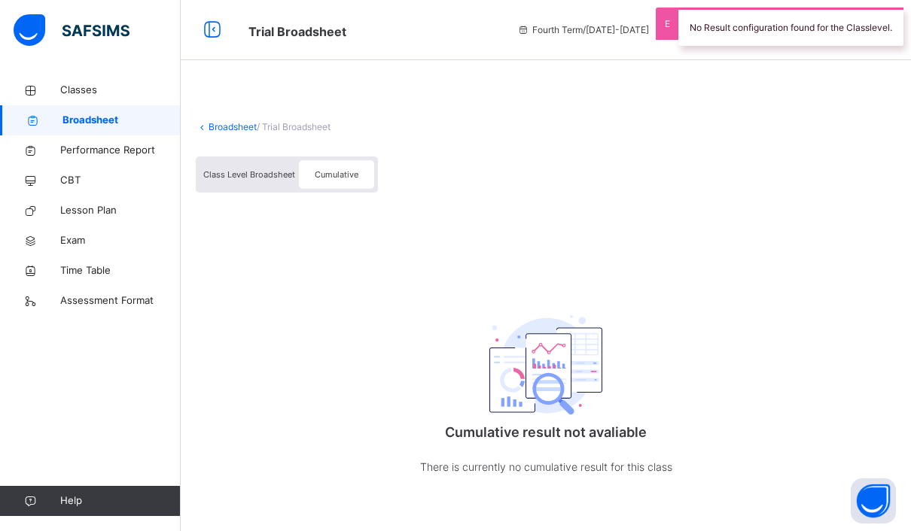
click at [248, 172] on span "Class Level Broadsheet" at bounding box center [249, 174] width 92 height 11
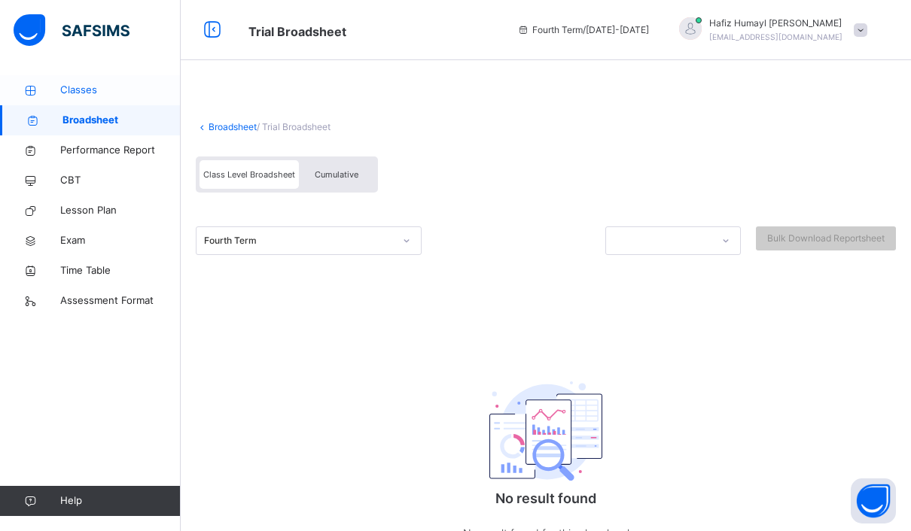
click at [52, 82] on link "Classes" at bounding box center [90, 90] width 181 height 30
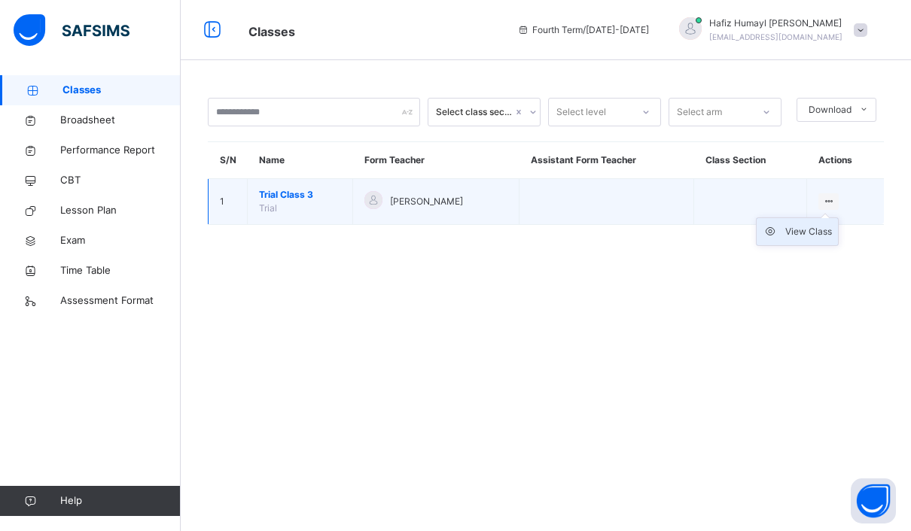
click at [821, 228] on div "View Class" at bounding box center [808, 231] width 47 height 15
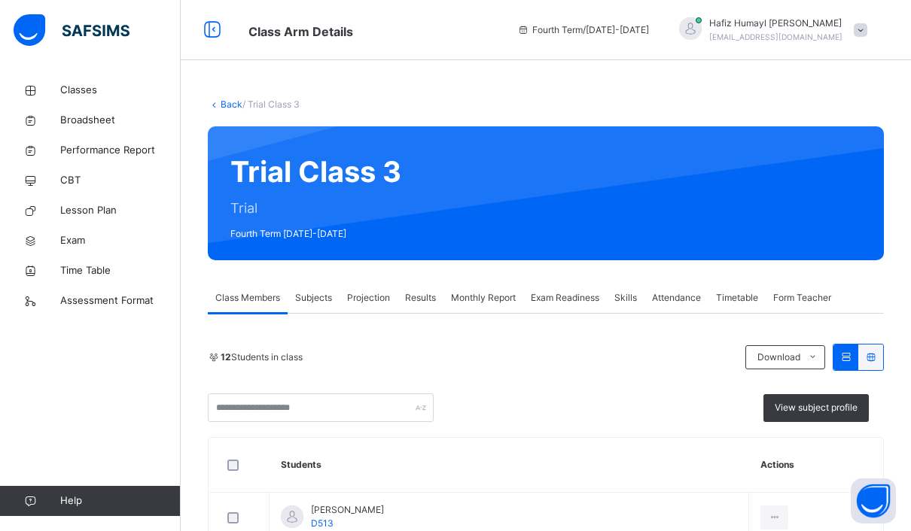
click at [383, 304] on span "Projection" at bounding box center [368, 298] width 43 height 14
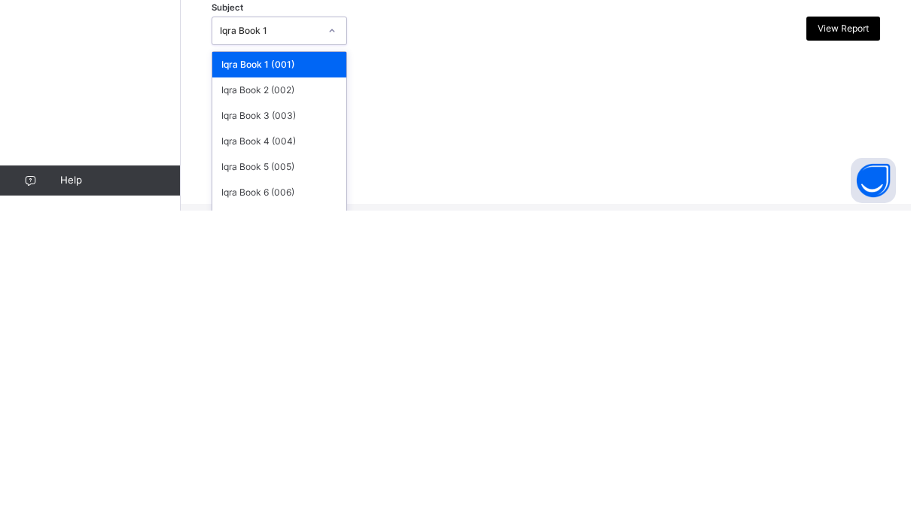
scroll to position [15, 0]
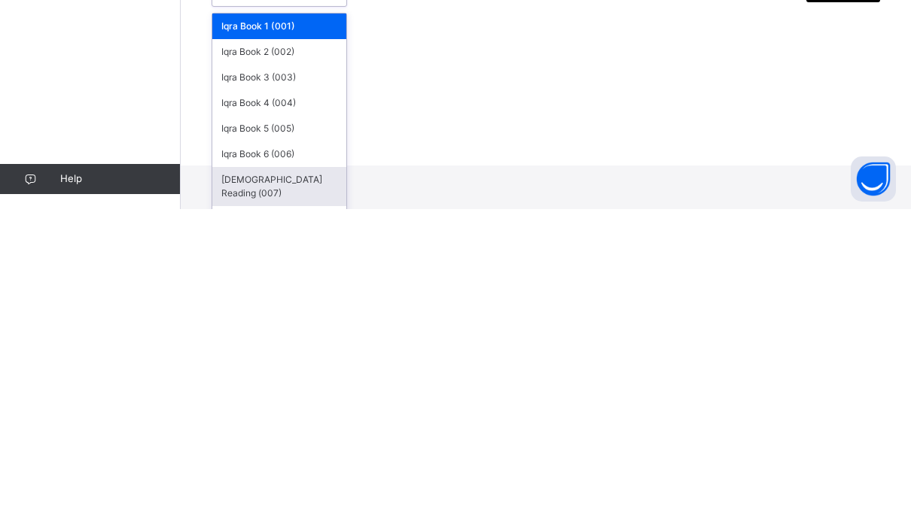
click at [236, 489] on div "[DEMOGRAPHIC_DATA] Reading (007)" at bounding box center [279, 508] width 134 height 39
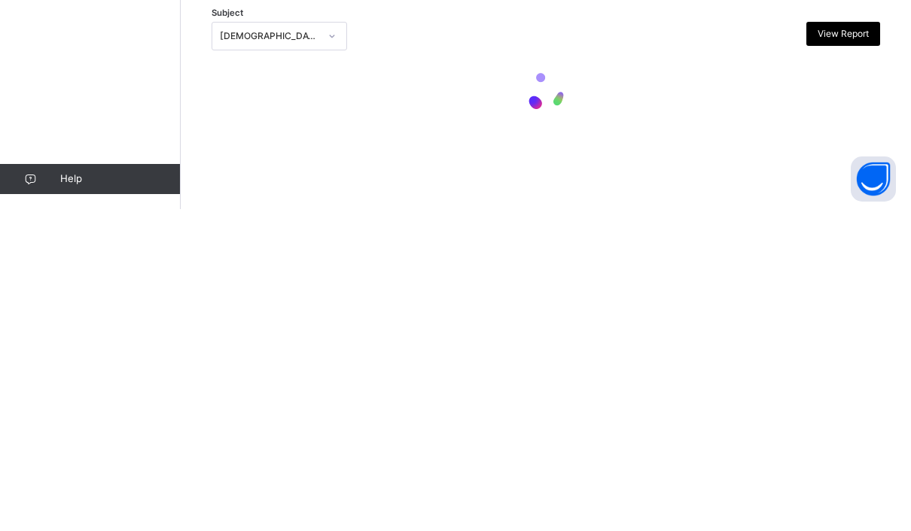
scroll to position [53, 0]
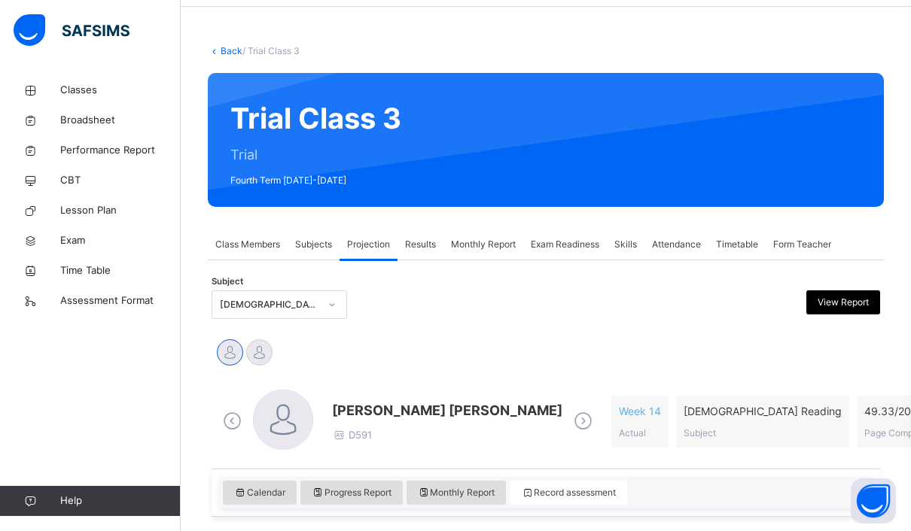
click at [241, 245] on span "Class Members" at bounding box center [247, 245] width 65 height 14
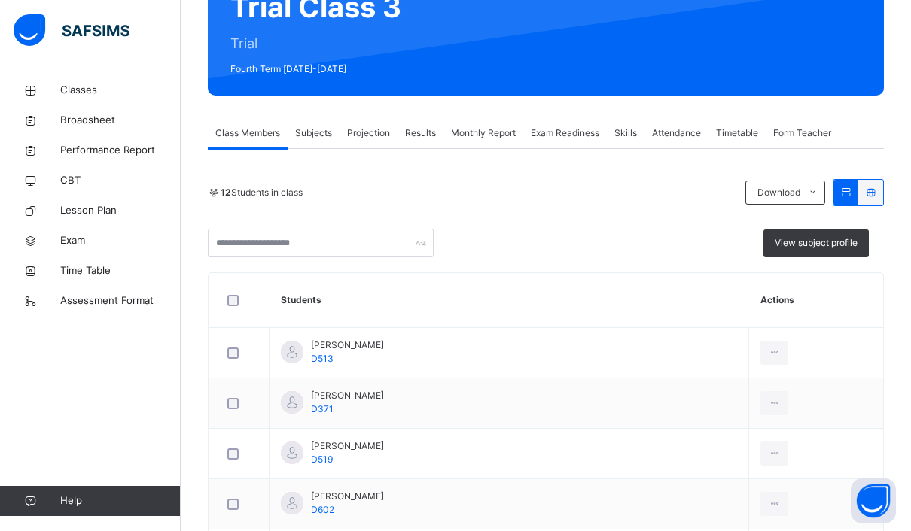
scroll to position [162, 0]
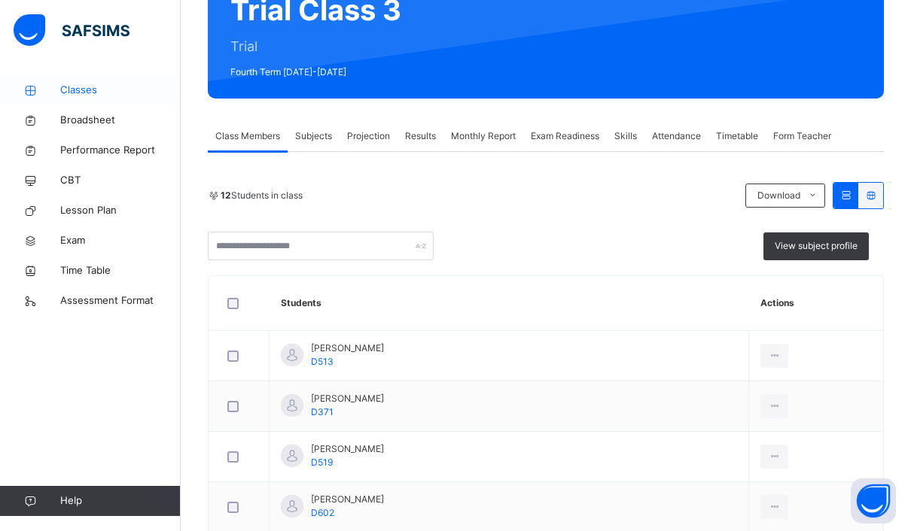
click at [63, 84] on span "Classes" at bounding box center [120, 90] width 120 height 15
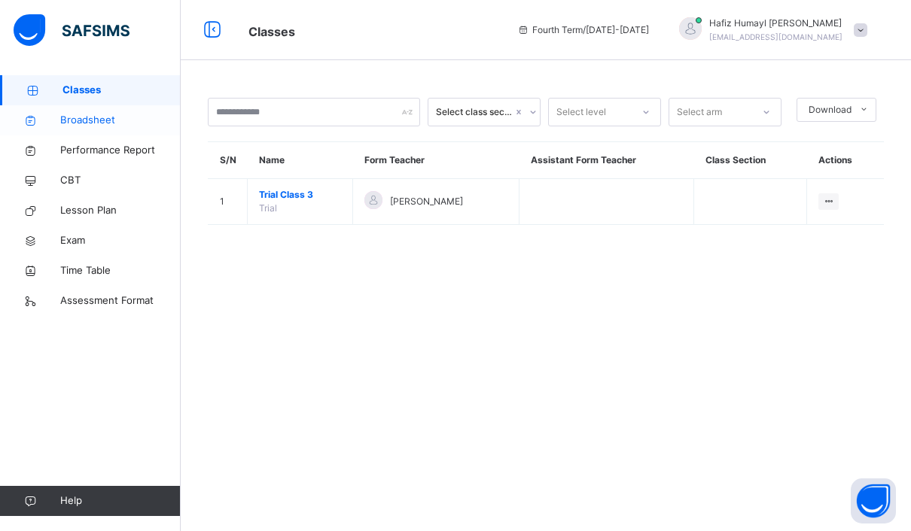
click at [53, 129] on link "Broadsheet" at bounding box center [90, 120] width 181 height 30
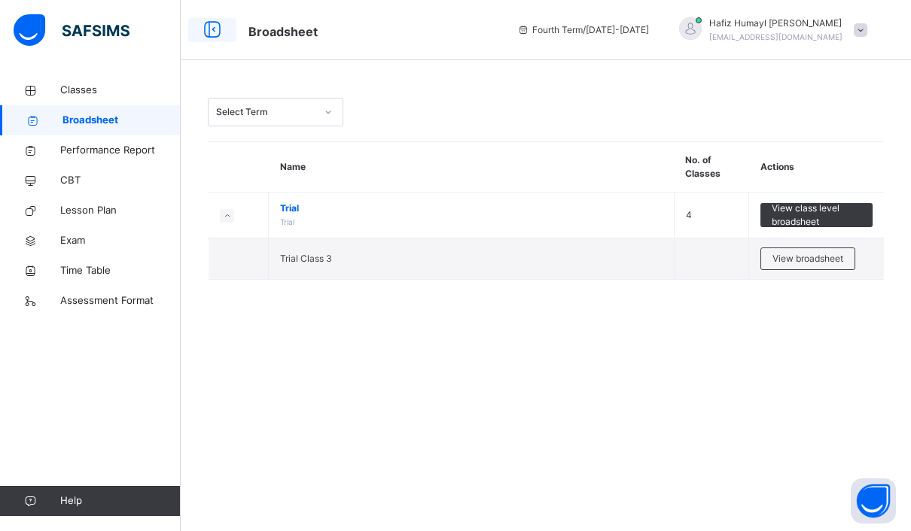
click at [220, 28] on icon at bounding box center [212, 30] width 26 height 27
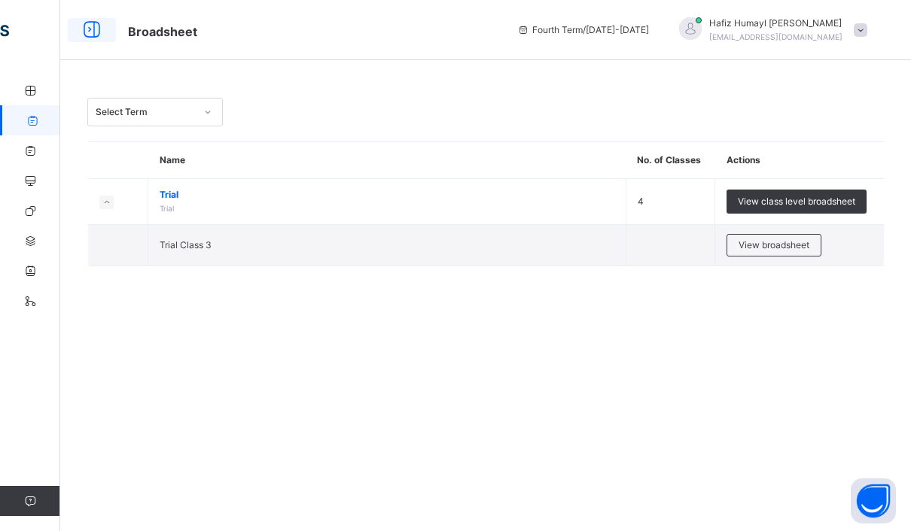
click at [93, 33] on icon at bounding box center [92, 30] width 26 height 27
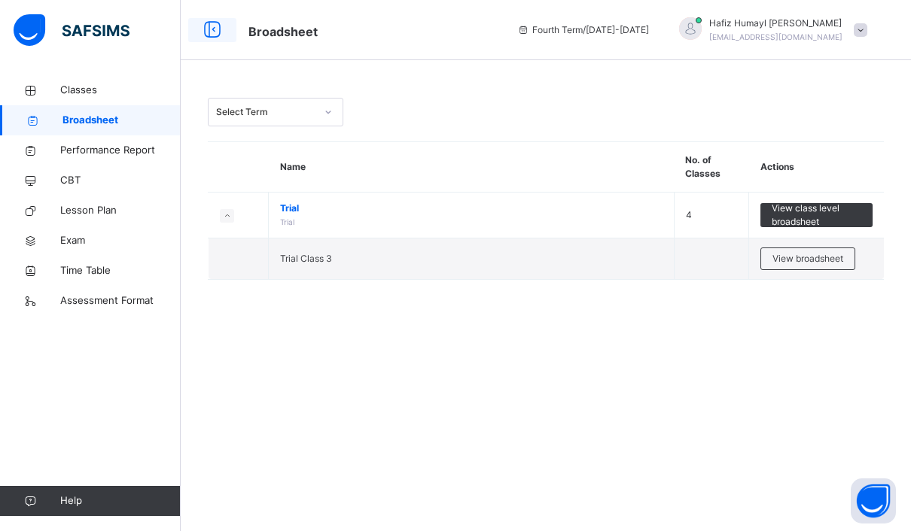
click at [193, 40] on div at bounding box center [212, 30] width 48 height 24
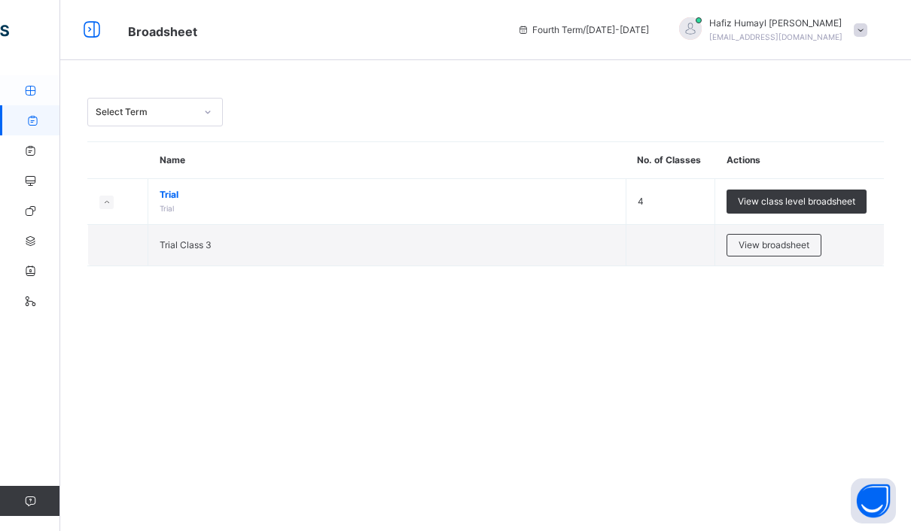
click at [26, 90] on icon at bounding box center [30, 90] width 60 height 11
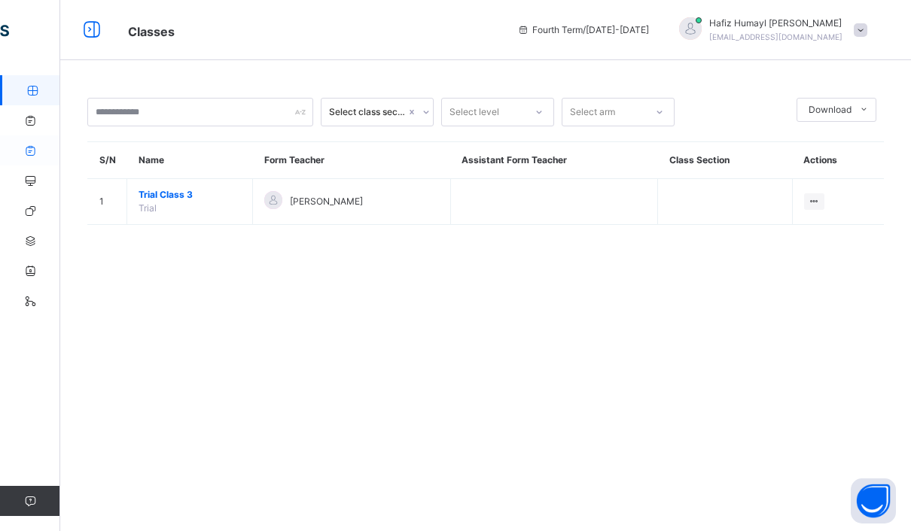
click at [29, 151] on icon at bounding box center [30, 150] width 60 height 11
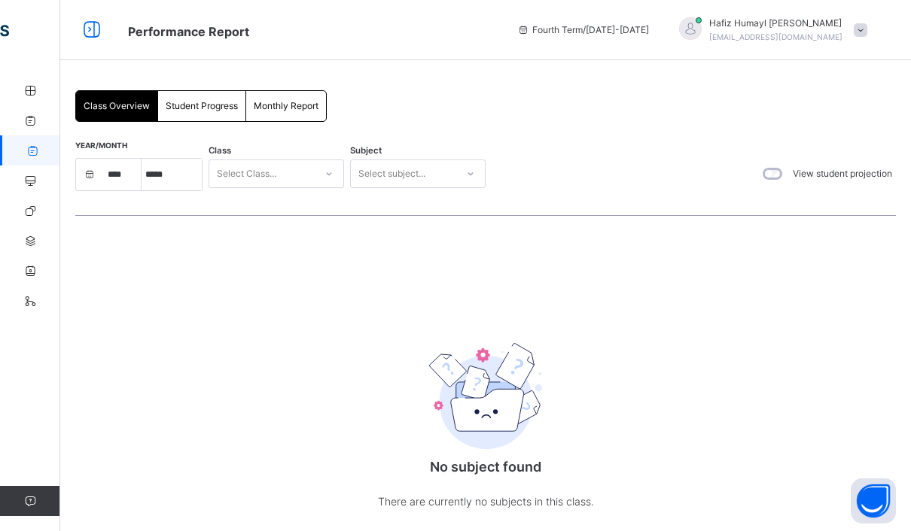
select select "****"
select select "*"
click at [23, 178] on icon at bounding box center [30, 180] width 60 height 11
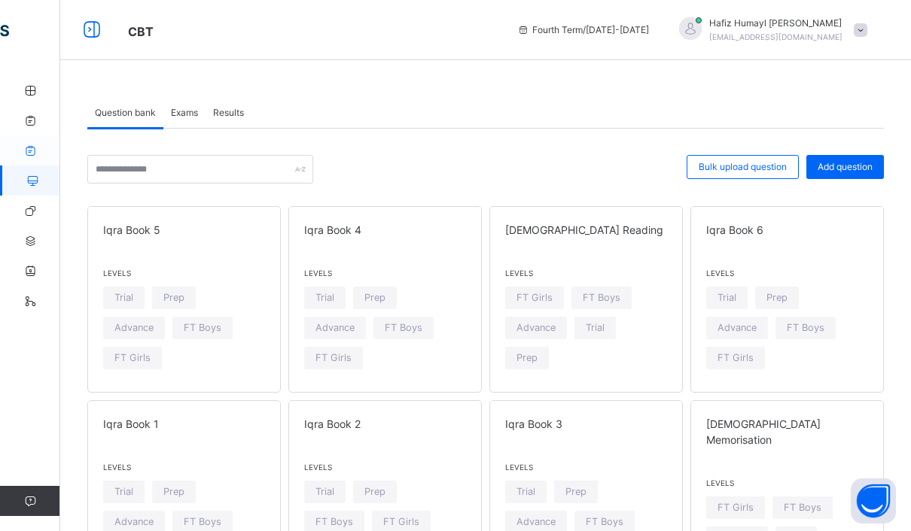
click at [23, 151] on icon at bounding box center [30, 150] width 60 height 11
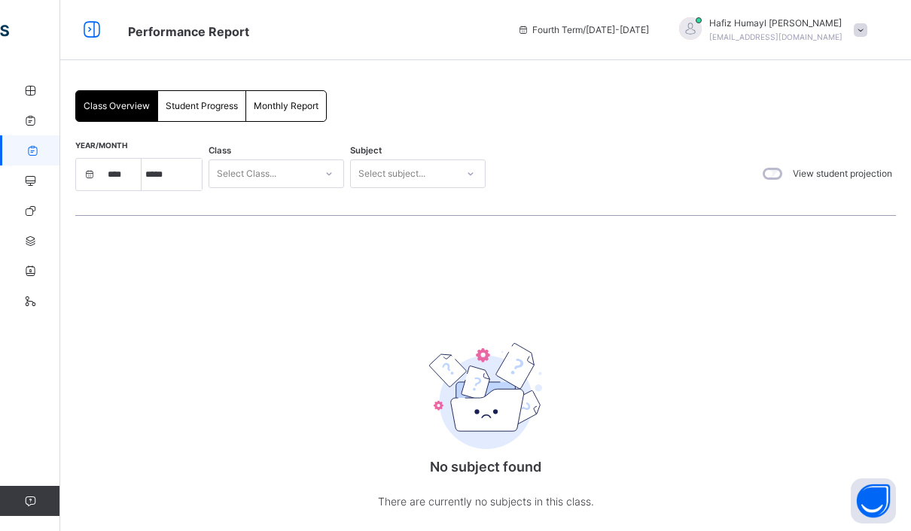
select select "****"
select select "*"
click at [26, 90] on icon at bounding box center [30, 90] width 60 height 11
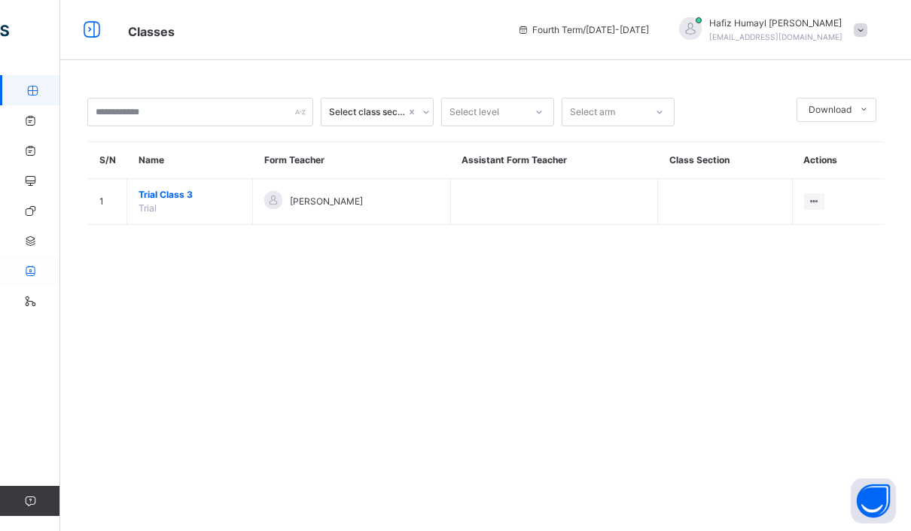
click at [36, 266] on icon at bounding box center [30, 271] width 60 height 11
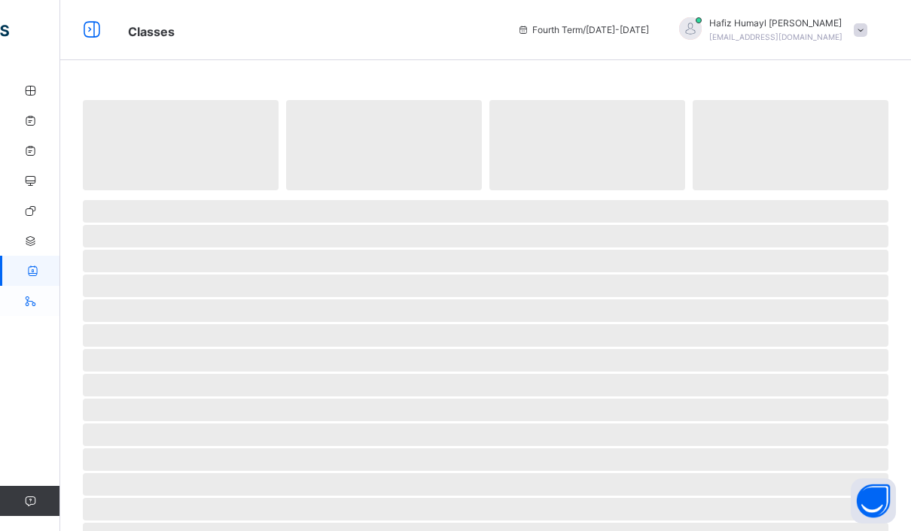
click at [30, 305] on icon at bounding box center [30, 301] width 60 height 11
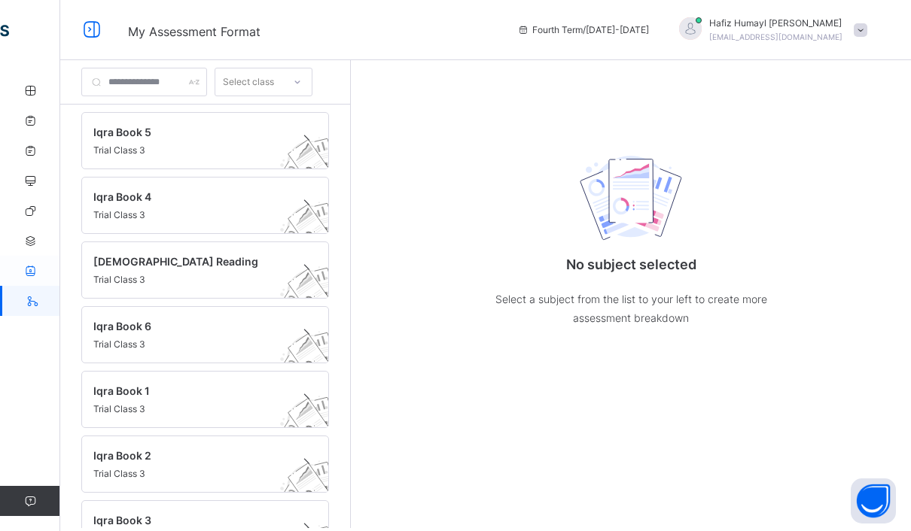
click at [38, 267] on icon at bounding box center [30, 271] width 60 height 11
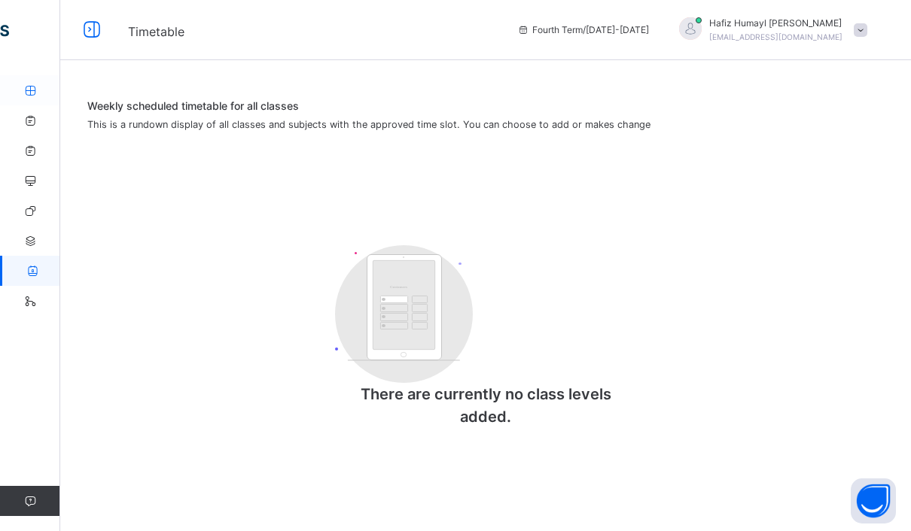
click at [37, 85] on icon at bounding box center [30, 90] width 60 height 11
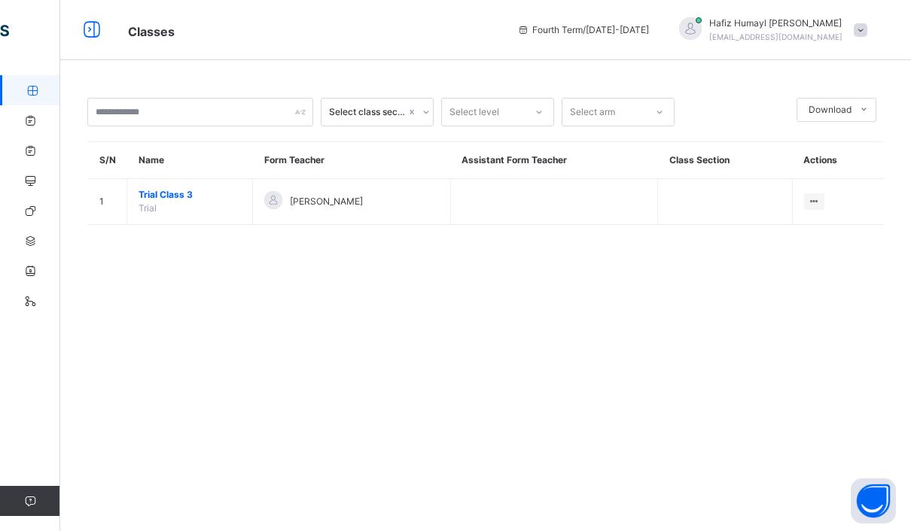
click at [100, 10] on div "Classes Fourth Term / 2024-2025 Hafiz Humayl Ali humaylali@gmail.com" at bounding box center [455, 30] width 911 height 60
click at [100, 9] on div "Classes Fourth Term / 2024-2025 Hafiz Humayl Ali humaylali@gmail.com" at bounding box center [455, 30] width 911 height 60
click at [83, 41] on icon at bounding box center [92, 30] width 26 height 27
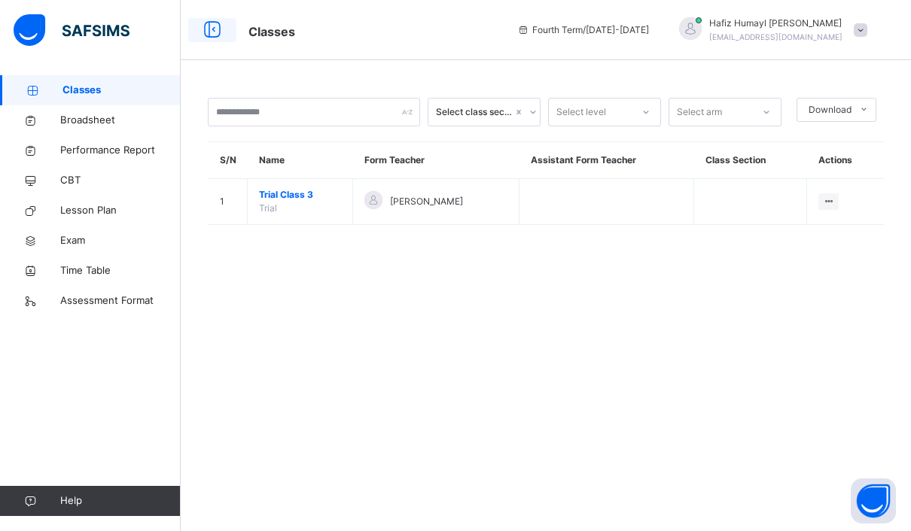
click at [205, 29] on icon at bounding box center [212, 30] width 26 height 27
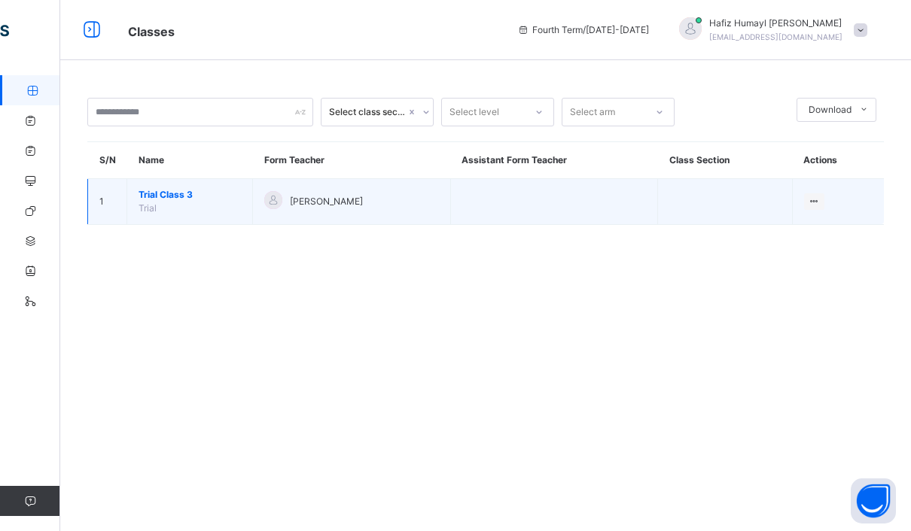
click at [828, 194] on td "View Class" at bounding box center [838, 202] width 92 height 46
click at [791, 230] on div "View Class" at bounding box center [794, 231] width 47 height 15
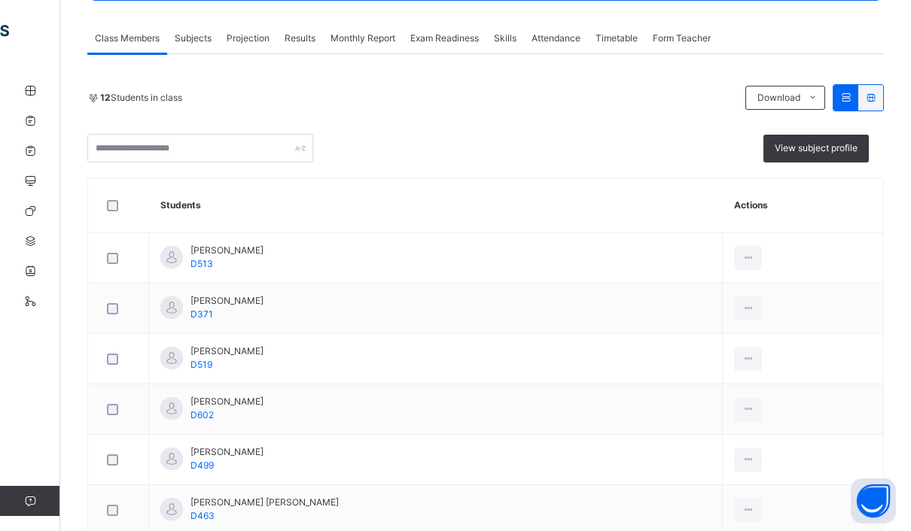
scroll to position [245, 0]
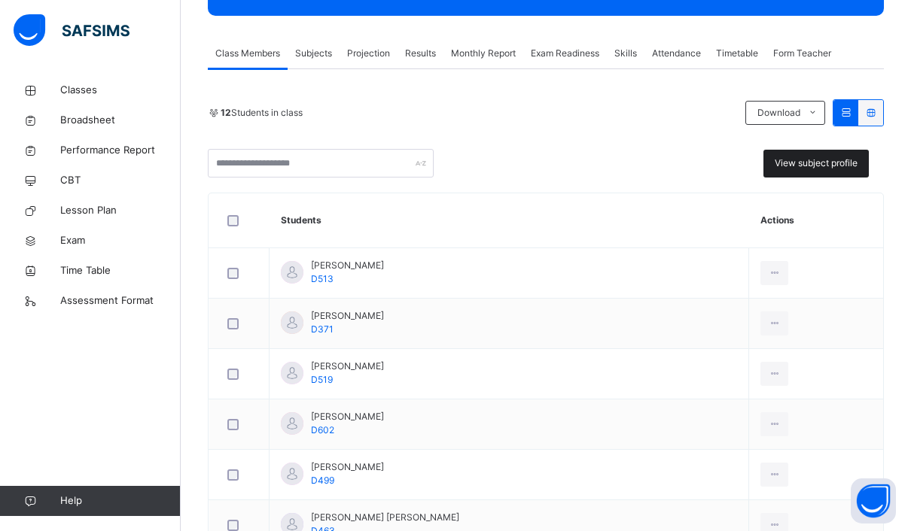
click at [815, 155] on div "View subject profile" at bounding box center [815, 164] width 105 height 28
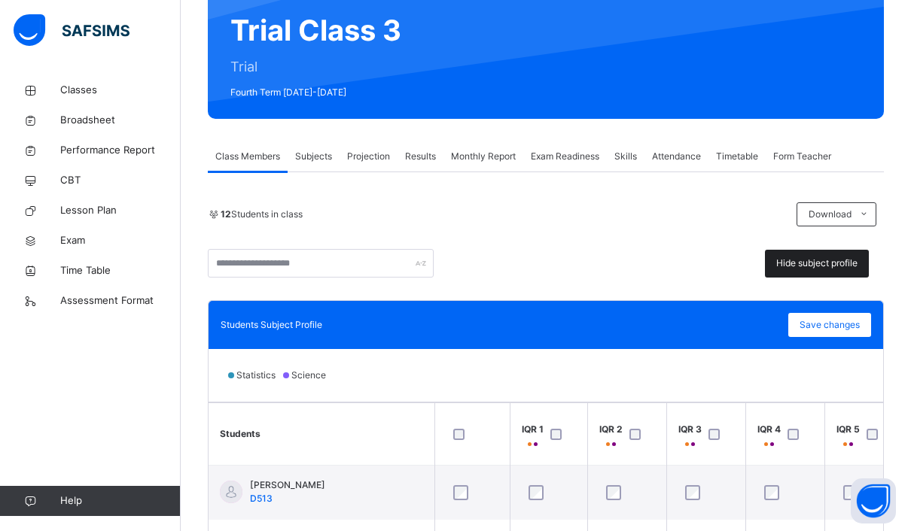
scroll to position [0, 0]
